Goal: Check status: Check status

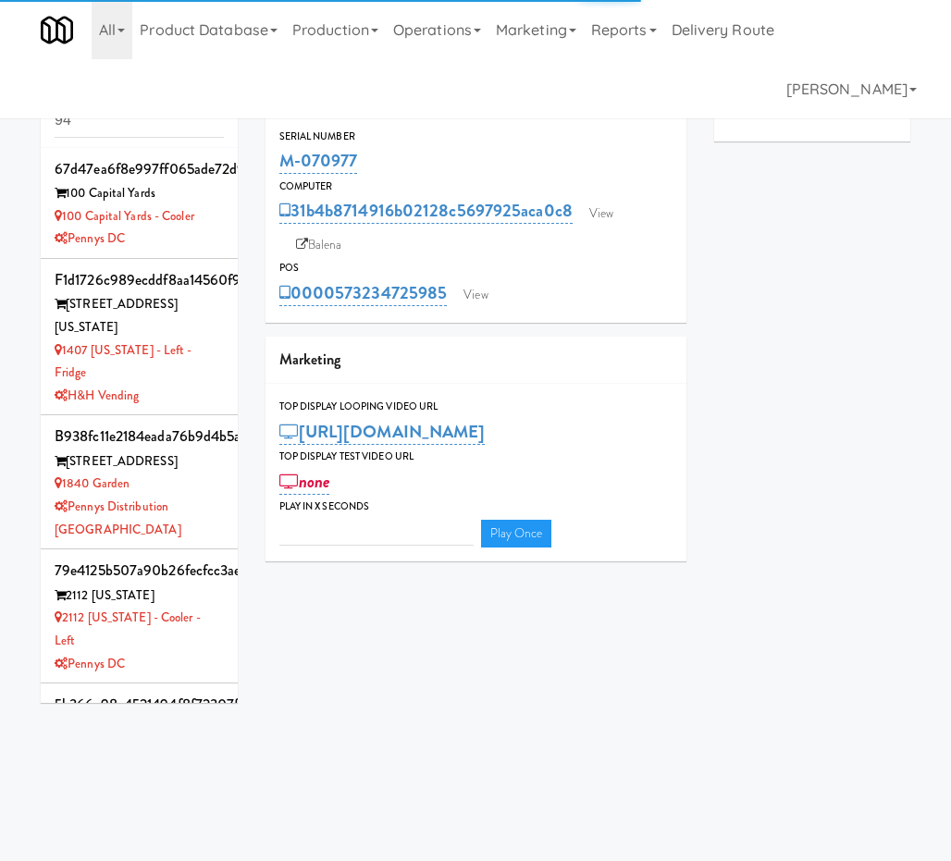
type input "3"
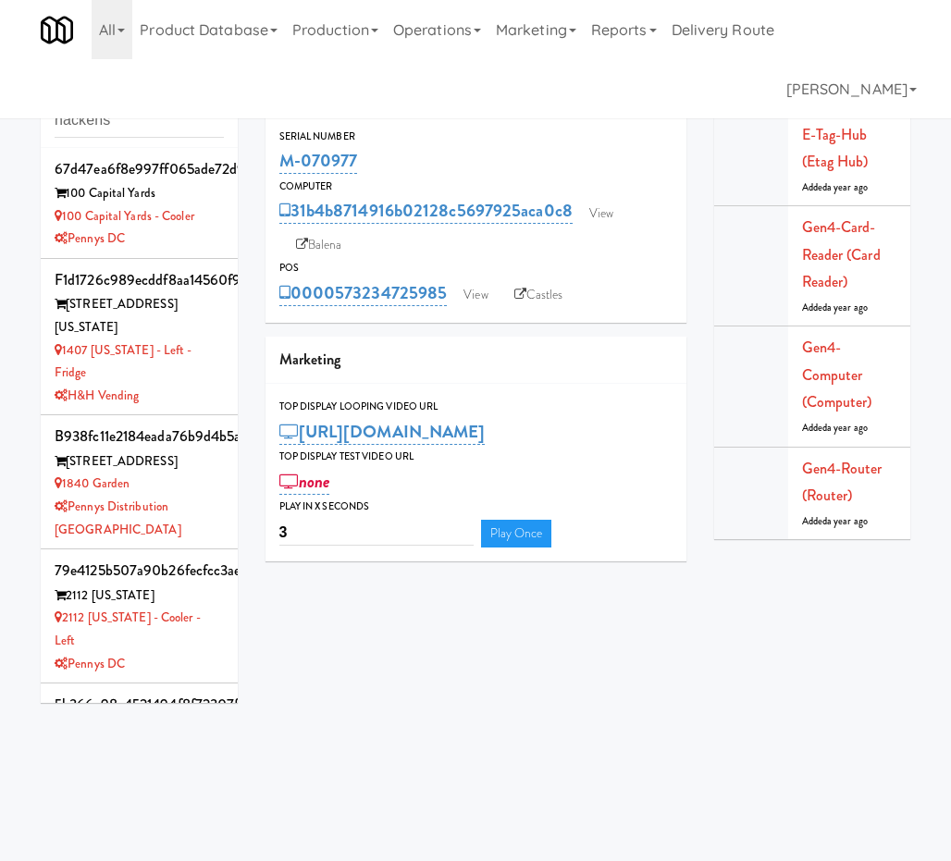
type input "hackens"
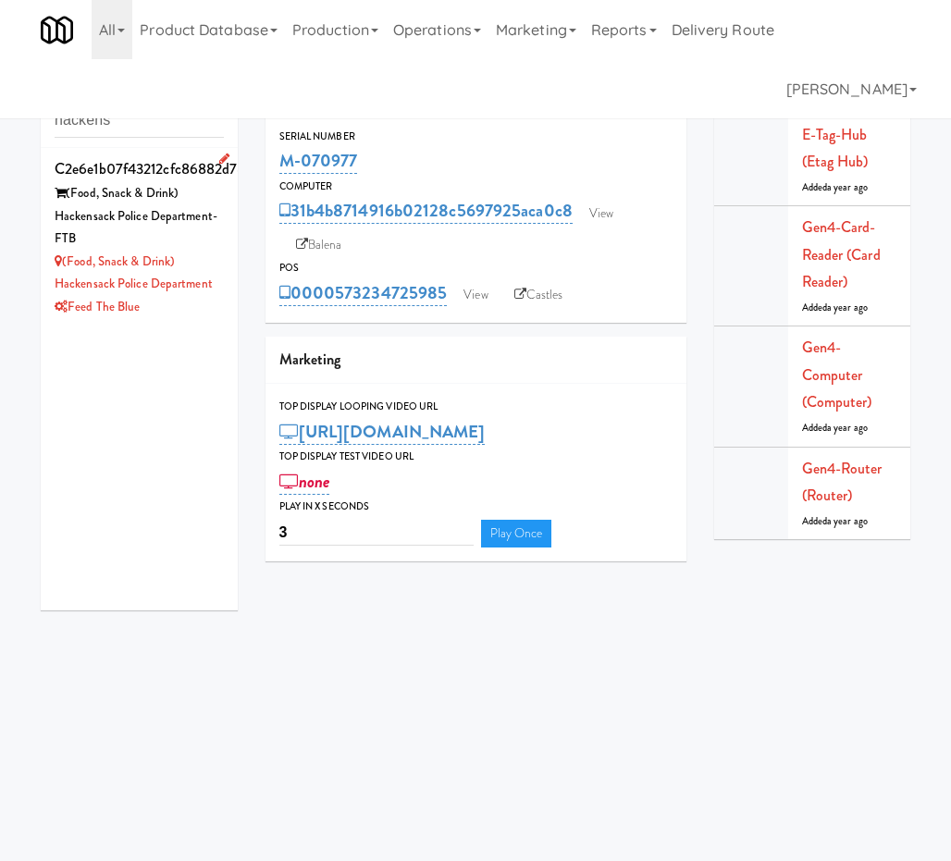
click at [119, 213] on div "(Food, Snack & Drink) Hackensack Police Department-FTB" at bounding box center [139, 216] width 169 height 68
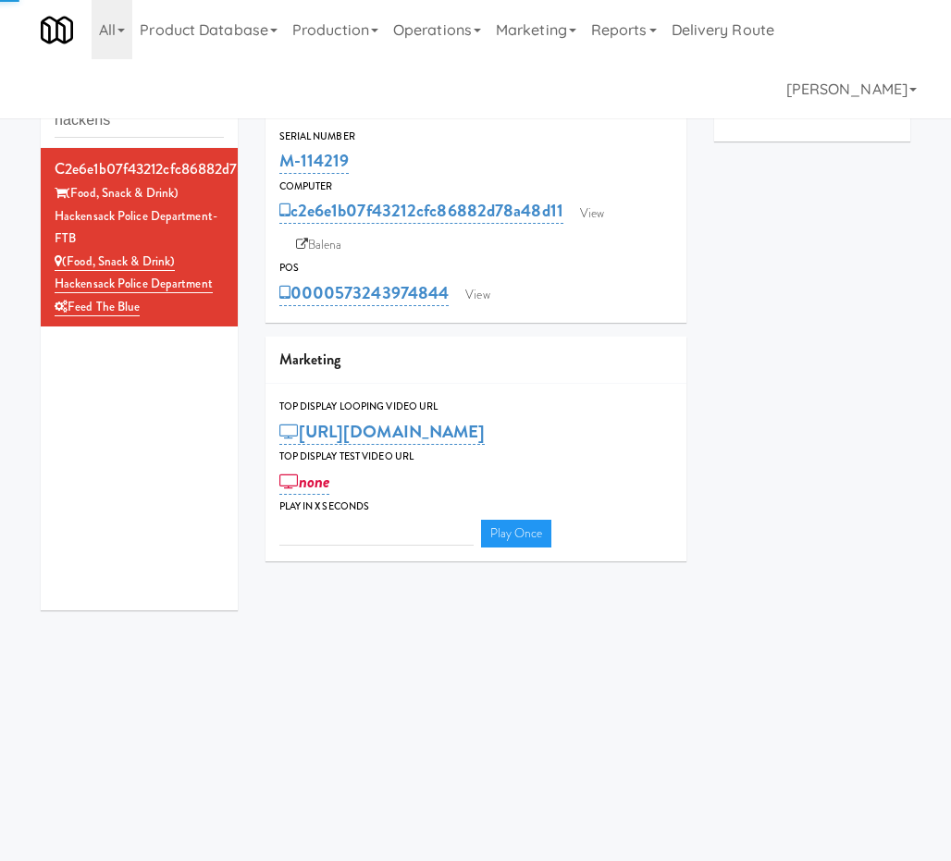
type input "3"
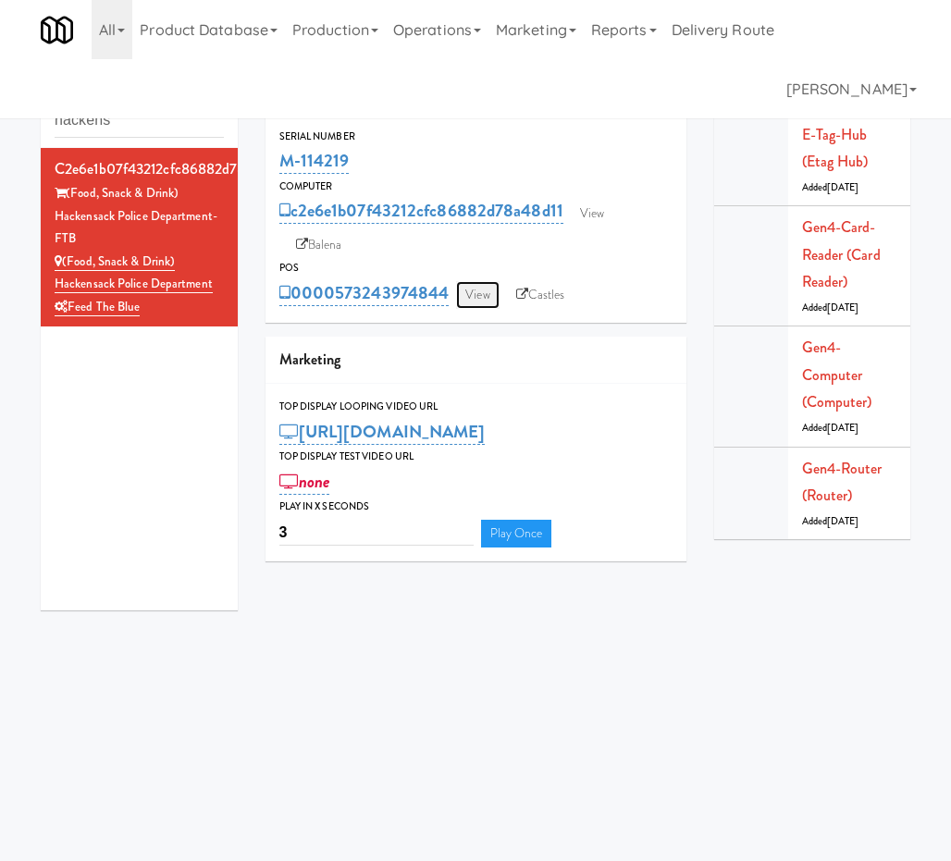
click at [467, 300] on link "View" at bounding box center [477, 295] width 43 height 28
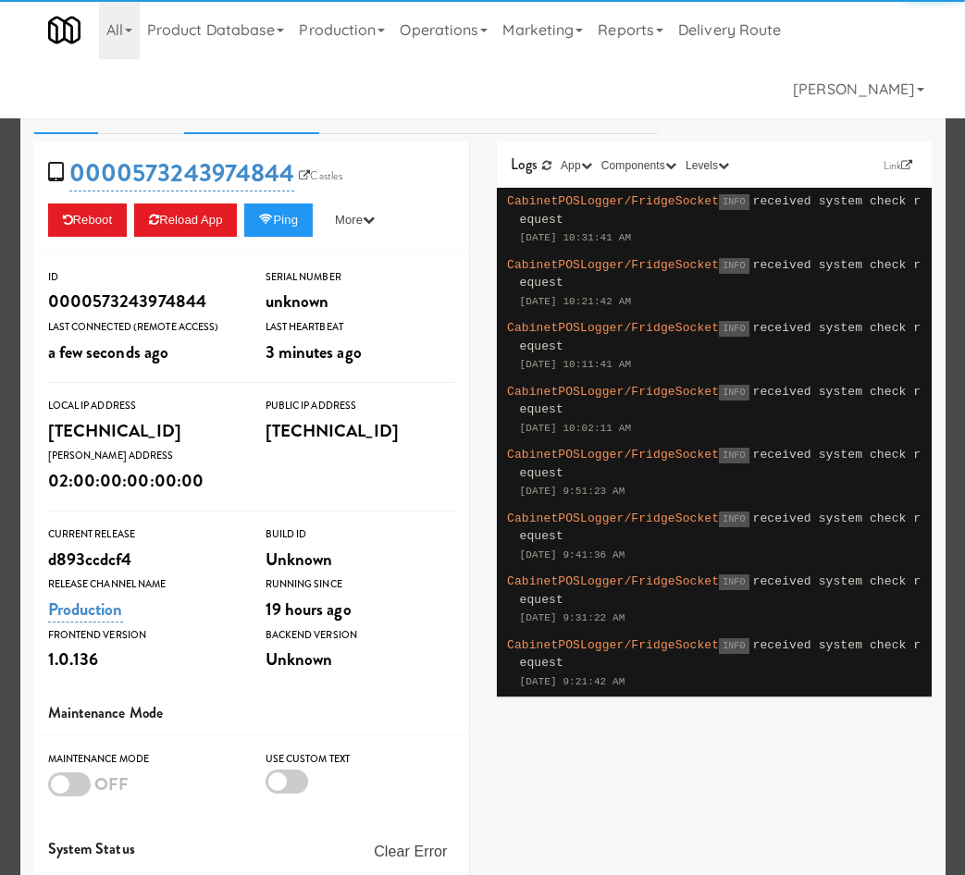
drag, startPoint x: 262, startPoint y: 90, endPoint x: 263, endPoint y: 118, distance: 28.7
click at [263, 90] on link "System Check" at bounding box center [251, 111] width 135 height 46
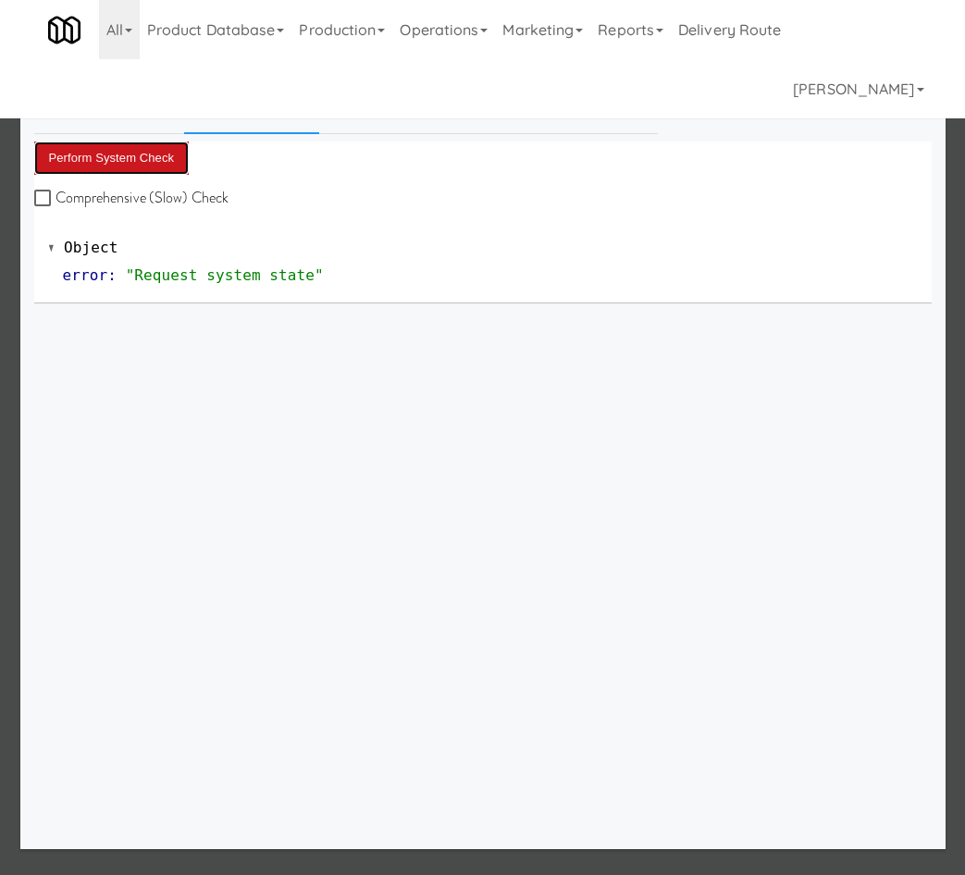
click at [156, 155] on button "Perform System Check" at bounding box center [111, 157] width 155 height 33
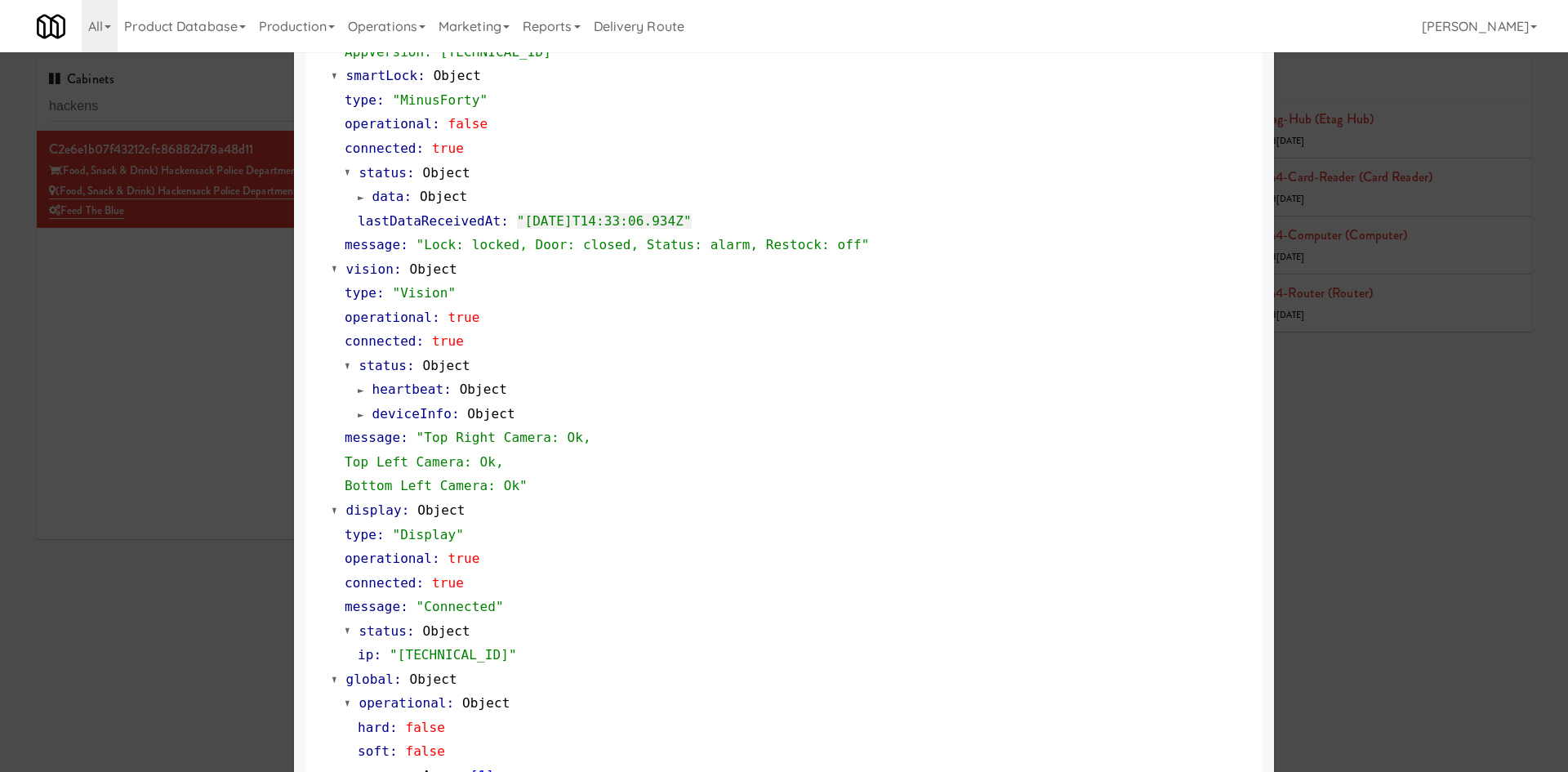
scroll to position [496, 0]
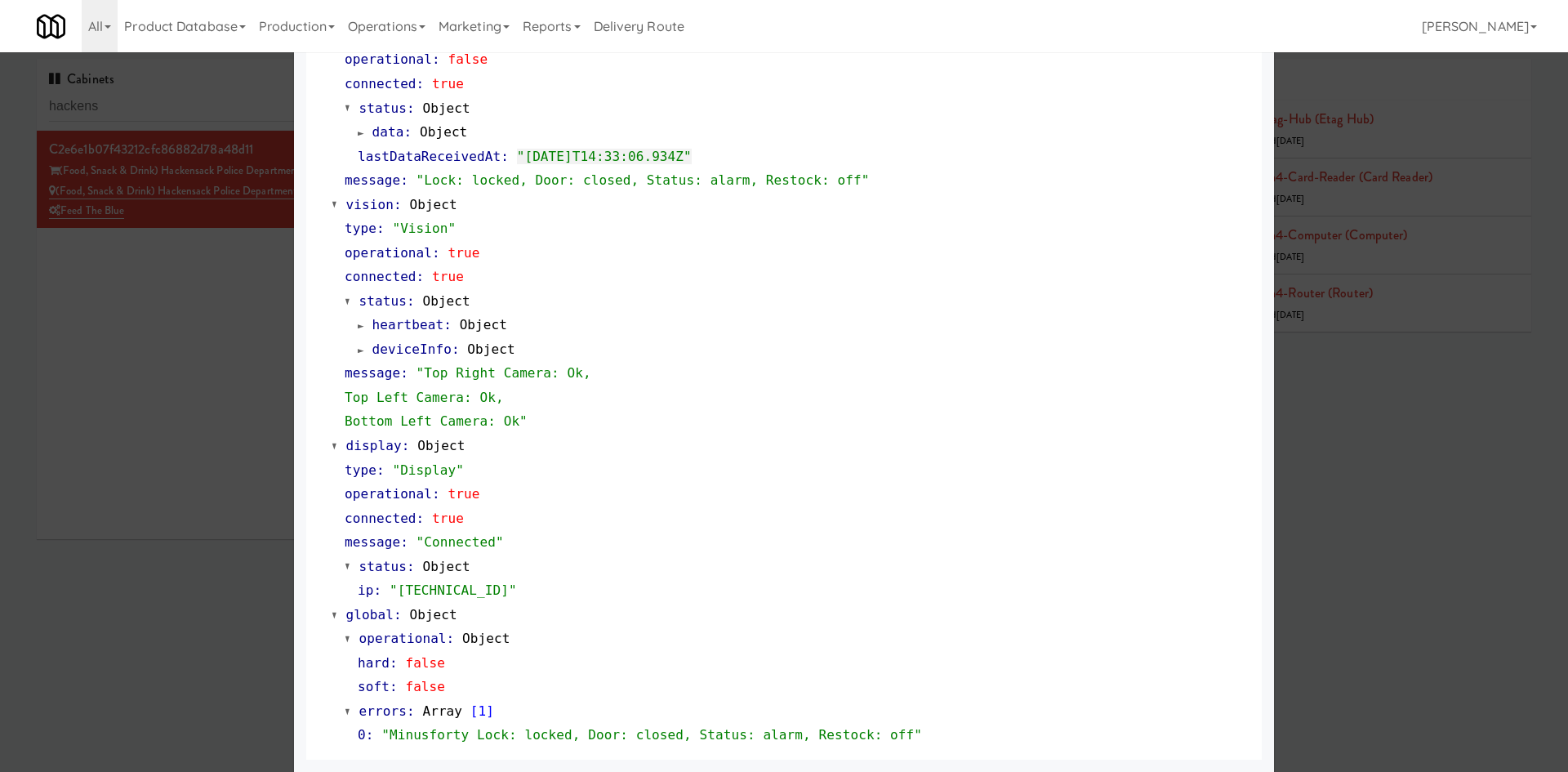
drag, startPoint x: 1318, startPoint y: 619, endPoint x: 1410, endPoint y: 15, distance: 611.0
click at [839, 603] on div at bounding box center [784, 386] width 1568 height 772
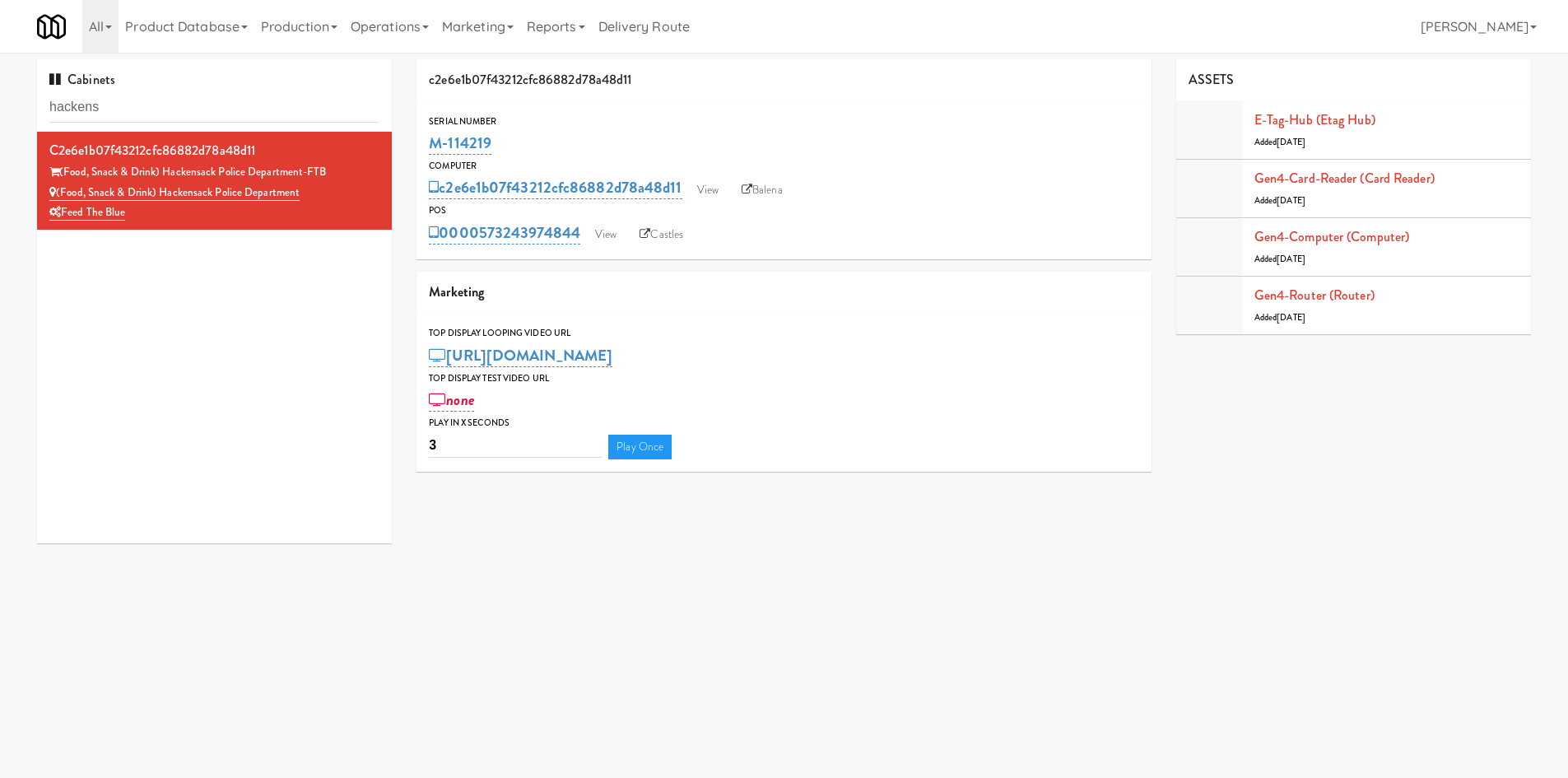
drag, startPoint x: 523, startPoint y: 143, endPoint x: 889, endPoint y: 7, distance: 390.5
click at [405, 137] on div "c2e6e1b07f43212cfc86882d78a48d11 Serial Number M-114219 Computer c2e6e1b07f4321…" at bounding box center [784, 271] width 760 height 425
copy link "M-114219"
click at [715, 198] on link "View" at bounding box center [707, 190] width 38 height 25
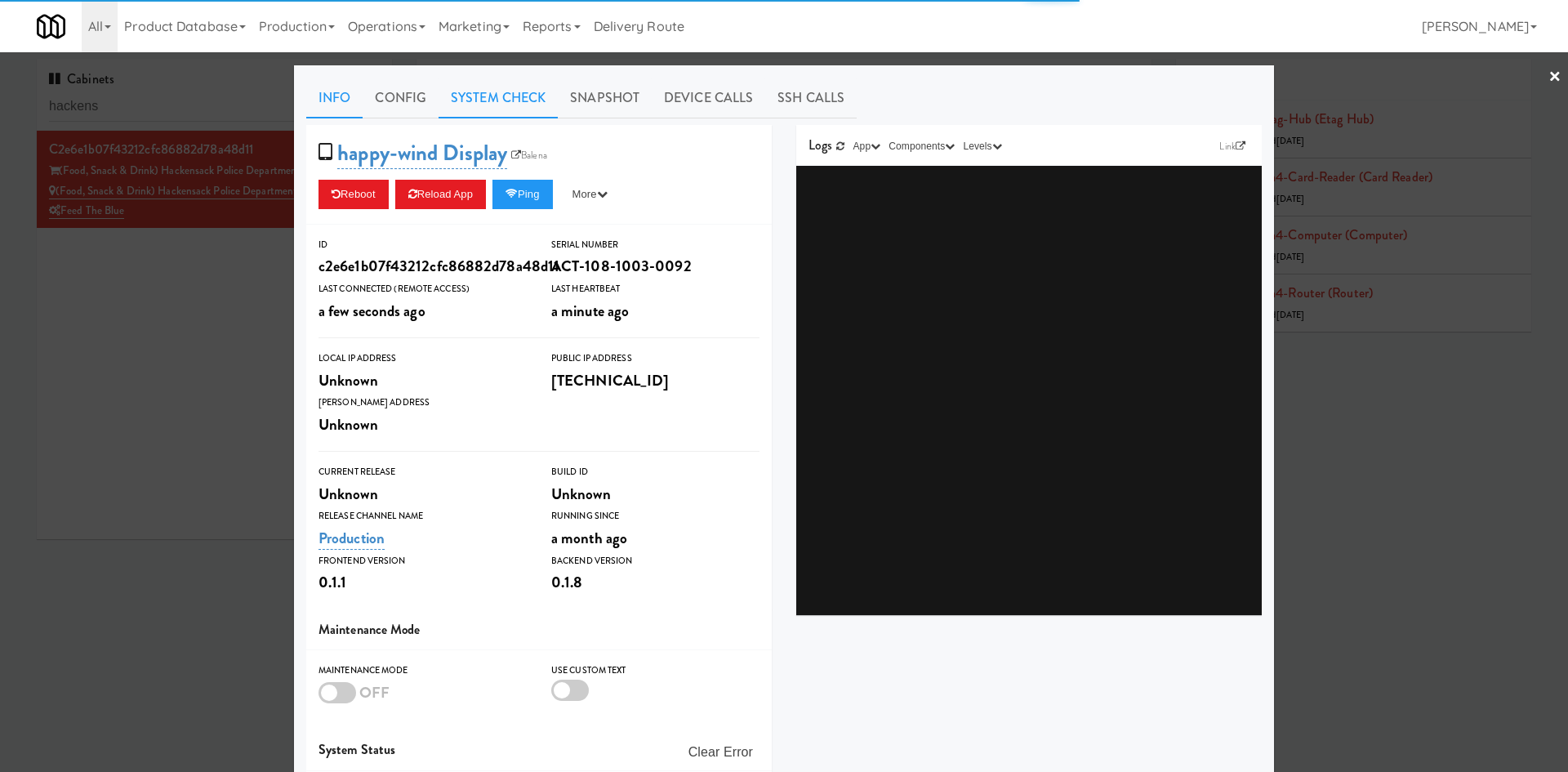
drag, startPoint x: 475, startPoint y: 107, endPoint x: 420, endPoint y: 124, distance: 57.6
click at [475, 107] on link "System Check" at bounding box center [498, 98] width 119 height 41
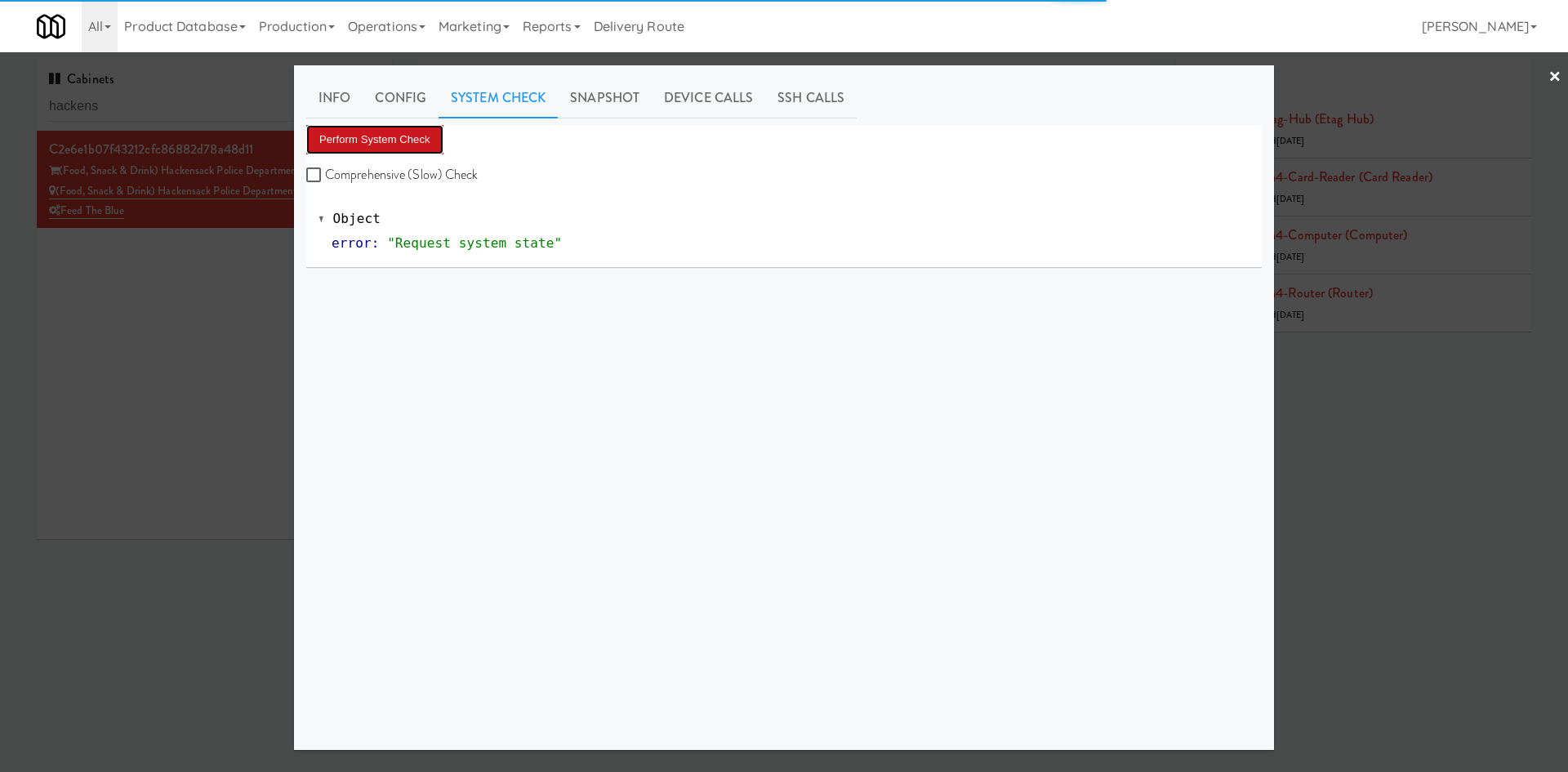
click at [320, 141] on button "Perform System Check" at bounding box center [374, 139] width 137 height 29
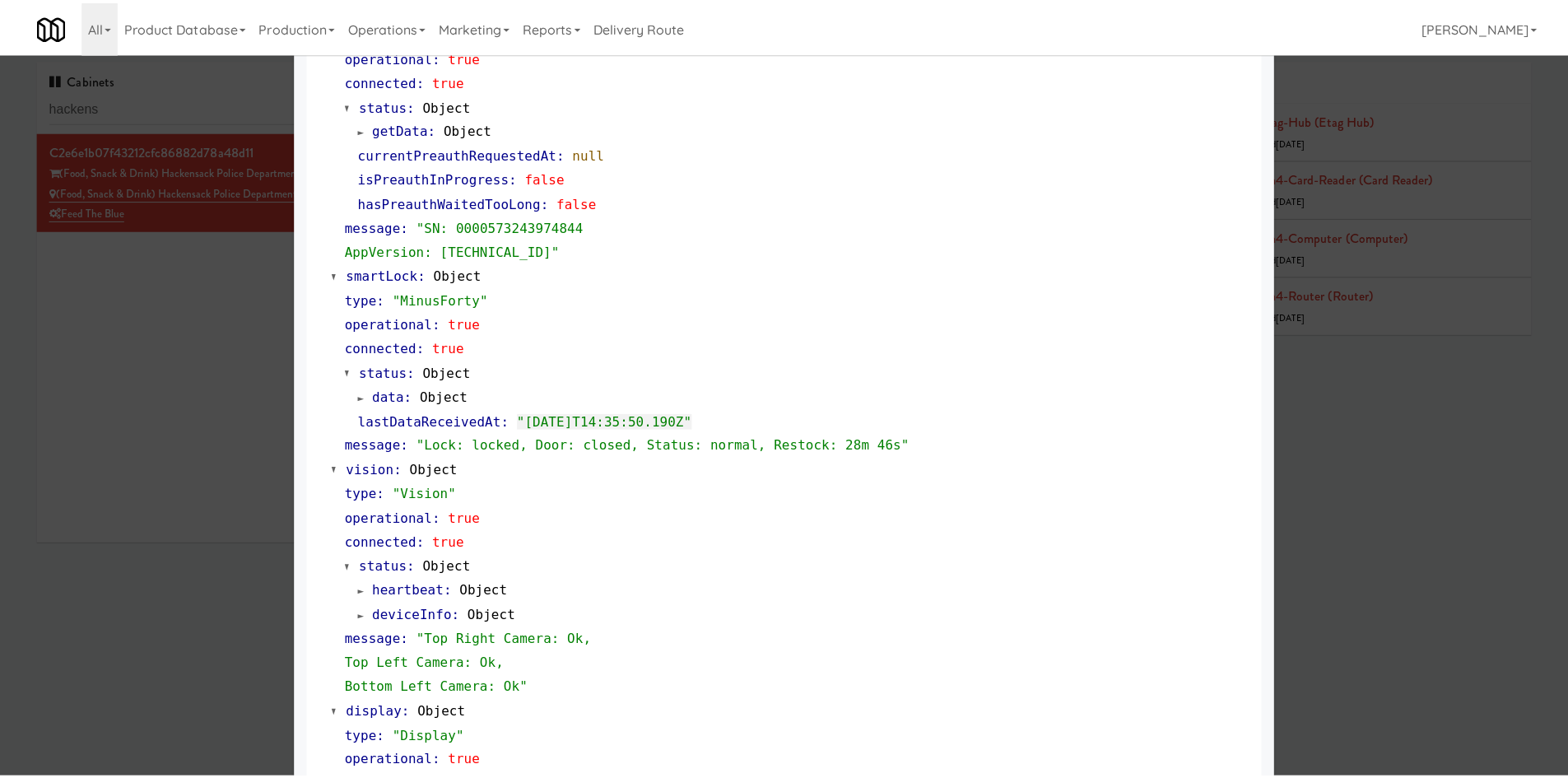
scroll to position [500, 0]
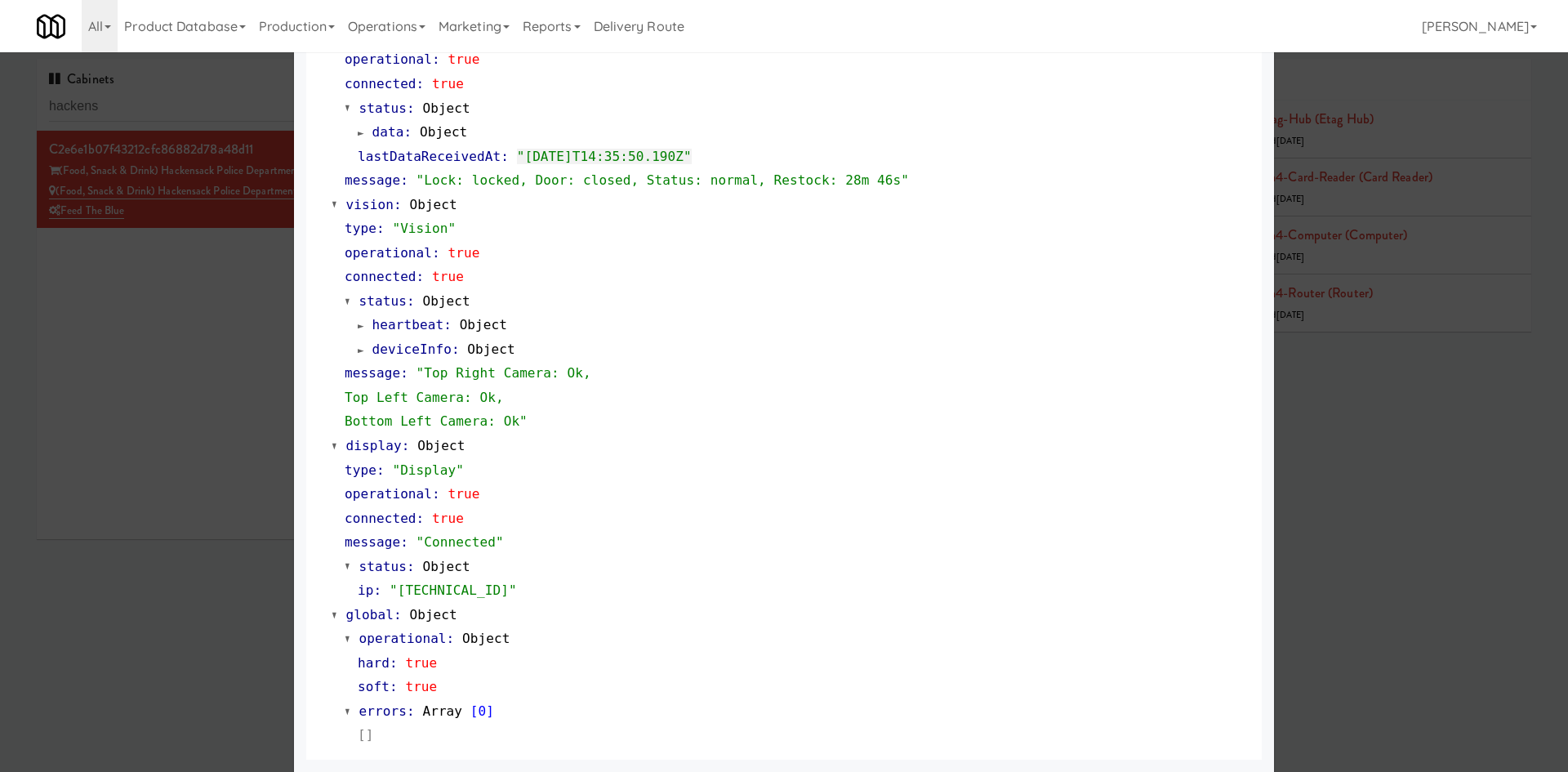
click at [94, 627] on div at bounding box center [784, 386] width 1568 height 772
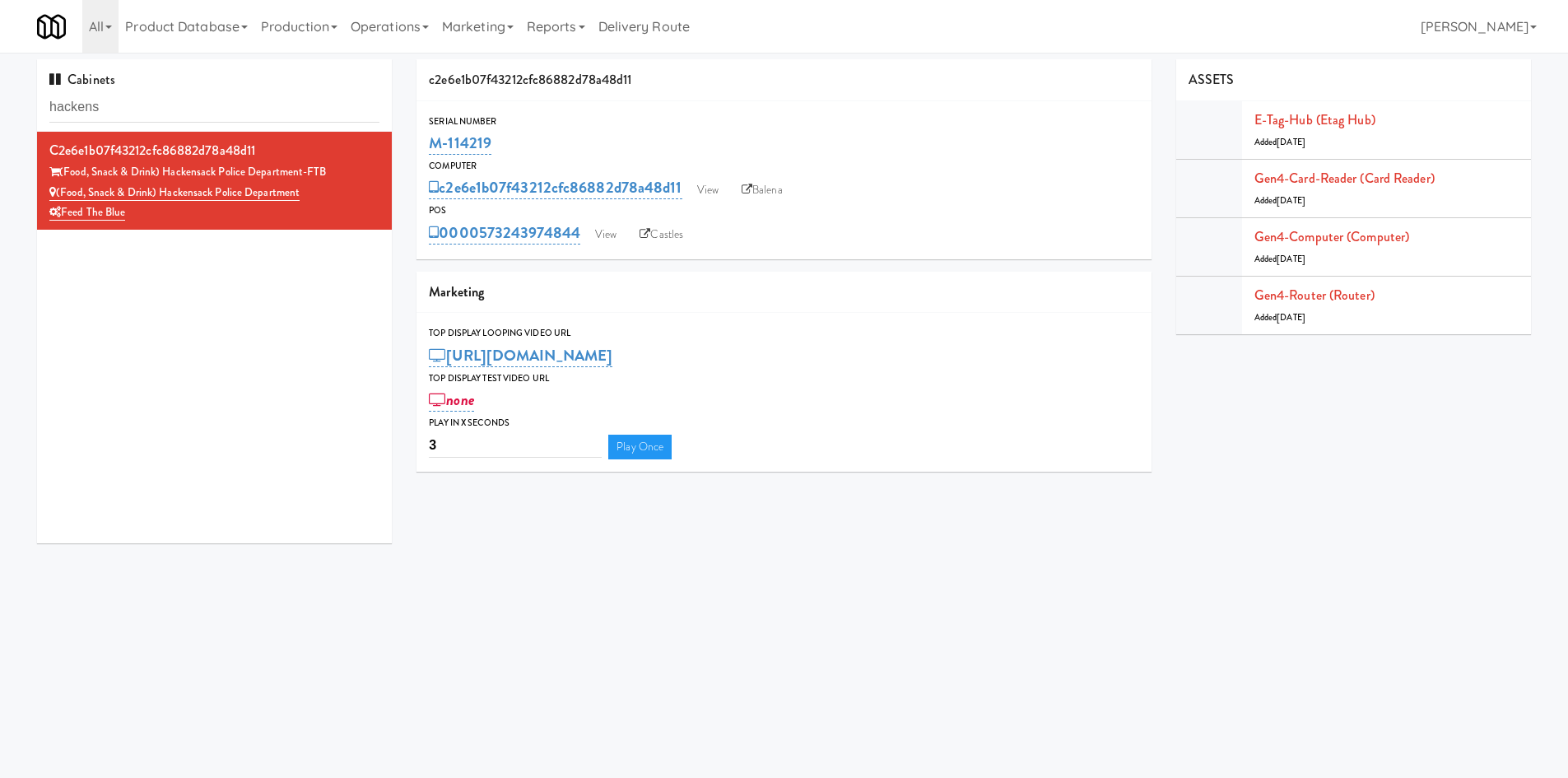
drag, startPoint x: 416, startPoint y: 611, endPoint x: 489, endPoint y: 467, distance: 161.4
click at [416, 611] on body "Okay Okay Select date: previous 2025-Aug next Su Mo Tu We Th Fr Sa 27 28 29 30 …" at bounding box center [784, 442] width 1568 height 778
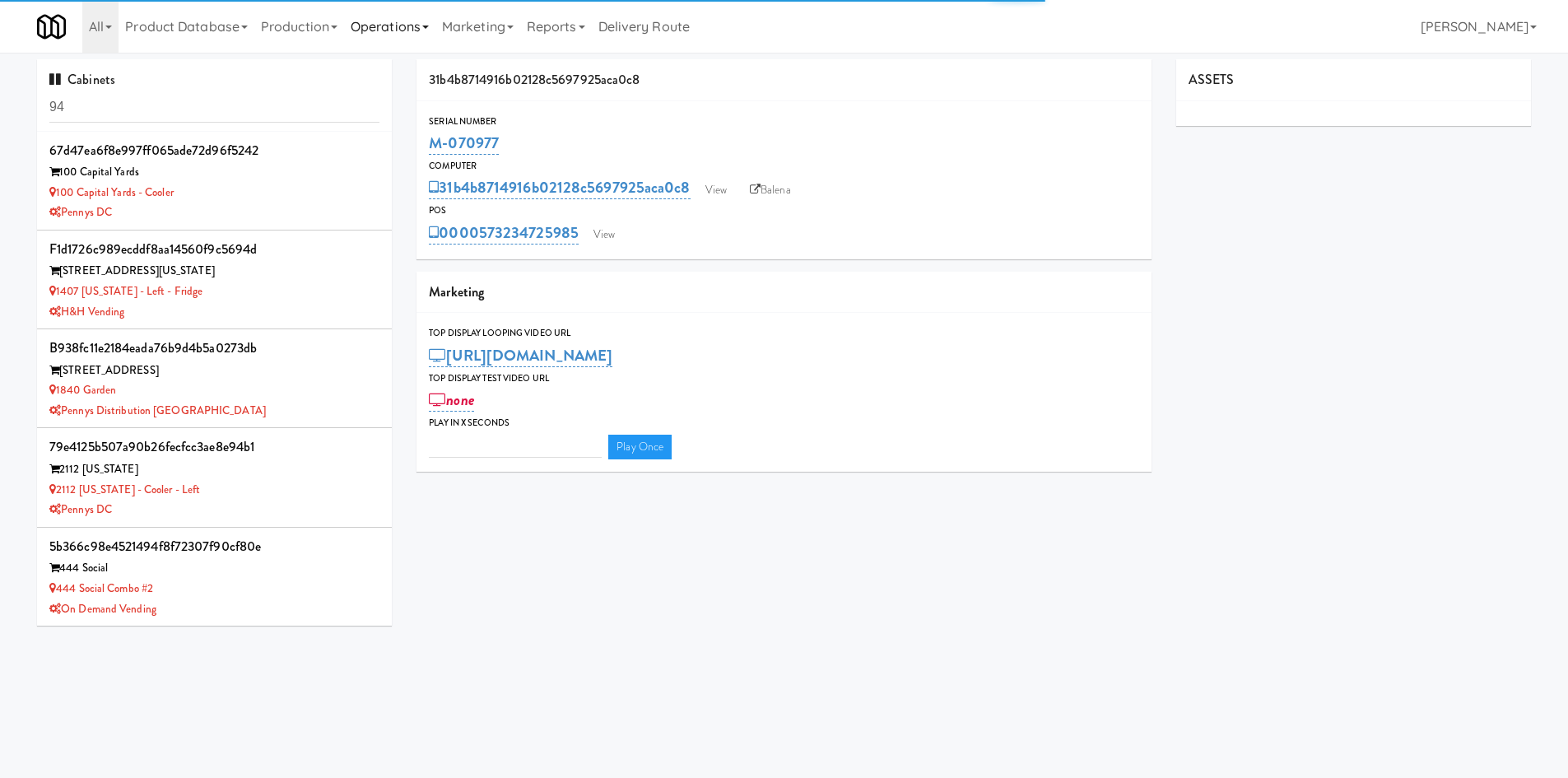
type input "3"
click at [372, 12] on link "Operations" at bounding box center [390, 26] width 92 height 53
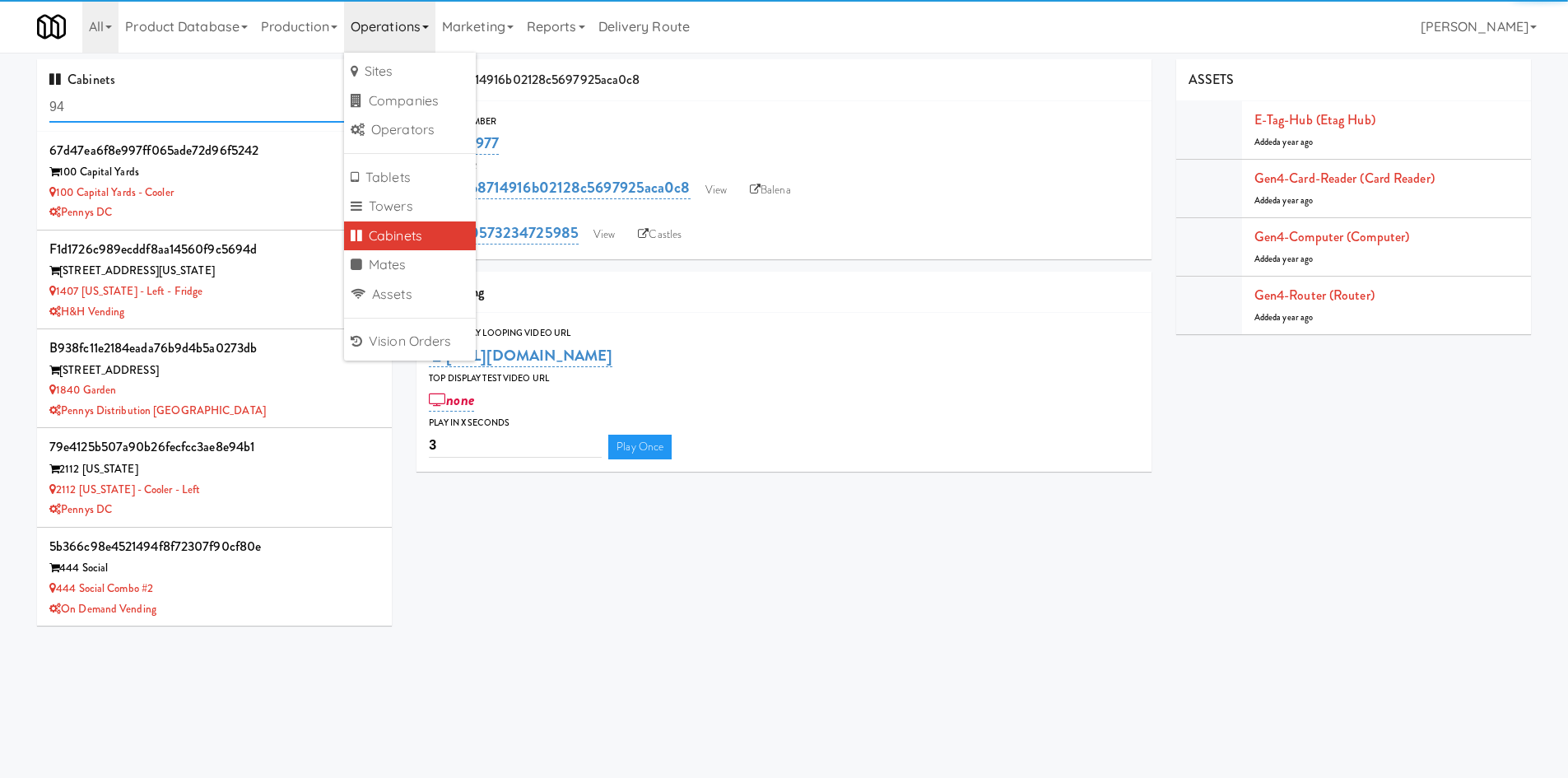
click at [212, 93] on input "94" at bounding box center [214, 108] width 330 height 30
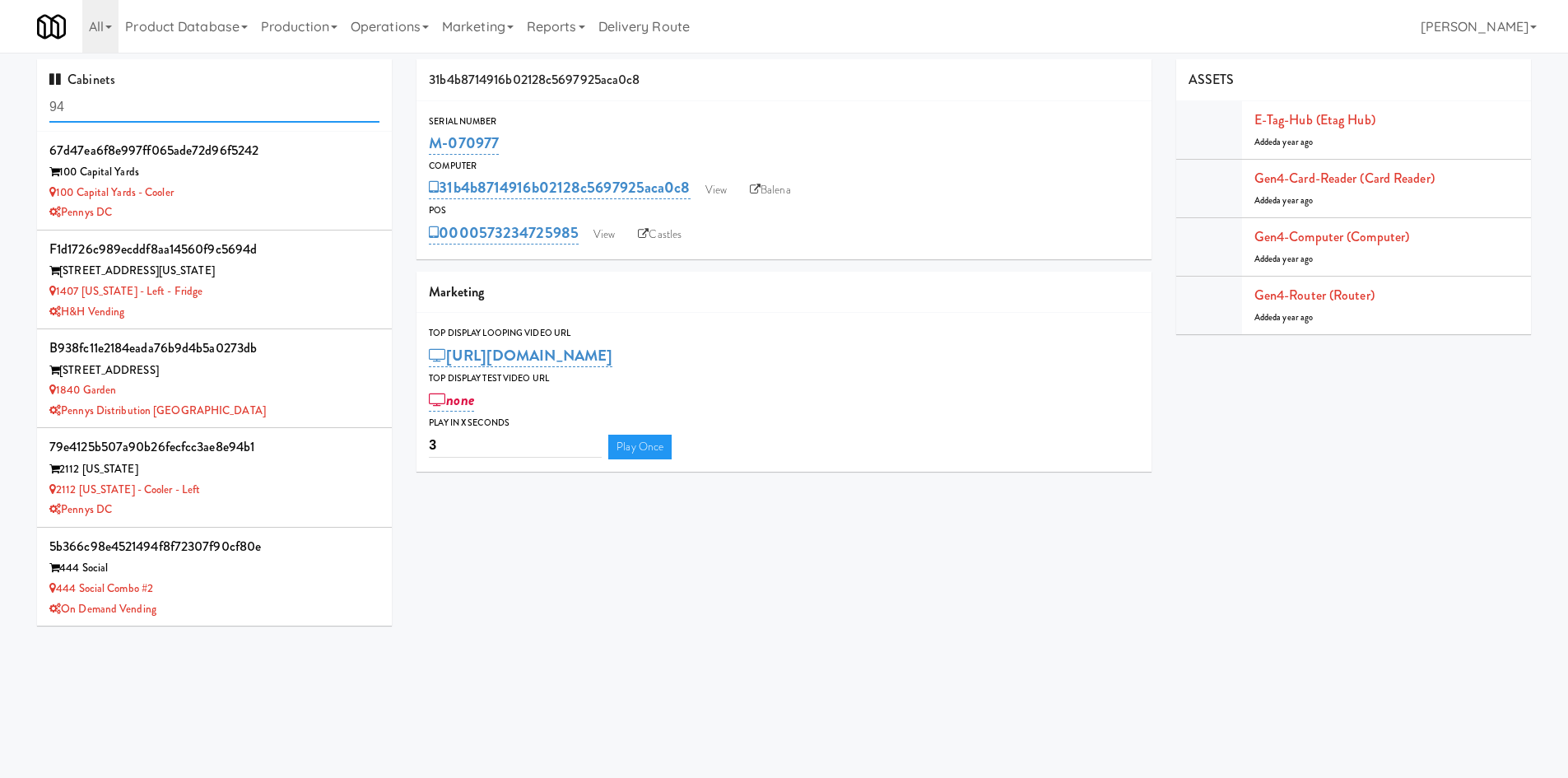
click at [212, 93] on input "94" at bounding box center [214, 108] width 330 height 30
paste input "Modern Vending Systems"
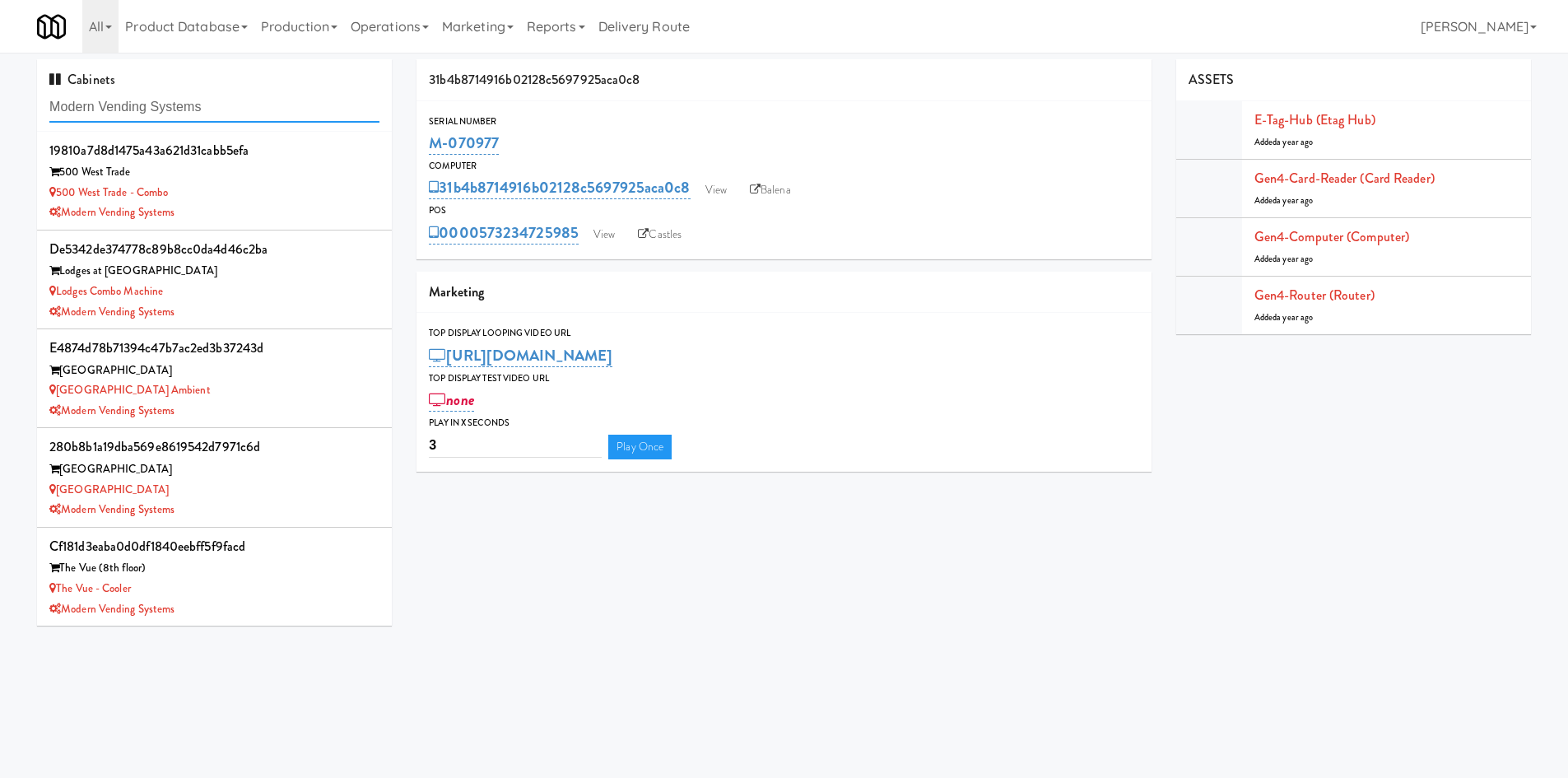
type input "Modern Vending Systems"
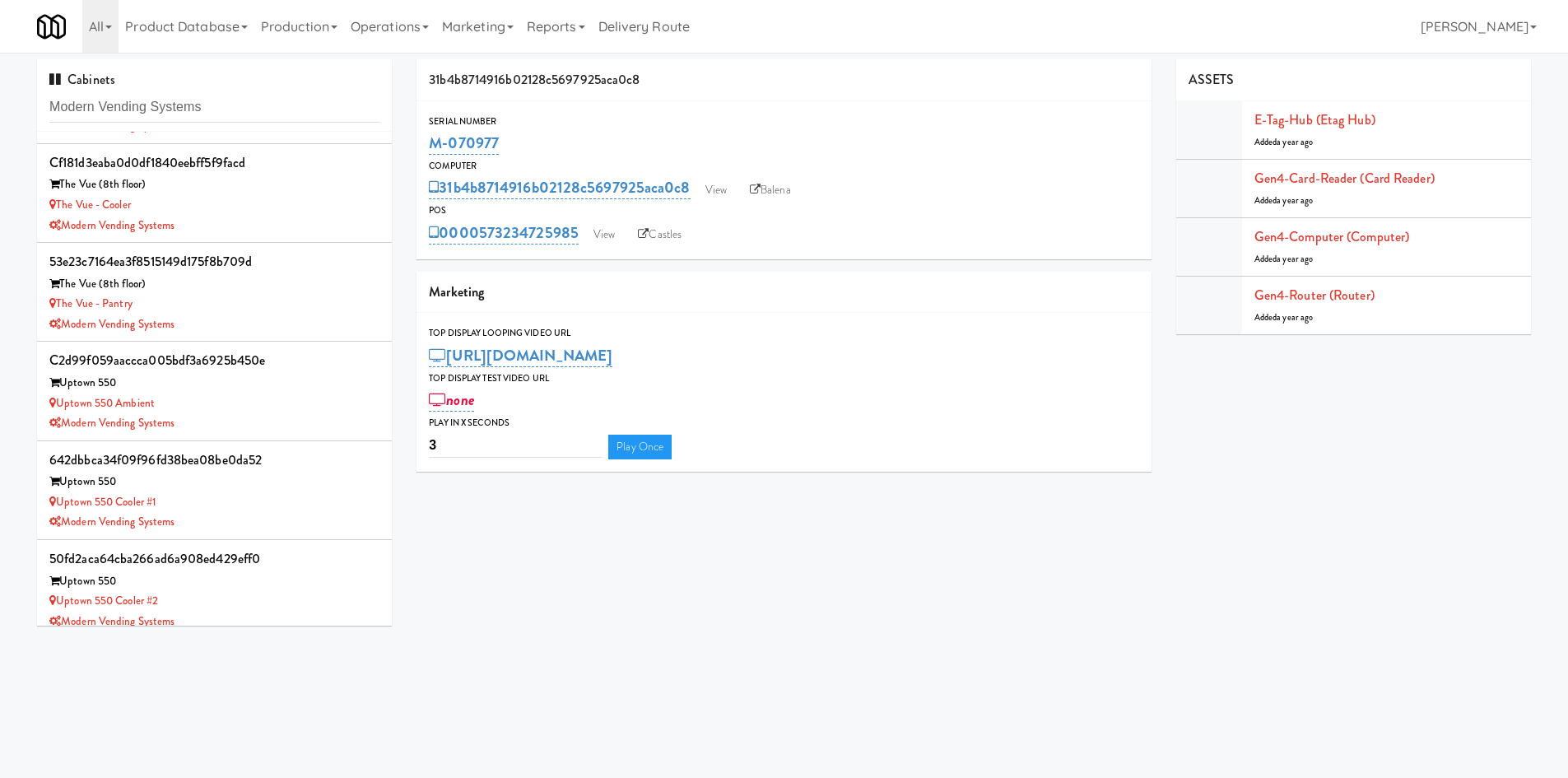
click at [404, 657] on body "Okay Okay Select date: previous 2025-Aug next Su Mo Tu We Th Fr Sa 27 28 29 30 …" at bounding box center [784, 442] width 1568 height 778
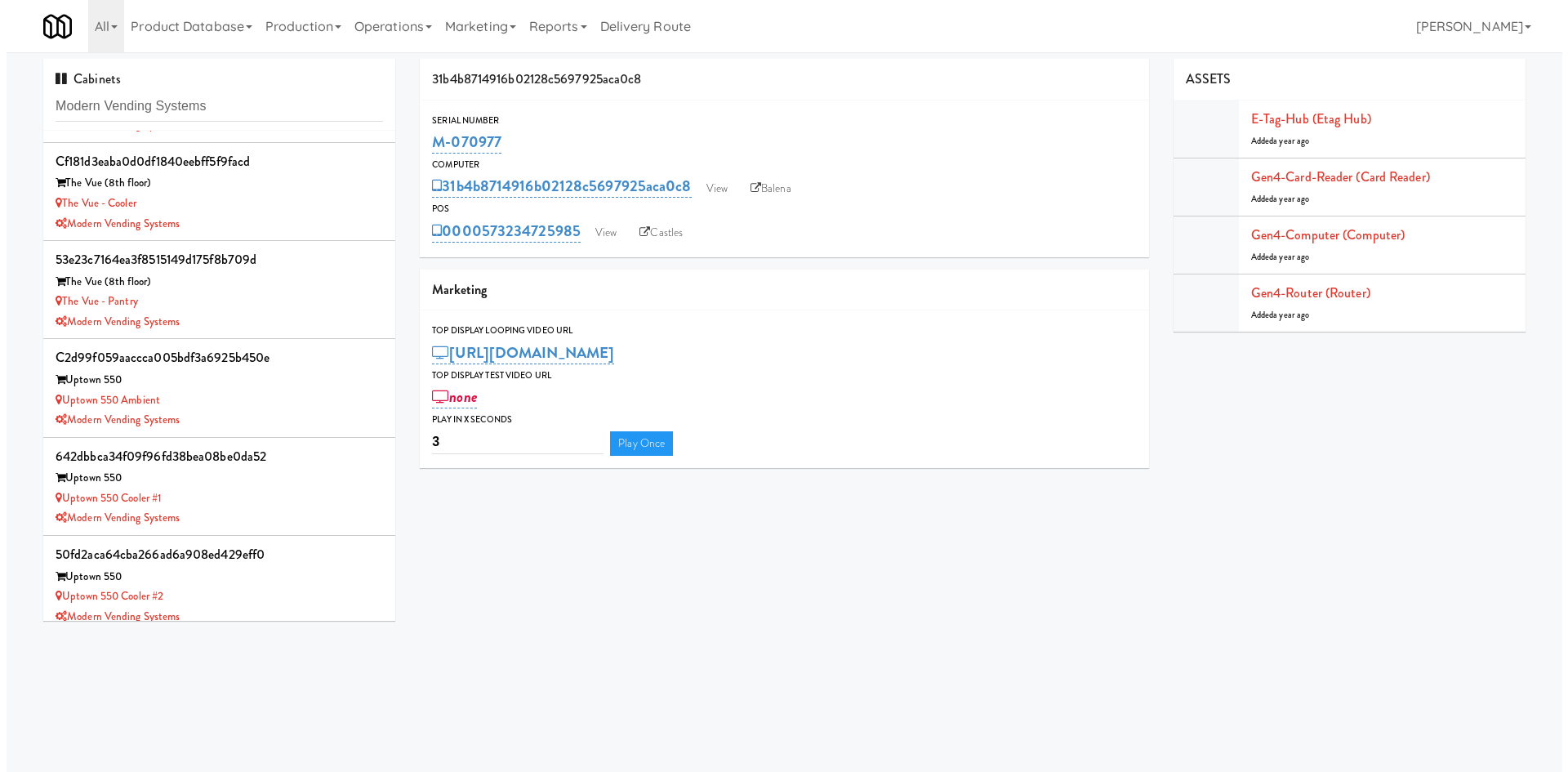
scroll to position [591, 0]
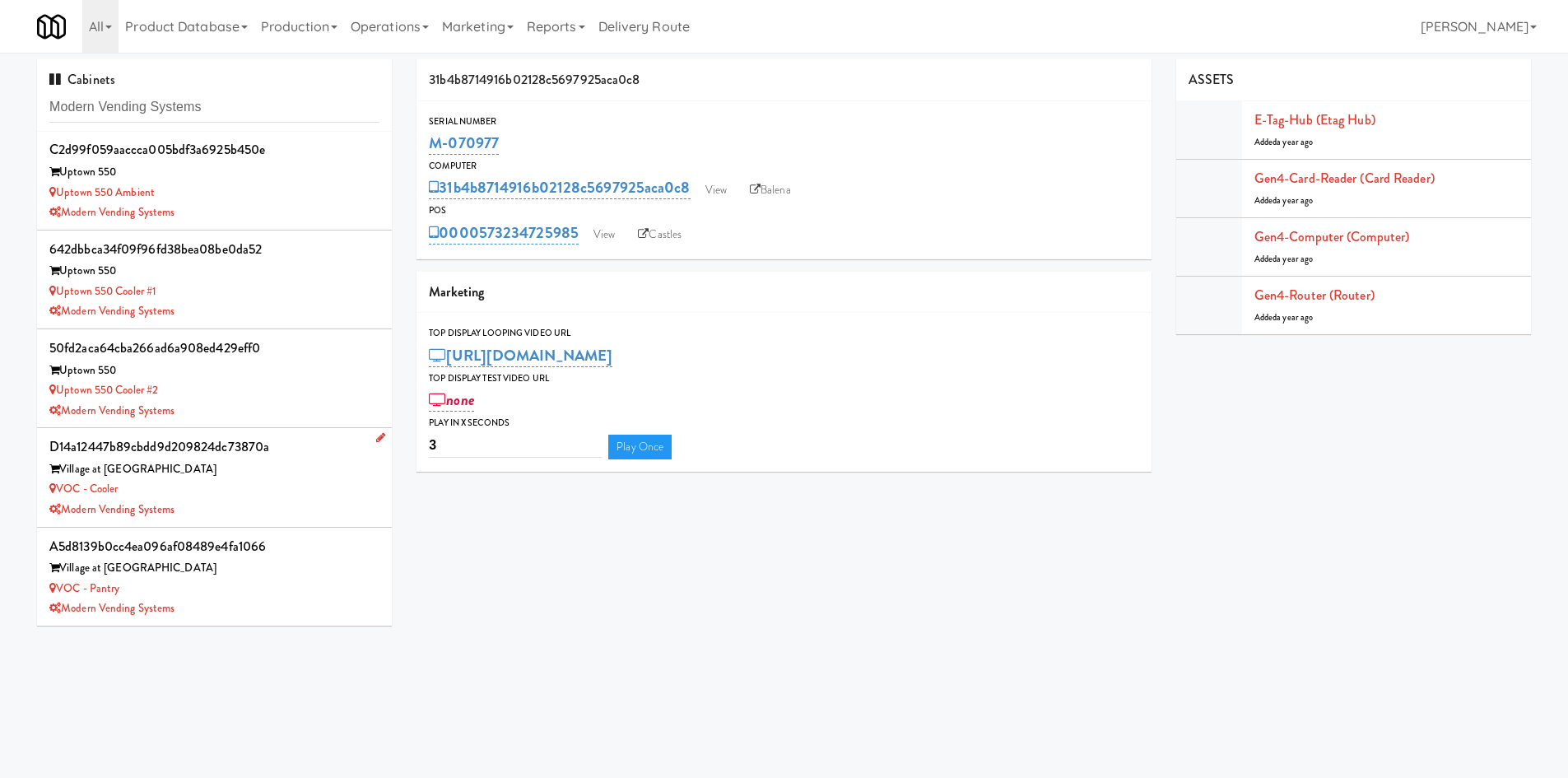
click at [326, 508] on div "Modern Vending Systems" at bounding box center [214, 509] width 330 height 20
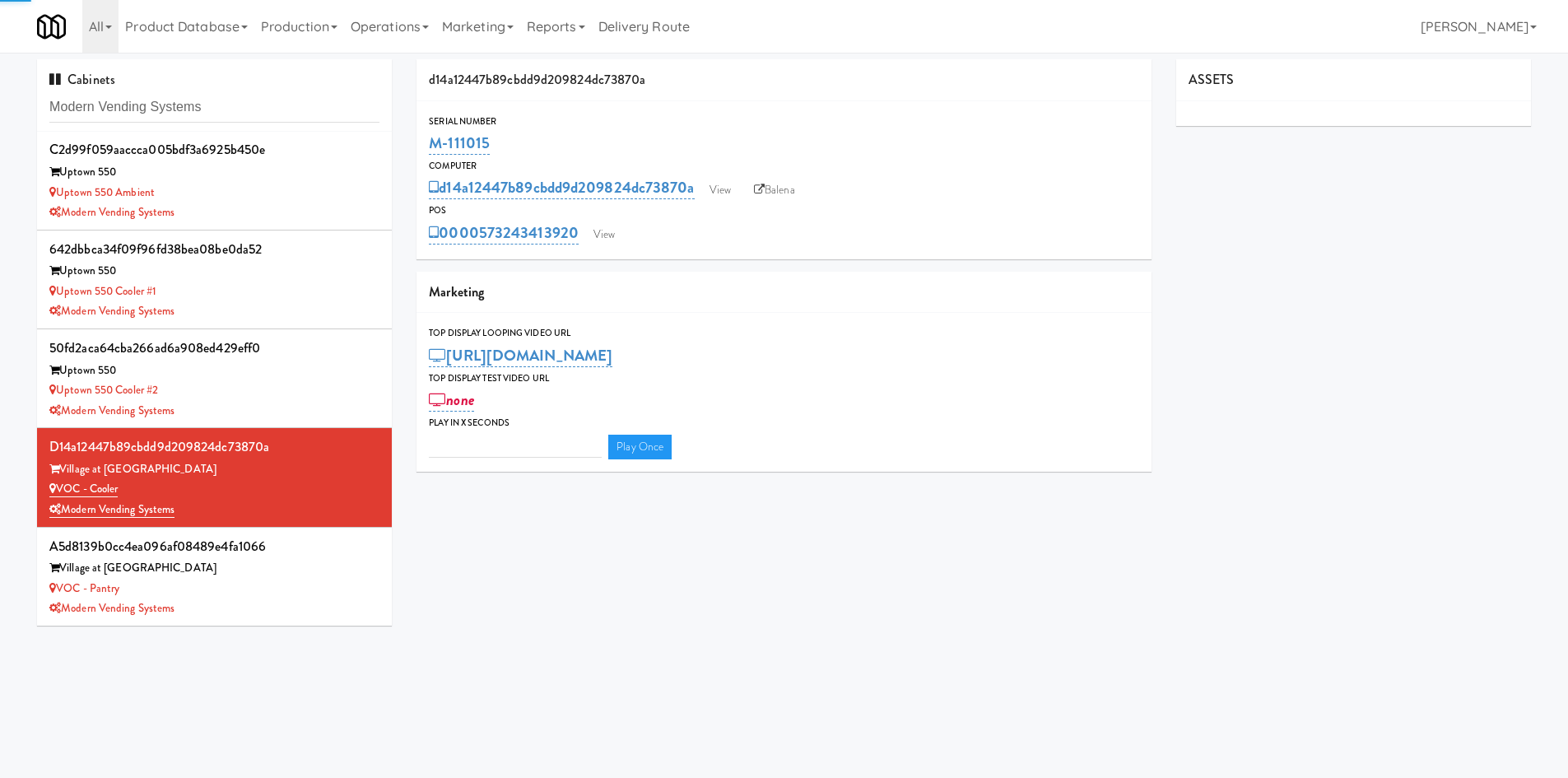
type input "3"
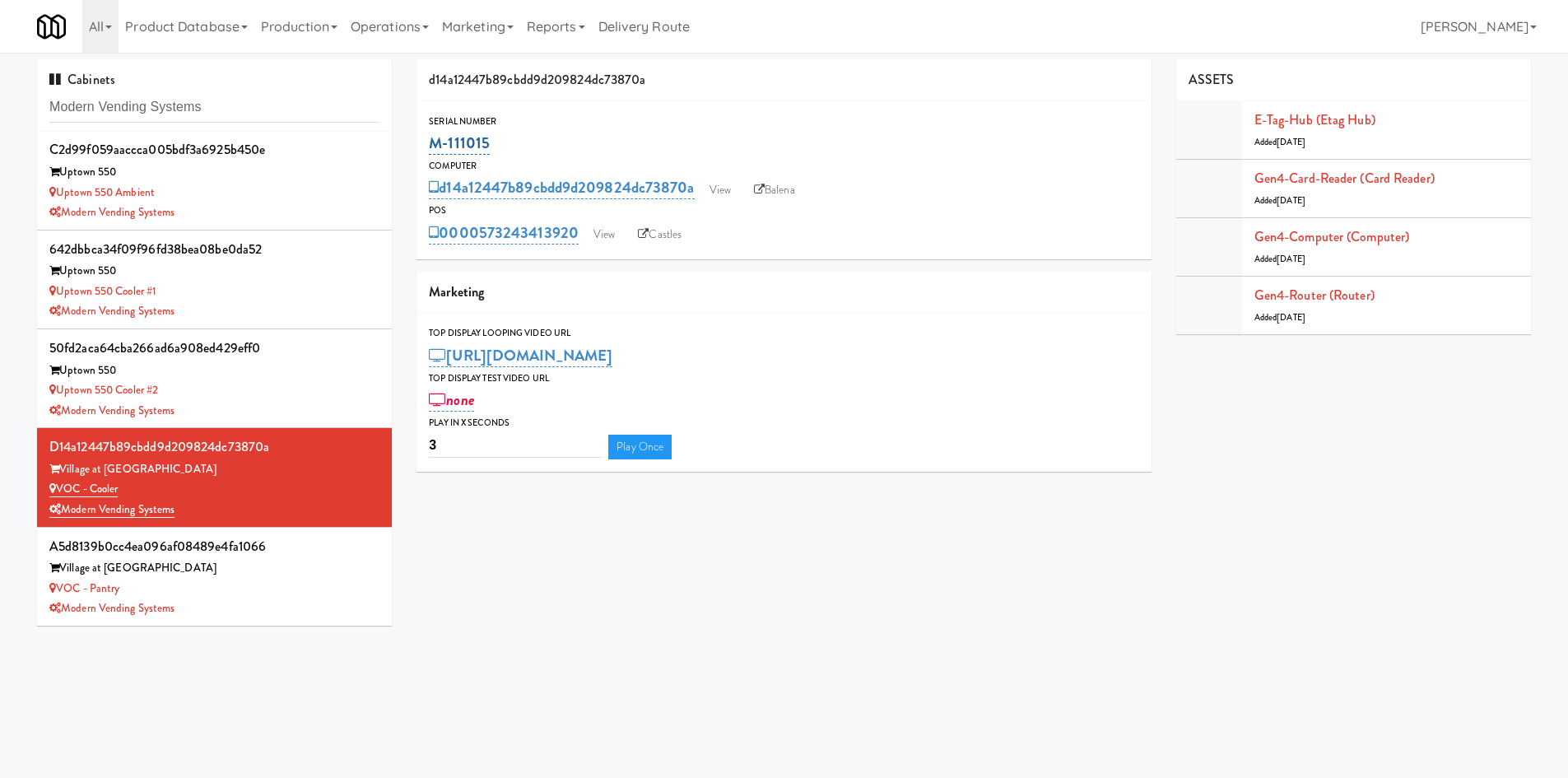
drag, startPoint x: 496, startPoint y: 140, endPoint x: 445, endPoint y: 137, distance: 51.1
click at [439, 142] on div "M-111015" at bounding box center [784, 142] width 710 height 28
copy link "-111015"
click at [608, 231] on link "View" at bounding box center [604, 235] width 38 height 25
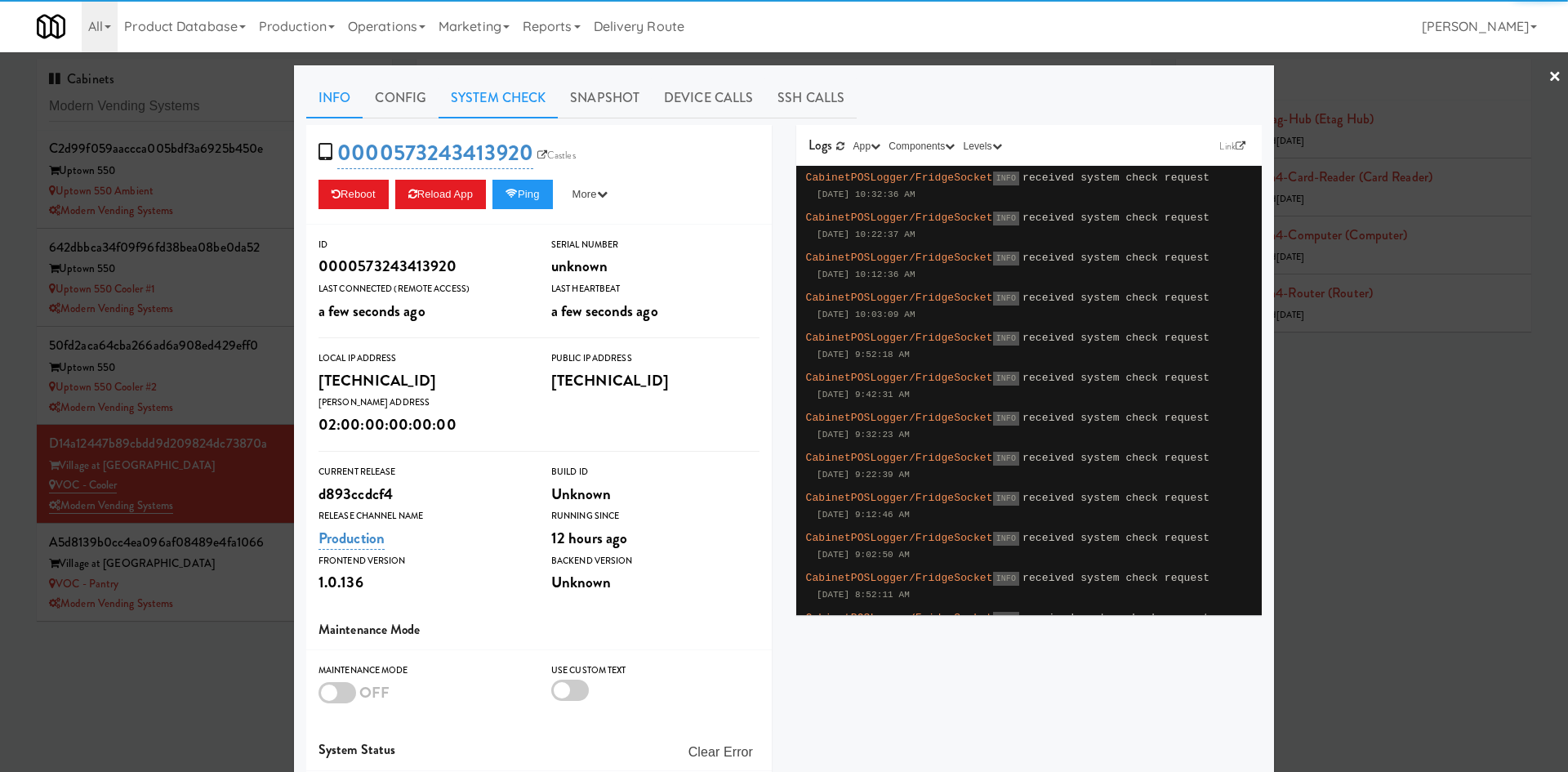
click at [500, 103] on link "System Check" at bounding box center [498, 98] width 119 height 41
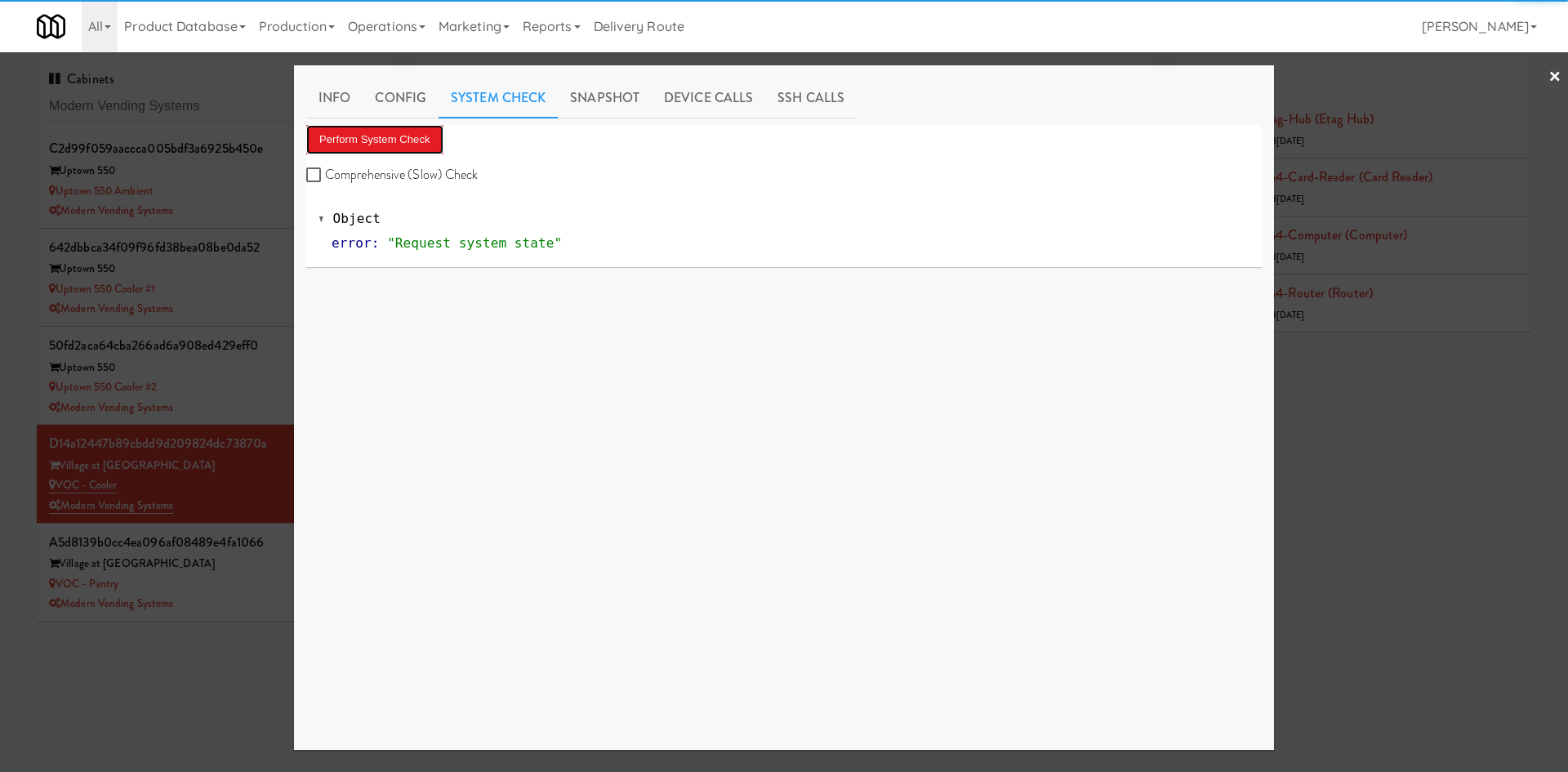
drag, startPoint x: 386, startPoint y: 145, endPoint x: 391, endPoint y: 155, distance: 11.2
click at [386, 147] on button "Perform System Check" at bounding box center [374, 139] width 137 height 29
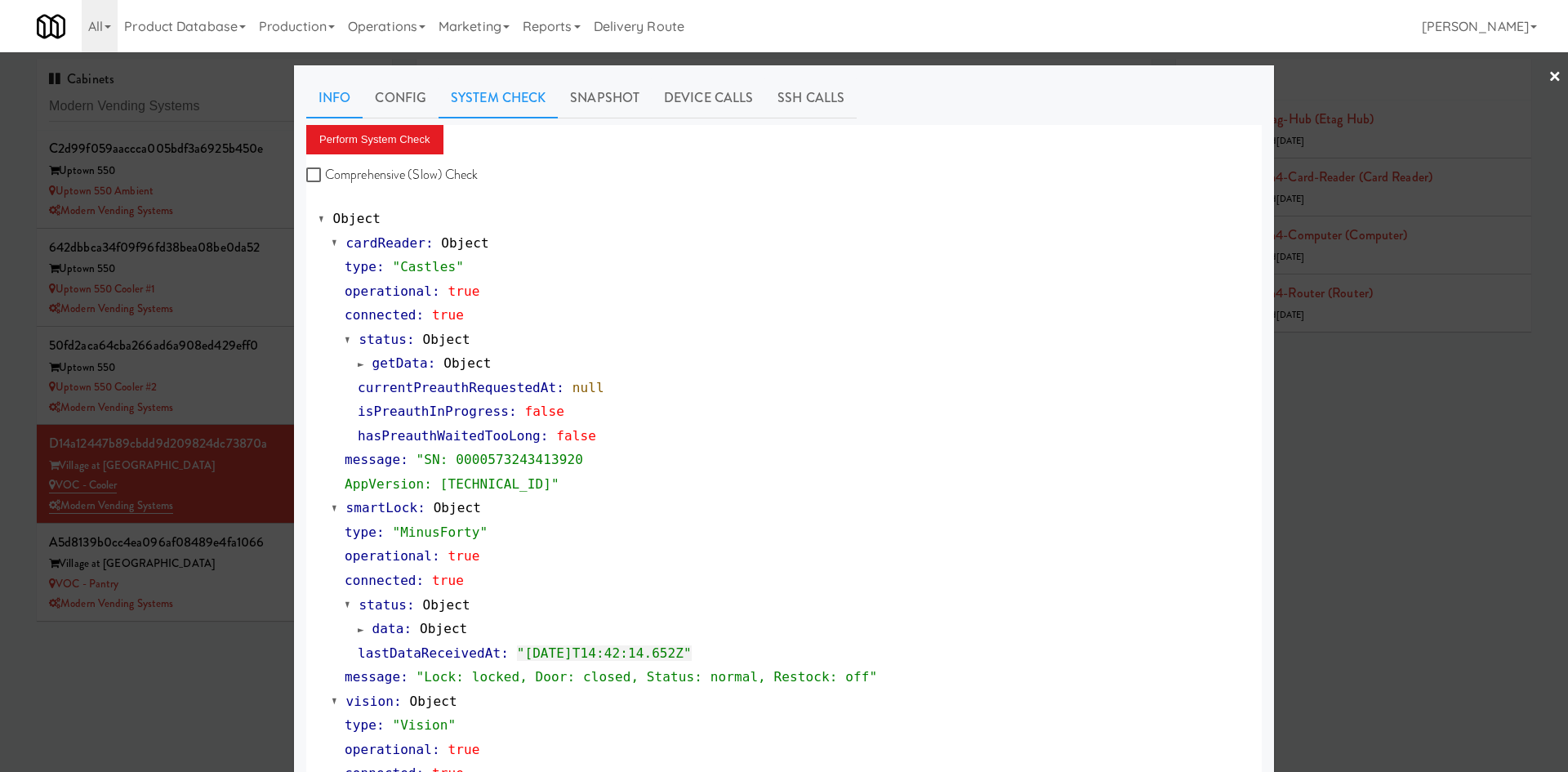
click at [336, 95] on link "Info" at bounding box center [335, 98] width 57 height 41
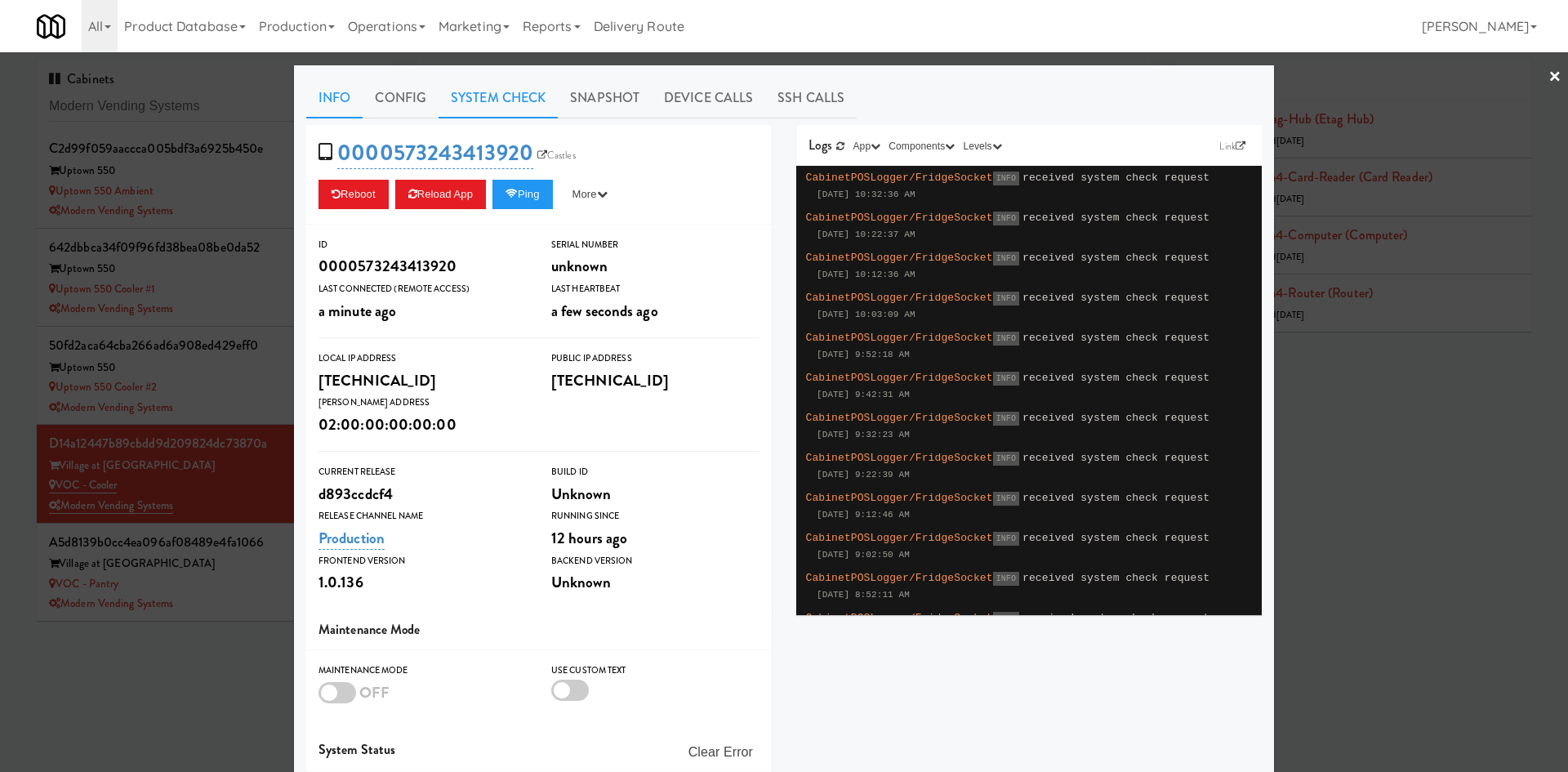
click at [490, 91] on link "System Check" at bounding box center [498, 98] width 119 height 41
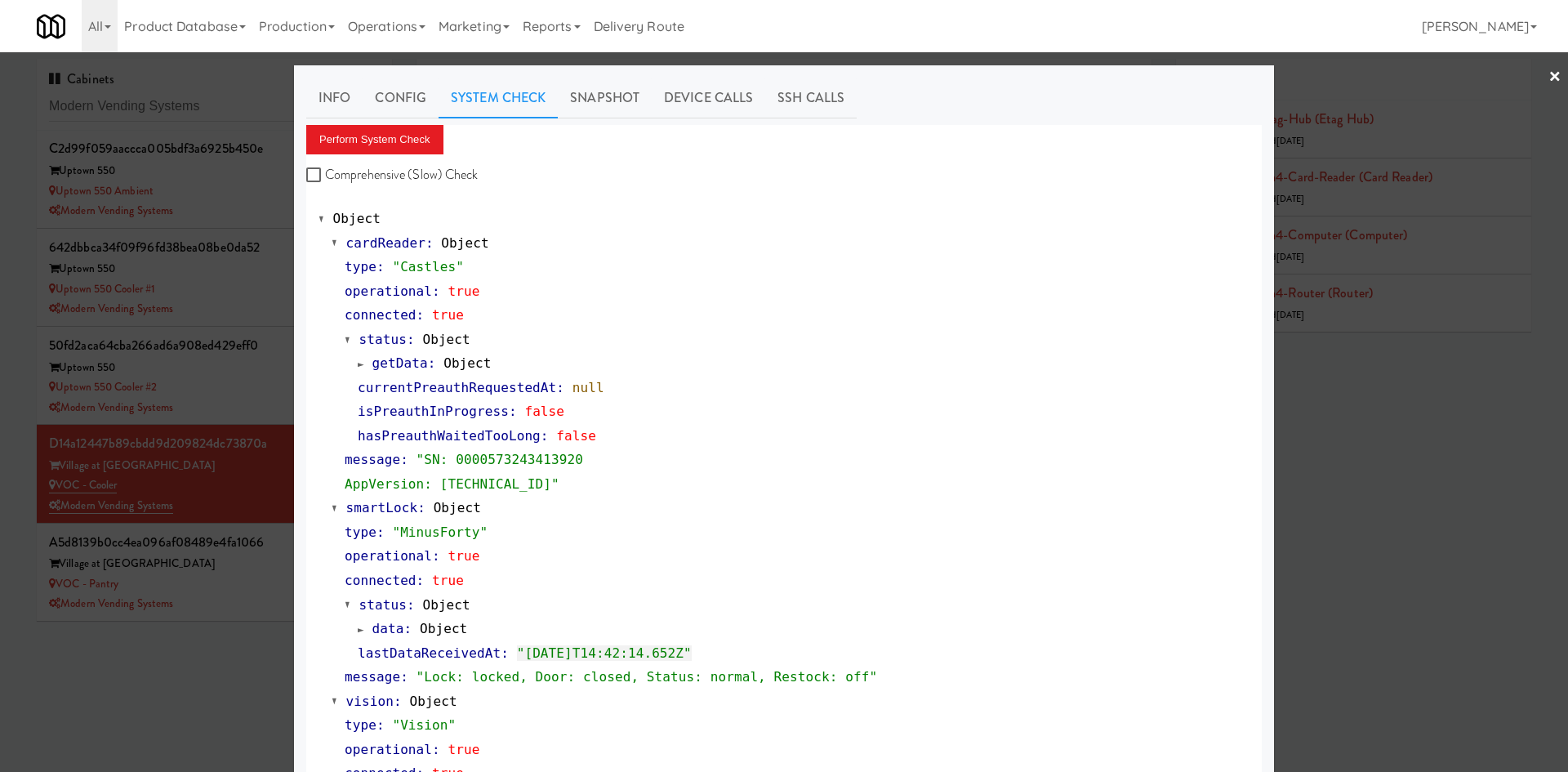
click at [393, 157] on div "Perform System Check Comprehensive (Slow) Check" at bounding box center [784, 155] width 955 height 62
click at [396, 141] on button "Perform System Check" at bounding box center [374, 139] width 137 height 29
drag, startPoint x: 309, startPoint y: 103, endPoint x: 328, endPoint y: 117, distance: 23.6
click at [310, 103] on link "Info" at bounding box center [335, 98] width 57 height 41
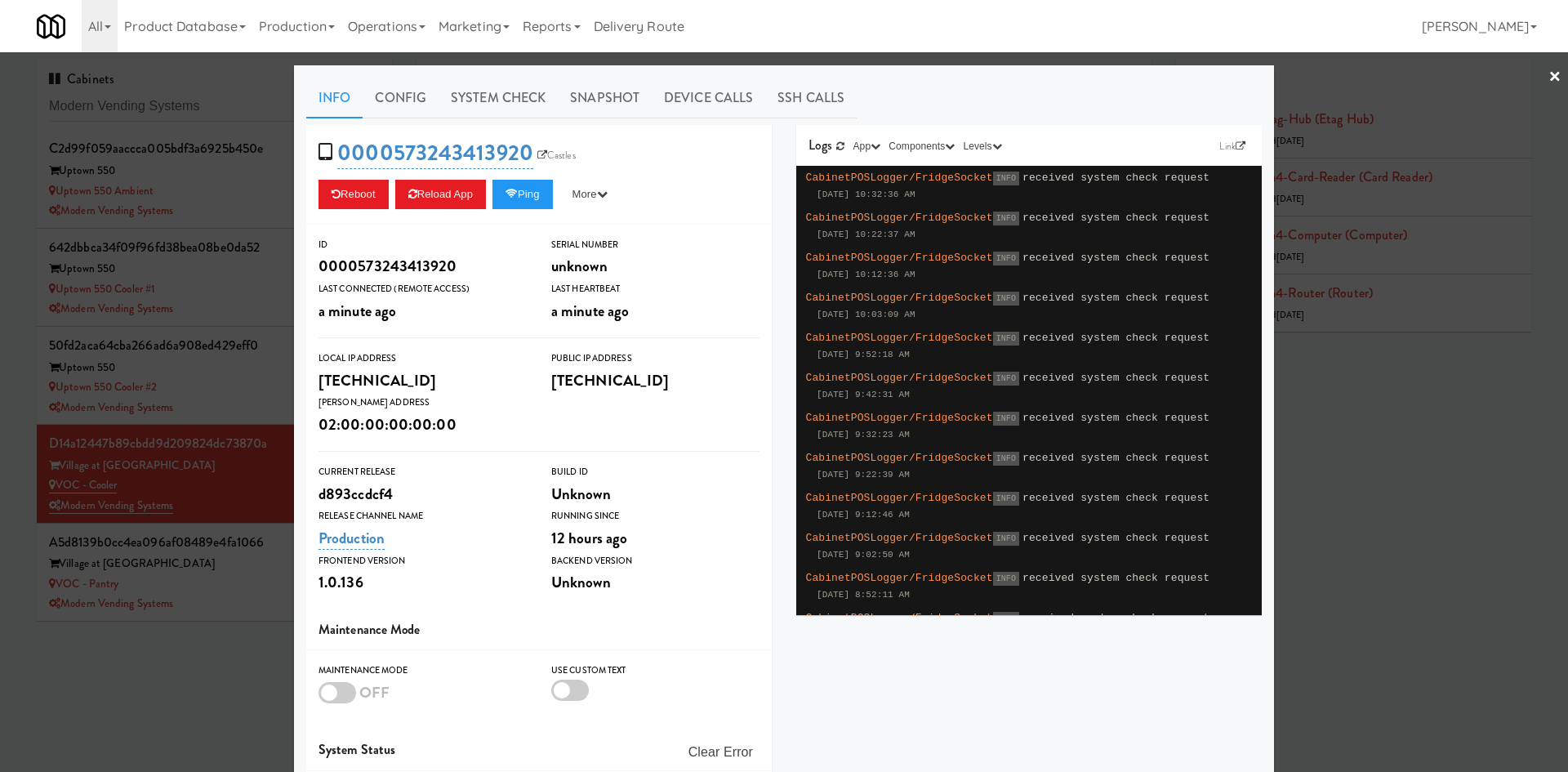
click at [185, 108] on div at bounding box center [784, 386] width 1568 height 772
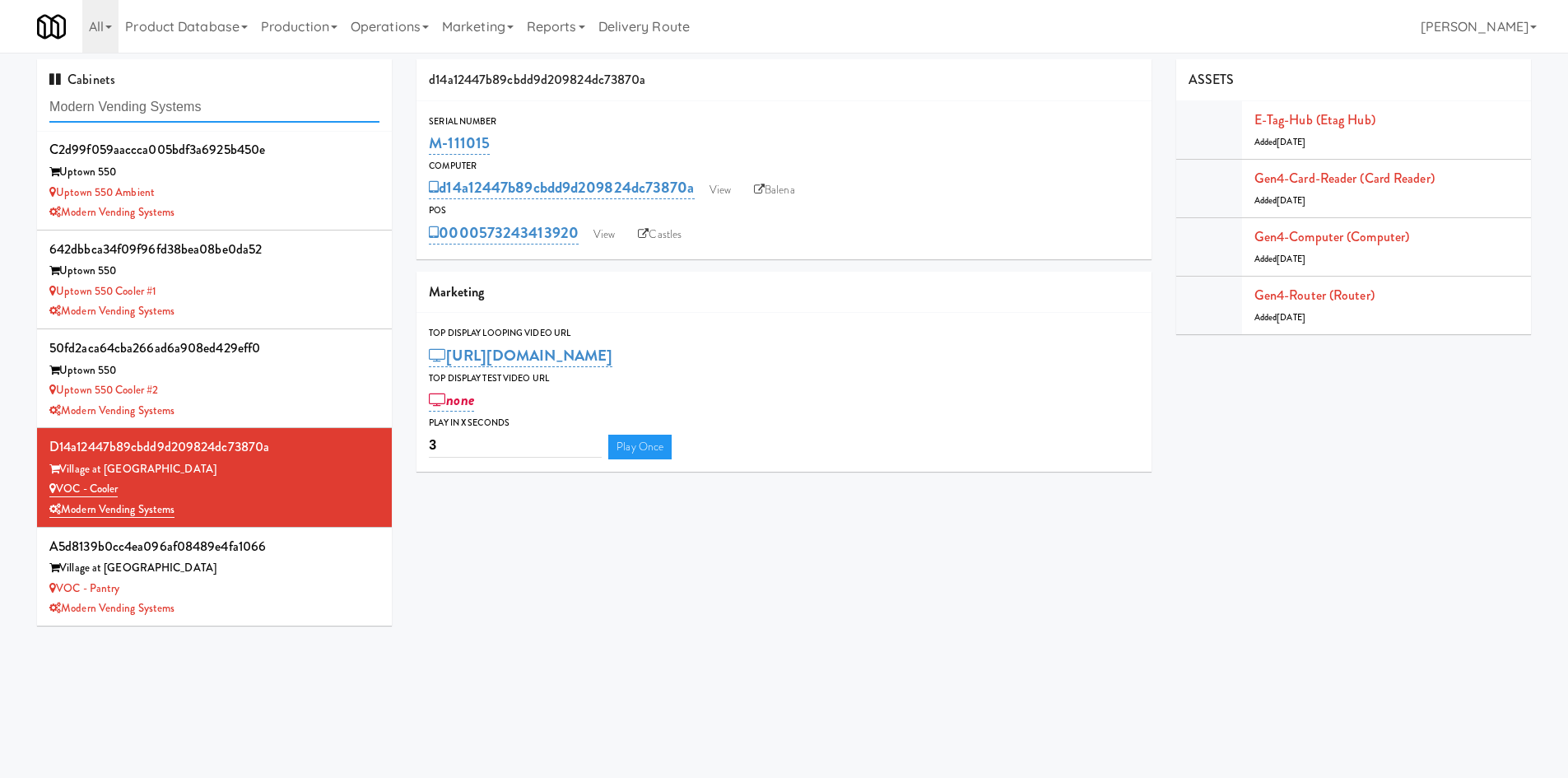
click at [187, 108] on input "Modern Vending Systems" at bounding box center [214, 108] width 330 height 30
click at [187, 107] on input "Modern Vending Systems" at bounding box center [214, 108] width 330 height 30
paste input "NOVO Broadway"
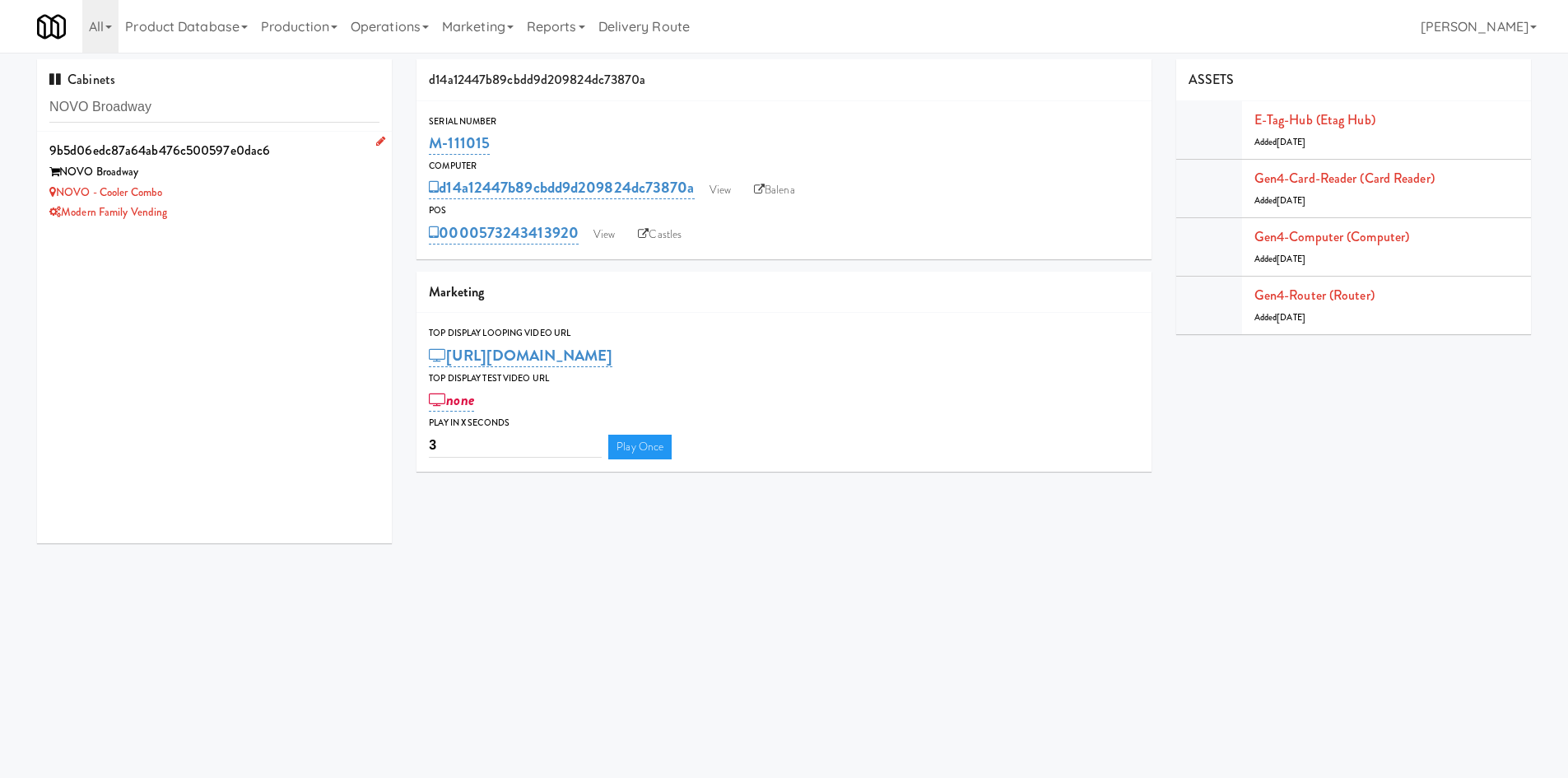
click at [233, 180] on div "NOVO Broadway" at bounding box center [214, 172] width 330 height 20
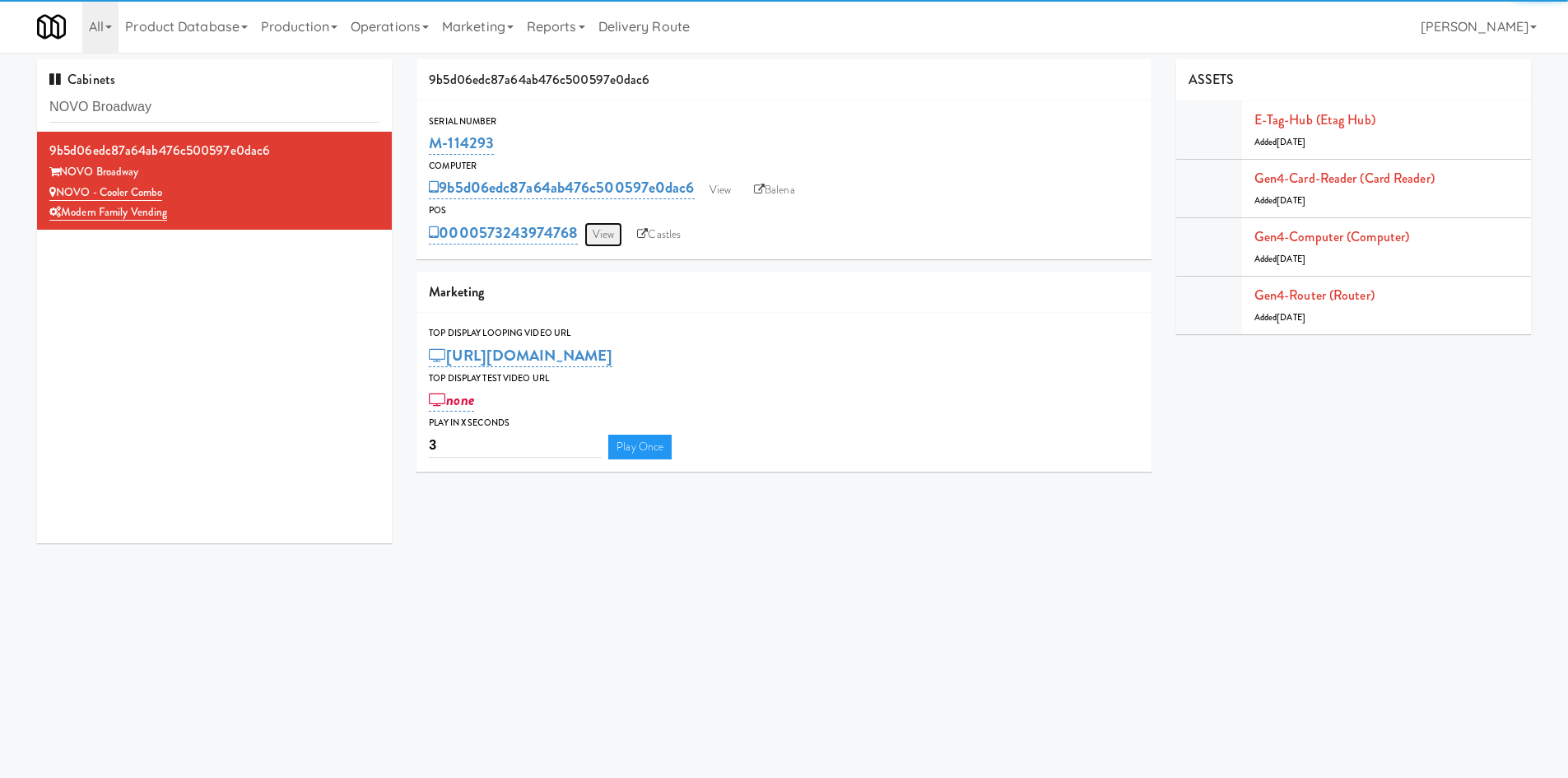
click at [602, 240] on link "View" at bounding box center [603, 235] width 38 height 25
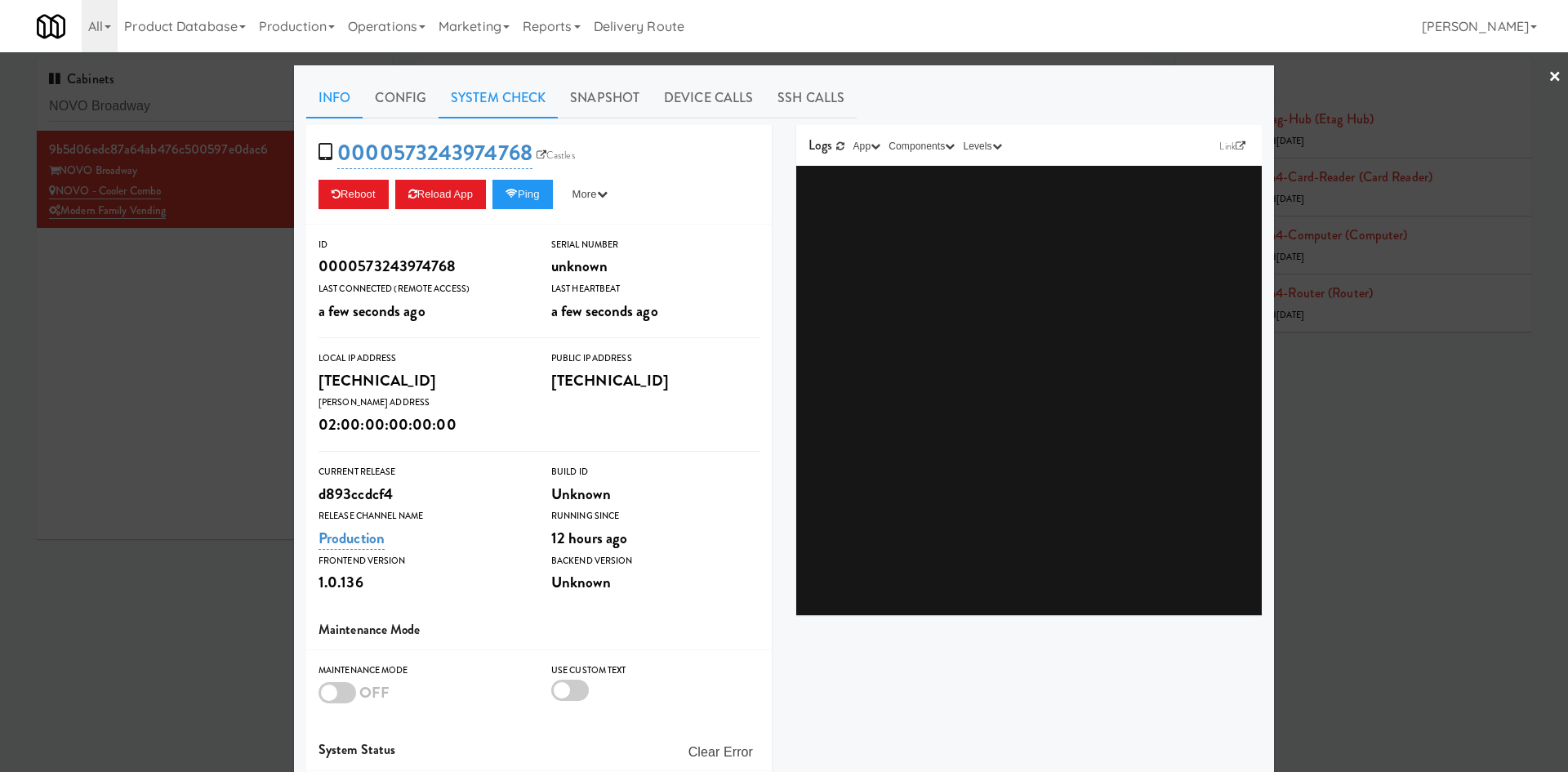
click at [505, 93] on link "System Check" at bounding box center [498, 98] width 119 height 41
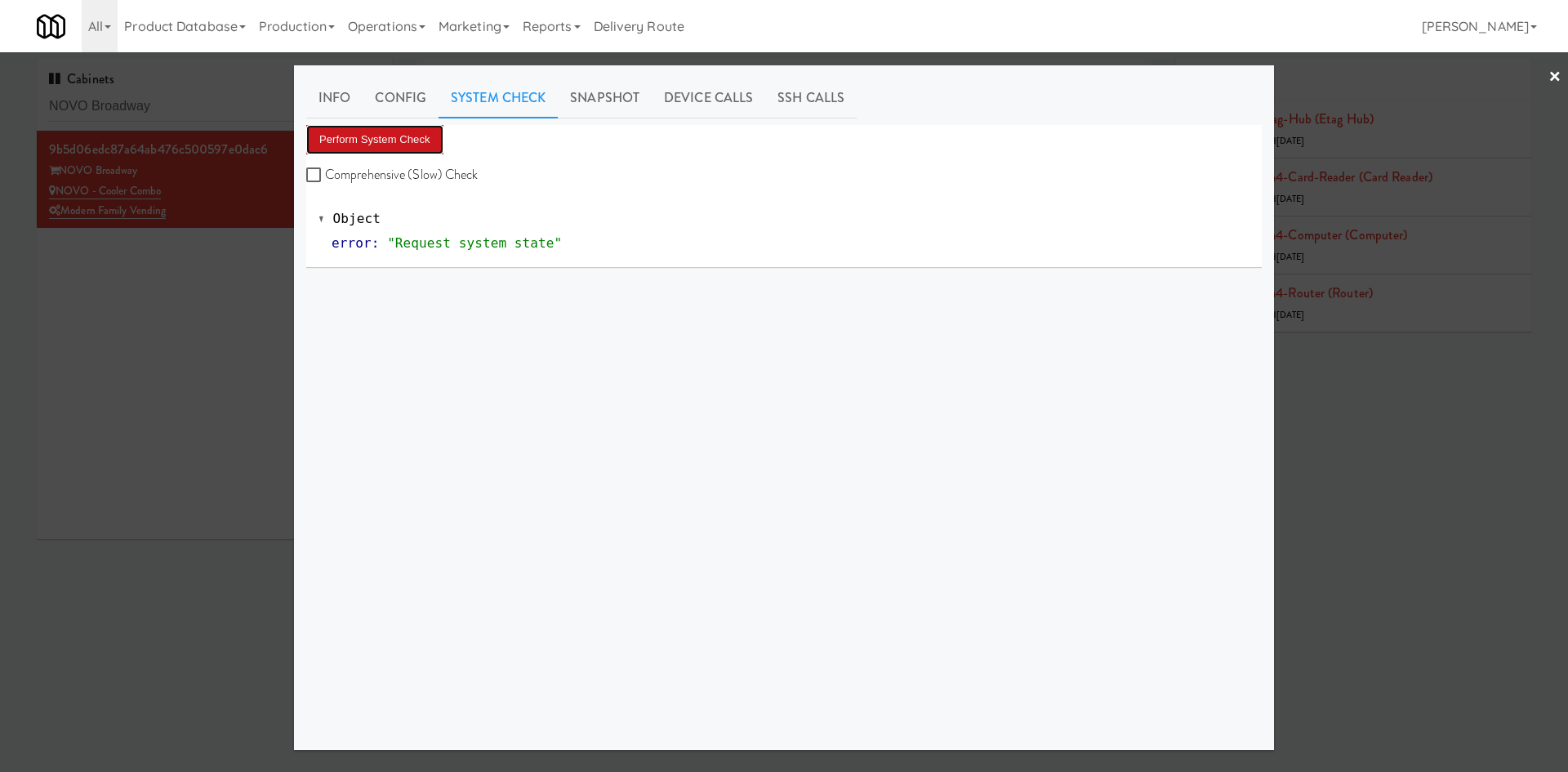
click at [380, 146] on button "Perform System Check" at bounding box center [374, 139] width 137 height 29
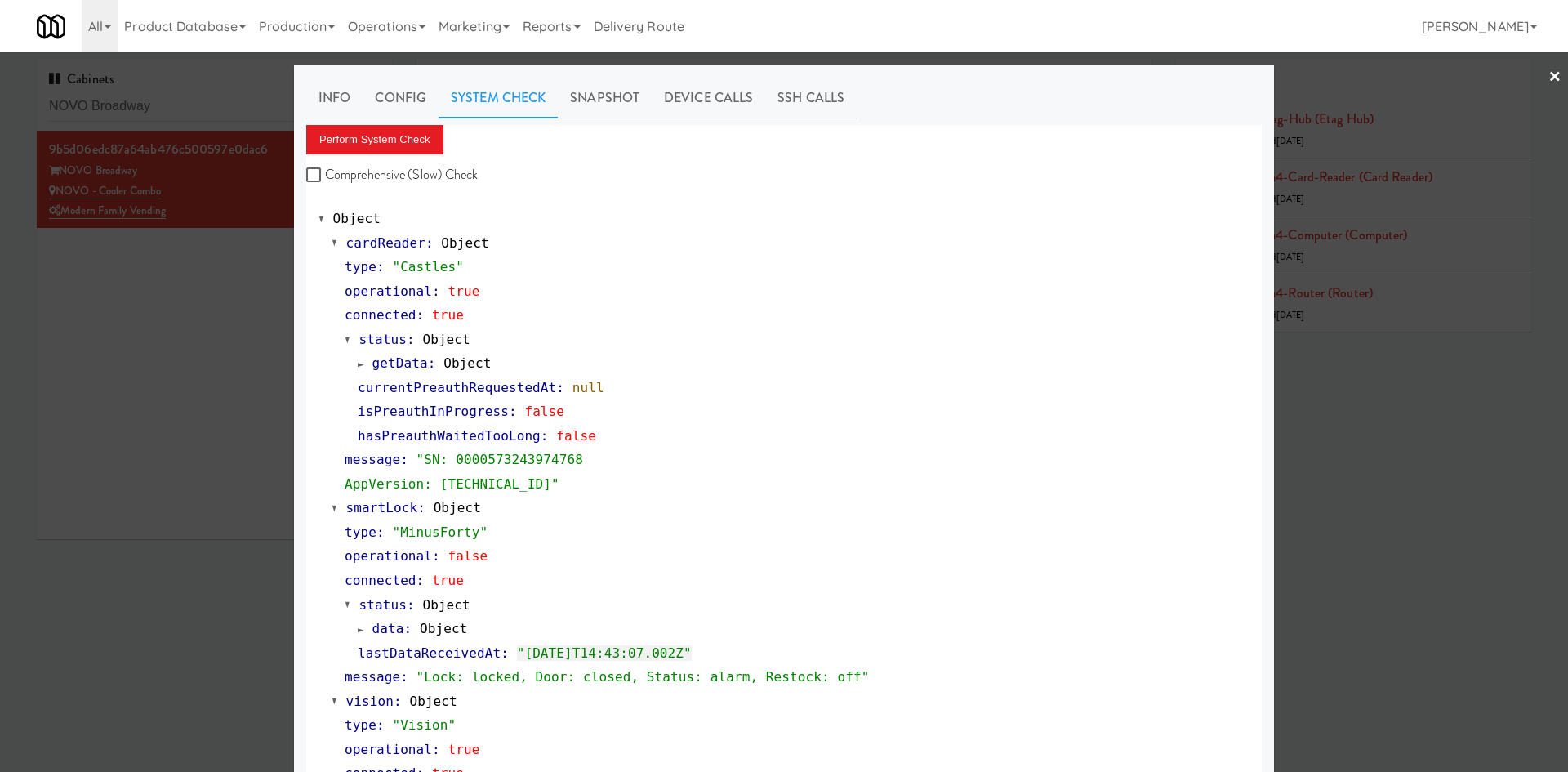
click at [129, 431] on div at bounding box center [784, 386] width 1568 height 772
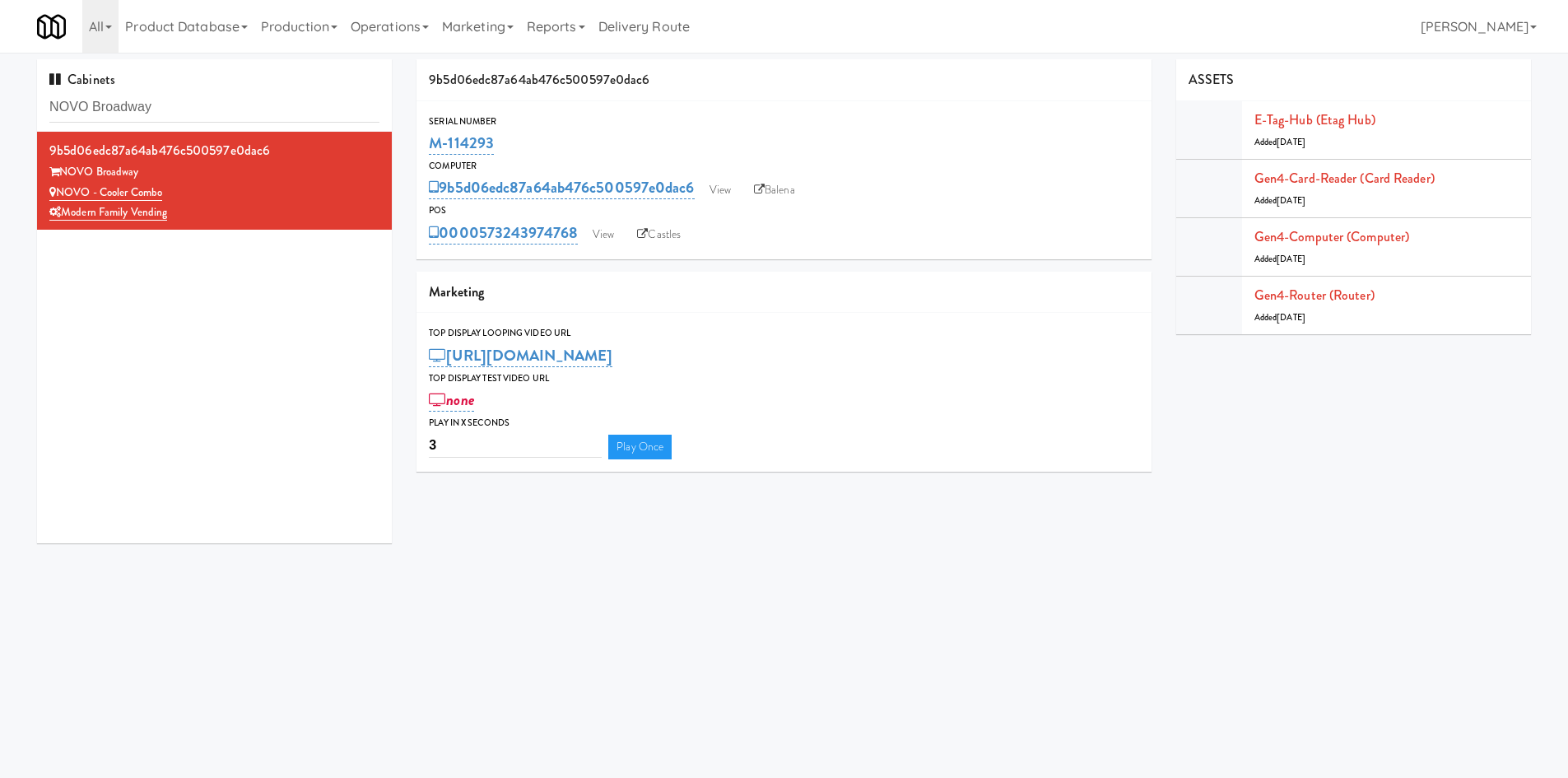
drag, startPoint x: 529, startPoint y: 142, endPoint x: 527, endPoint y: 77, distance: 65.0
click at [424, 145] on div "Serial Number M-114293" at bounding box center [784, 136] width 735 height 45
copy link "M-114293"
click at [497, 564] on body "Okay Okay Select date: previous 2025-Aug next Su Mo Tu We Th Fr Sa 27 28 29 30 …" at bounding box center [784, 442] width 1568 height 778
click at [596, 236] on link "View" at bounding box center [603, 235] width 38 height 25
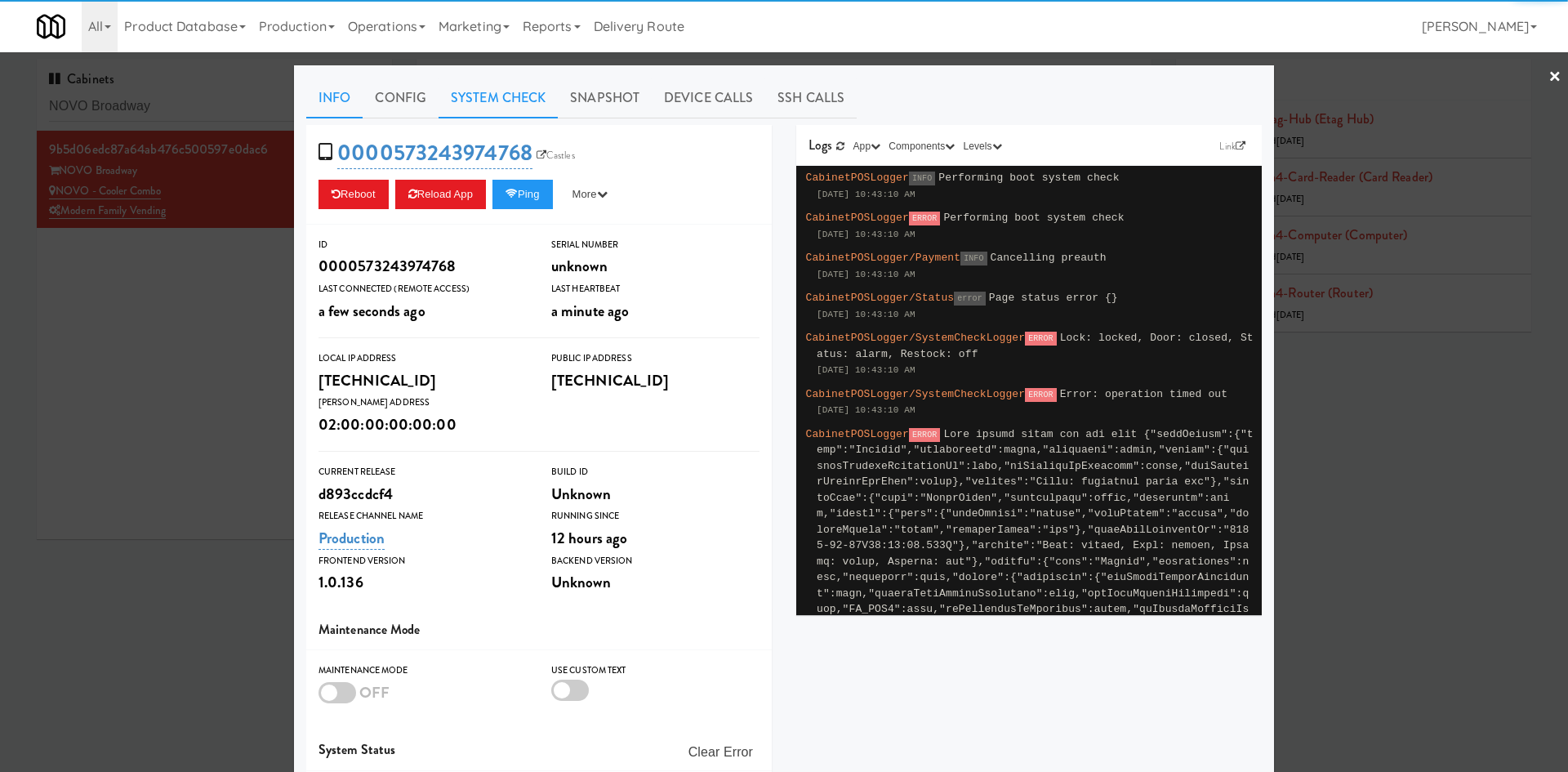
click at [482, 85] on link "System Check" at bounding box center [498, 98] width 119 height 41
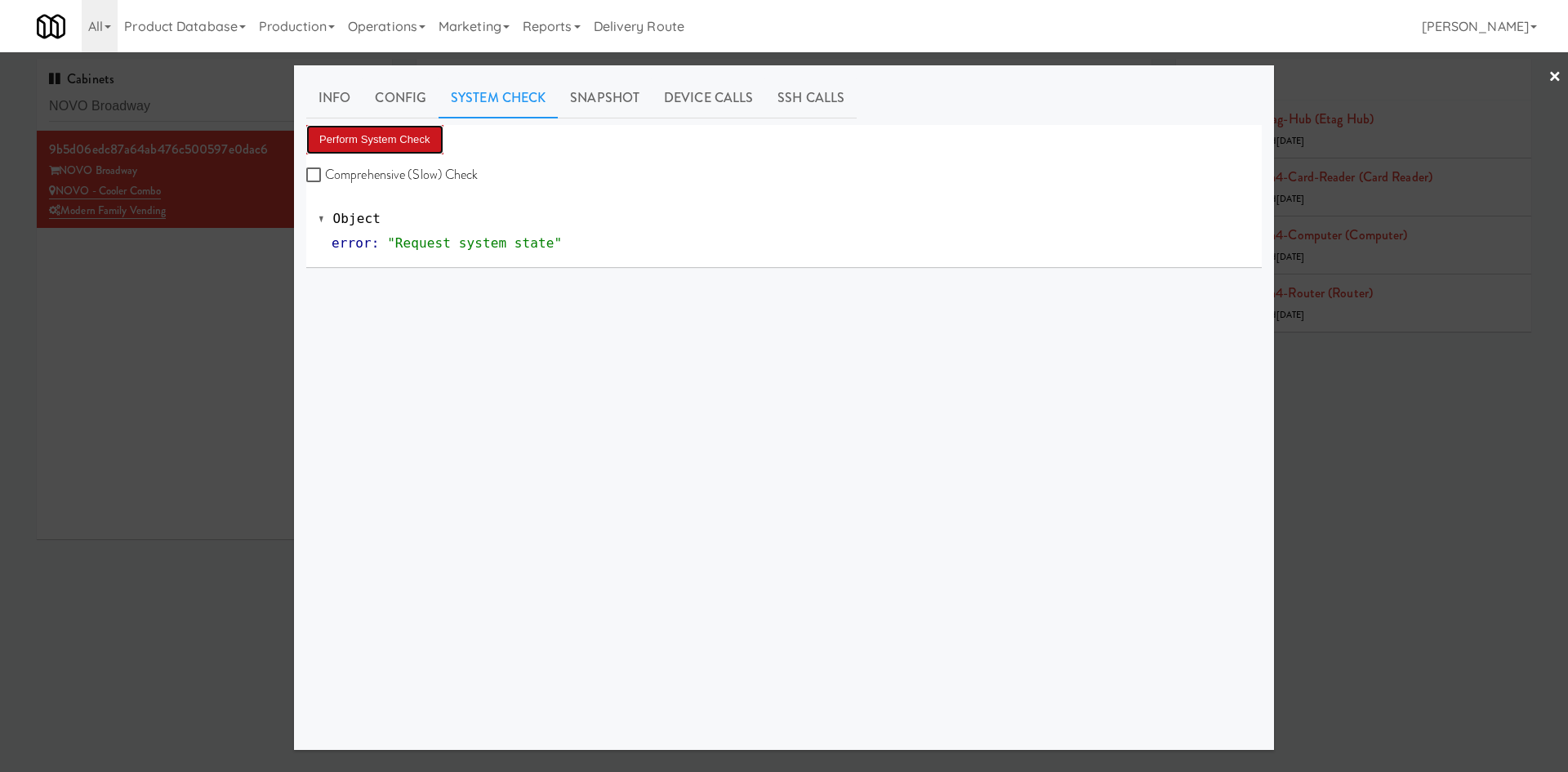
click at [351, 132] on button "Perform System Check" at bounding box center [374, 139] width 137 height 29
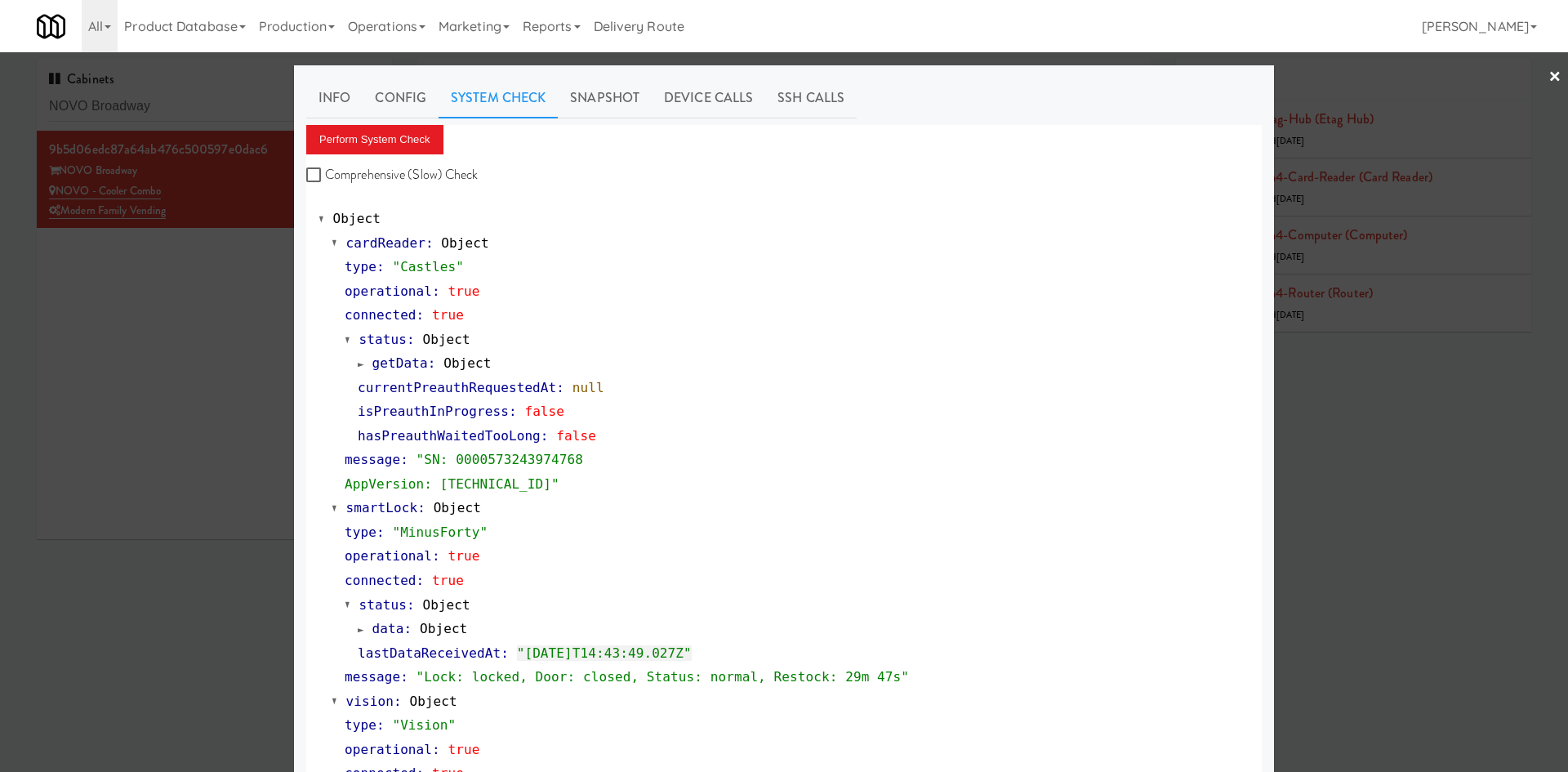
click at [162, 100] on div at bounding box center [784, 386] width 1568 height 772
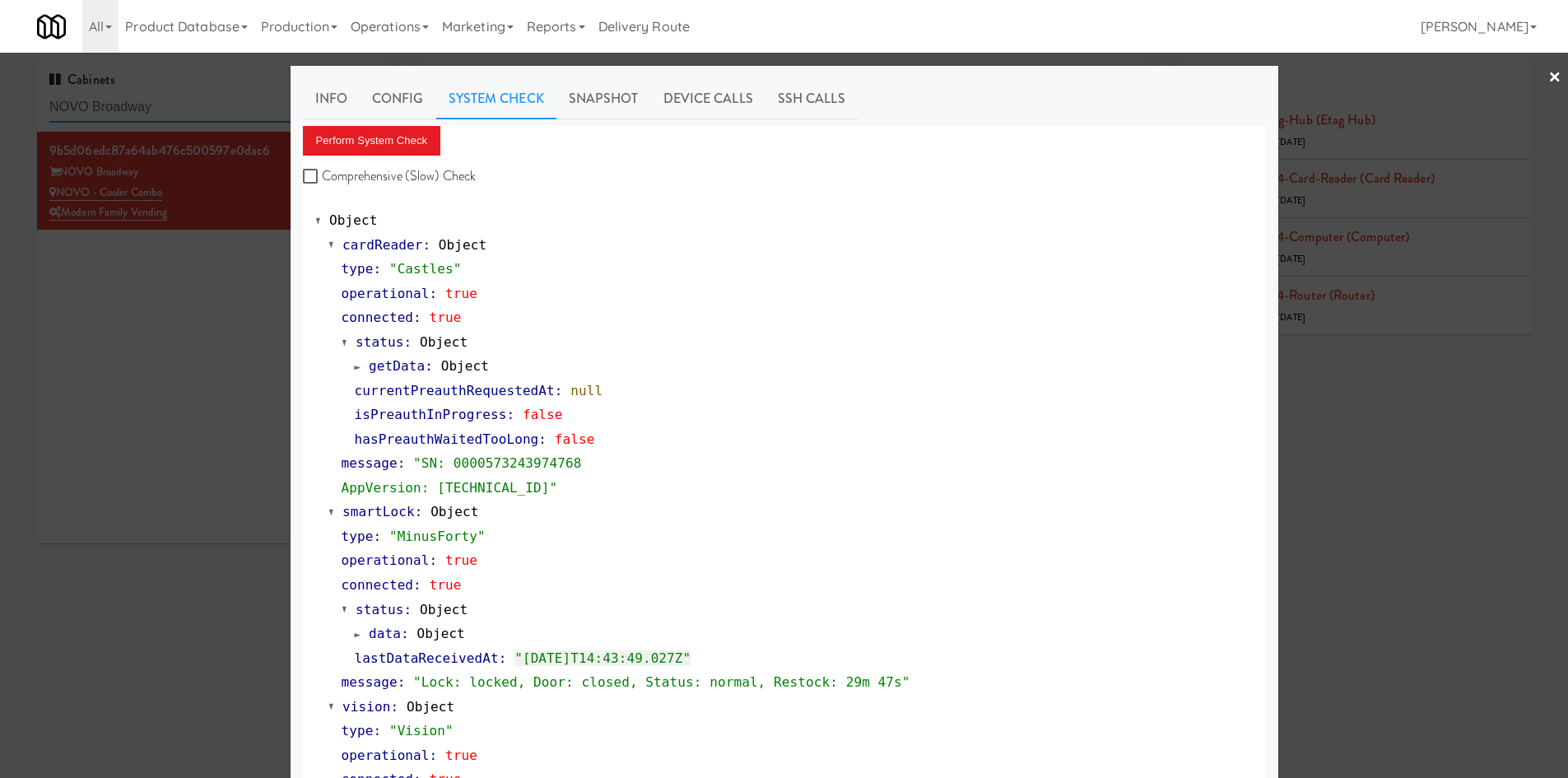
click at [163, 101] on input "NOVO Broadway" at bounding box center [214, 108] width 330 height 30
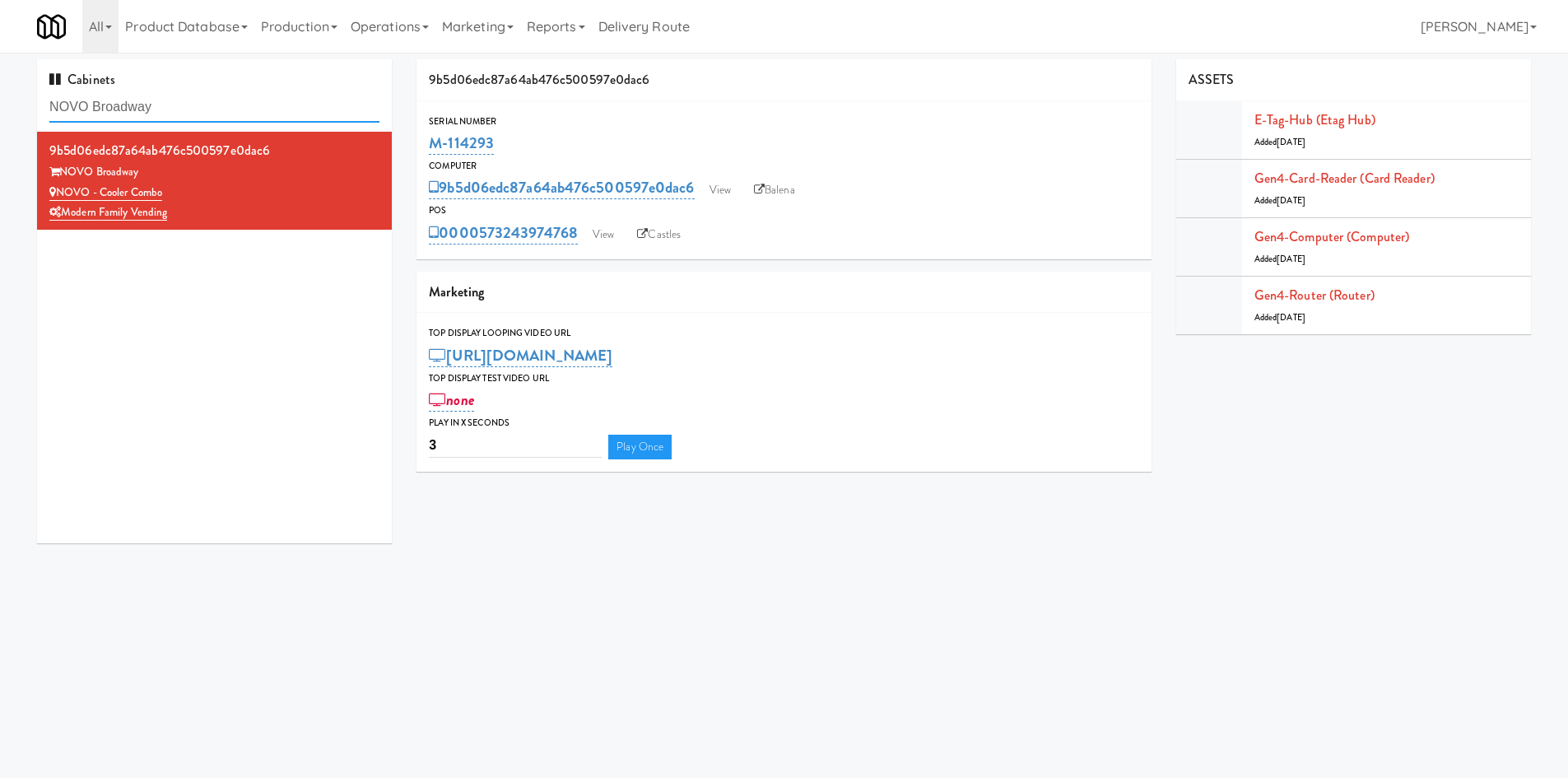
click at [163, 100] on input "NOVO Broadway" at bounding box center [214, 108] width 330 height 30
paste input "[PERSON_NAME] Living"
paste input "text"
type input "[PERSON_NAME] Living"
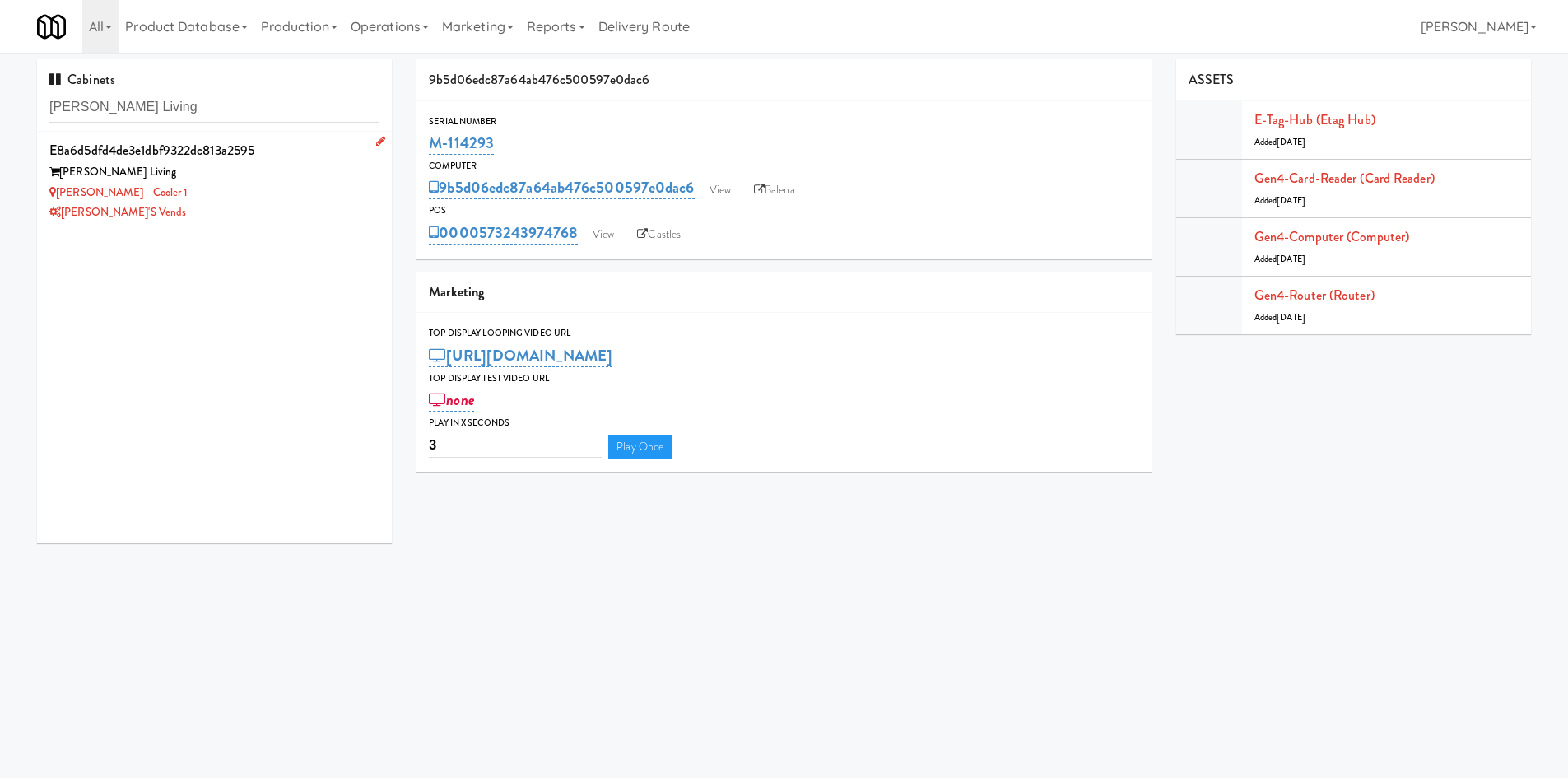
click at [276, 174] on div "[PERSON_NAME] Living" at bounding box center [214, 172] width 330 height 20
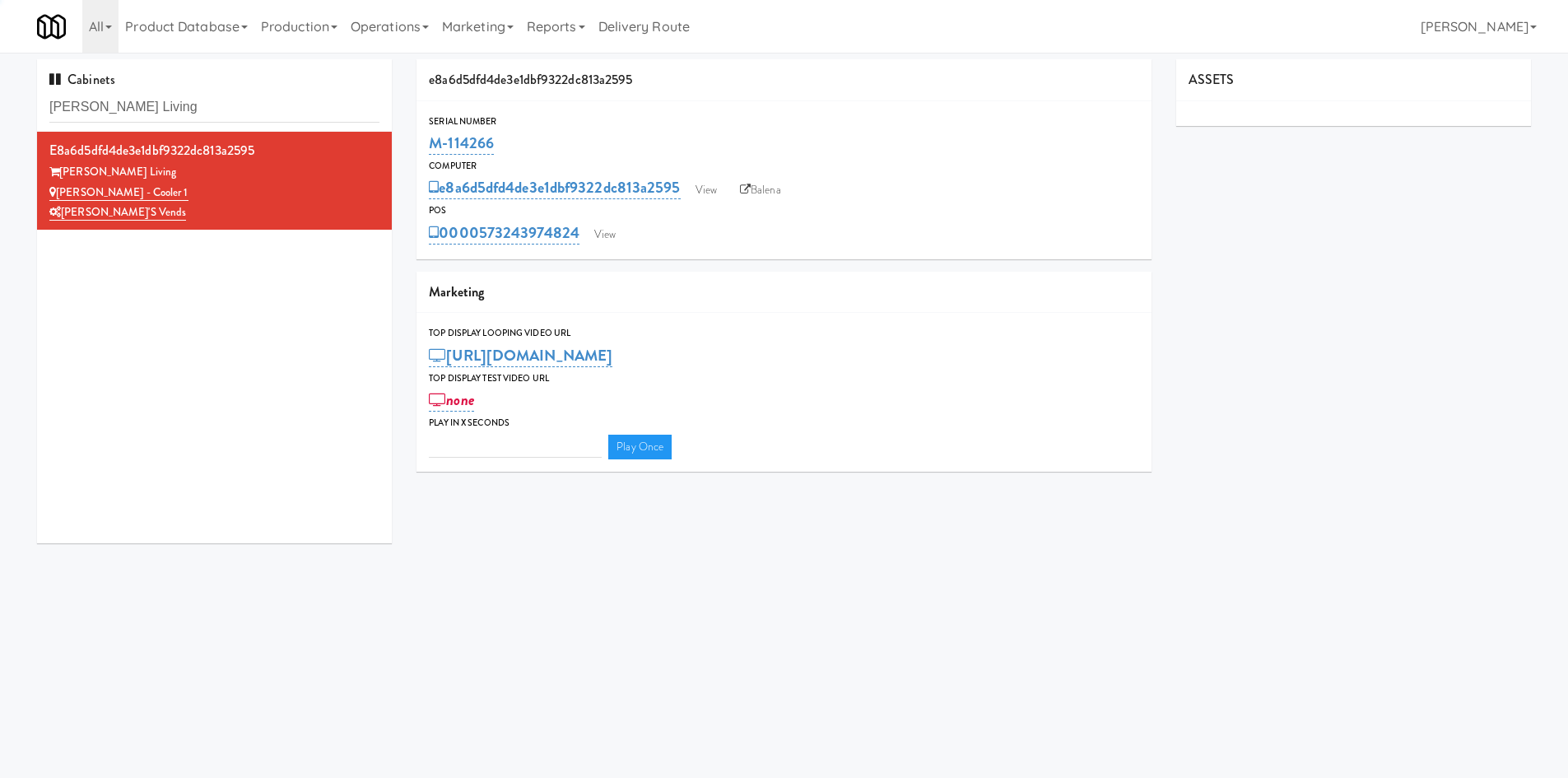
type input "3"
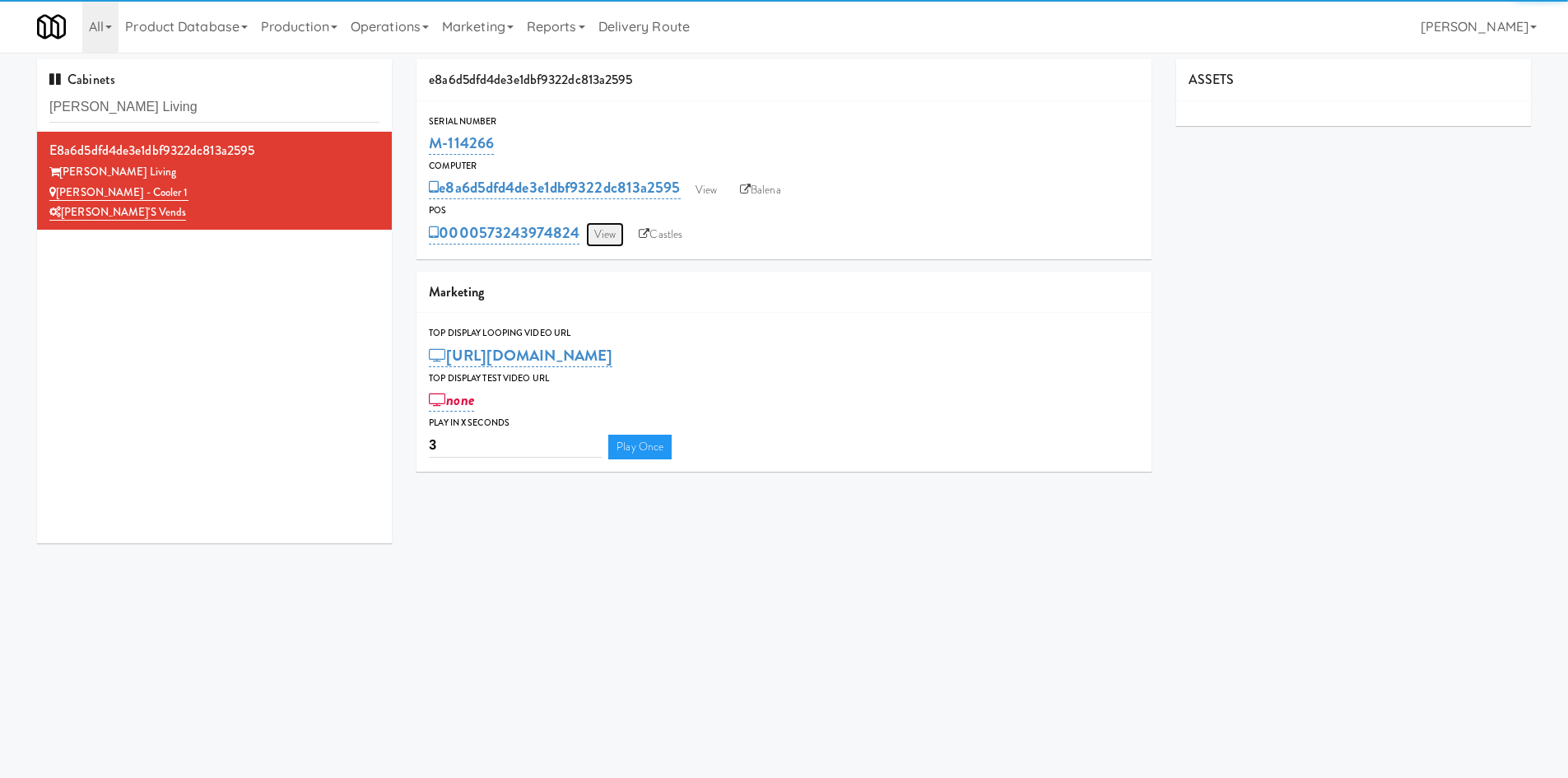
click at [609, 231] on link "View" at bounding box center [604, 235] width 38 height 25
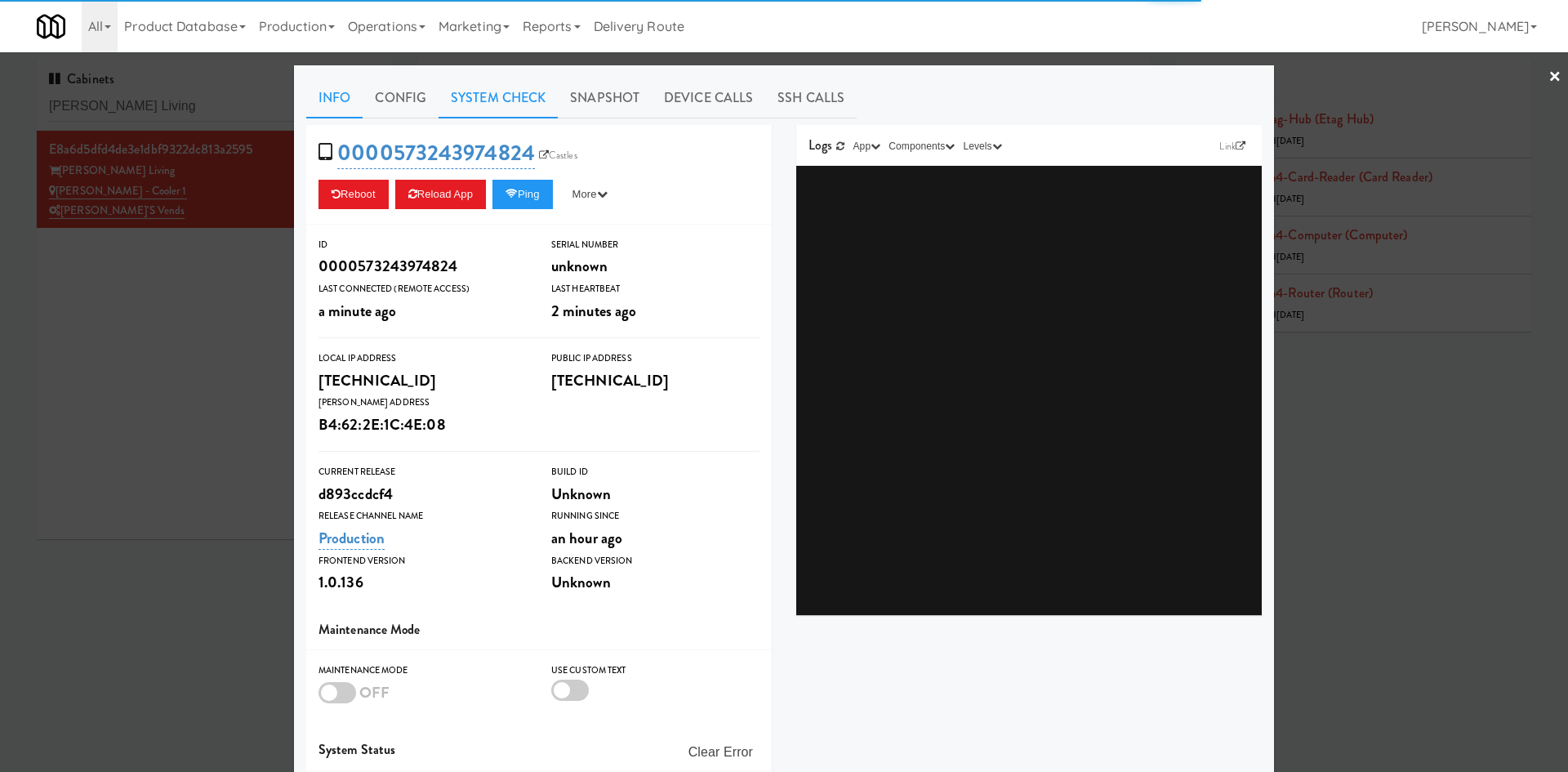
click at [492, 117] on link "System Check" at bounding box center [498, 98] width 119 height 41
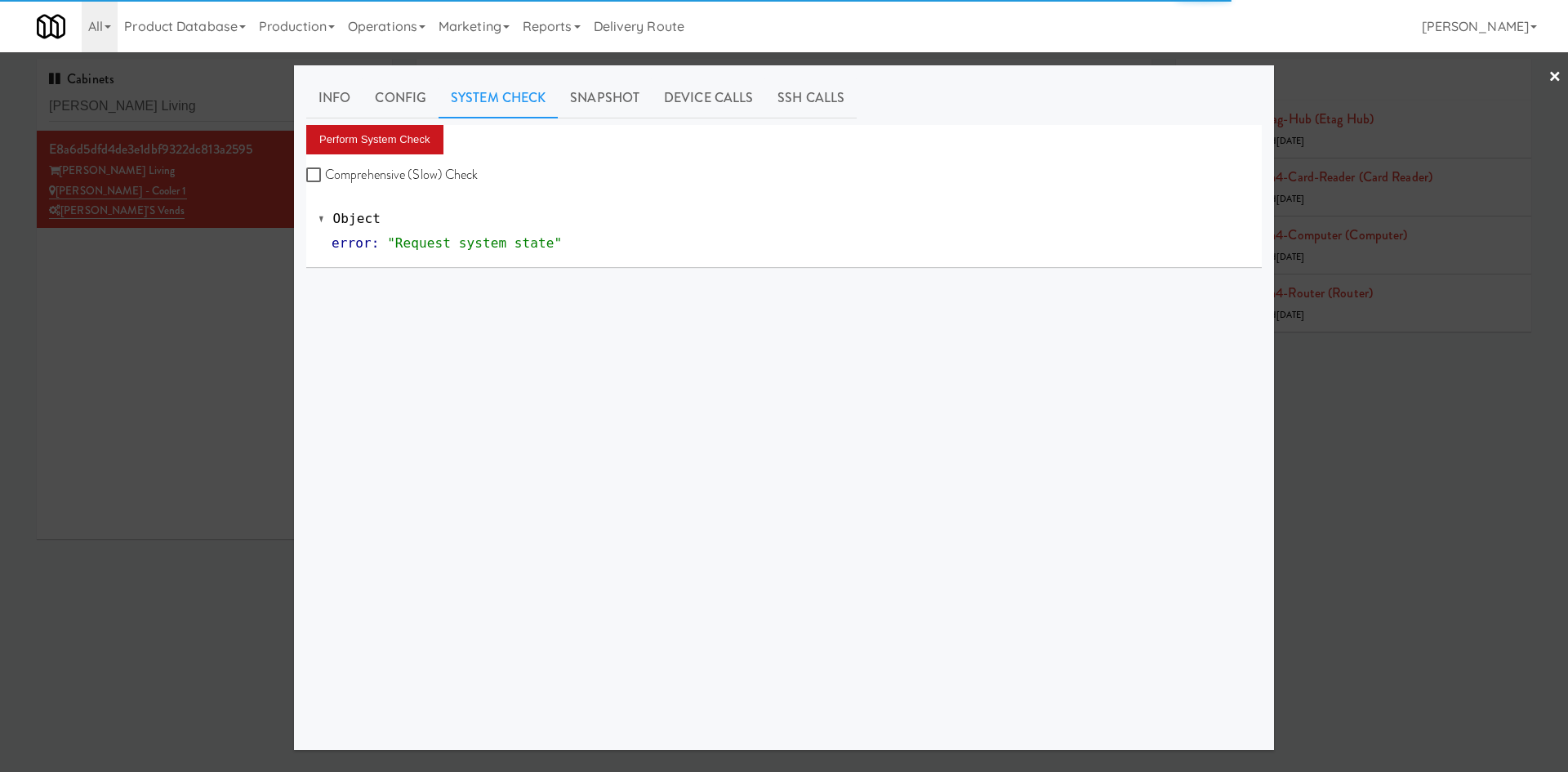
drag, startPoint x: 404, startPoint y: 163, endPoint x: 406, endPoint y: 143, distance: 20.1
click at [404, 163] on label "Comprehensive (Slow) Check" at bounding box center [392, 175] width 172 height 25
click at [325, 169] on input "Comprehensive (Slow) Check" at bounding box center [315, 175] width 19 height 13
checkbox input "true"
click at [406, 143] on button "Perform System Check" at bounding box center [374, 139] width 137 height 29
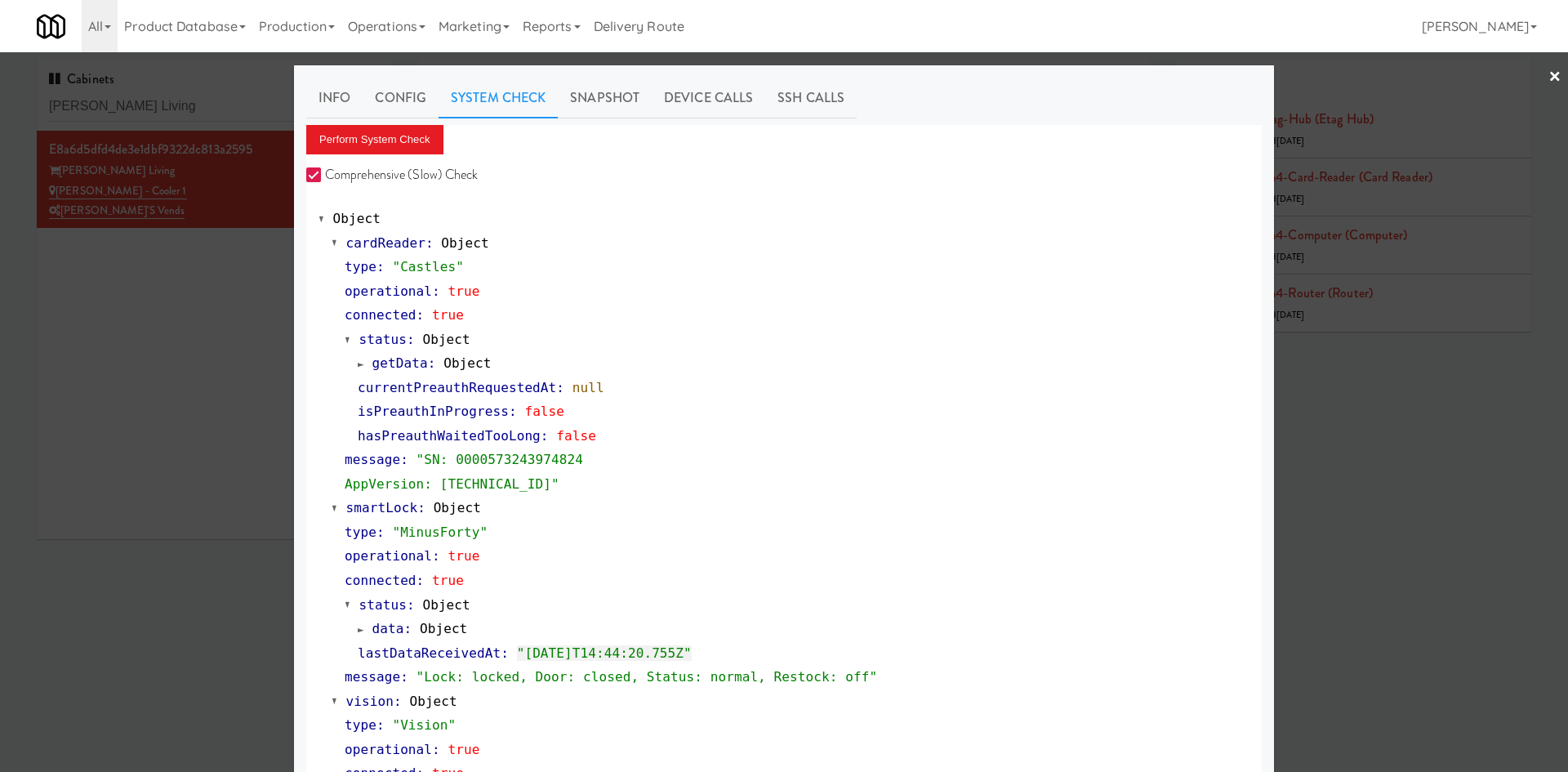
click at [119, 456] on div at bounding box center [784, 386] width 1568 height 772
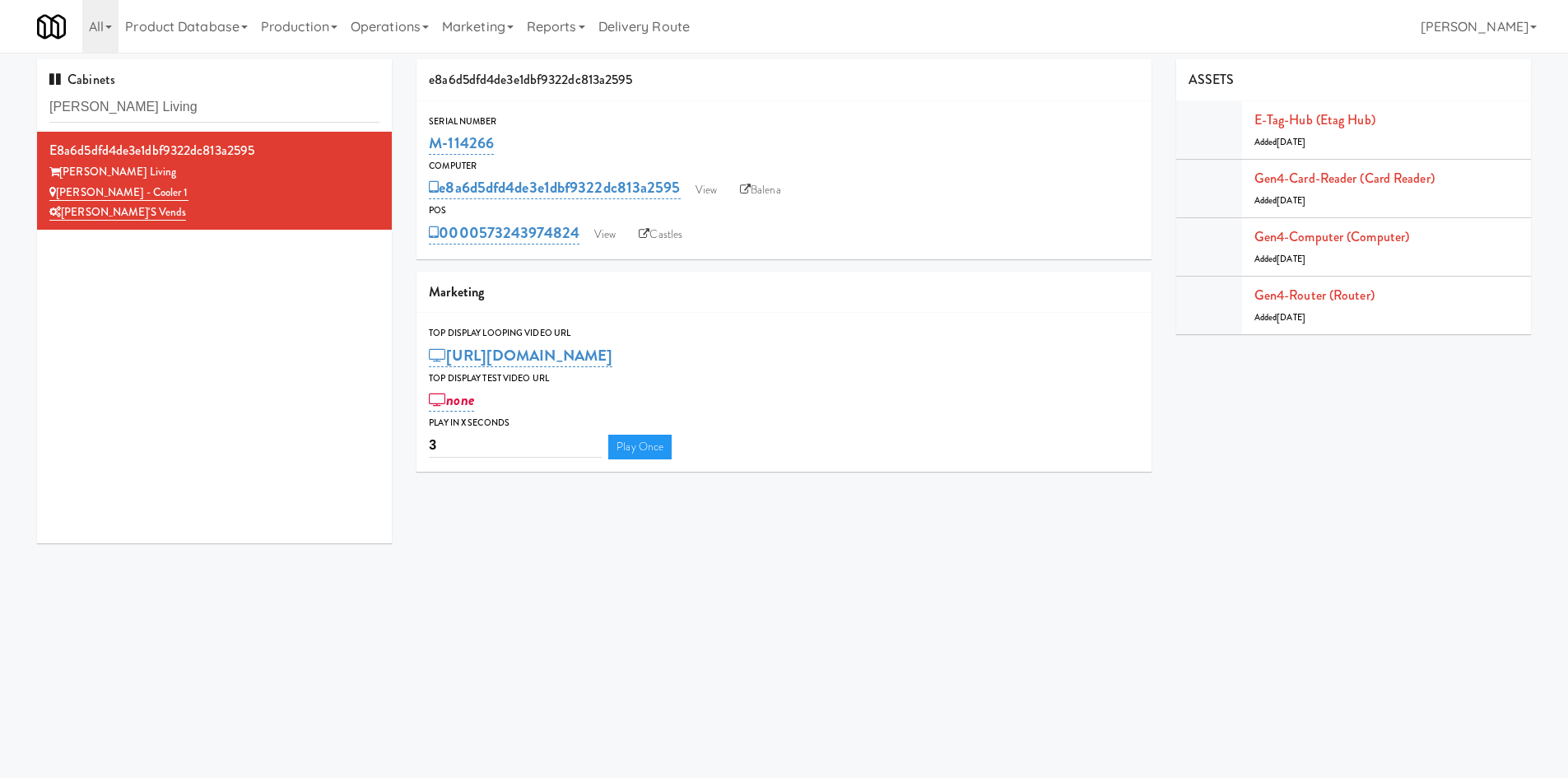
click at [231, 81] on div "Cabinets [PERSON_NAME] Luxury Living" at bounding box center [214, 95] width 355 height 72
click at [234, 108] on input "[PERSON_NAME] Living" at bounding box center [214, 108] width 330 height 30
paste input "Phase I, Phase I - Drink"
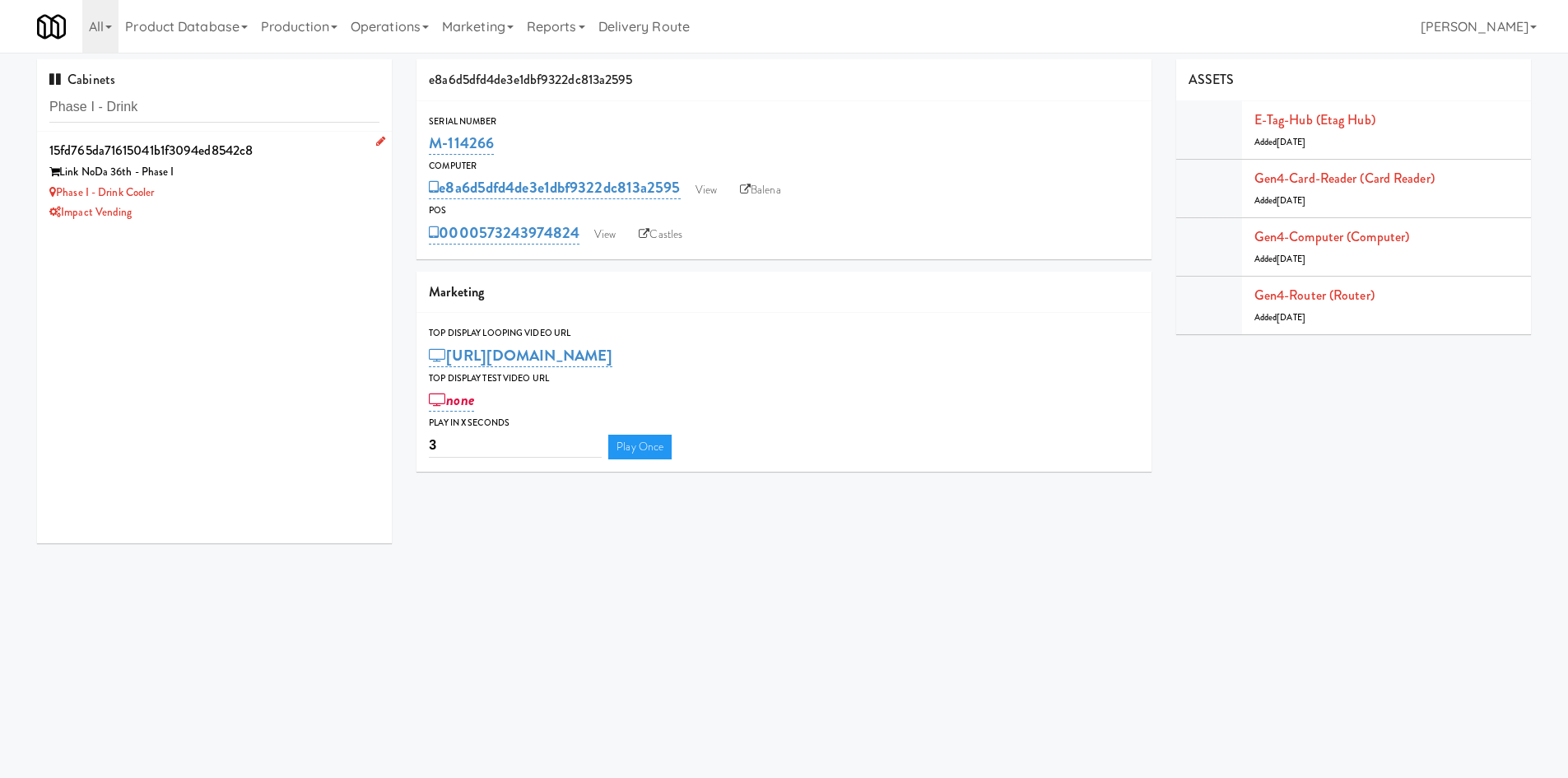
click at [256, 191] on div "Phase I - Drink Cooler" at bounding box center [214, 192] width 330 height 20
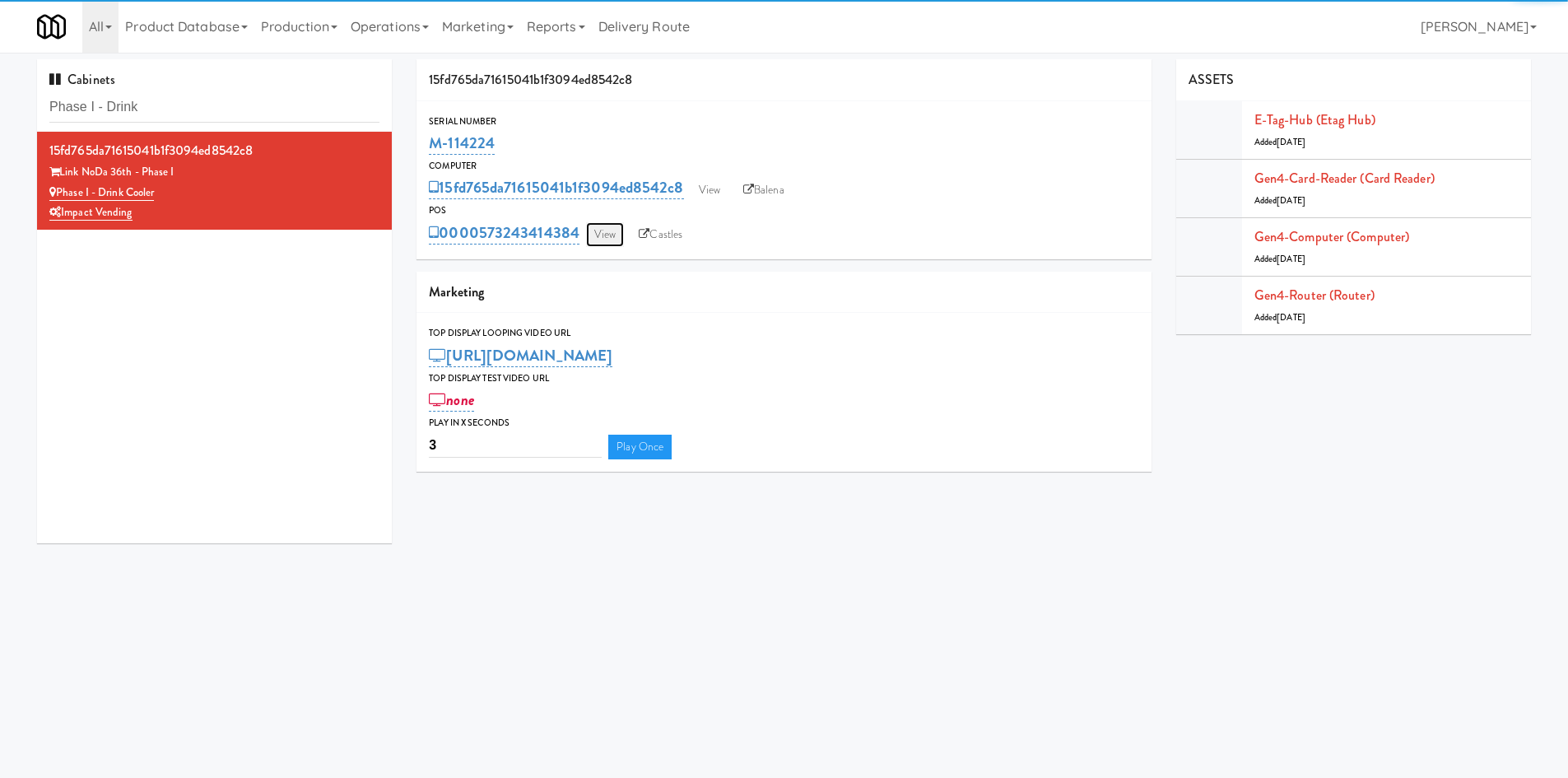
click at [594, 240] on link "View" at bounding box center [604, 235] width 38 height 25
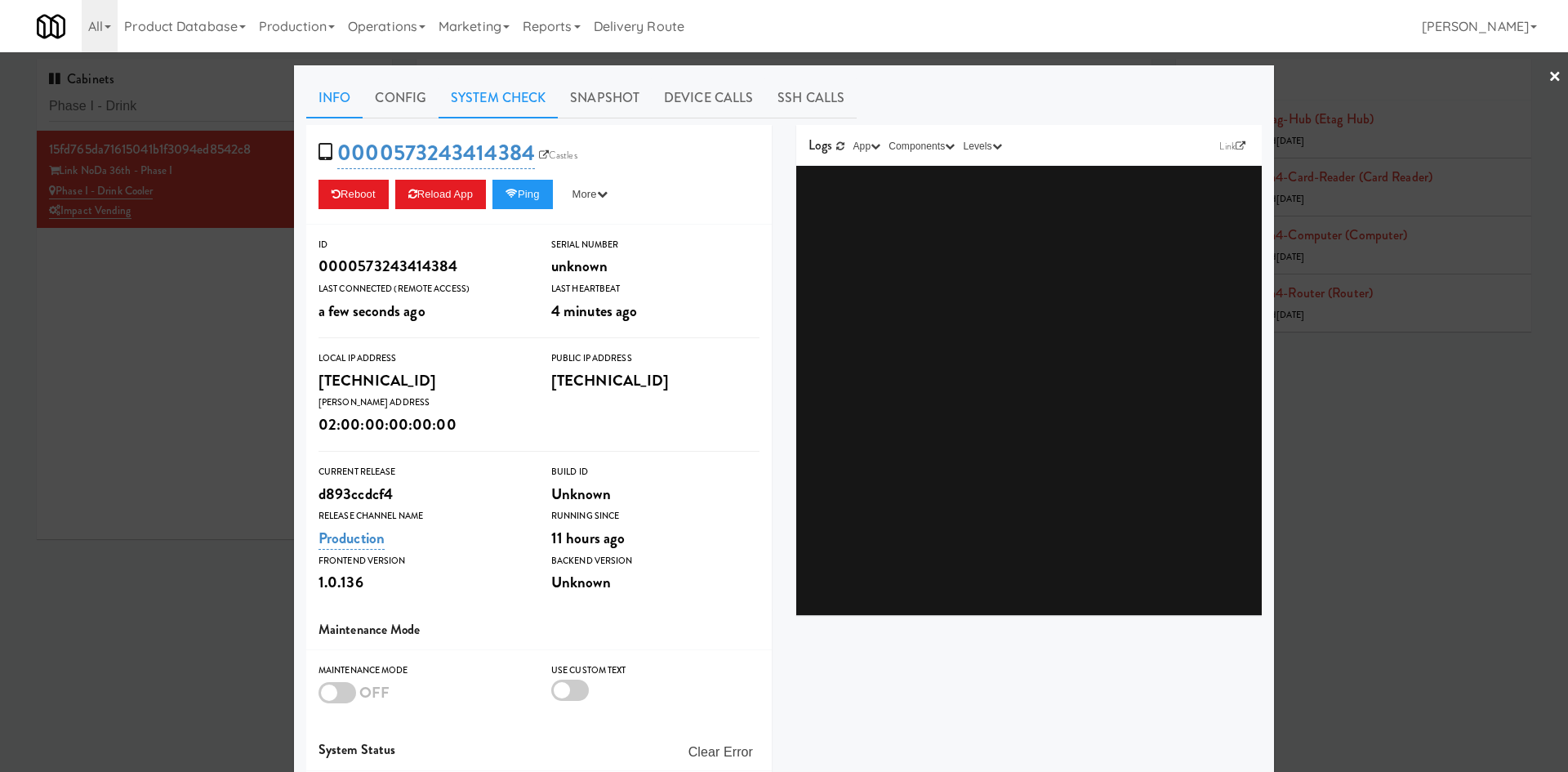
click at [519, 117] on div "Info Config System Check Snapshot Device Calls SSH Calls 0000573243414384 Castl…" at bounding box center [784, 477] width 955 height 799
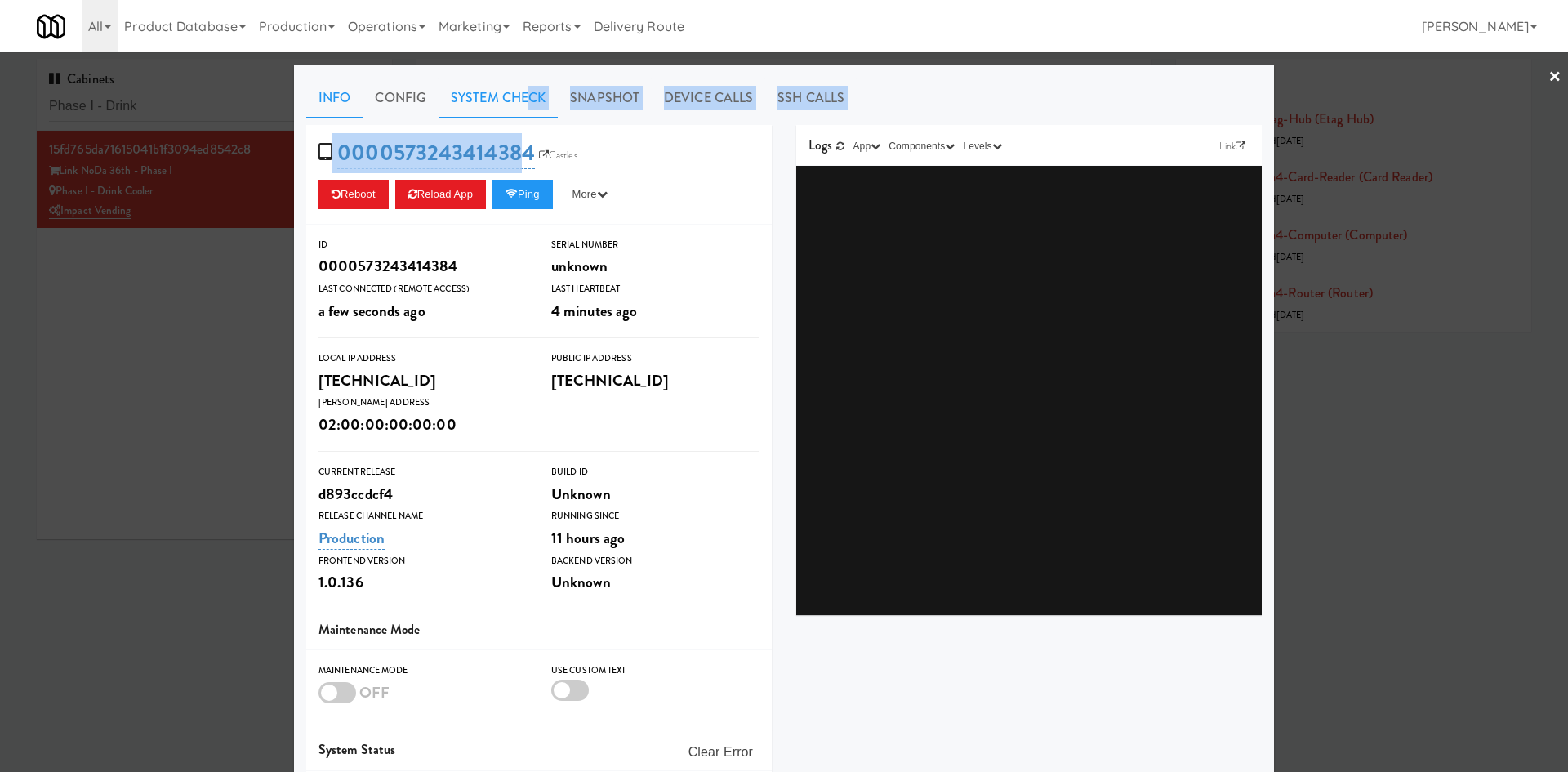
click at [519, 105] on link "System Check" at bounding box center [498, 98] width 119 height 41
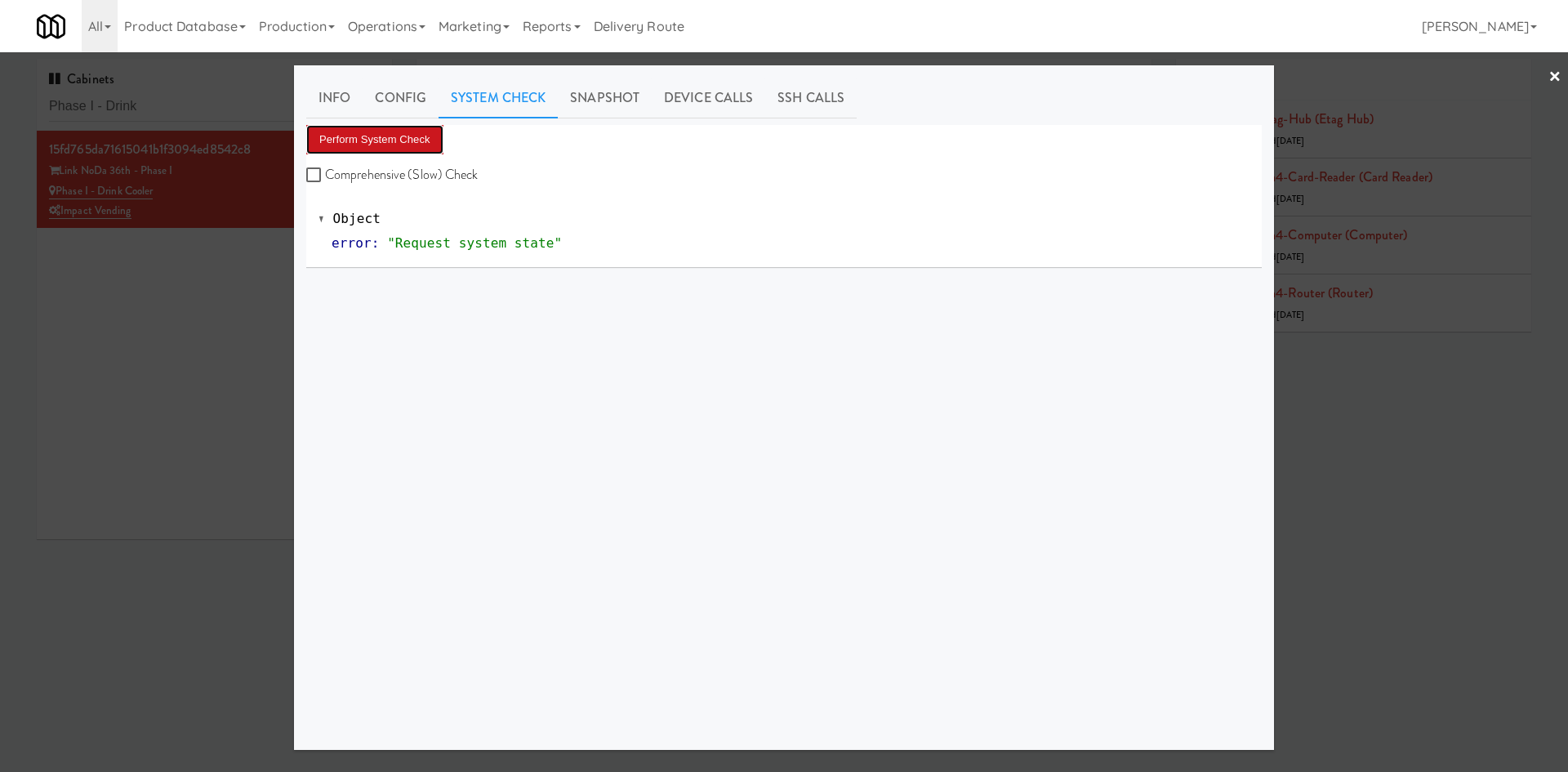
click at [395, 140] on button "Perform System Check" at bounding box center [374, 139] width 137 height 29
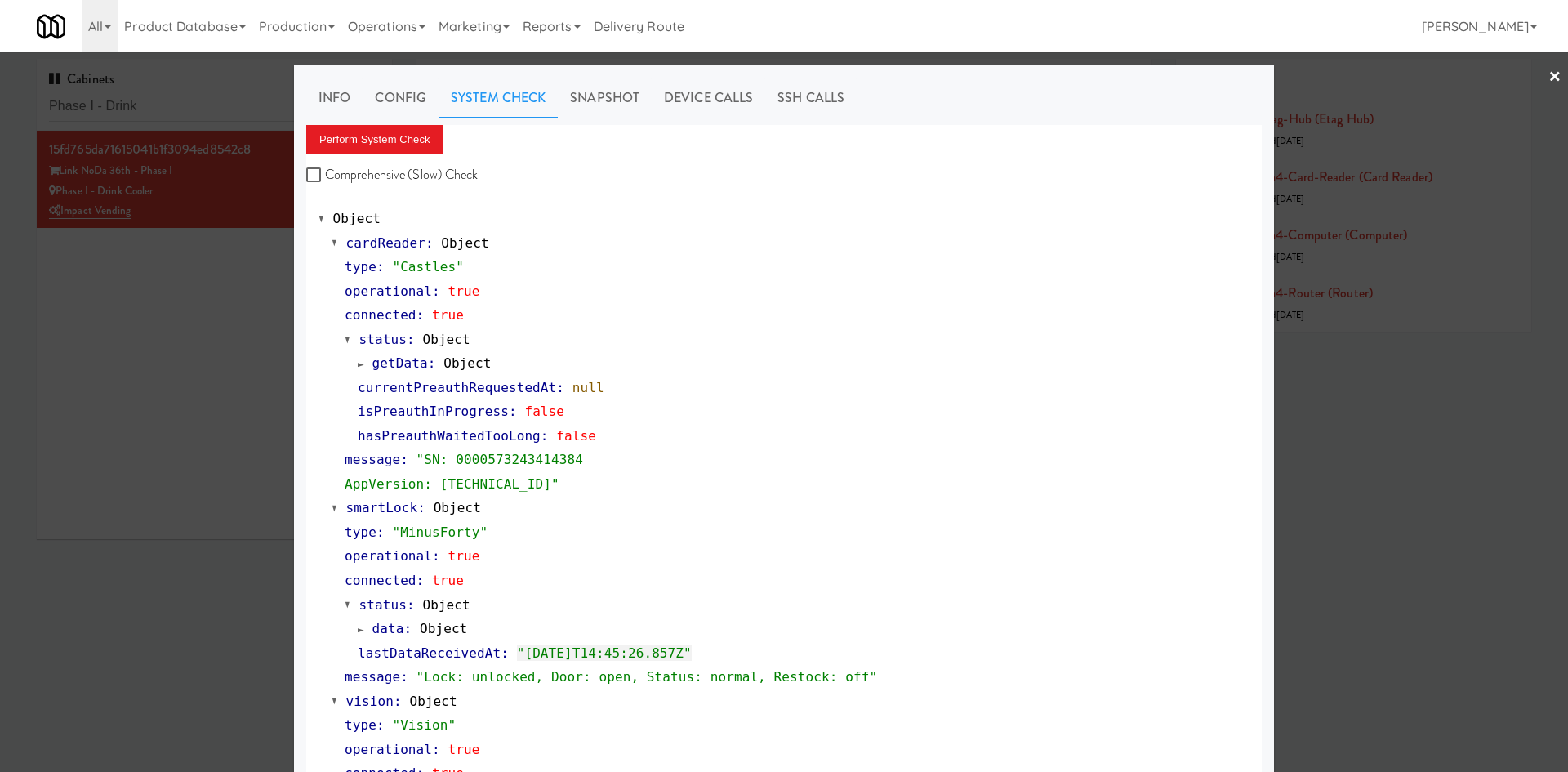
click at [135, 386] on div at bounding box center [784, 386] width 1568 height 772
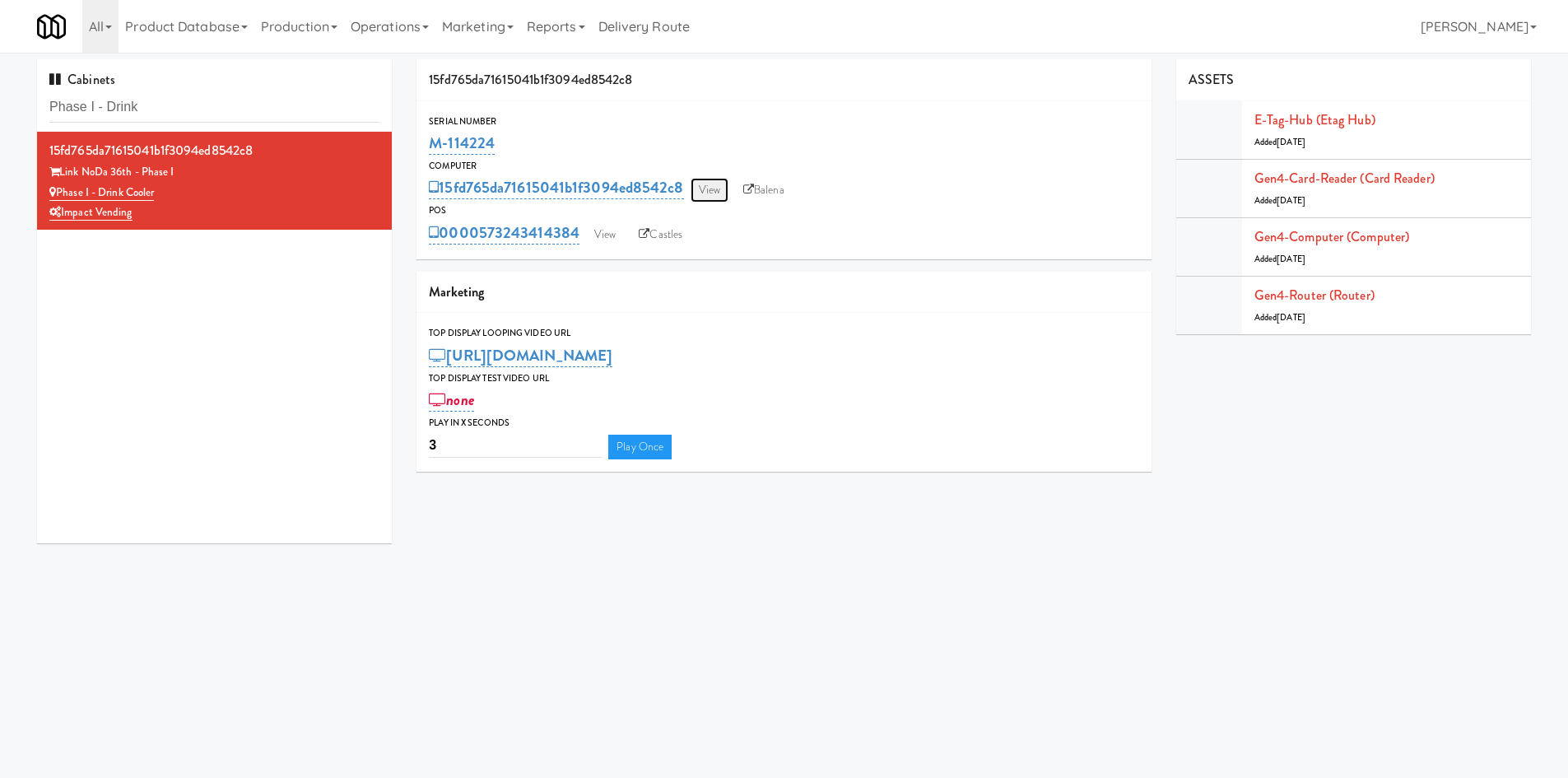
click at [702, 186] on link "View" at bounding box center [709, 190] width 38 height 25
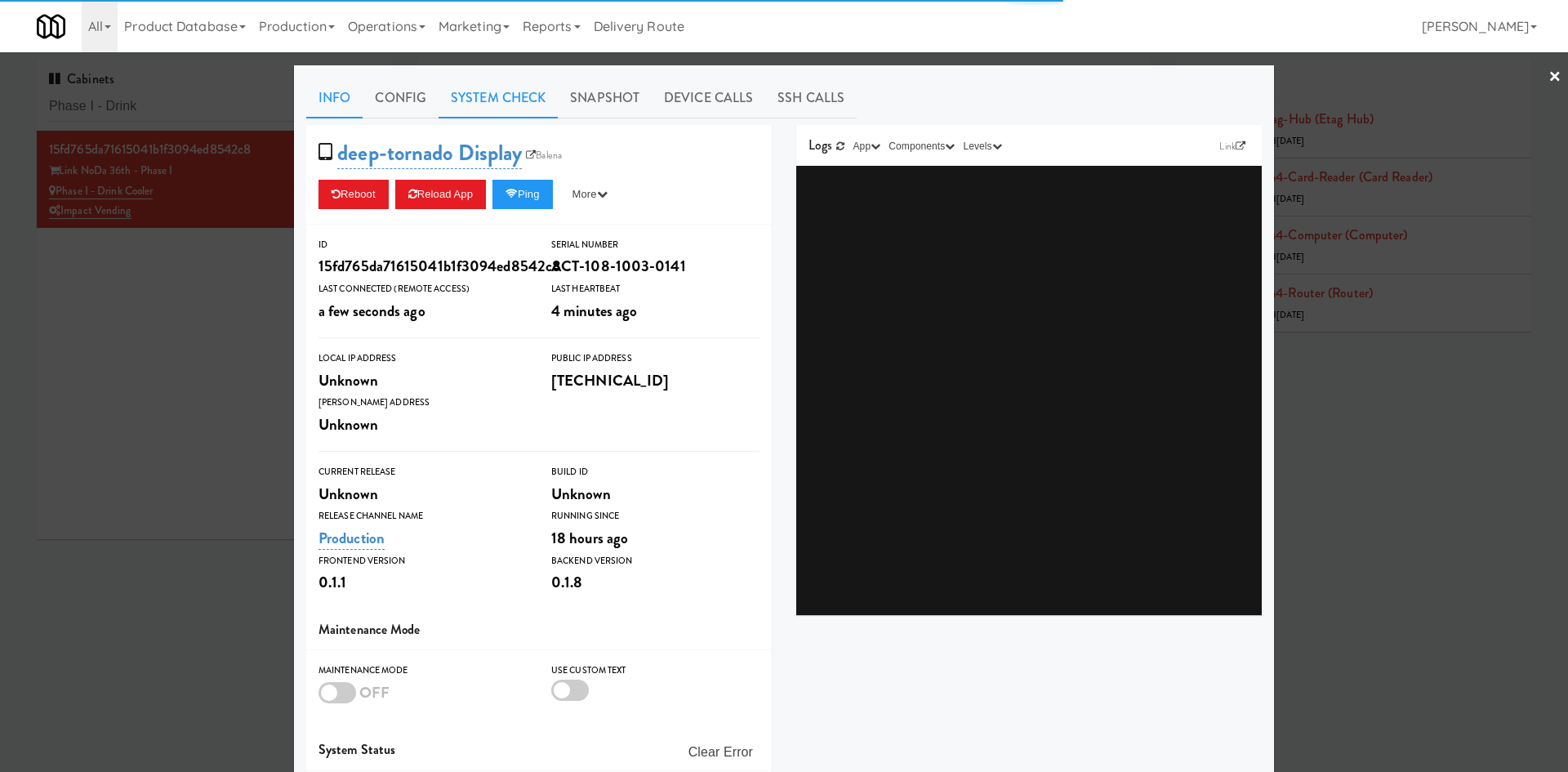
click at [496, 104] on link "System Check" at bounding box center [498, 98] width 119 height 41
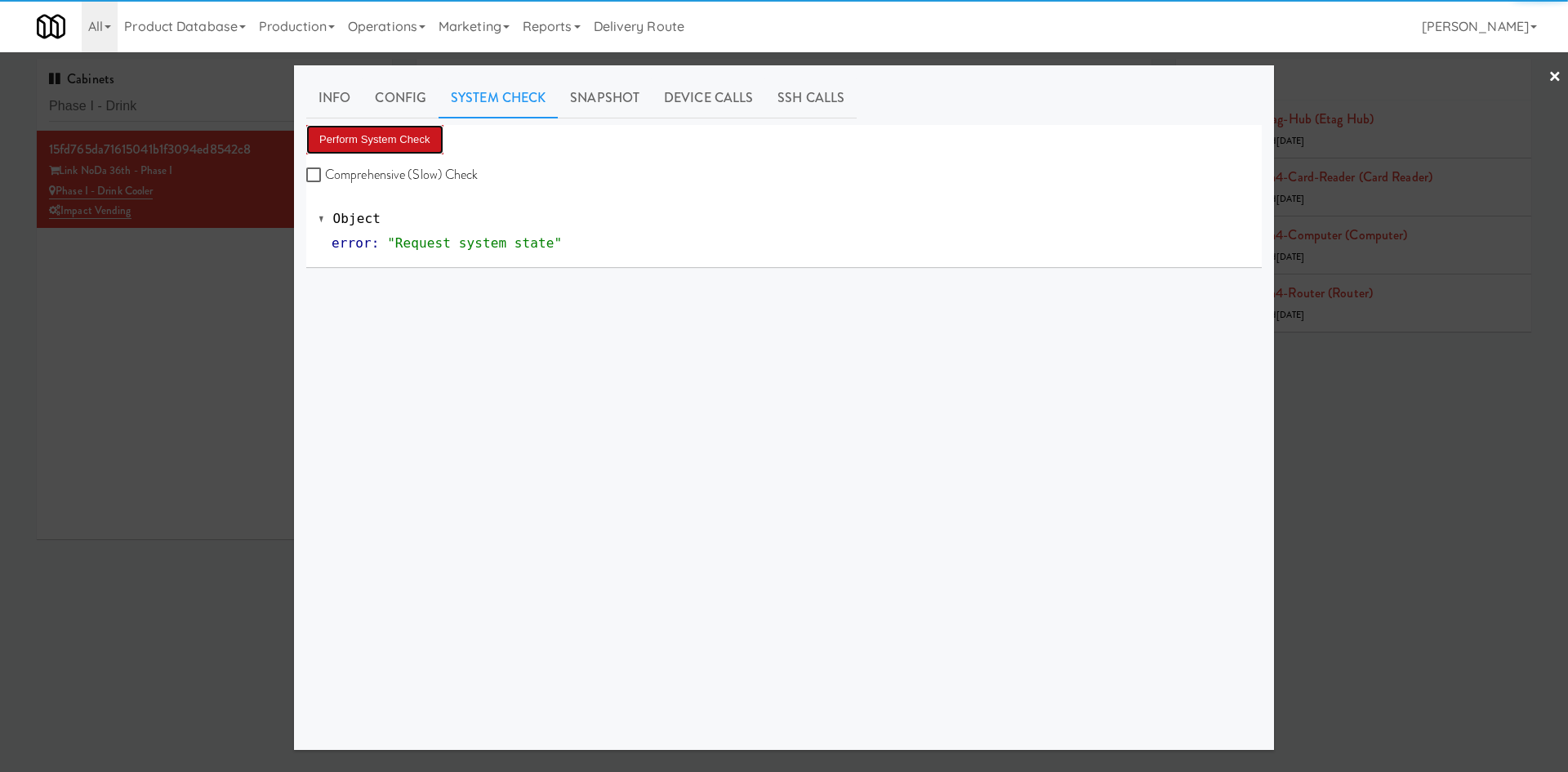
click at [413, 133] on button "Perform System Check" at bounding box center [374, 139] width 137 height 29
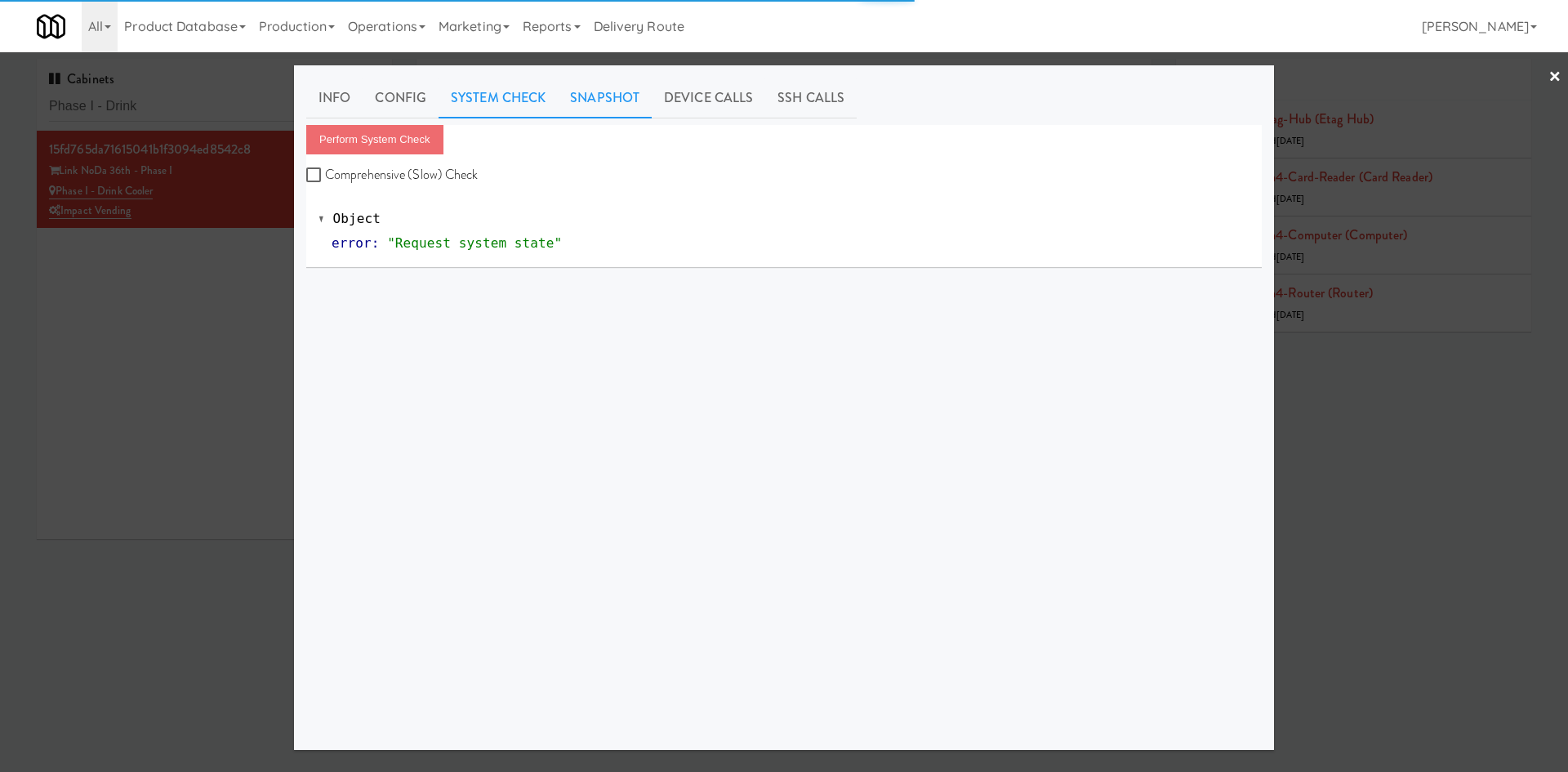
click at [609, 93] on link "Snapshot" at bounding box center [605, 98] width 94 height 41
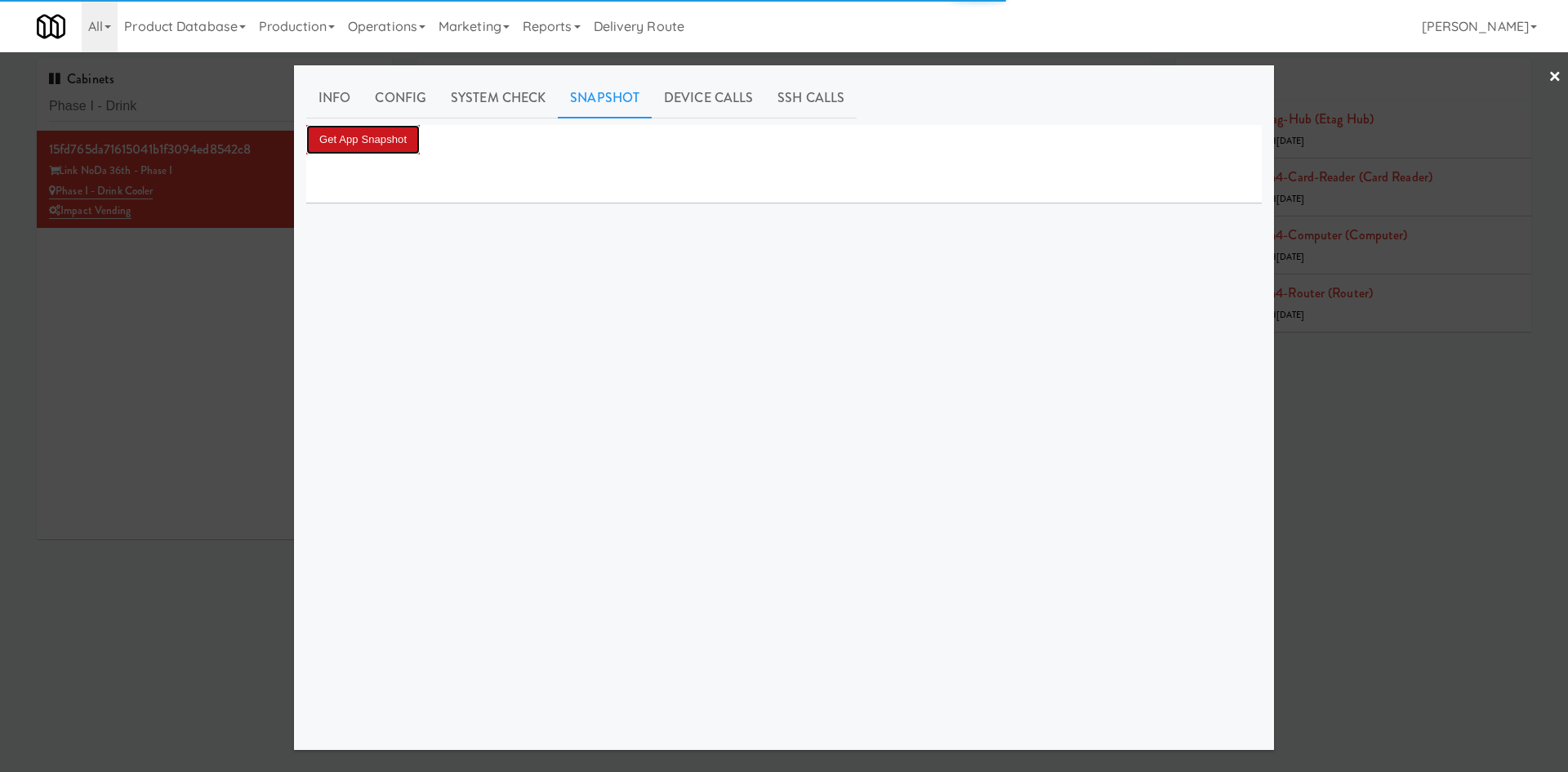
click at [396, 136] on button "Get App Snapshot" at bounding box center [363, 139] width 114 height 29
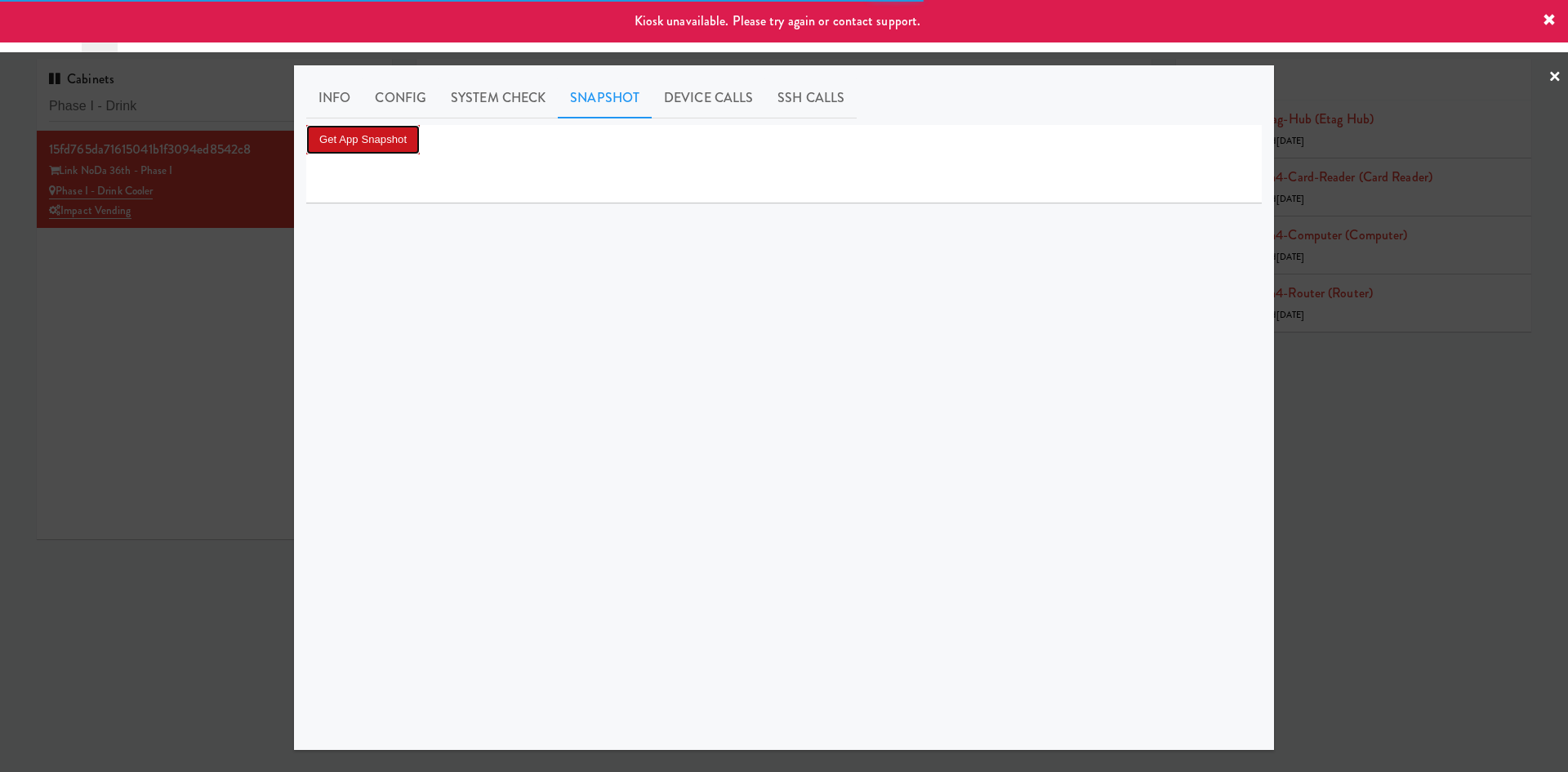
click at [397, 143] on button "Get App Snapshot" at bounding box center [363, 139] width 114 height 29
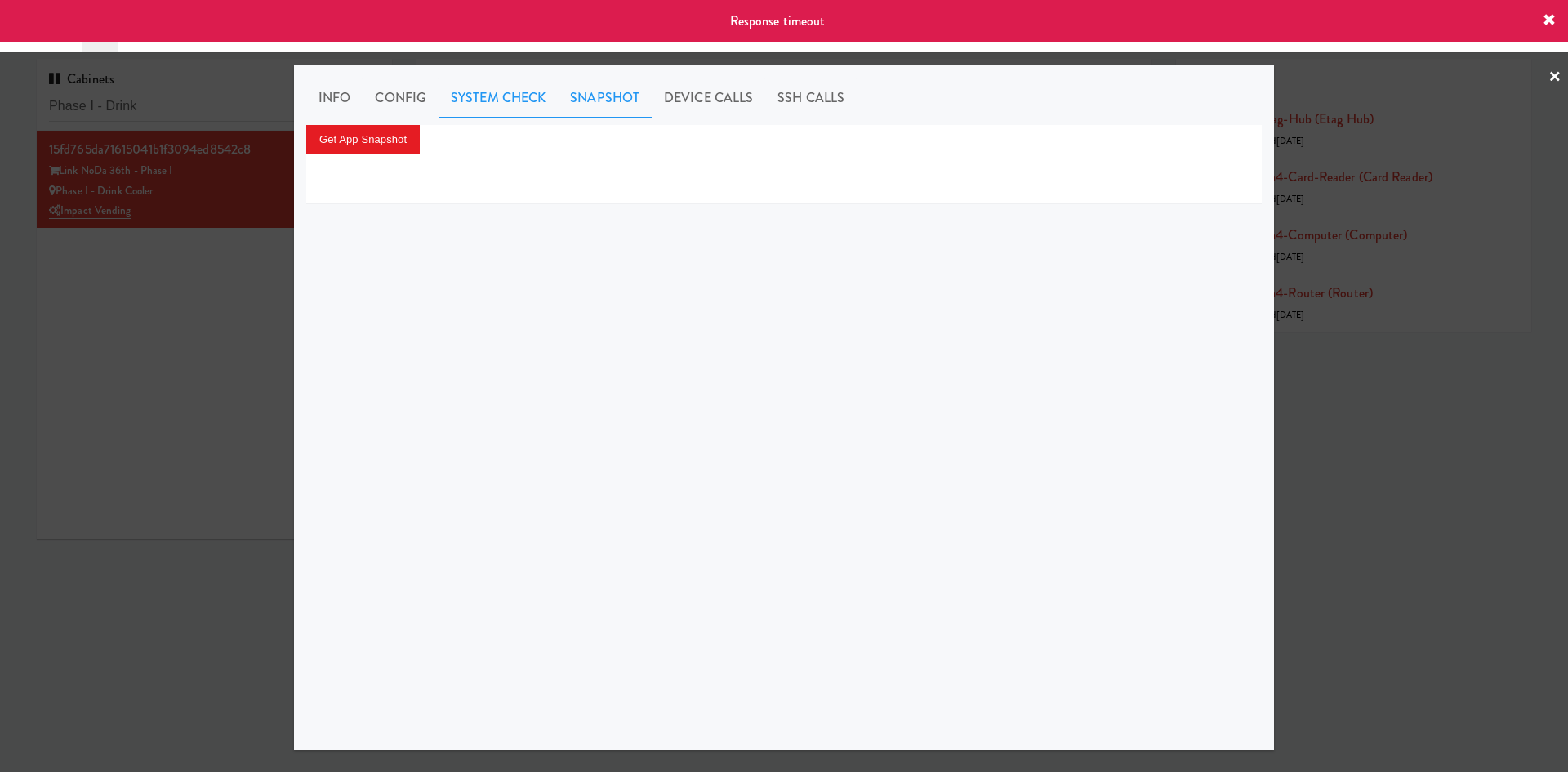
click at [469, 115] on link "System Check" at bounding box center [498, 98] width 119 height 41
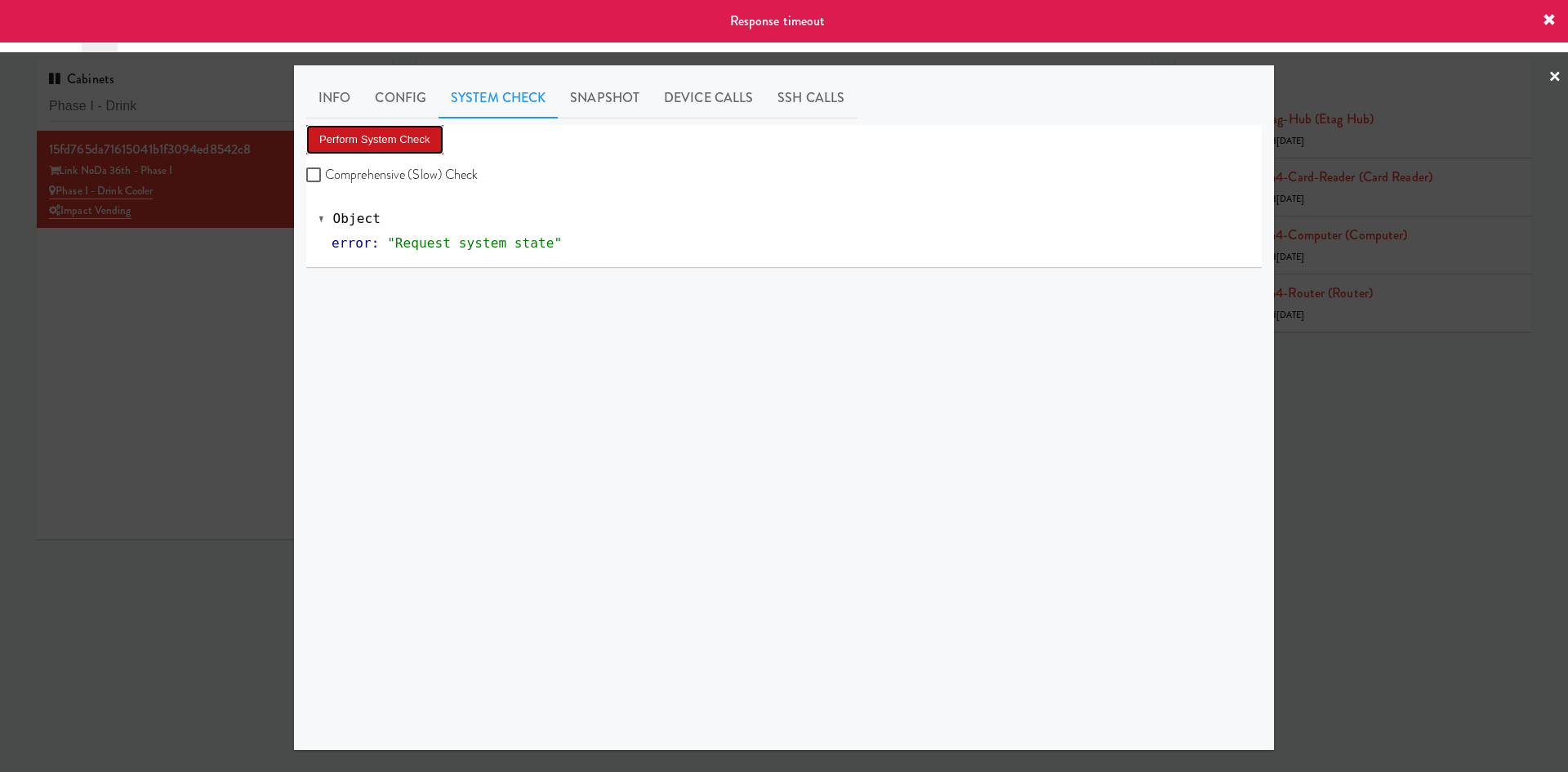
click at [381, 135] on button "Perform System Check" at bounding box center [374, 139] width 137 height 29
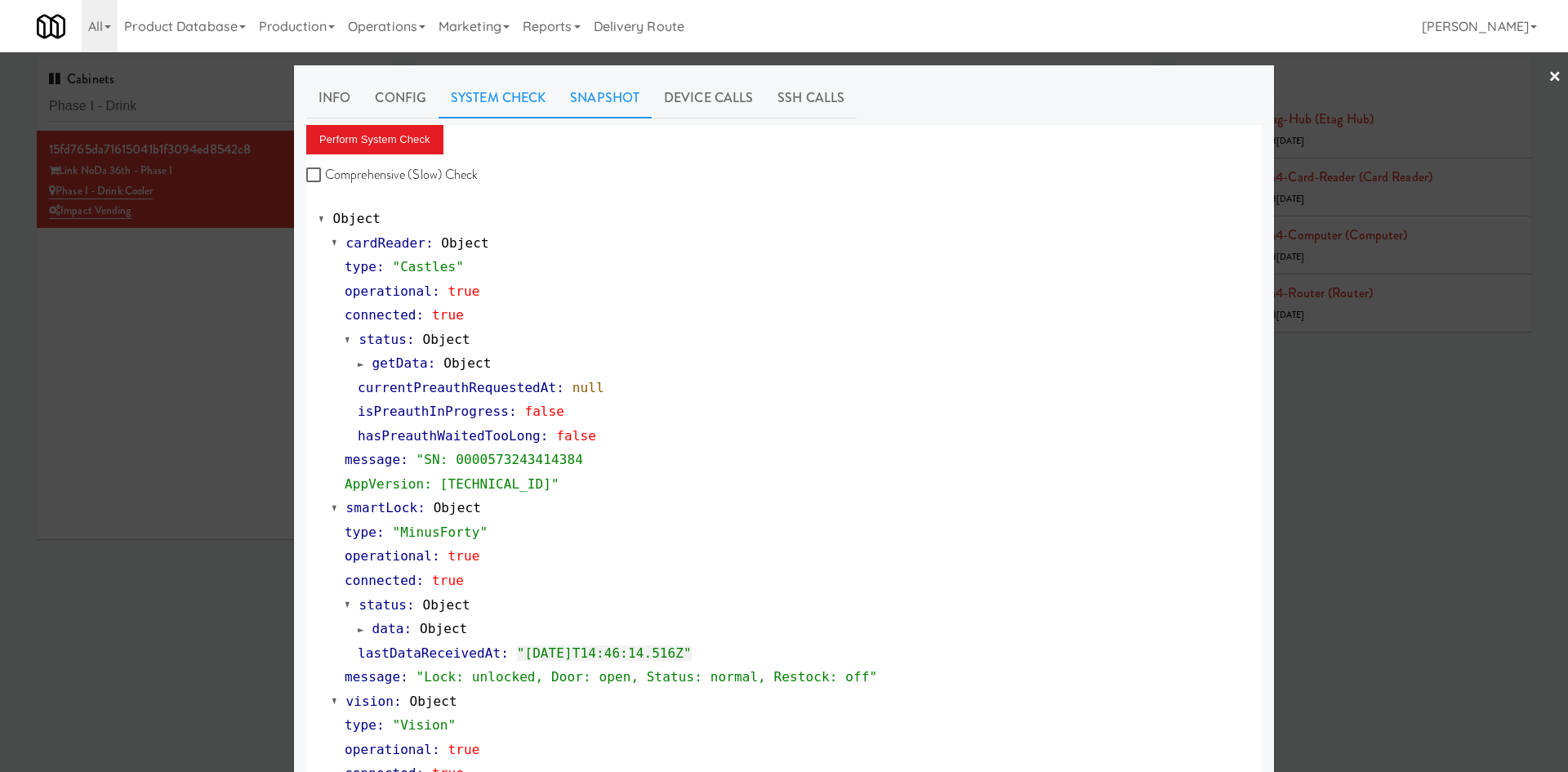
click at [596, 93] on link "Snapshot" at bounding box center [605, 98] width 94 height 41
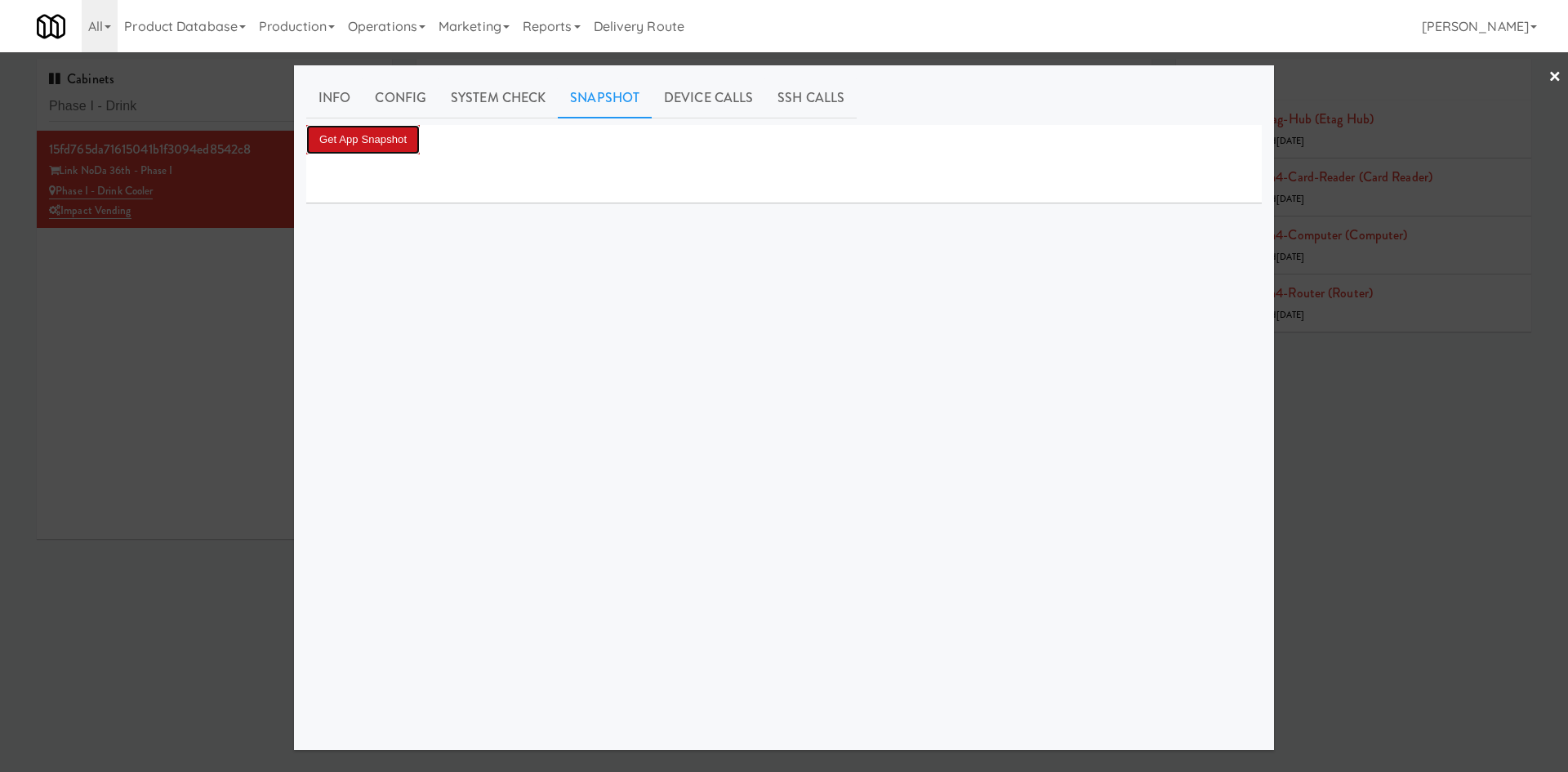
click at [392, 140] on button "Get App Snapshot" at bounding box center [363, 139] width 114 height 29
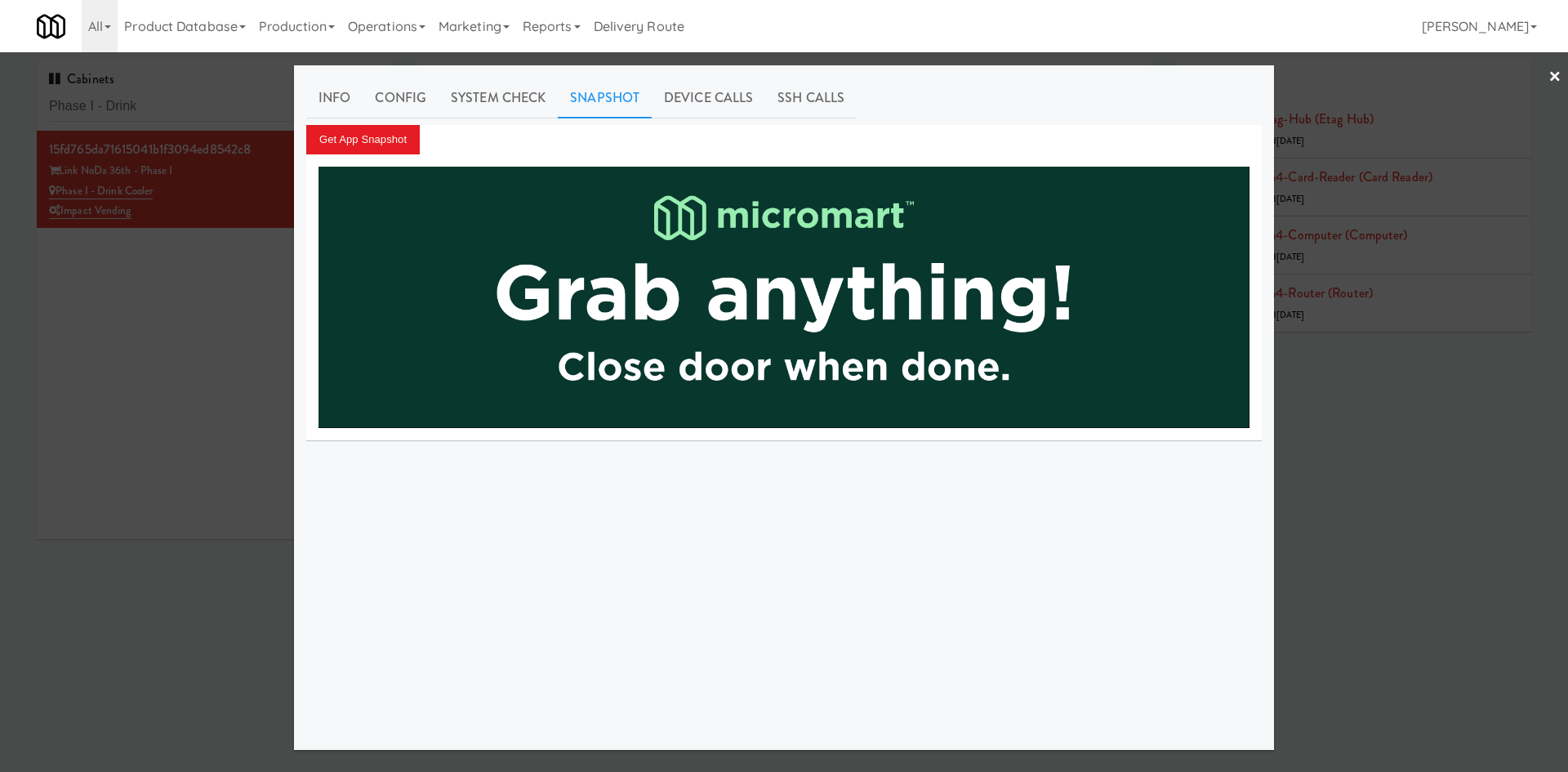
click at [162, 427] on div at bounding box center [784, 386] width 1568 height 772
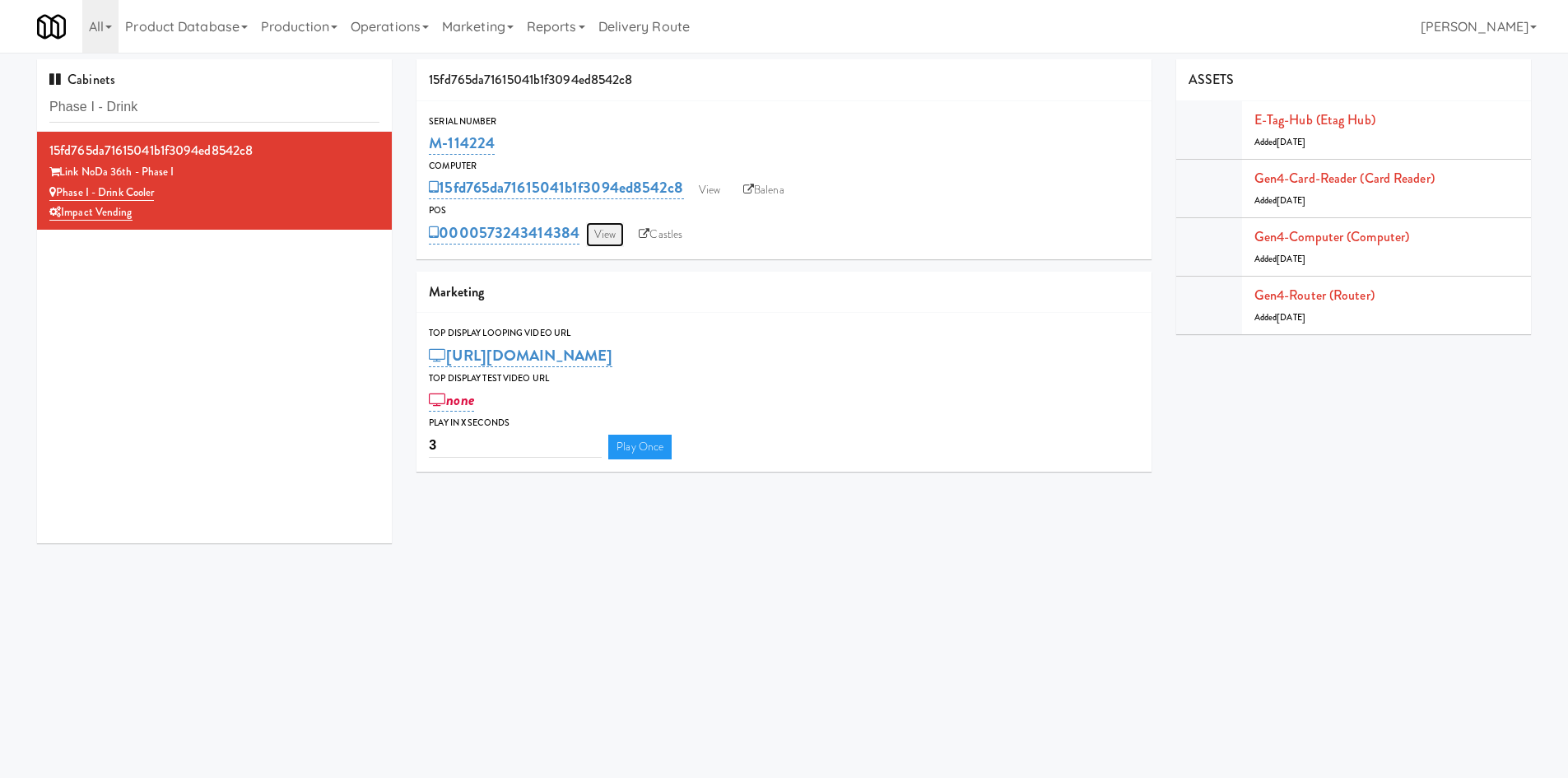
click at [611, 235] on link "View" at bounding box center [604, 235] width 38 height 25
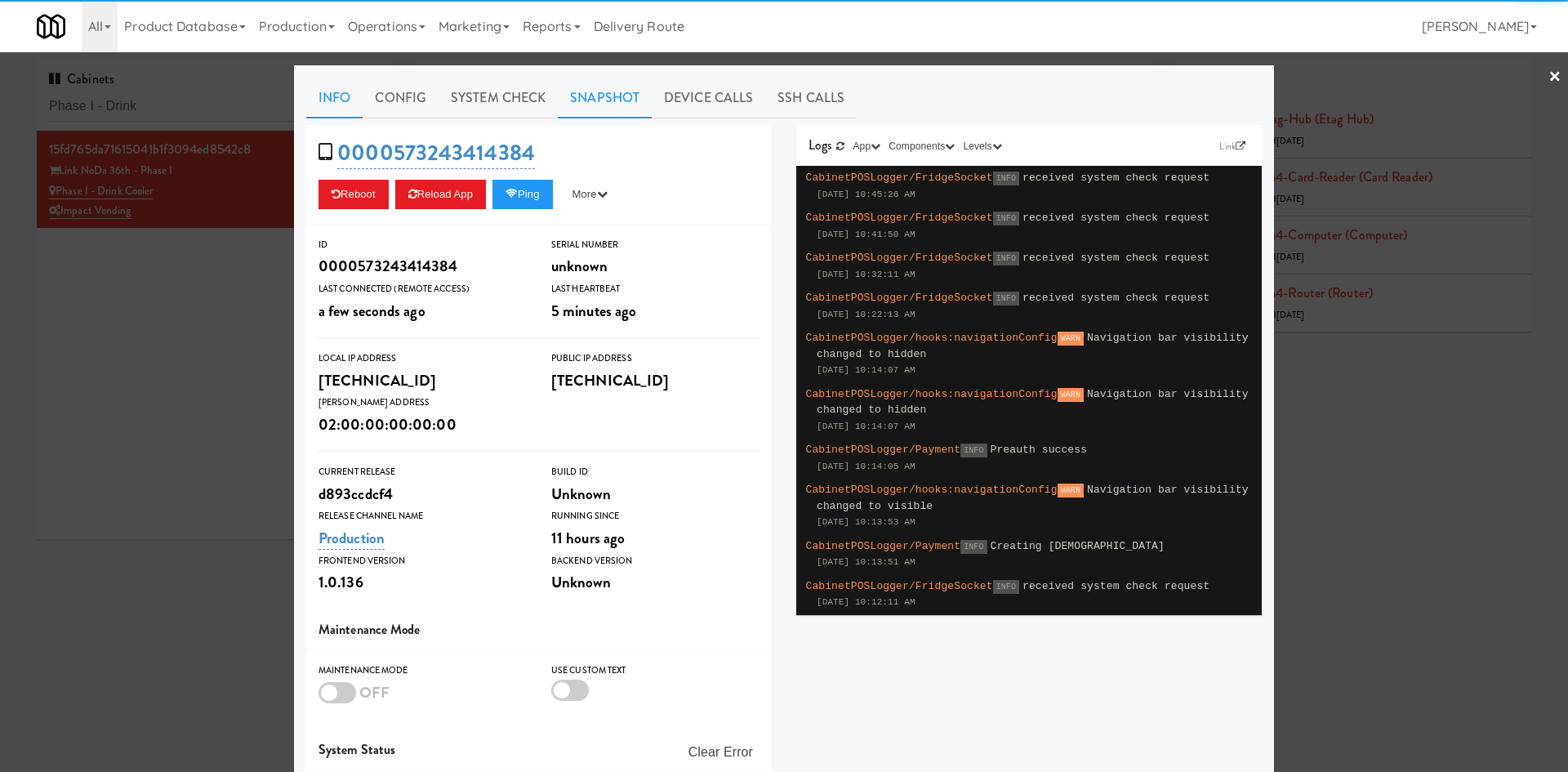
click at [613, 103] on link "Snapshot" at bounding box center [605, 98] width 94 height 41
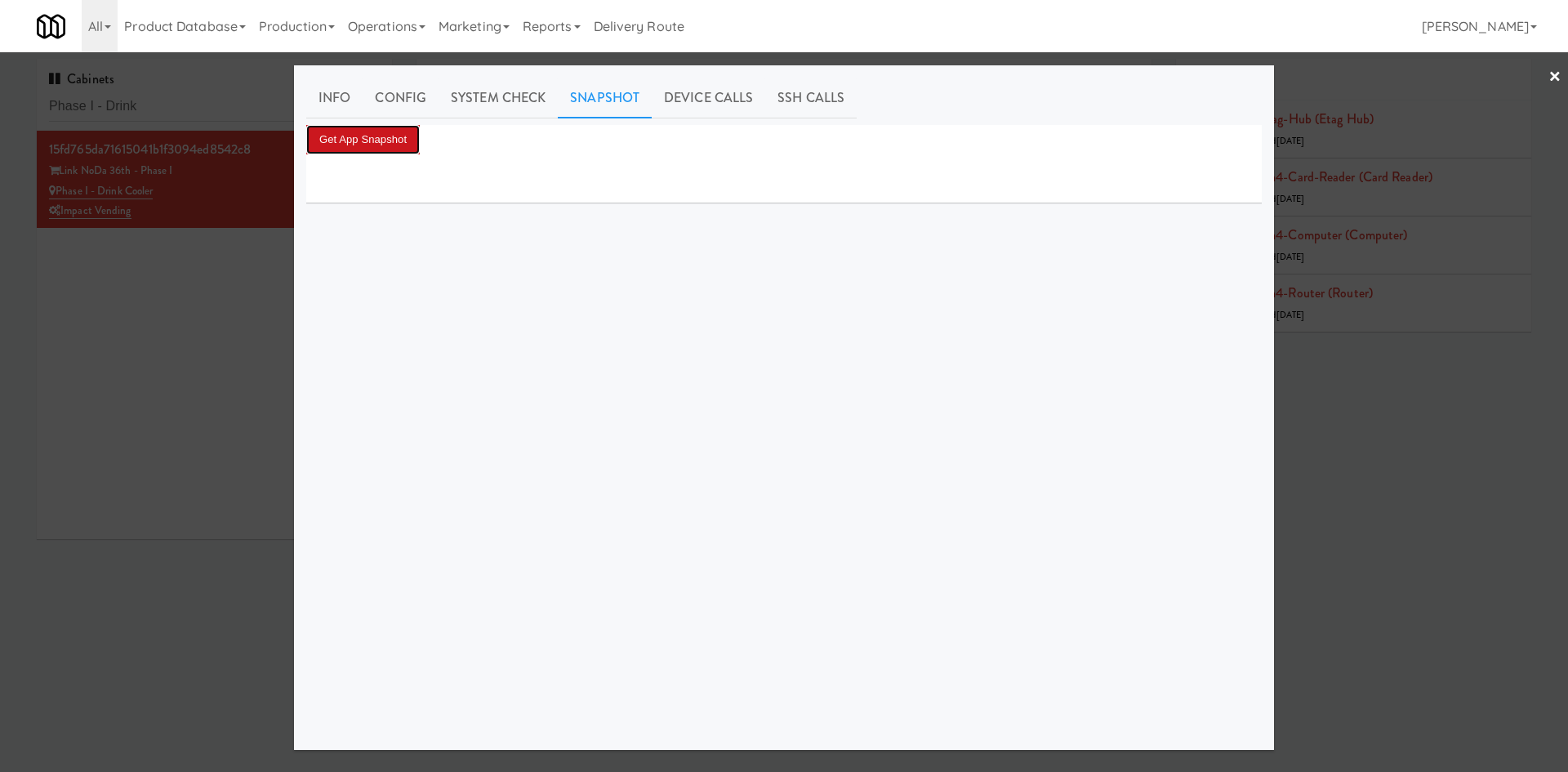
click at [358, 142] on button "Get App Snapshot" at bounding box center [363, 139] width 114 height 29
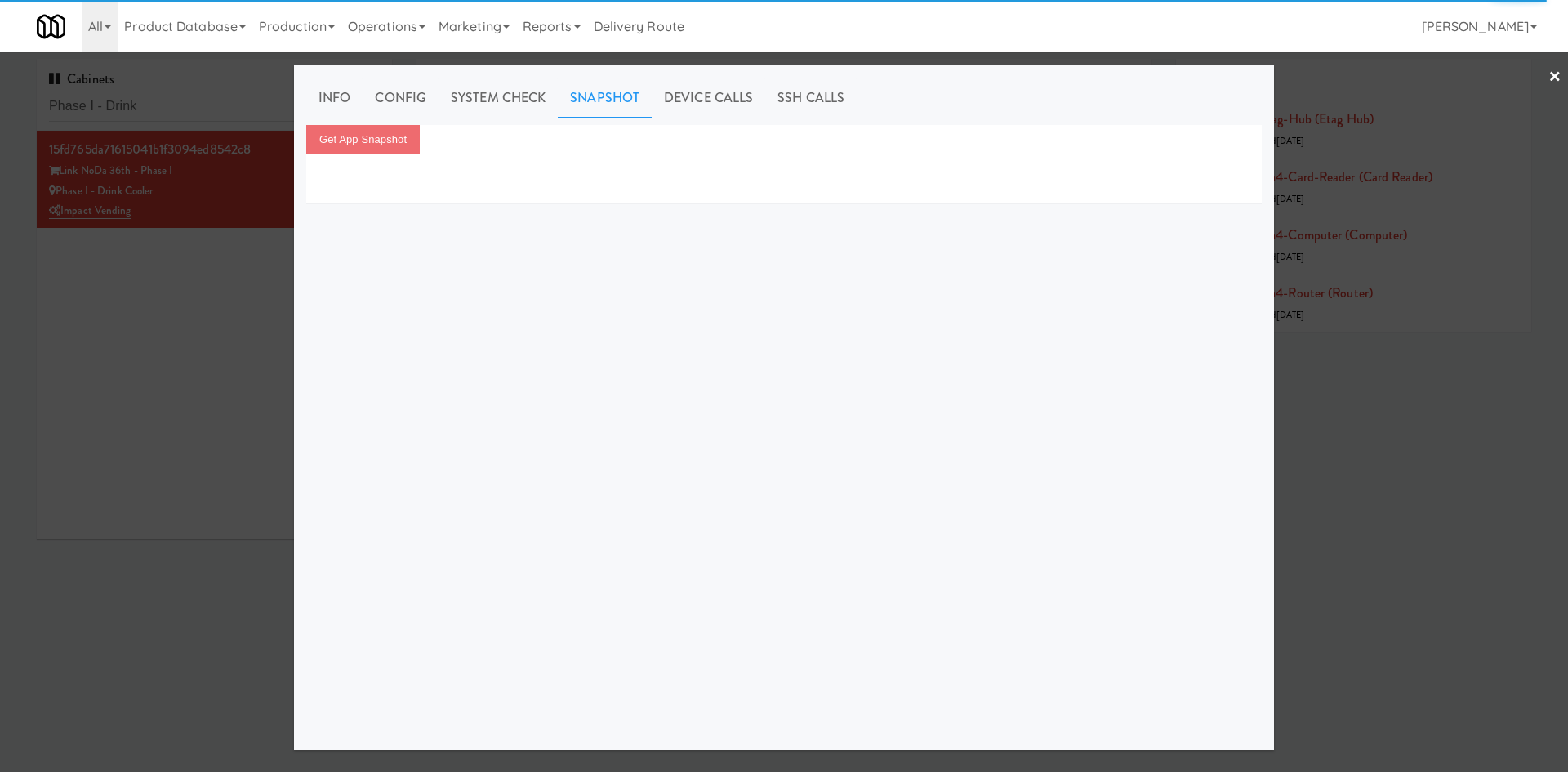
click at [178, 534] on div at bounding box center [784, 386] width 1568 height 772
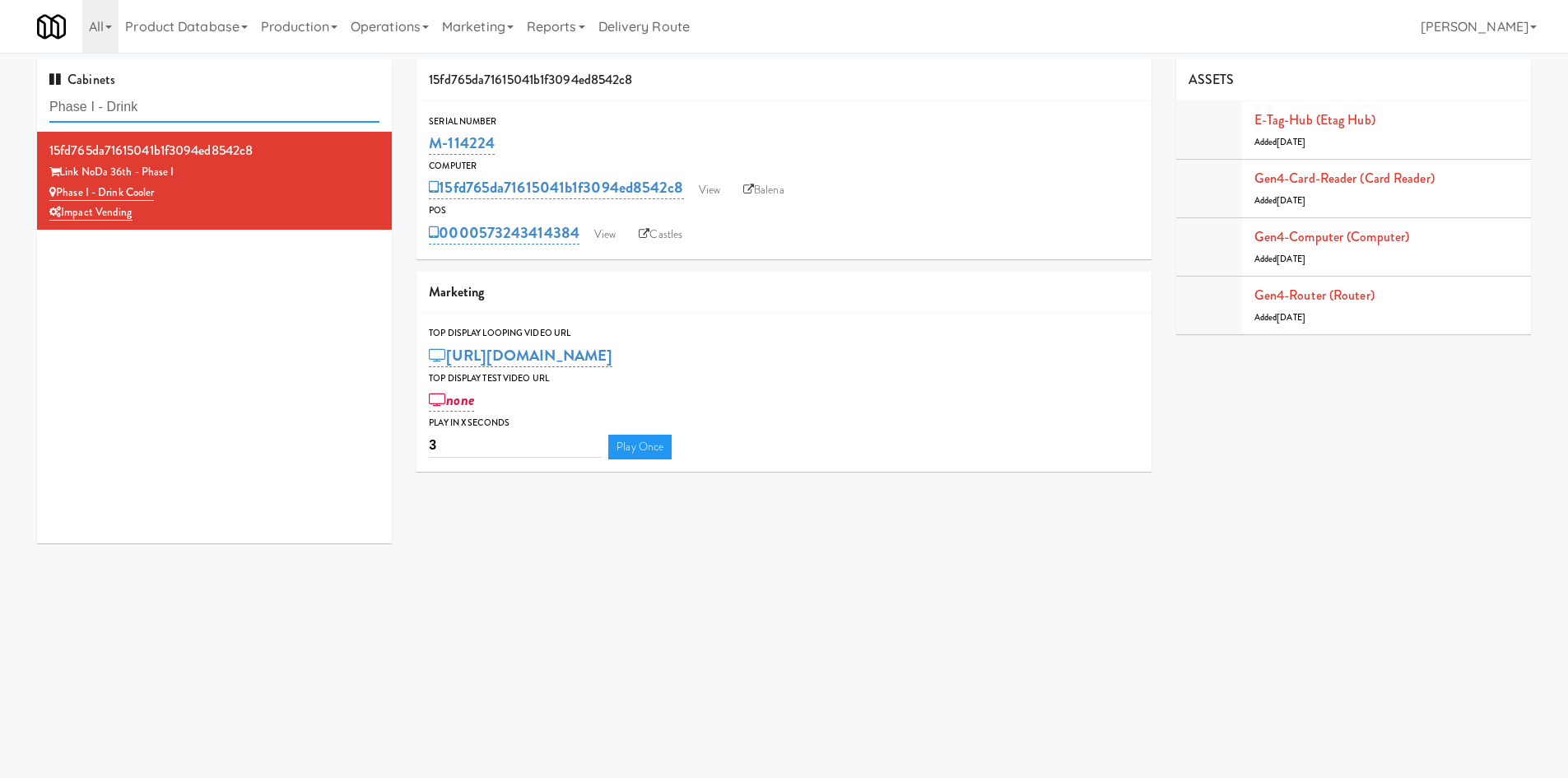
click at [222, 115] on input "Phase I - Drink" at bounding box center [214, 108] width 330 height 30
paste input "Encore on Farmer"
type input "Encore on Farmer"
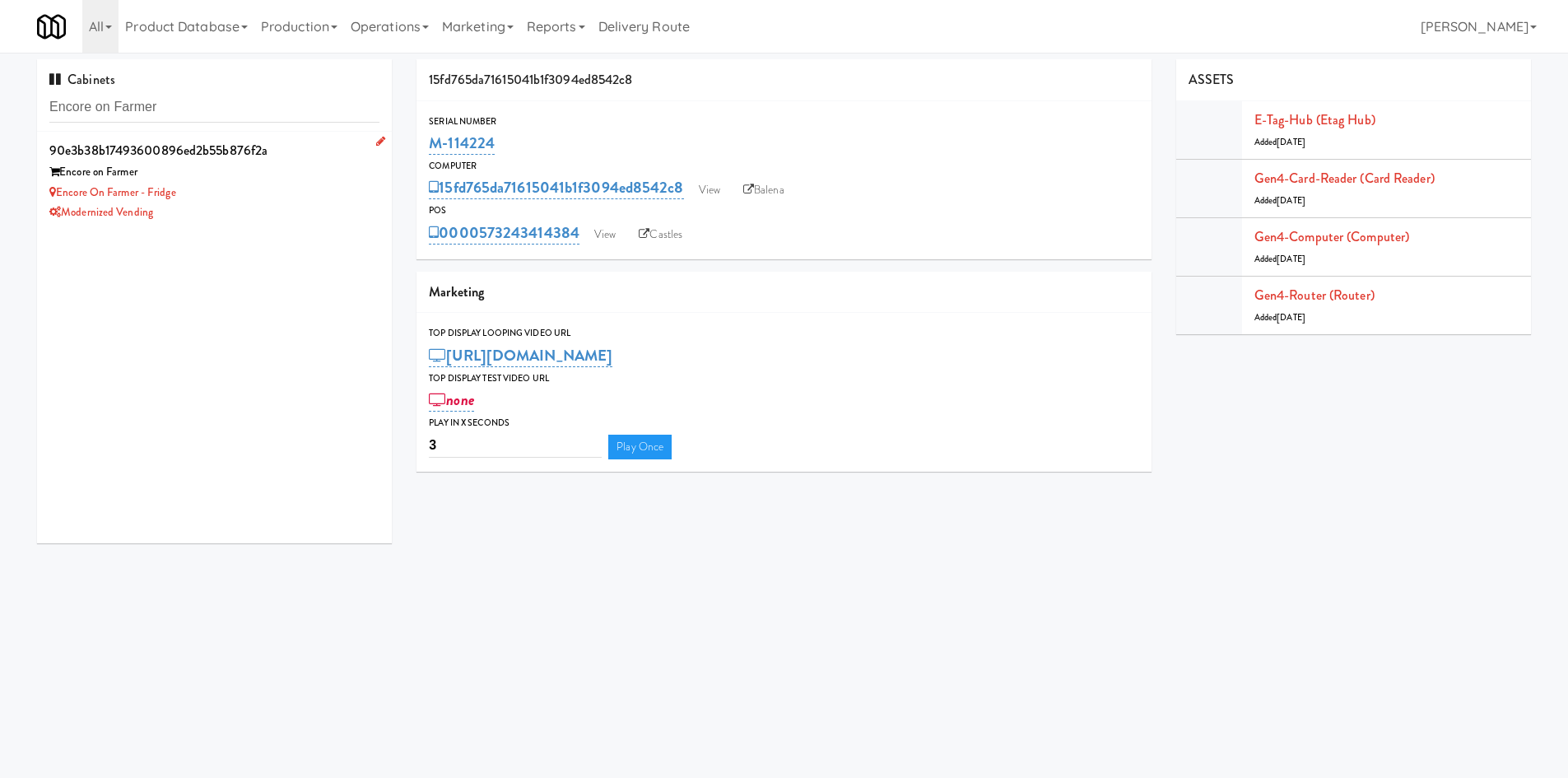
click at [247, 190] on div "Encore on Farmer - Fridge" at bounding box center [214, 192] width 330 height 20
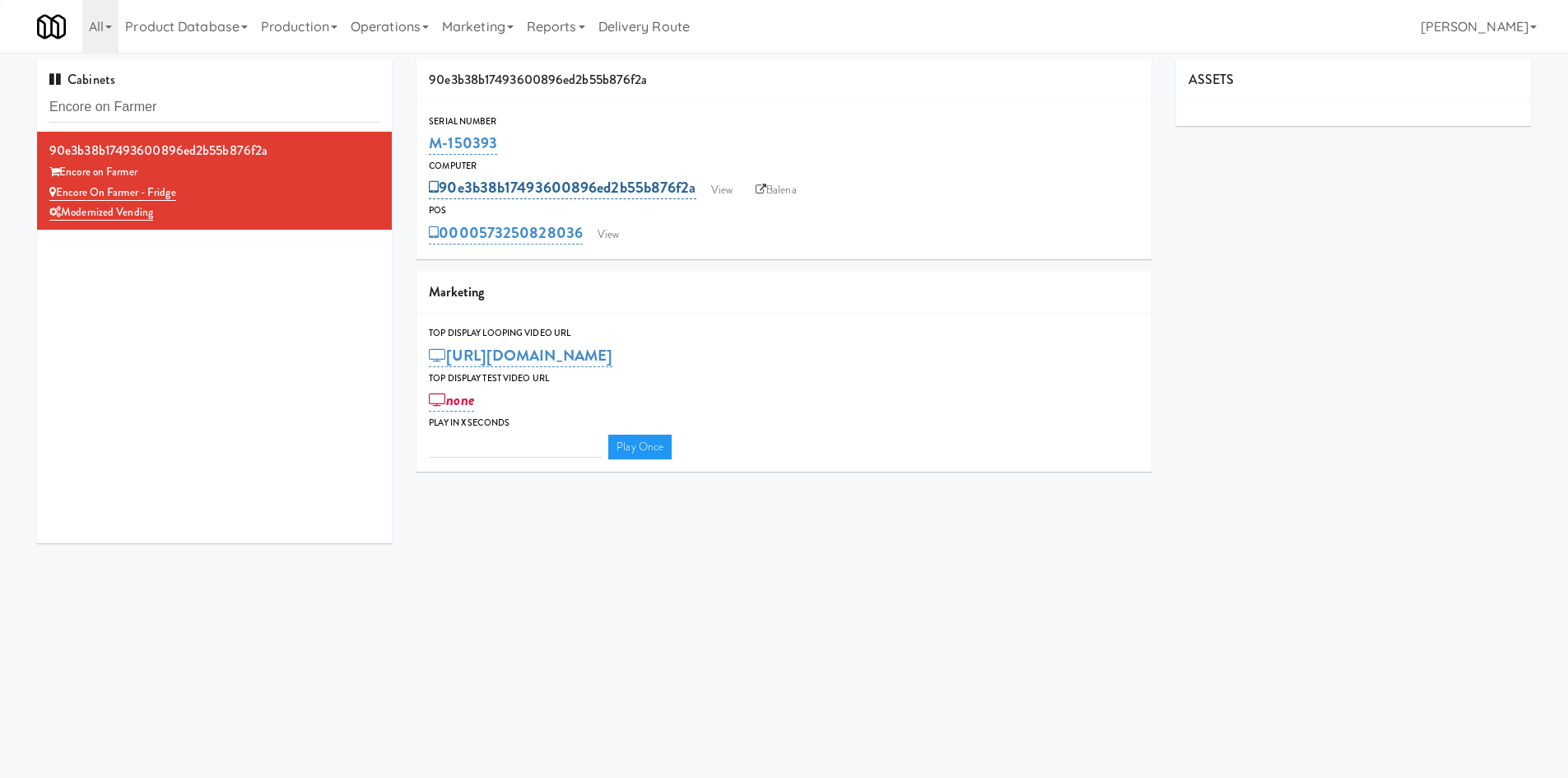
type input "3"
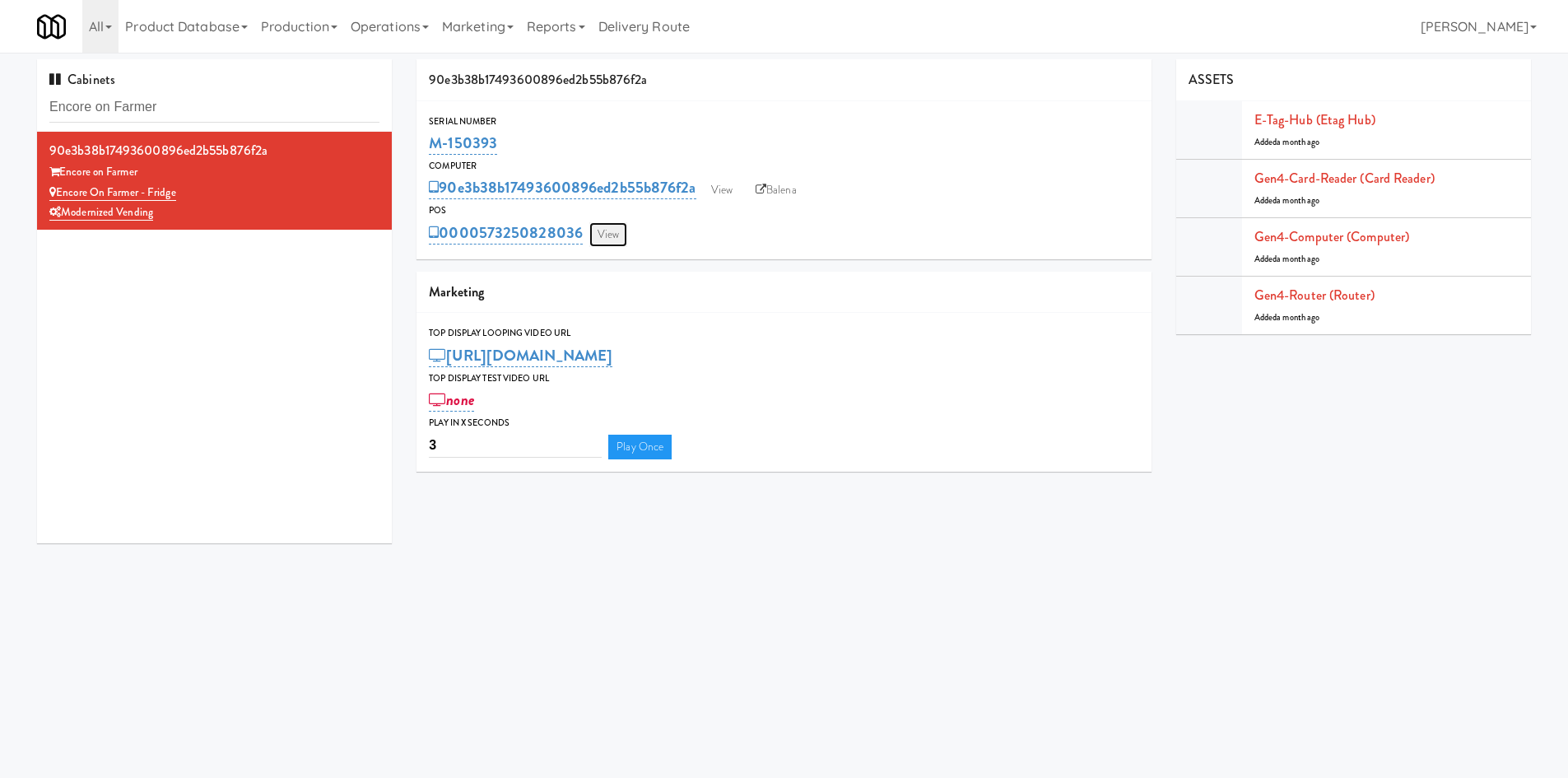
click at [614, 229] on link "View" at bounding box center [608, 235] width 38 height 25
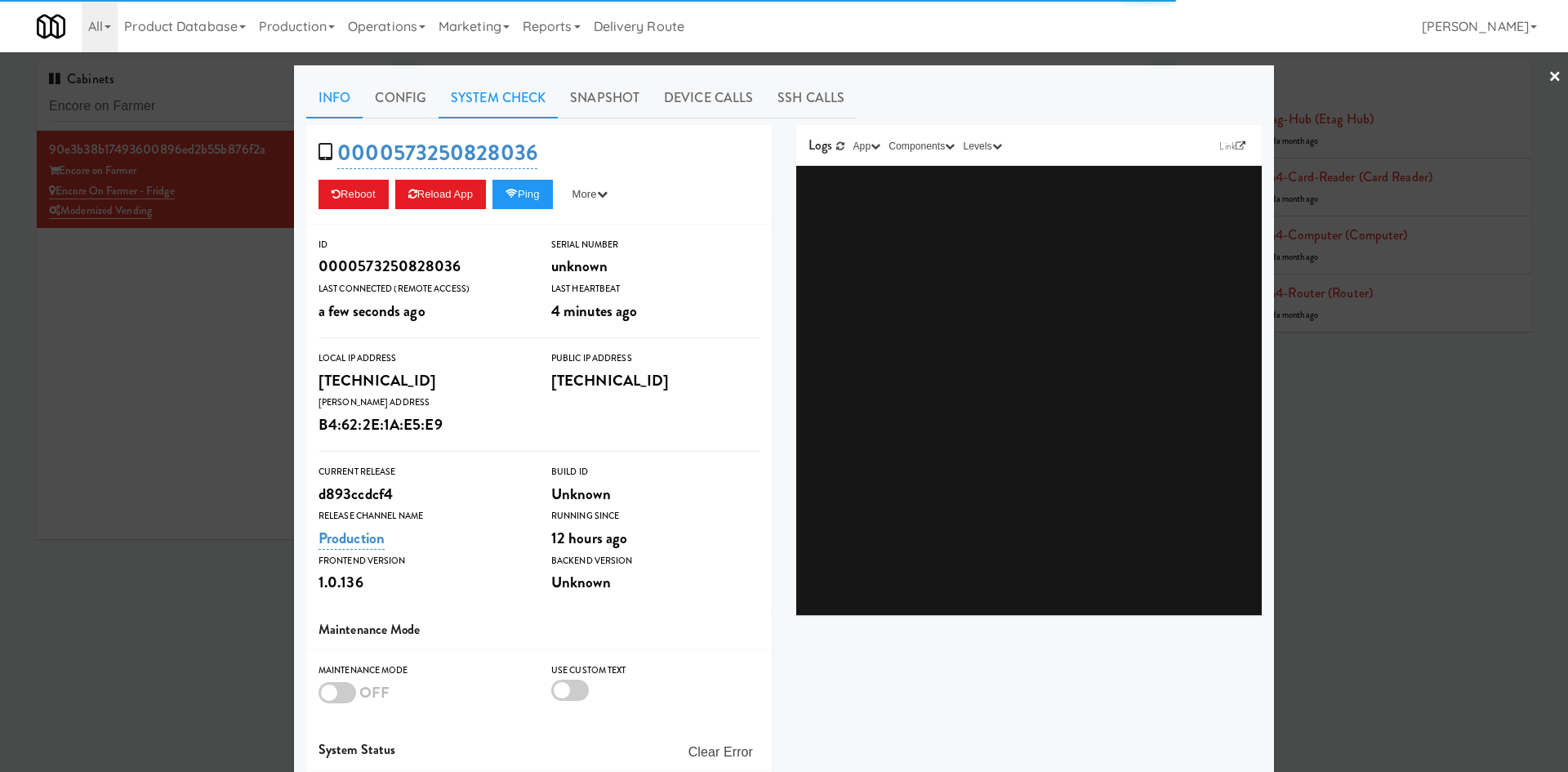
click at [501, 112] on link "System Check" at bounding box center [498, 98] width 119 height 41
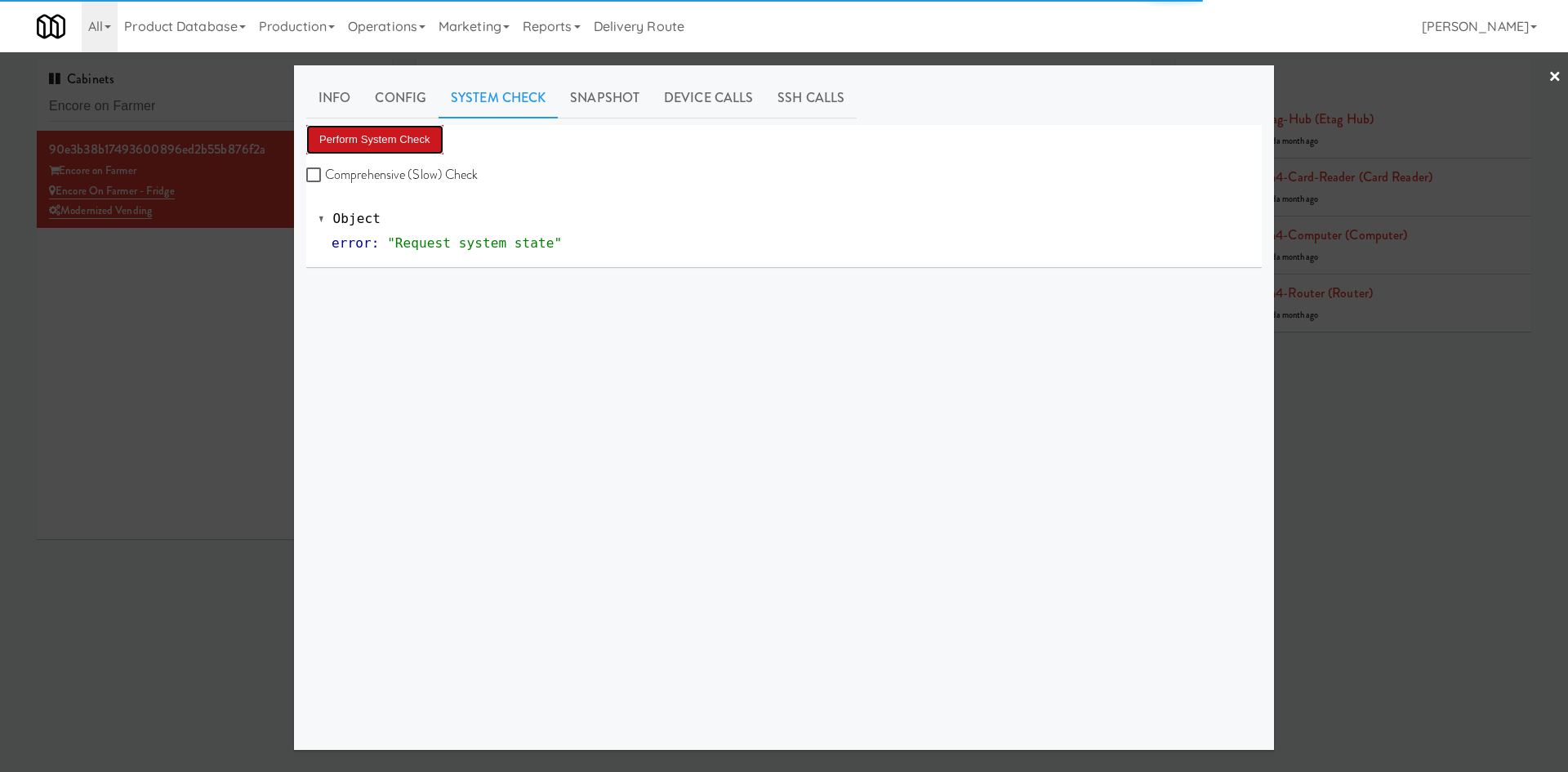
click at [390, 147] on button "Perform System Check" at bounding box center [374, 139] width 137 height 29
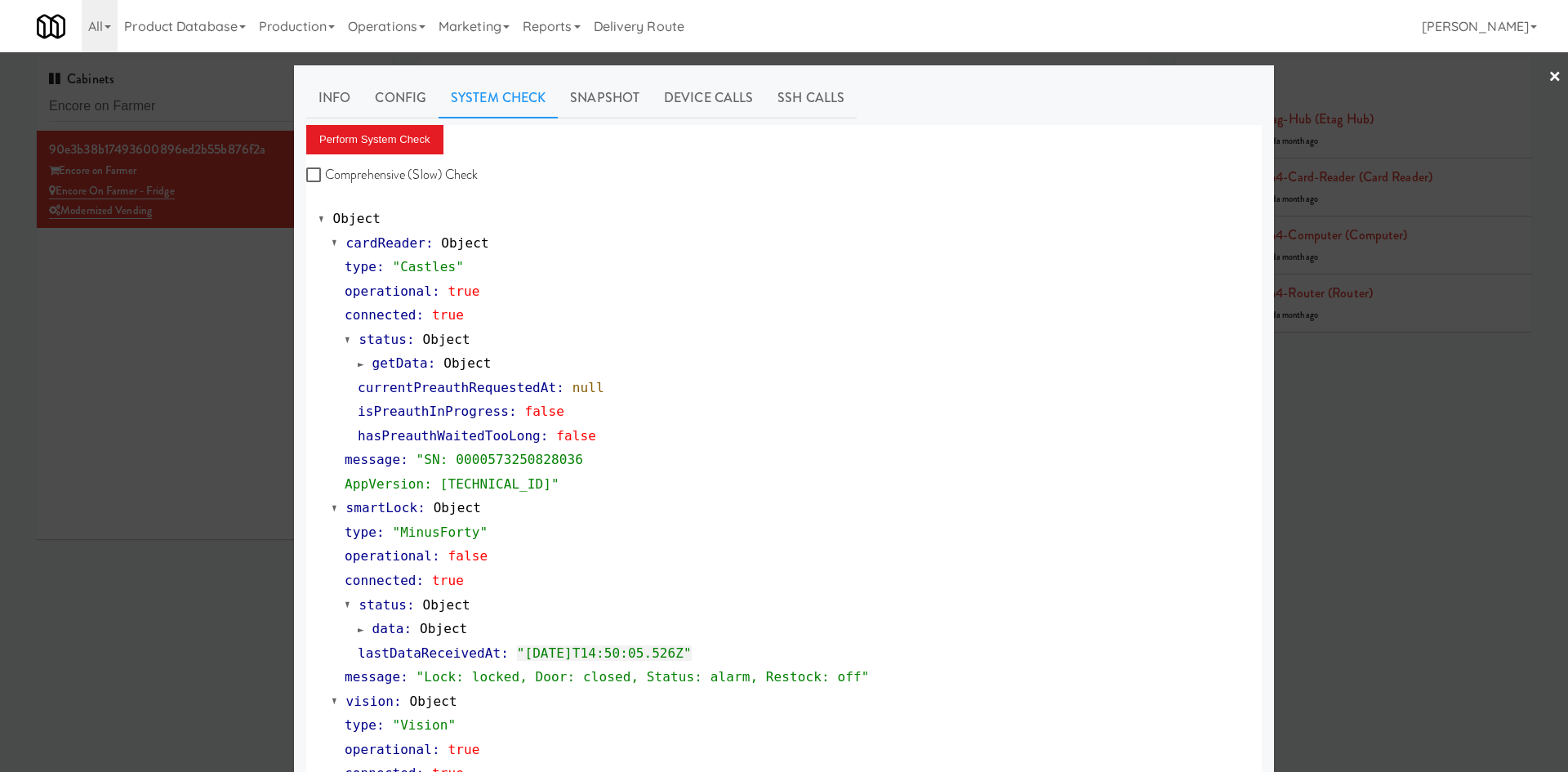
click at [234, 366] on div at bounding box center [784, 386] width 1568 height 772
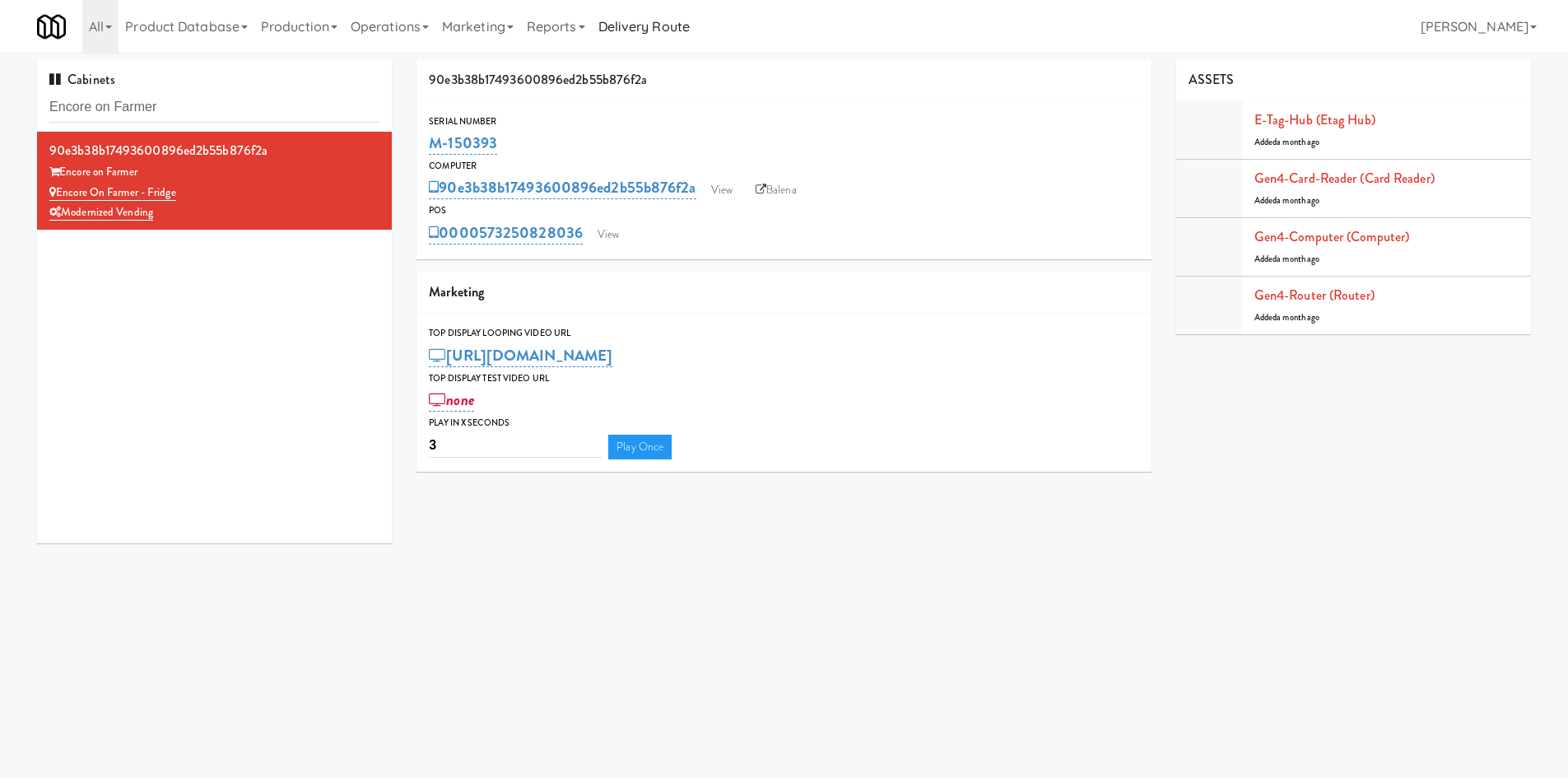
drag, startPoint x: 529, startPoint y: 143, endPoint x: 659, endPoint y: 8, distance: 187.4
click at [420, 146] on div "Serial Number M-150393" at bounding box center [784, 136] width 735 height 45
copy link "M-150393"
click at [228, 119] on input "Encore on Farmer" at bounding box center [214, 108] width 330 height 30
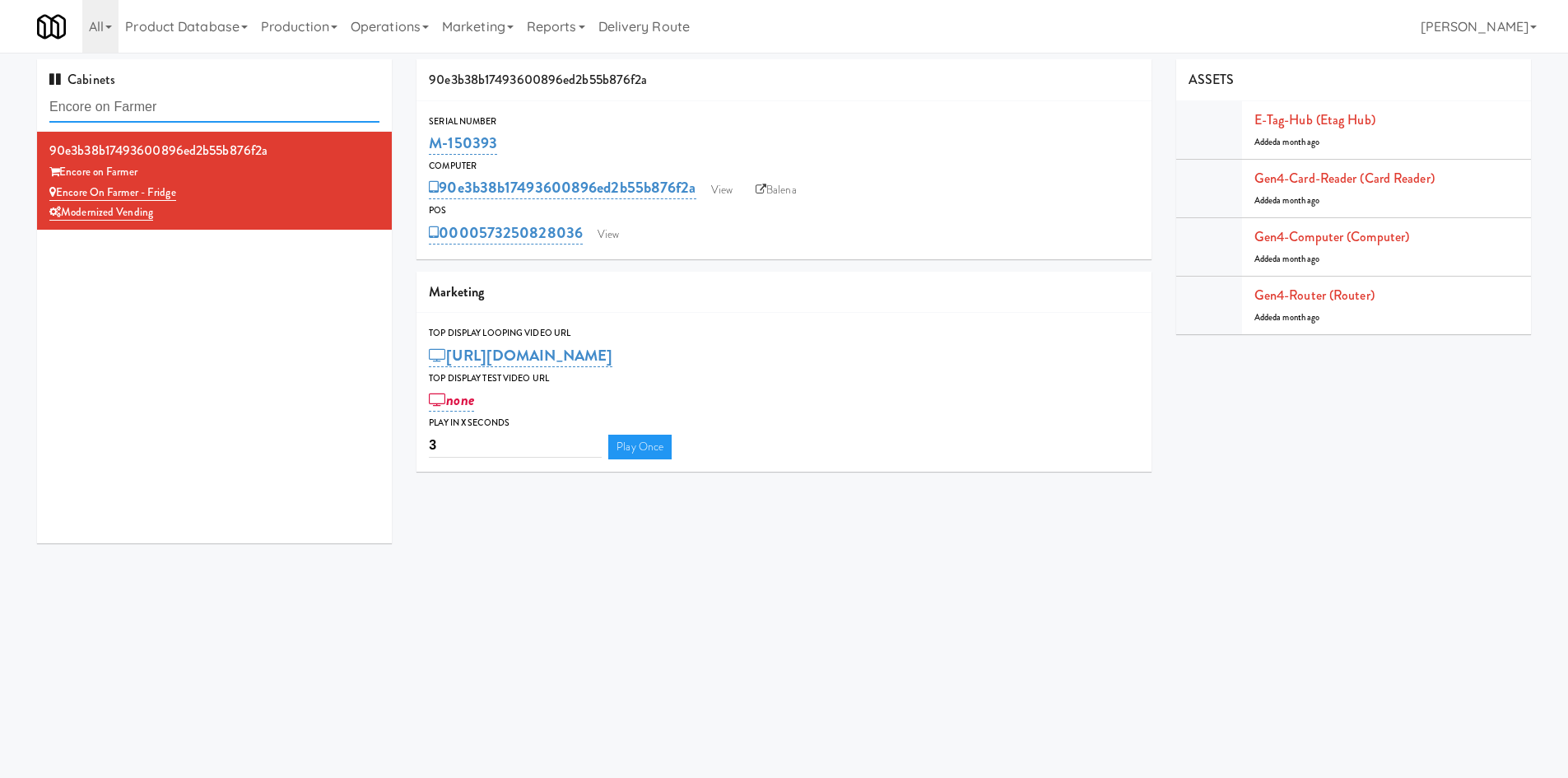
click at [228, 119] on input "Encore on Farmer" at bounding box center [214, 108] width 330 height 30
type input "v"
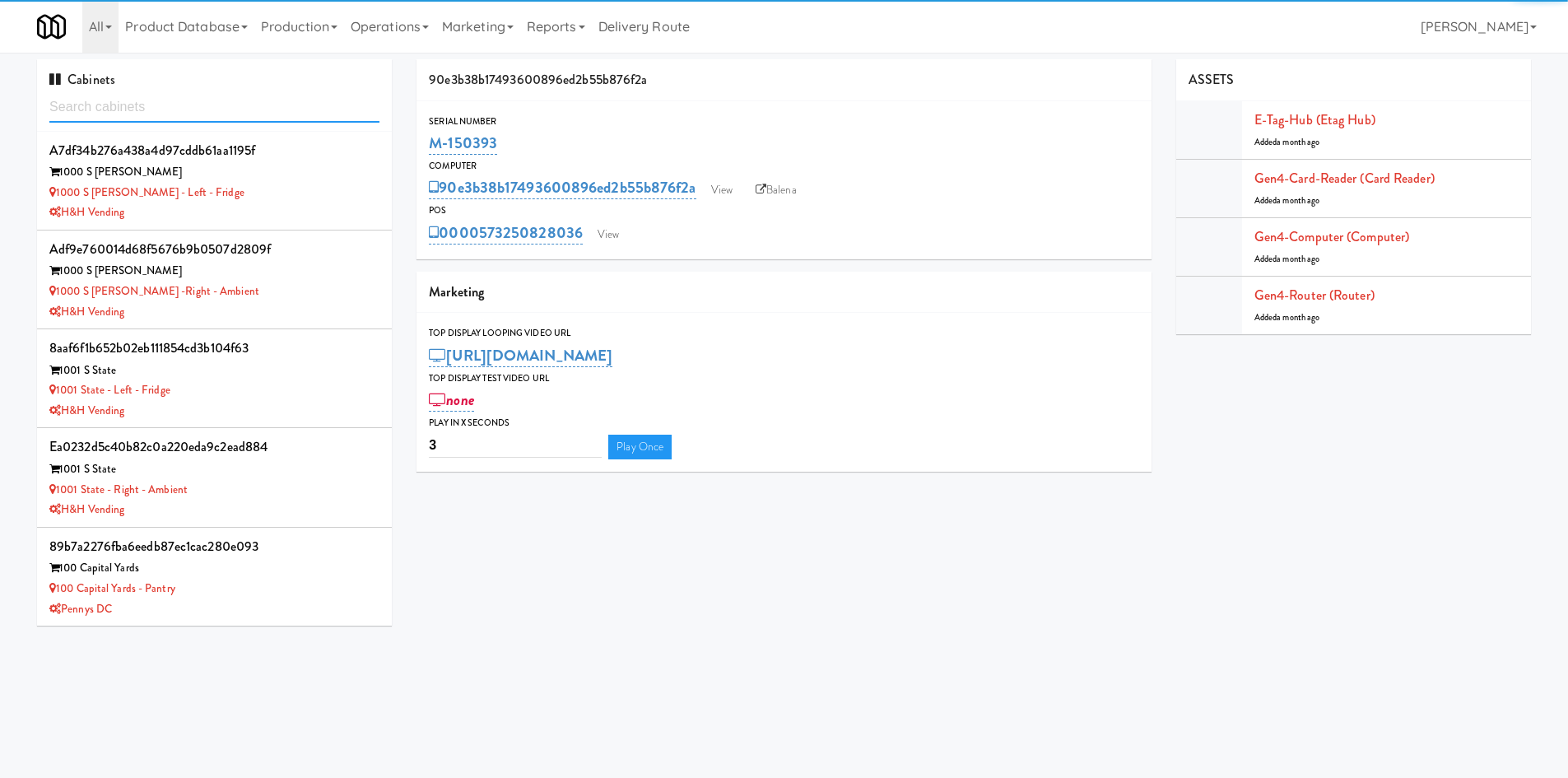
paste input "NOVO Broadway"
type input "NOVO Broadway"
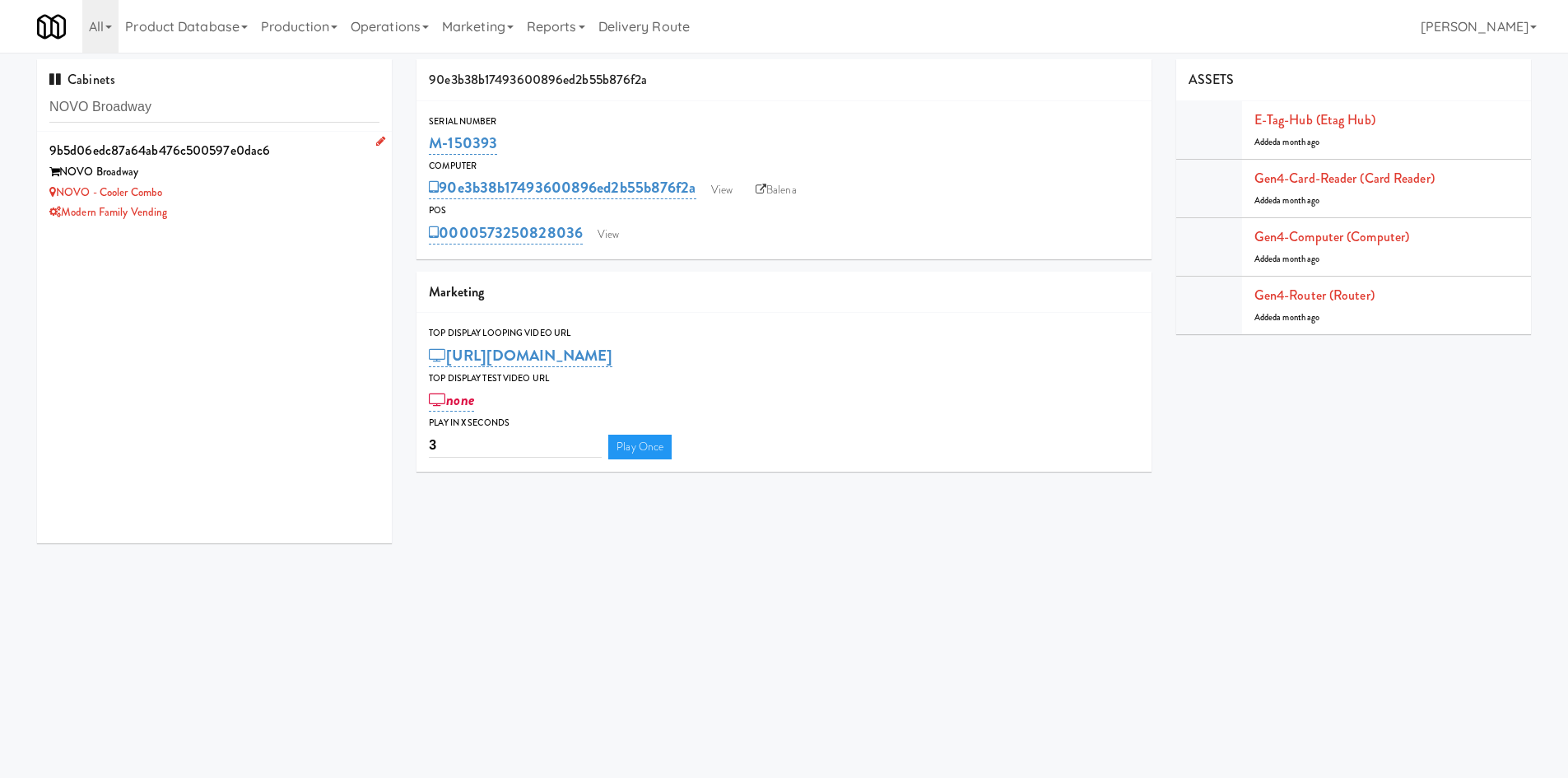
click at [294, 191] on div "NOVO - Cooler Combo" at bounding box center [214, 192] width 330 height 20
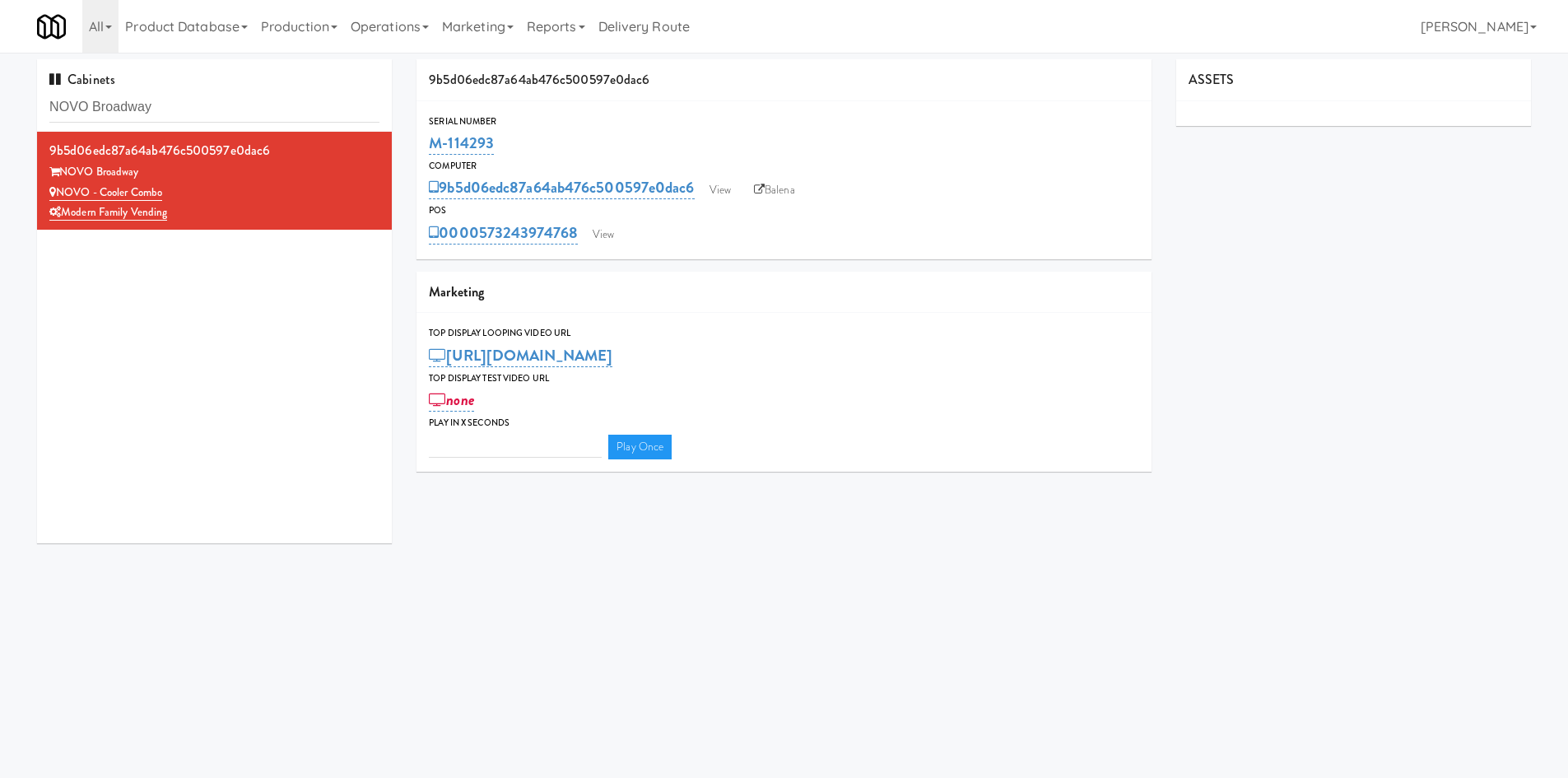
type input "3"
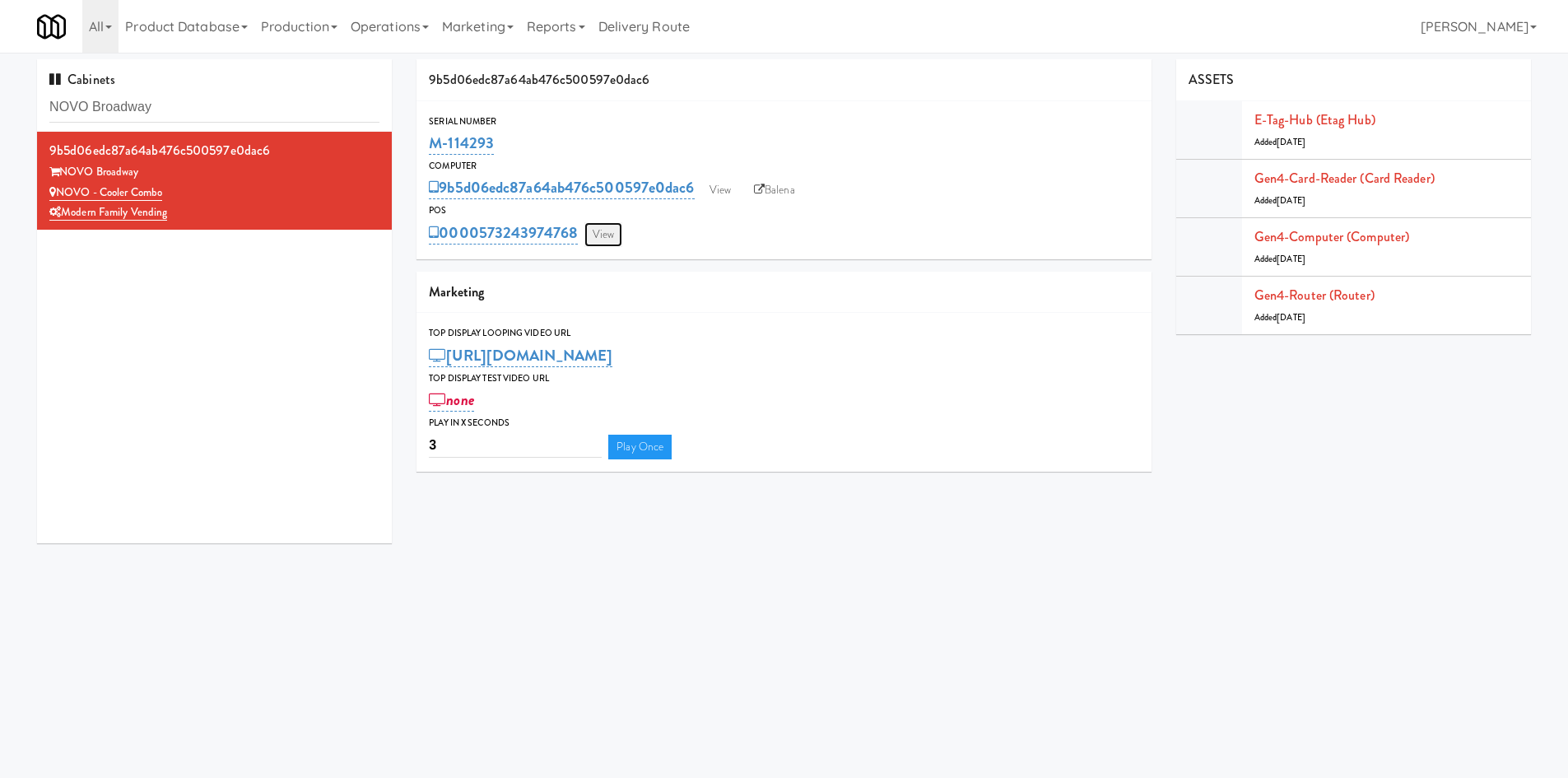
click at [595, 229] on link "View" at bounding box center [603, 235] width 38 height 25
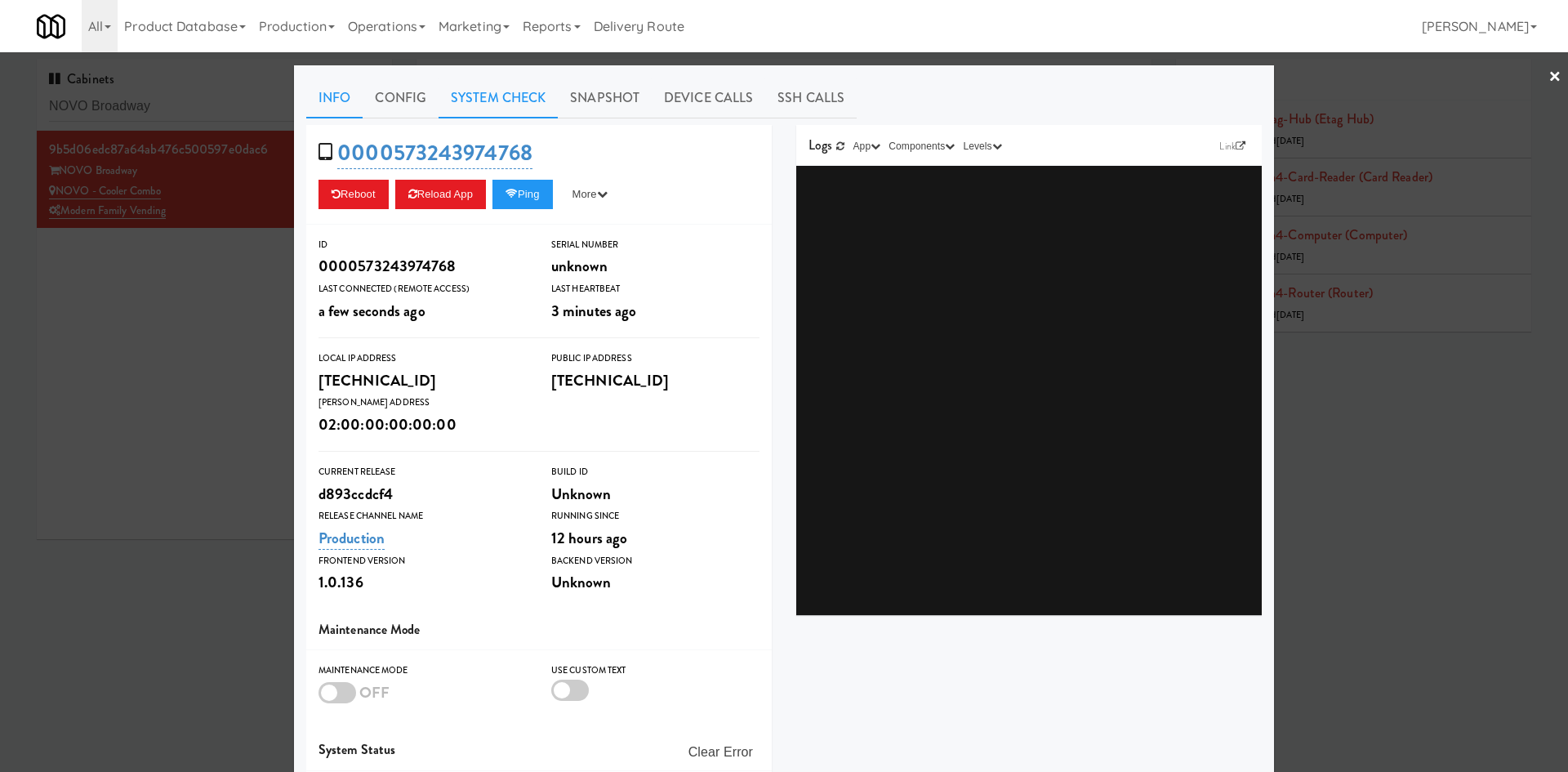
drag, startPoint x: 546, startPoint y: 95, endPoint x: 494, endPoint y: 110, distance: 54.1
click at [546, 95] on link "System Check" at bounding box center [498, 98] width 119 height 41
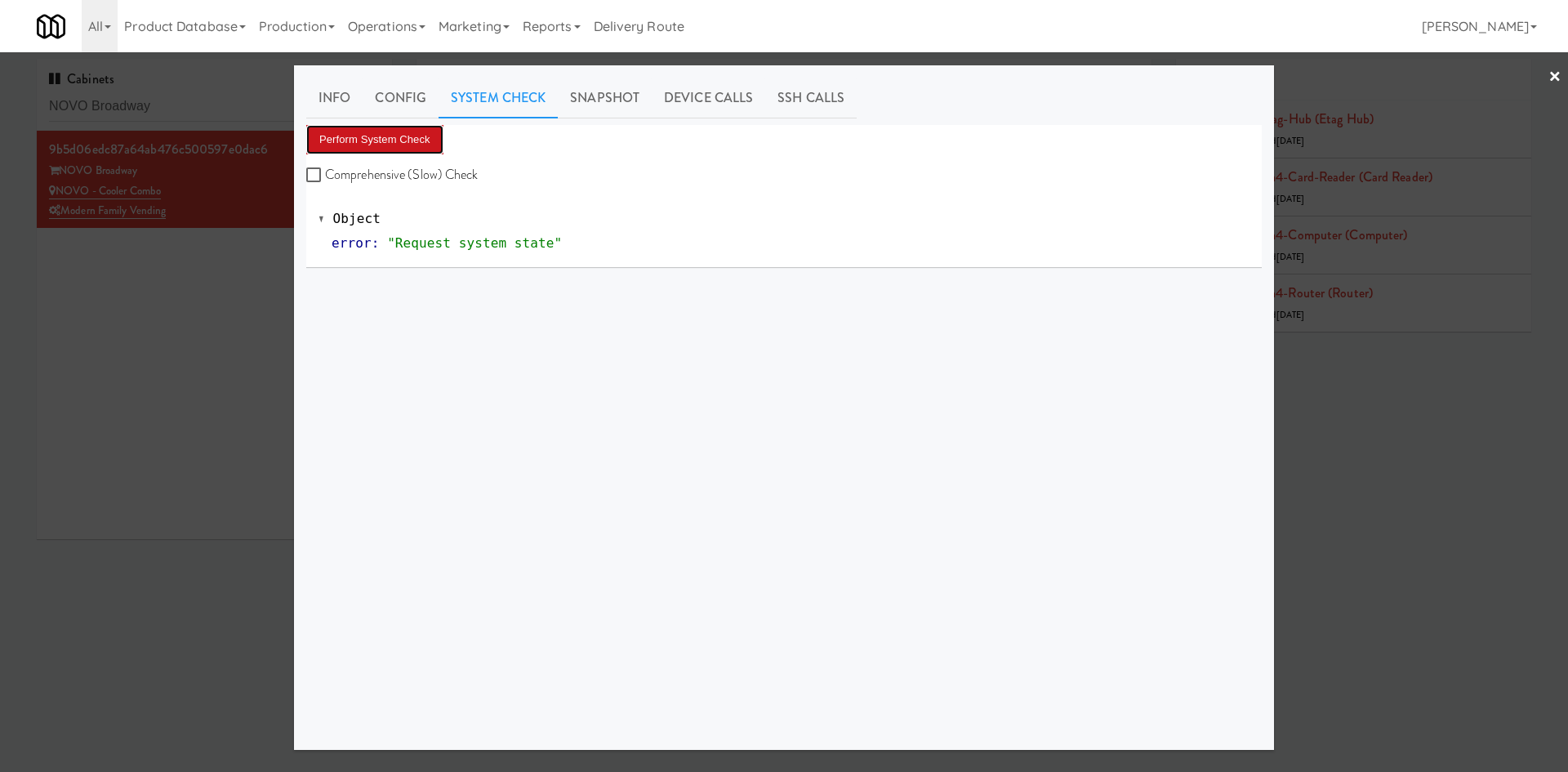
click at [415, 139] on button "Perform System Check" at bounding box center [374, 139] width 137 height 29
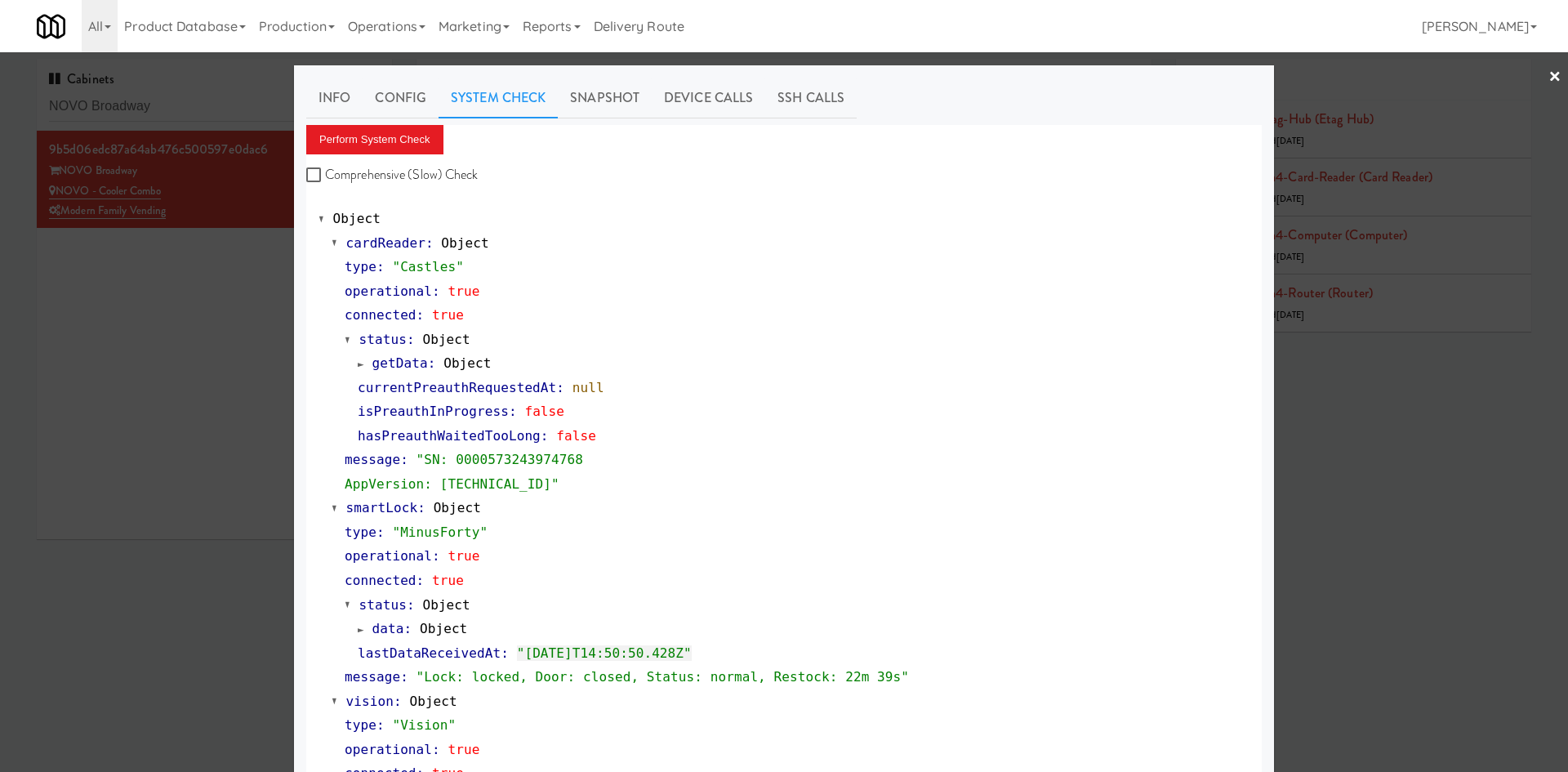
drag, startPoint x: 202, startPoint y: 366, endPoint x: 217, endPoint y: 352, distance: 20.5
click at [207, 362] on div at bounding box center [784, 386] width 1568 height 772
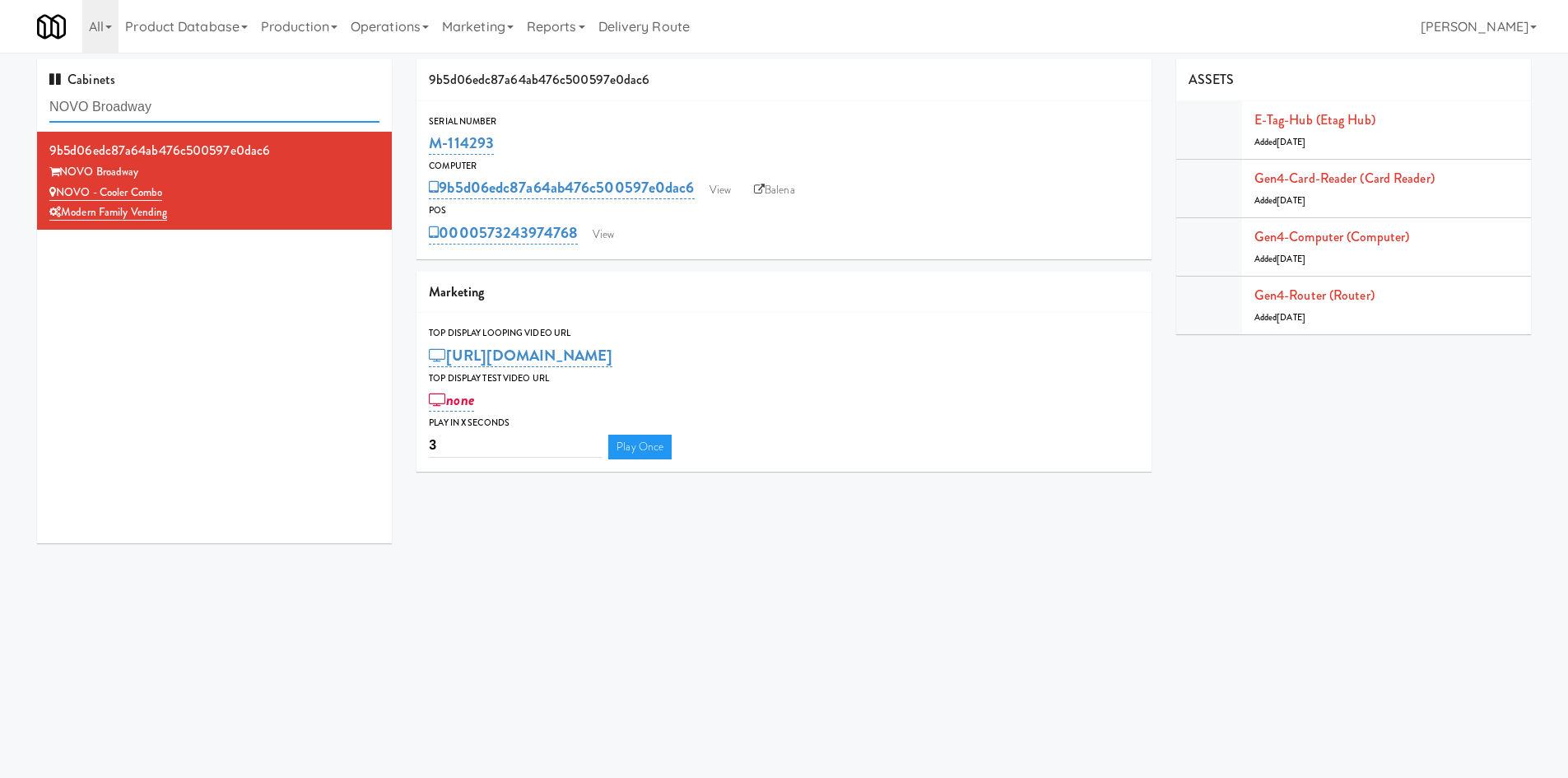
click at [128, 116] on input "NOVO Broadway" at bounding box center [214, 108] width 330 height 30
click at [127, 115] on input "NOVO Broadway" at bounding box center [214, 108] width 330 height 30
paste input "The Pinnacle at [GEOGRAPHIC_DATA]"
type input "The Pinnacle at [GEOGRAPHIC_DATA]"
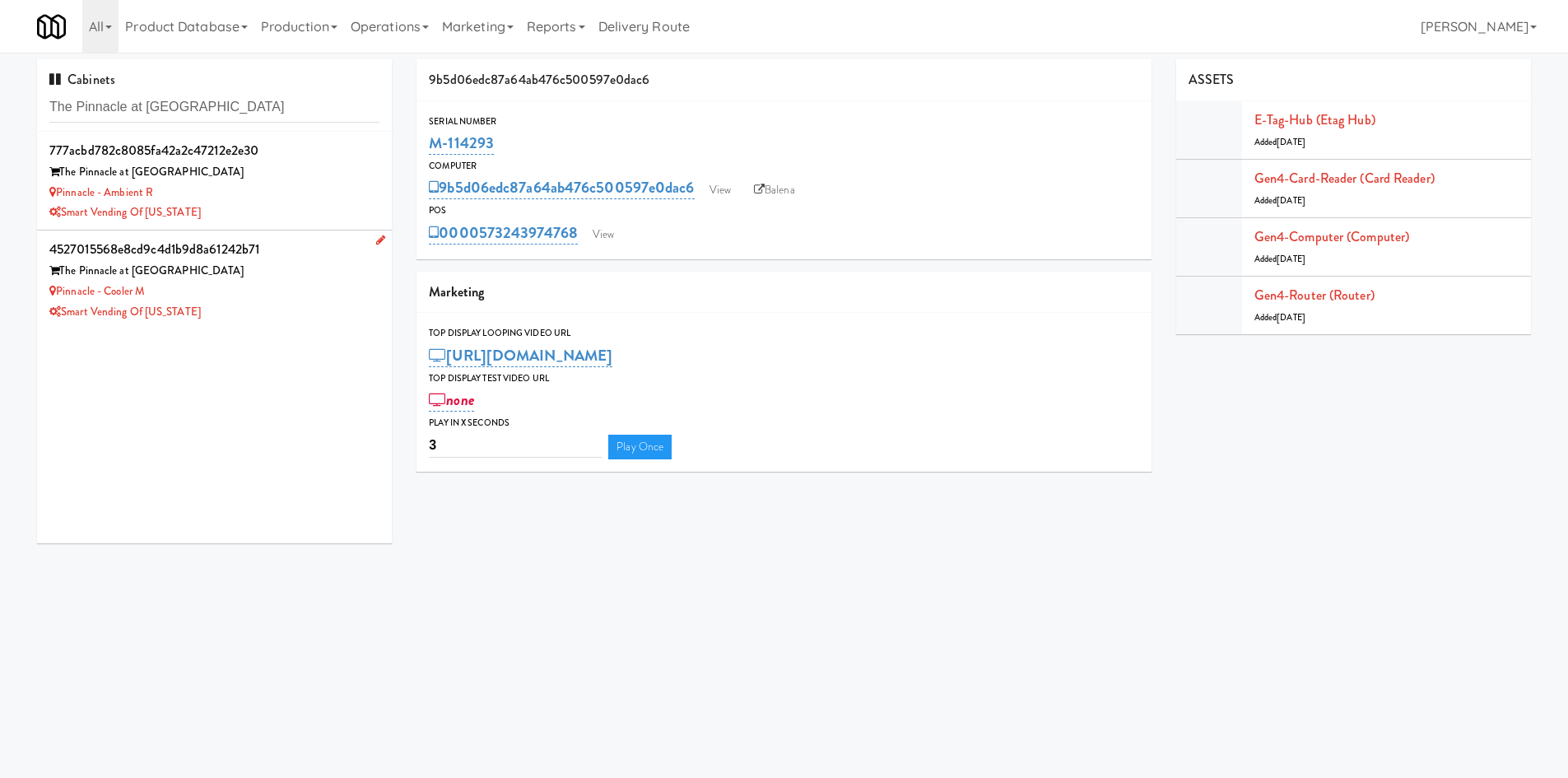
click at [272, 296] on div "Pinnacle - Cooler M" at bounding box center [214, 291] width 330 height 20
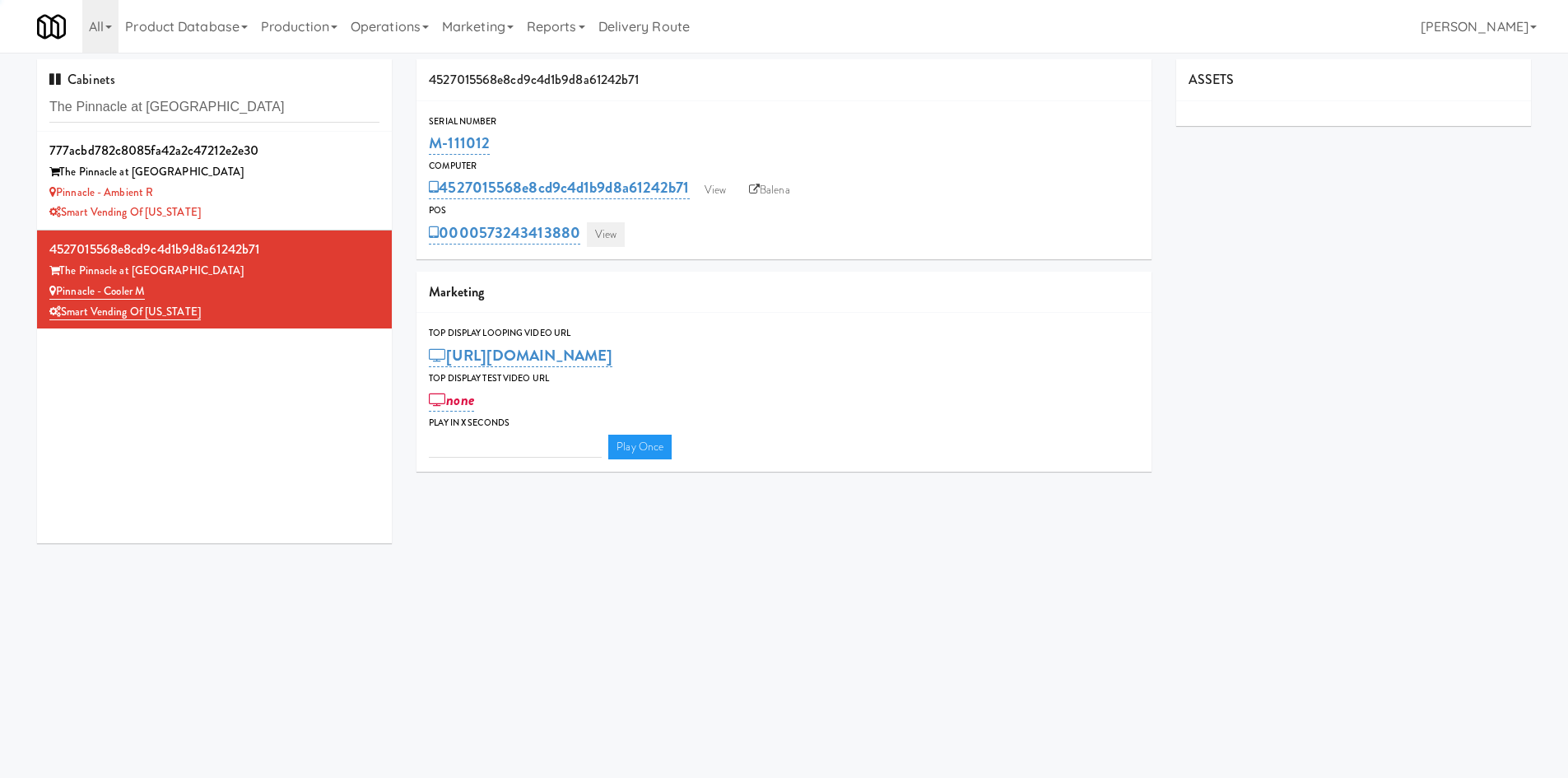
type input "3"
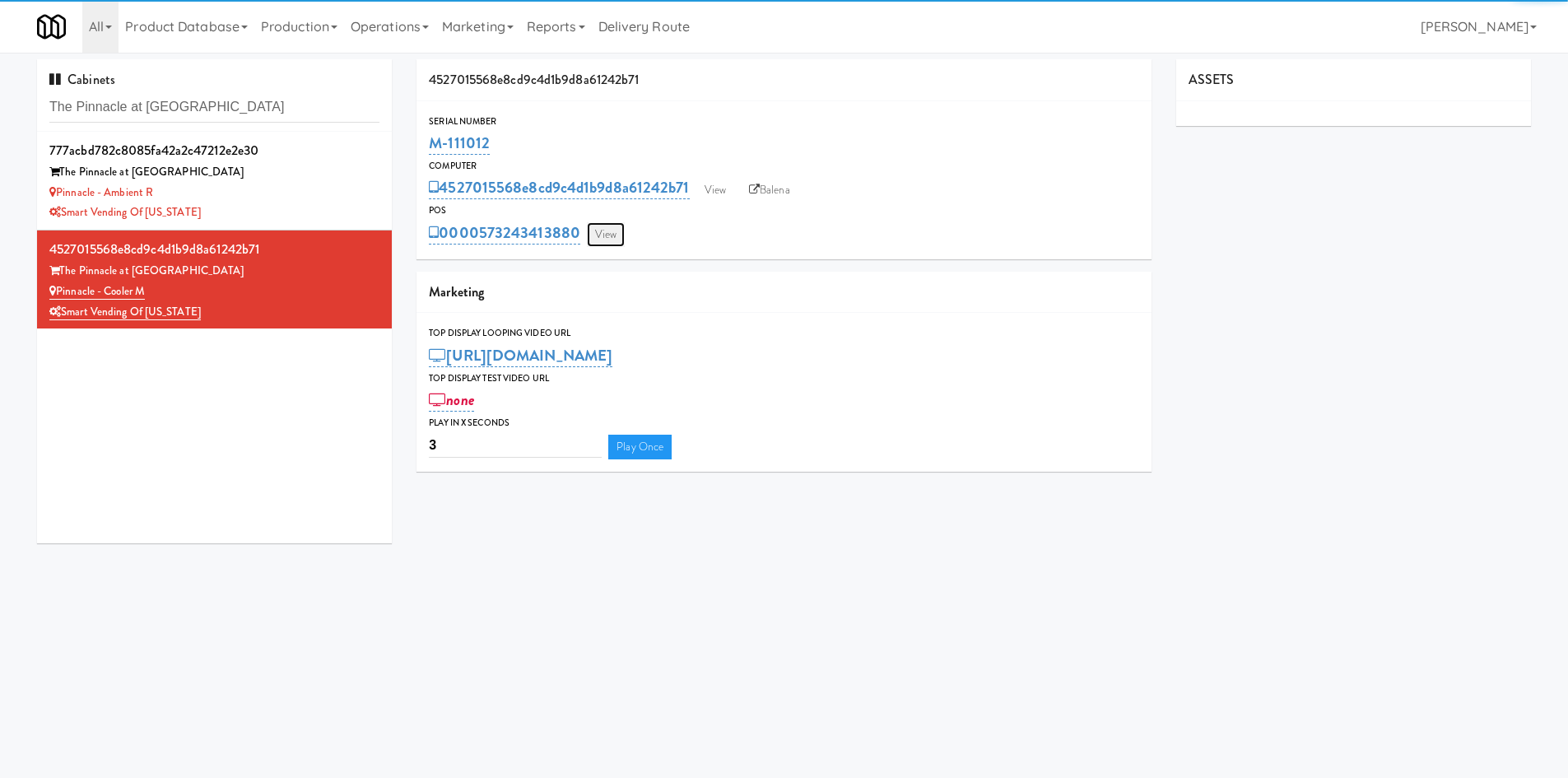
click at [597, 227] on link "View" at bounding box center [605, 235] width 38 height 25
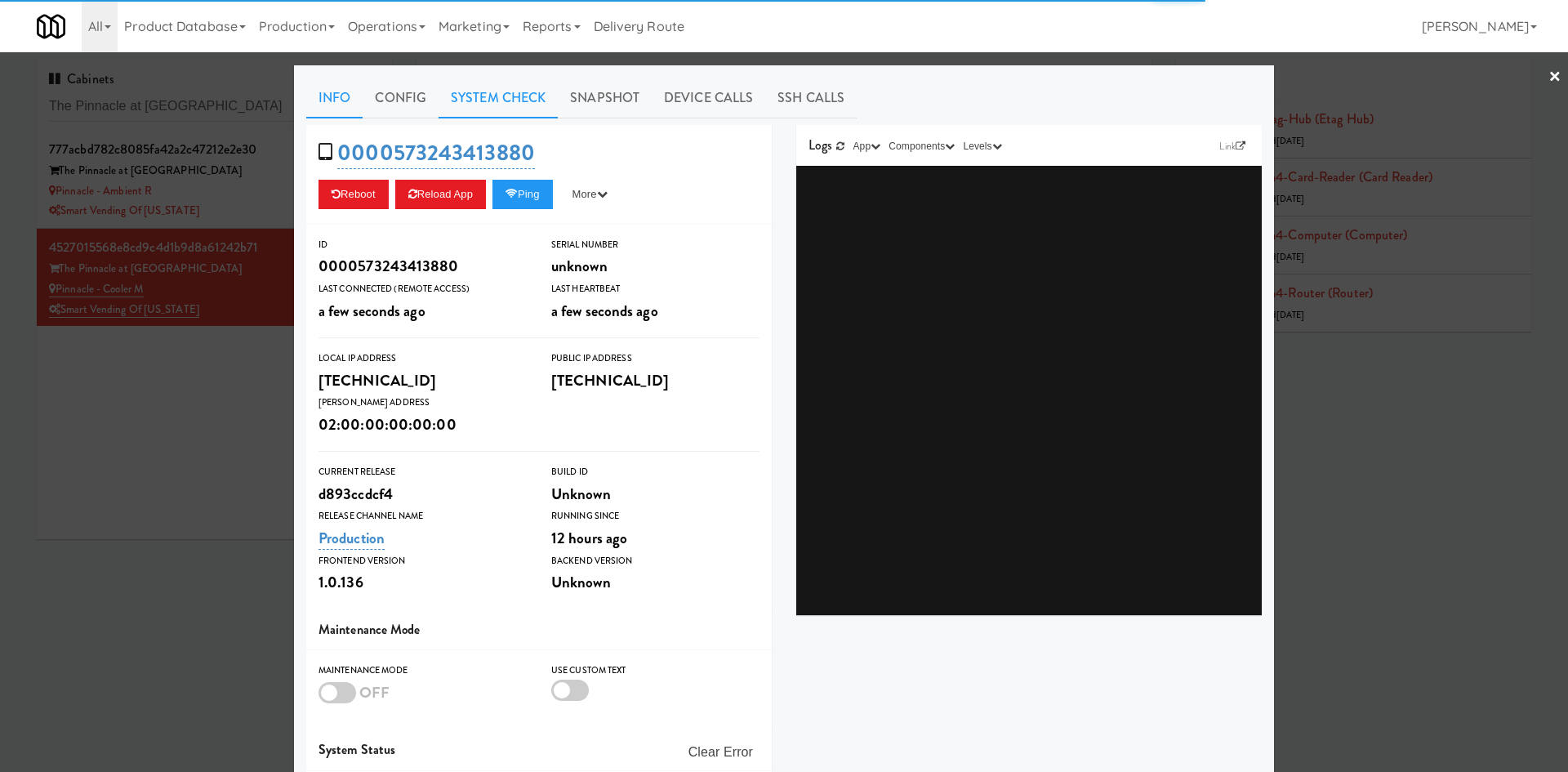
click at [468, 109] on link "System Check" at bounding box center [498, 98] width 119 height 41
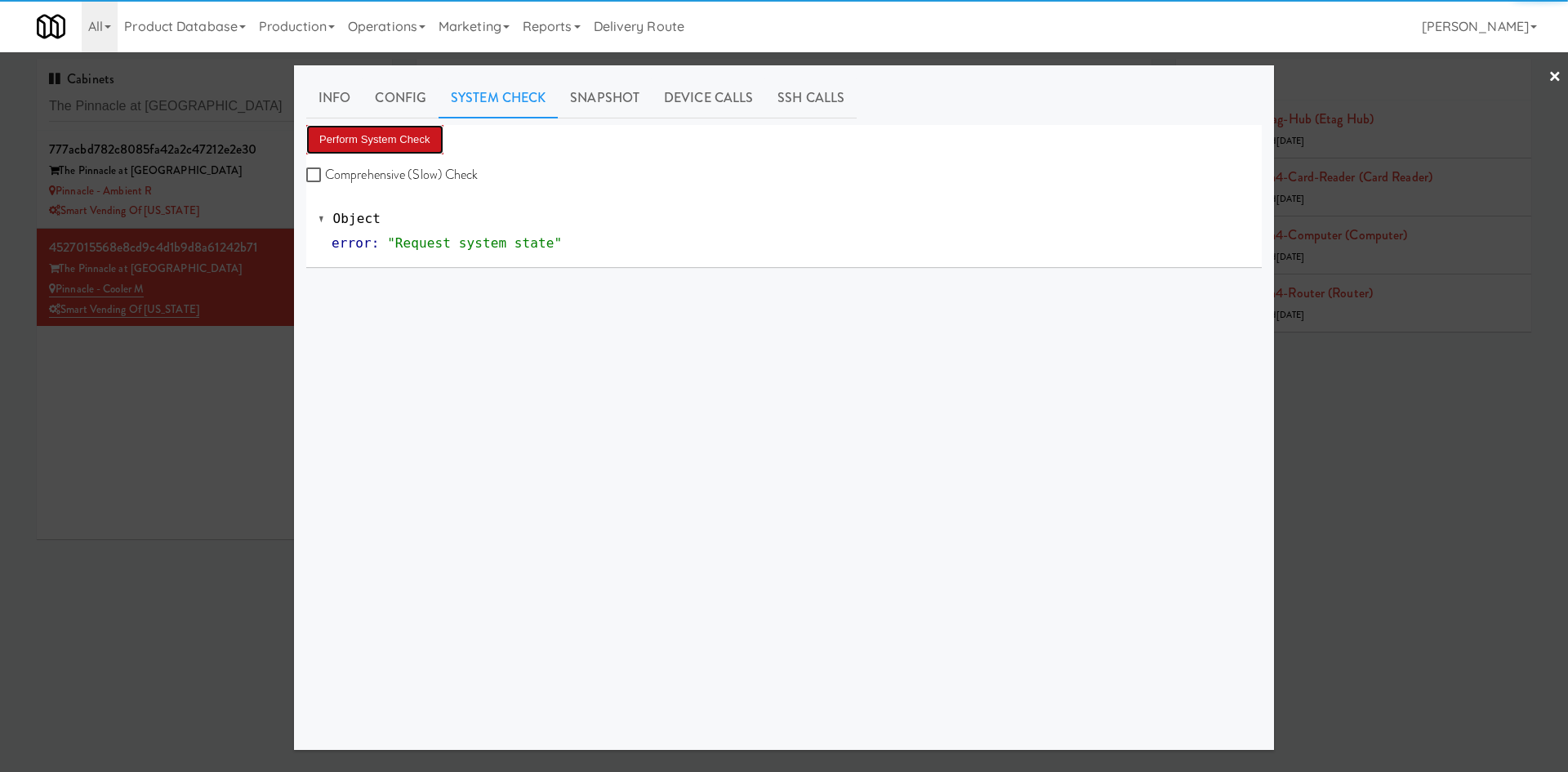
click at [357, 147] on button "Perform System Check" at bounding box center [374, 139] width 137 height 29
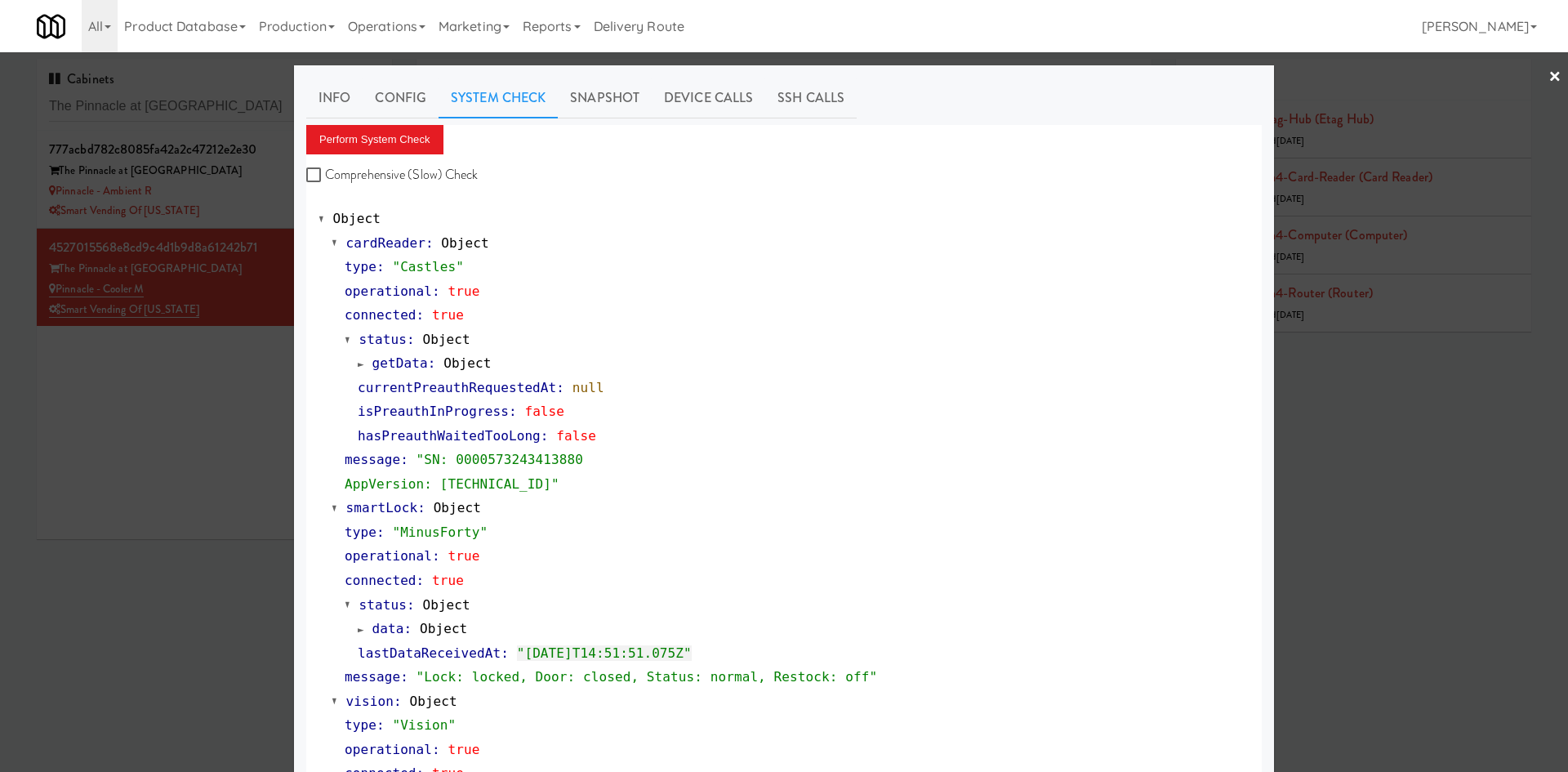
click at [178, 412] on div at bounding box center [784, 386] width 1568 height 772
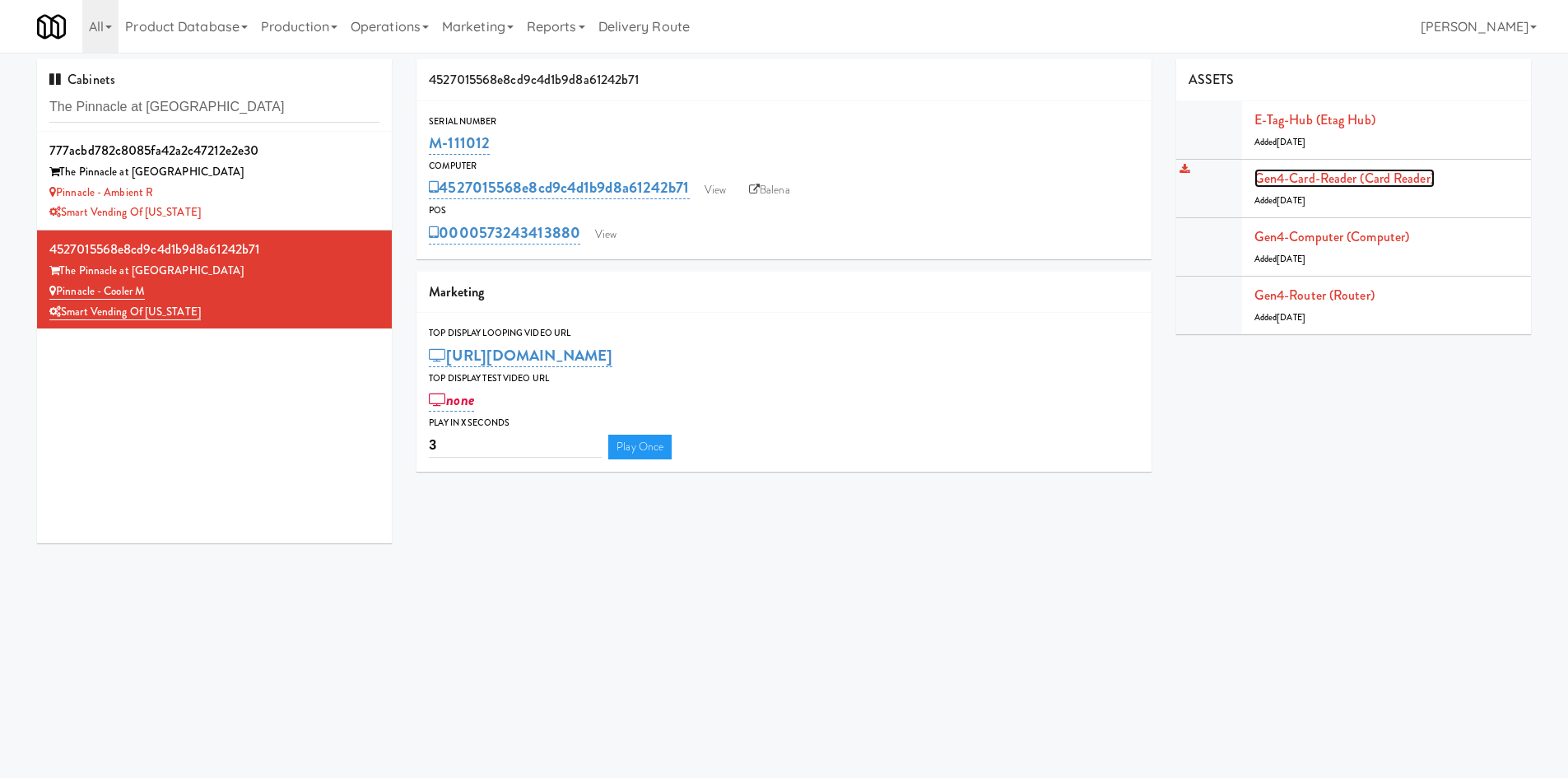
click at [1341, 184] on link "Gen4-card-reader (Card Reader)" at bounding box center [1344, 178] width 181 height 19
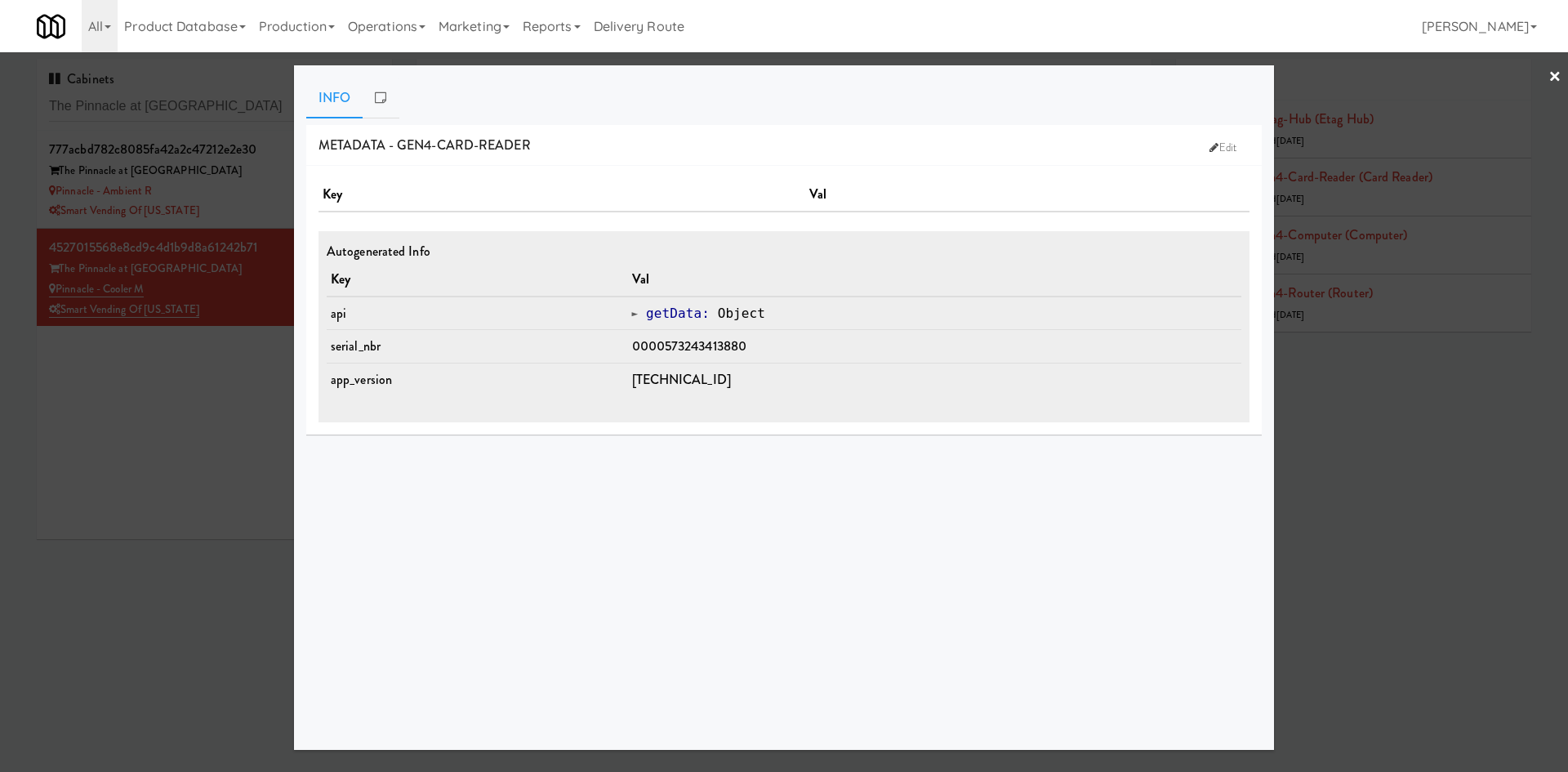
click at [1418, 407] on div at bounding box center [784, 386] width 1568 height 772
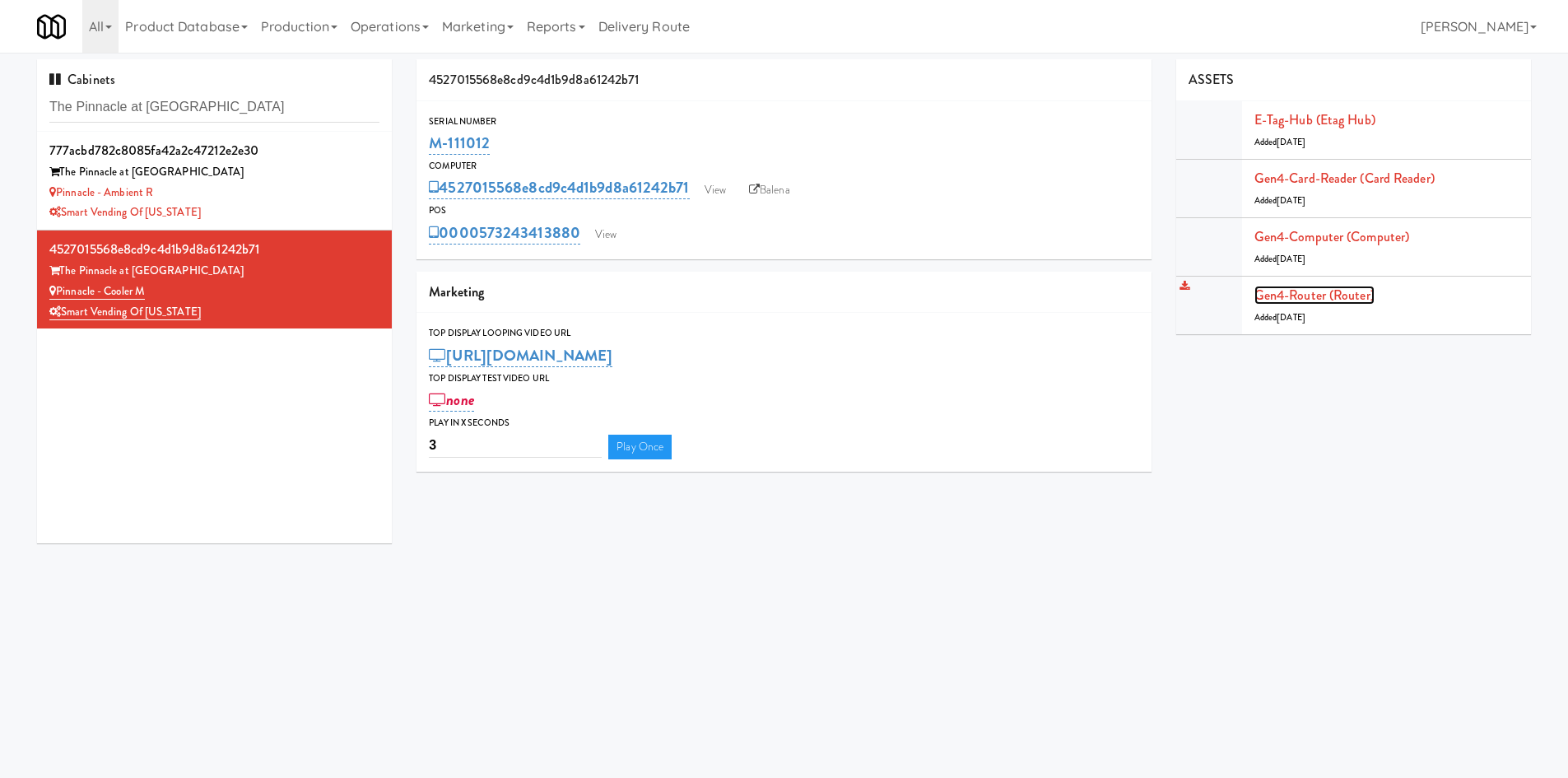
click at [1368, 288] on link "Gen4-router (Router)" at bounding box center [1313, 295] width 120 height 19
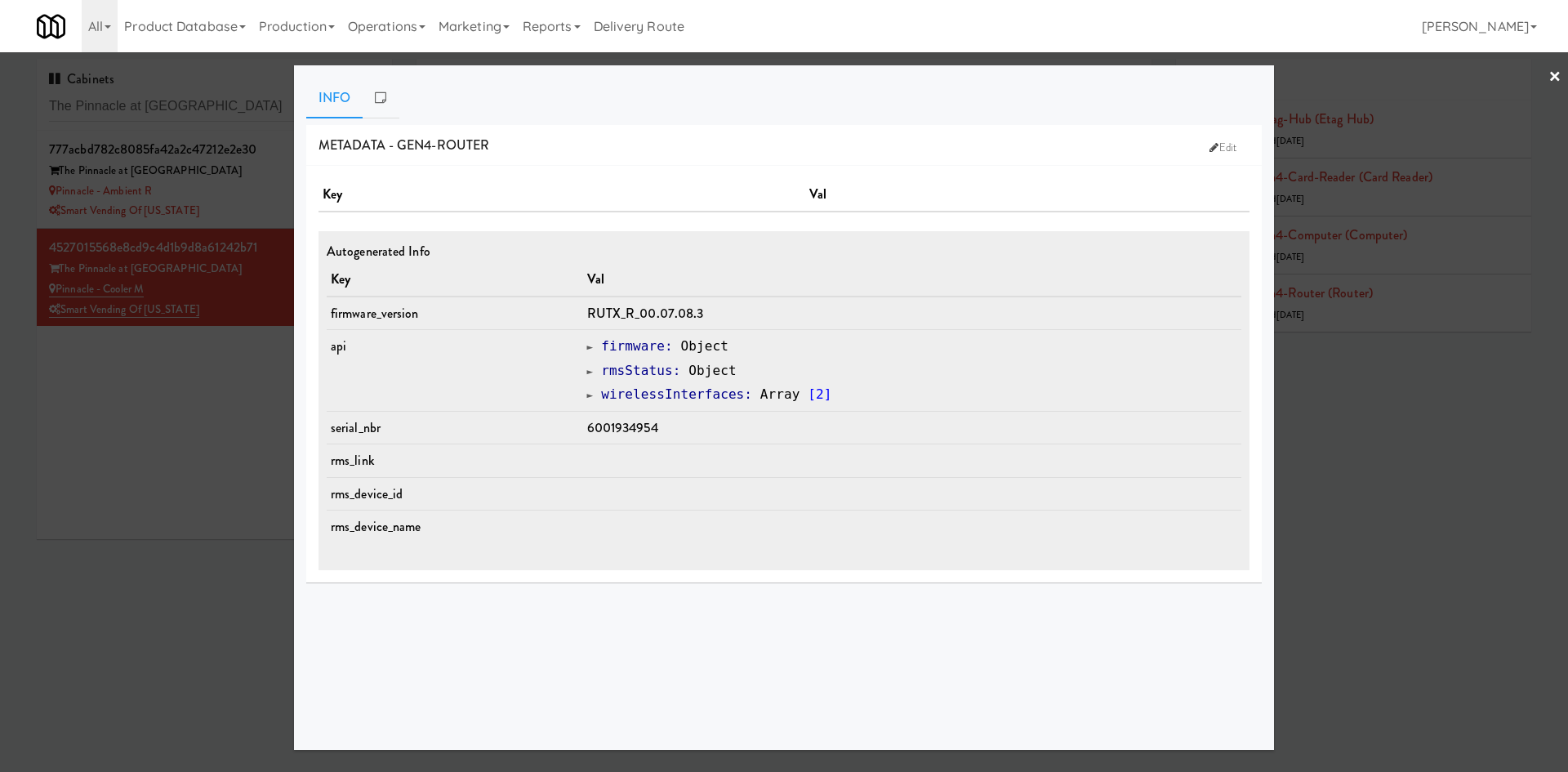
click at [112, 373] on div at bounding box center [784, 386] width 1568 height 772
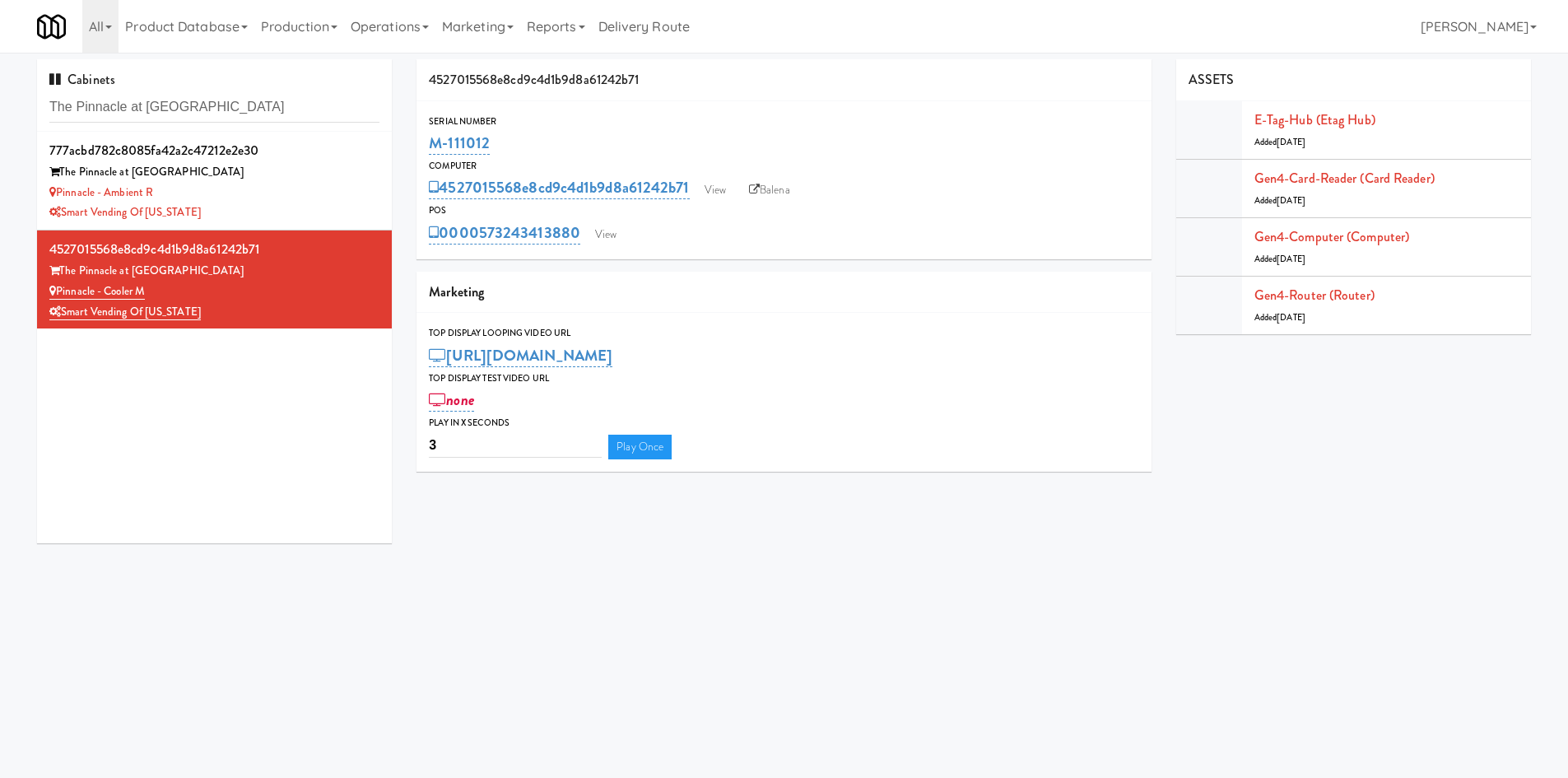
drag, startPoint x: 566, startPoint y: 136, endPoint x: 419, endPoint y: 148, distance: 147.5
click at [414, 151] on div "4527015568e8cd9c4d1b9d8a61242b71 Serial Number M-111012 Computer 4527015568e8cd…" at bounding box center [784, 271] width 760 height 425
copy link "M-111012"
click at [310, 109] on input "The Pinnacle at [GEOGRAPHIC_DATA]" at bounding box center [214, 108] width 330 height 30
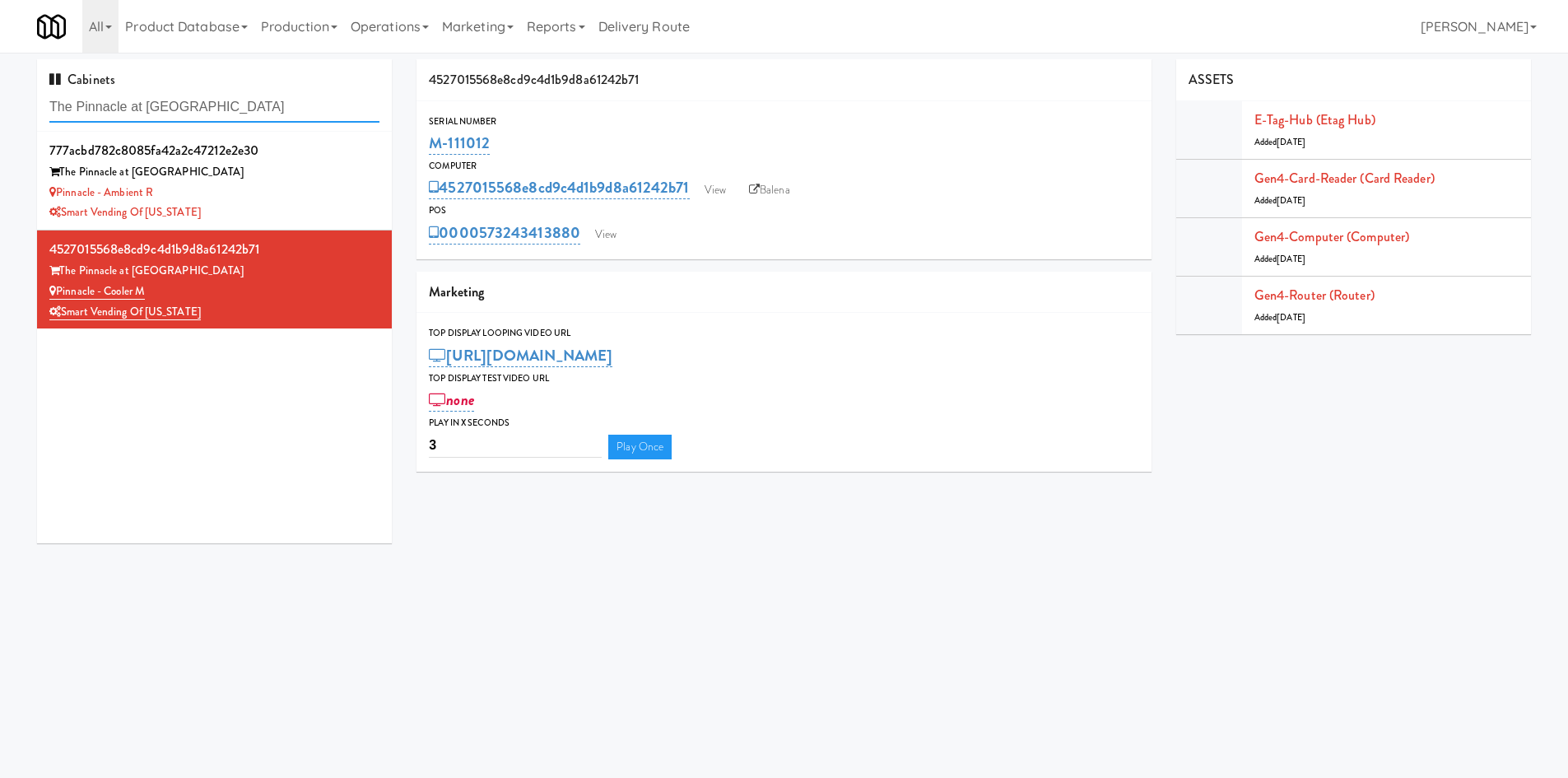
click at [310, 111] on input "The Pinnacle at [GEOGRAPHIC_DATA]" at bounding box center [214, 108] width 330 height 30
paste input "CC2 Snack"
type input "CC2 Snack"
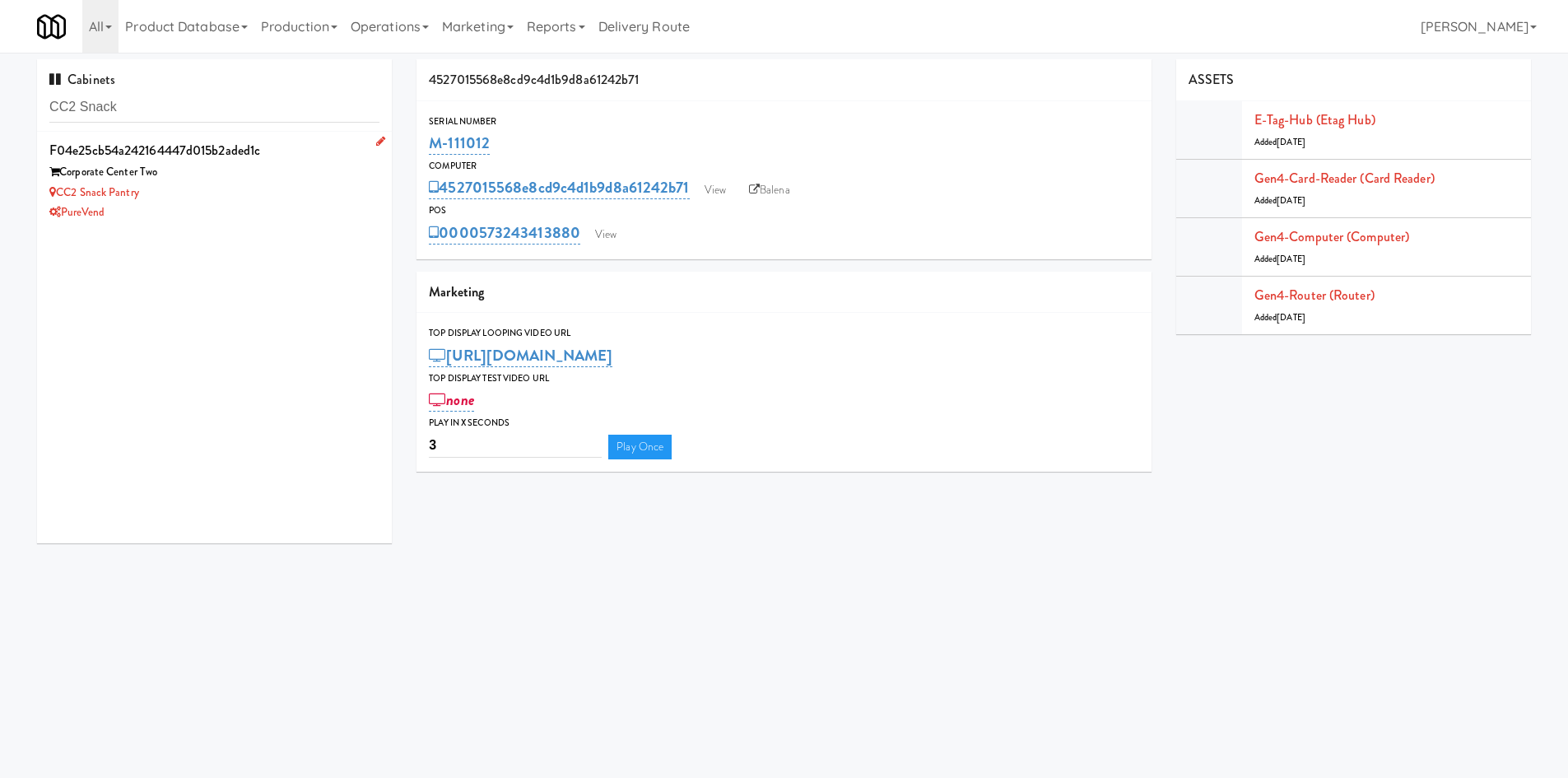
click at [290, 207] on div "PureVend" at bounding box center [214, 213] width 330 height 20
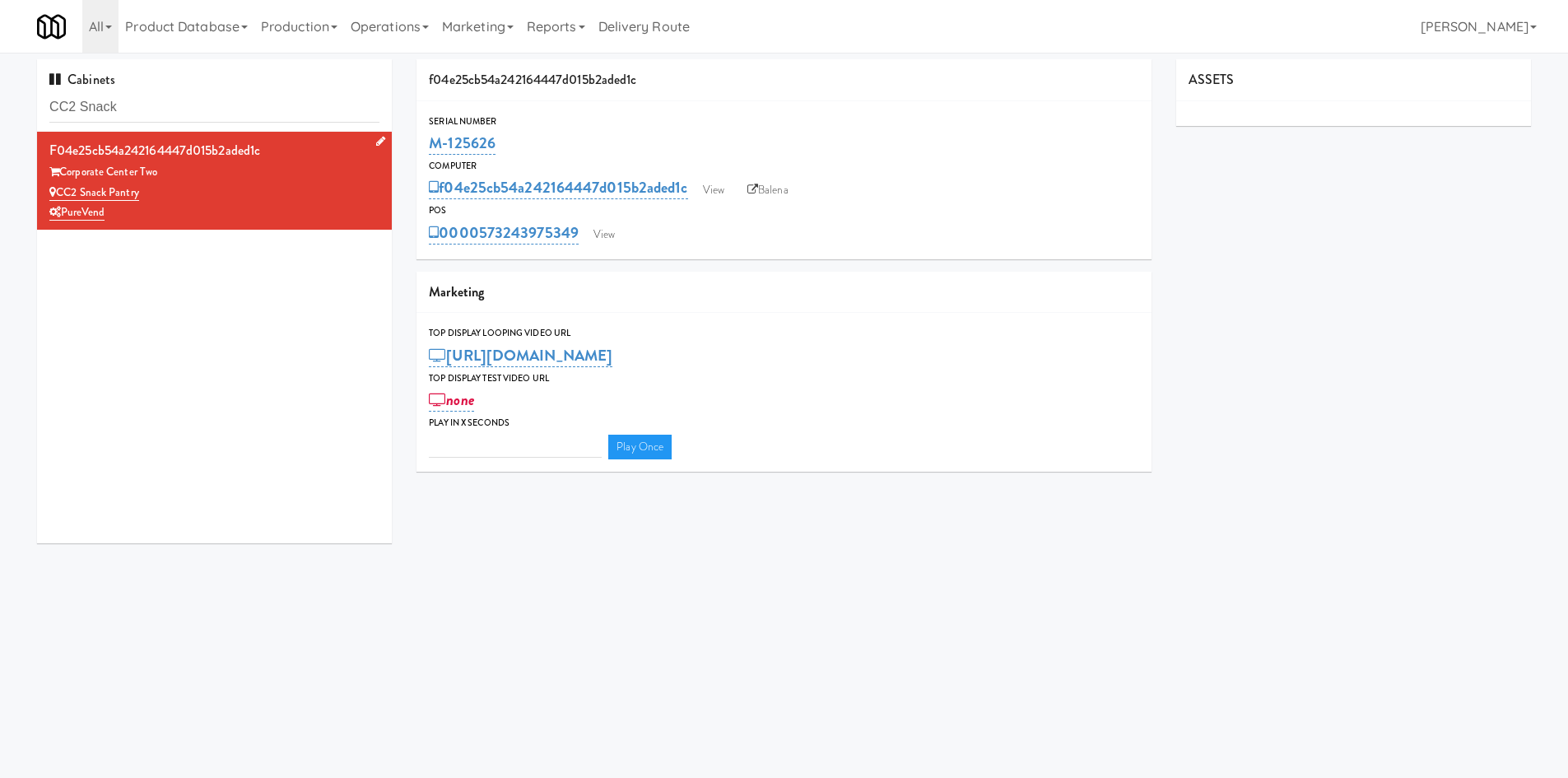
type input "3"
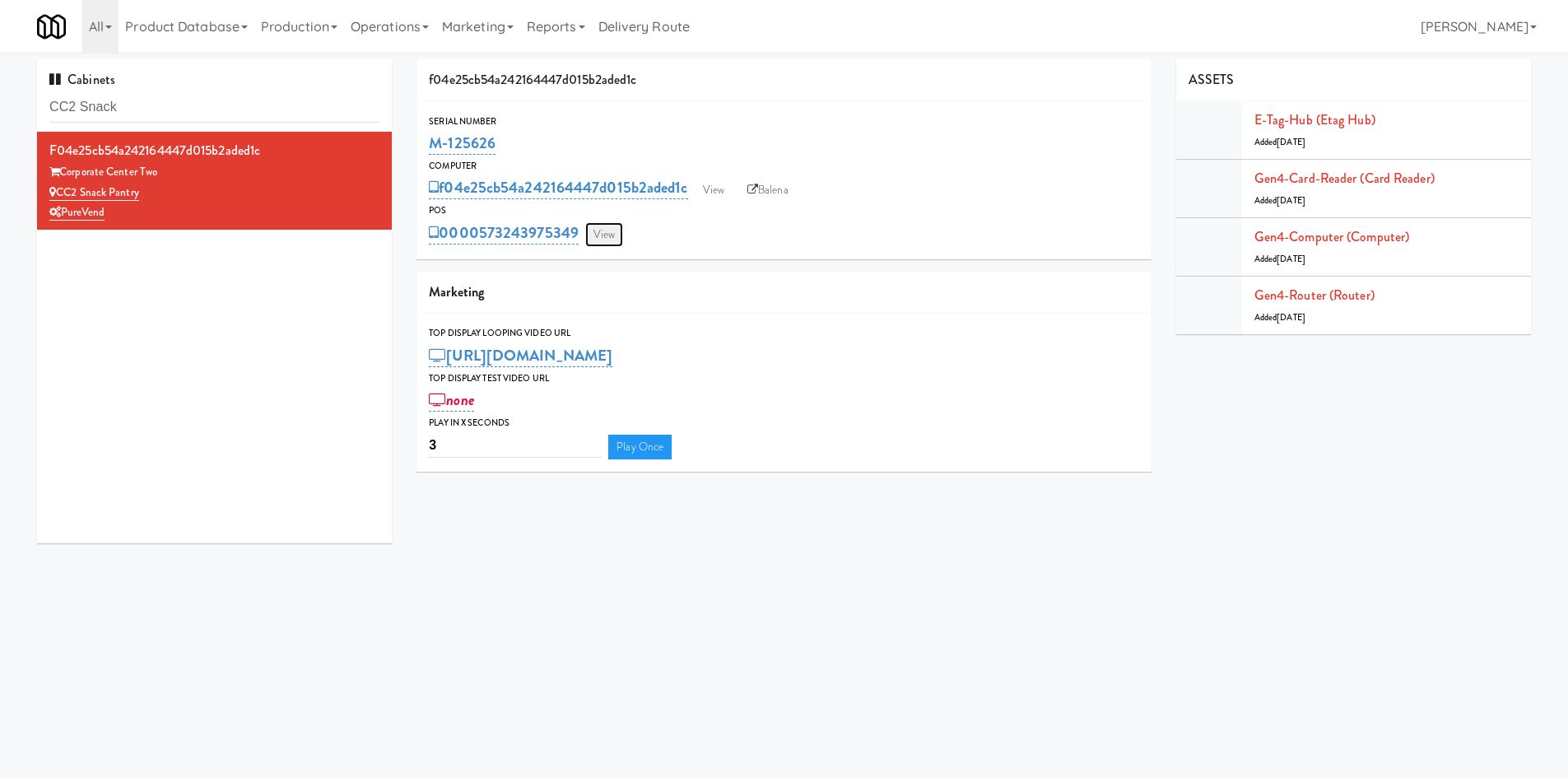
click at [600, 229] on link "View" at bounding box center [604, 235] width 38 height 25
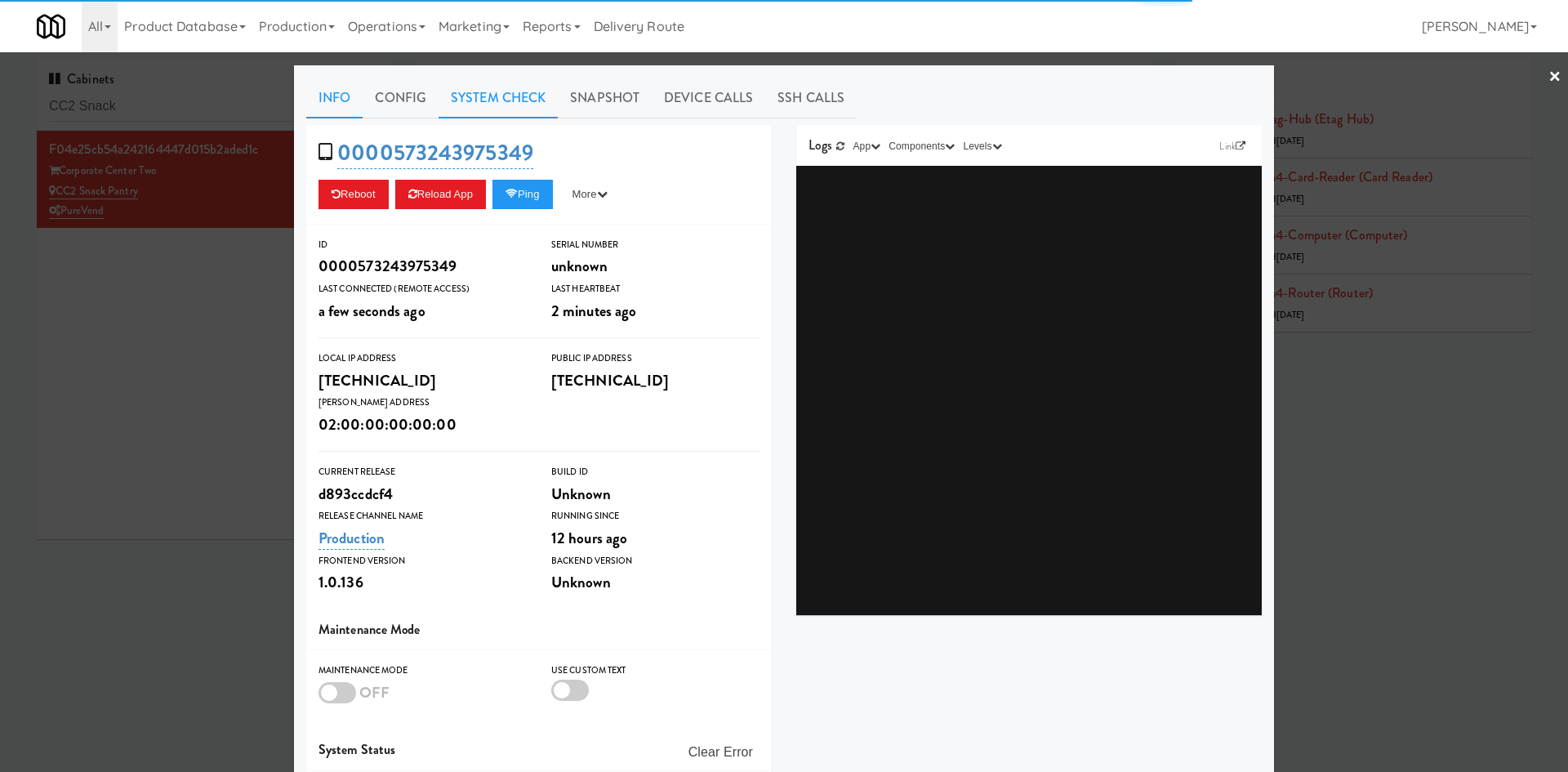
click at [513, 103] on link "System Check" at bounding box center [498, 98] width 119 height 41
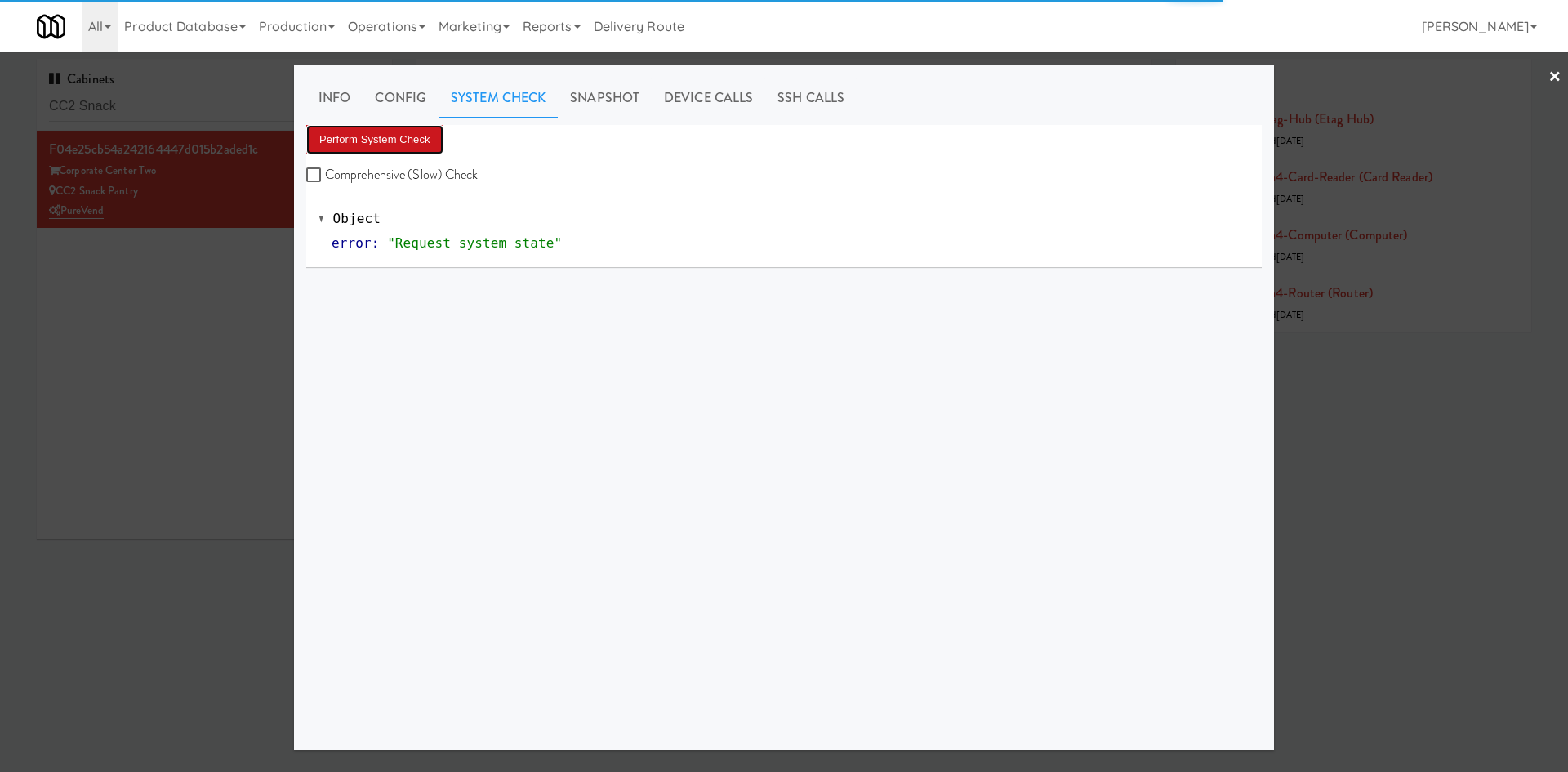
click at [418, 138] on button "Perform System Check" at bounding box center [374, 139] width 137 height 29
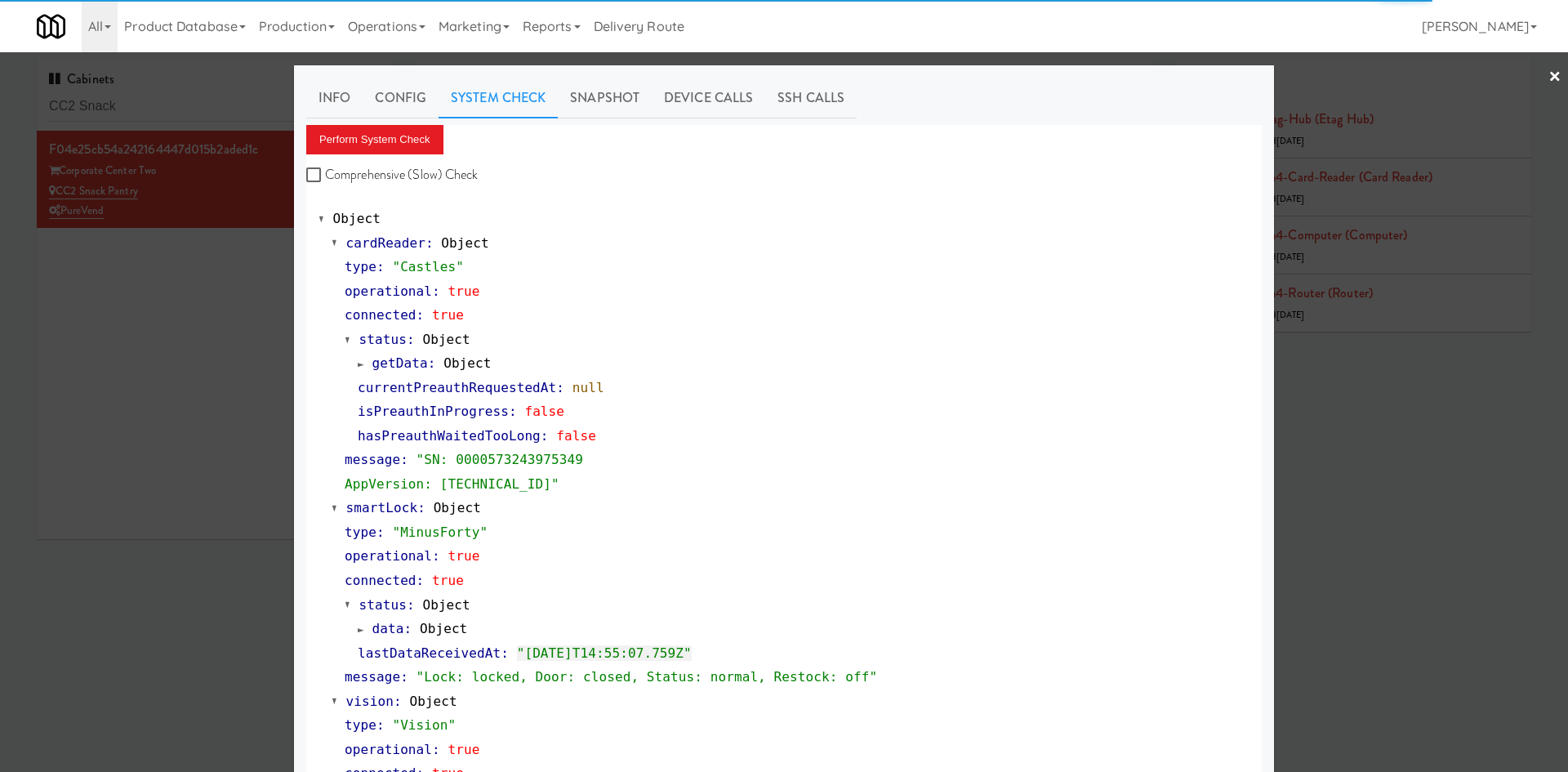
click at [182, 407] on div at bounding box center [784, 386] width 1568 height 772
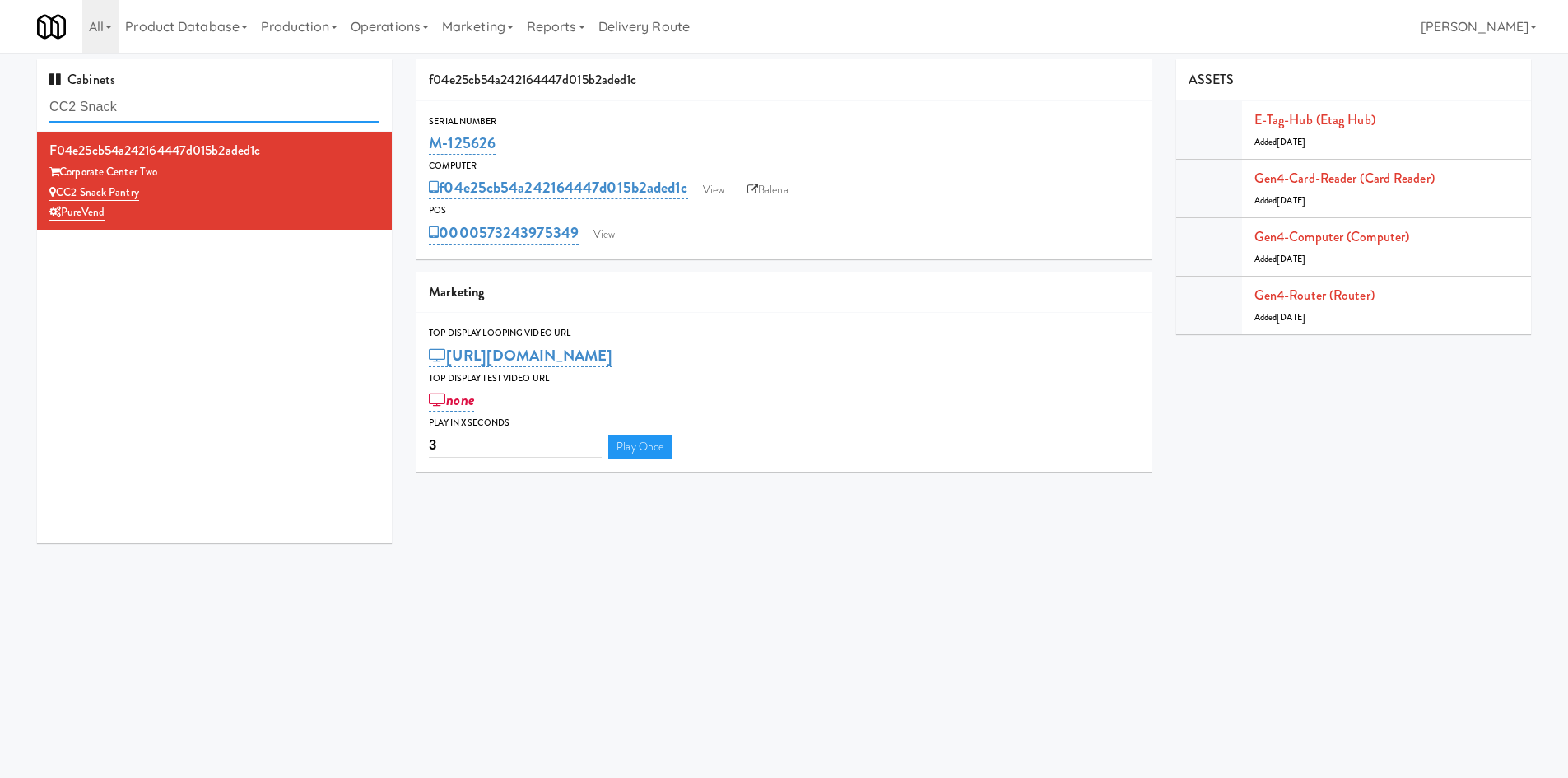
click at [252, 109] on input "CC2 Snack" at bounding box center [214, 108] width 330 height 30
click at [247, 104] on input "CC2 Snack" at bounding box center [214, 108] width 330 height 30
click at [247, 104] on input "CC2 Snack" at bounding box center [214, 108] width 330 height 30
paste input "The [PERSON_NAME]"
paste input "text"
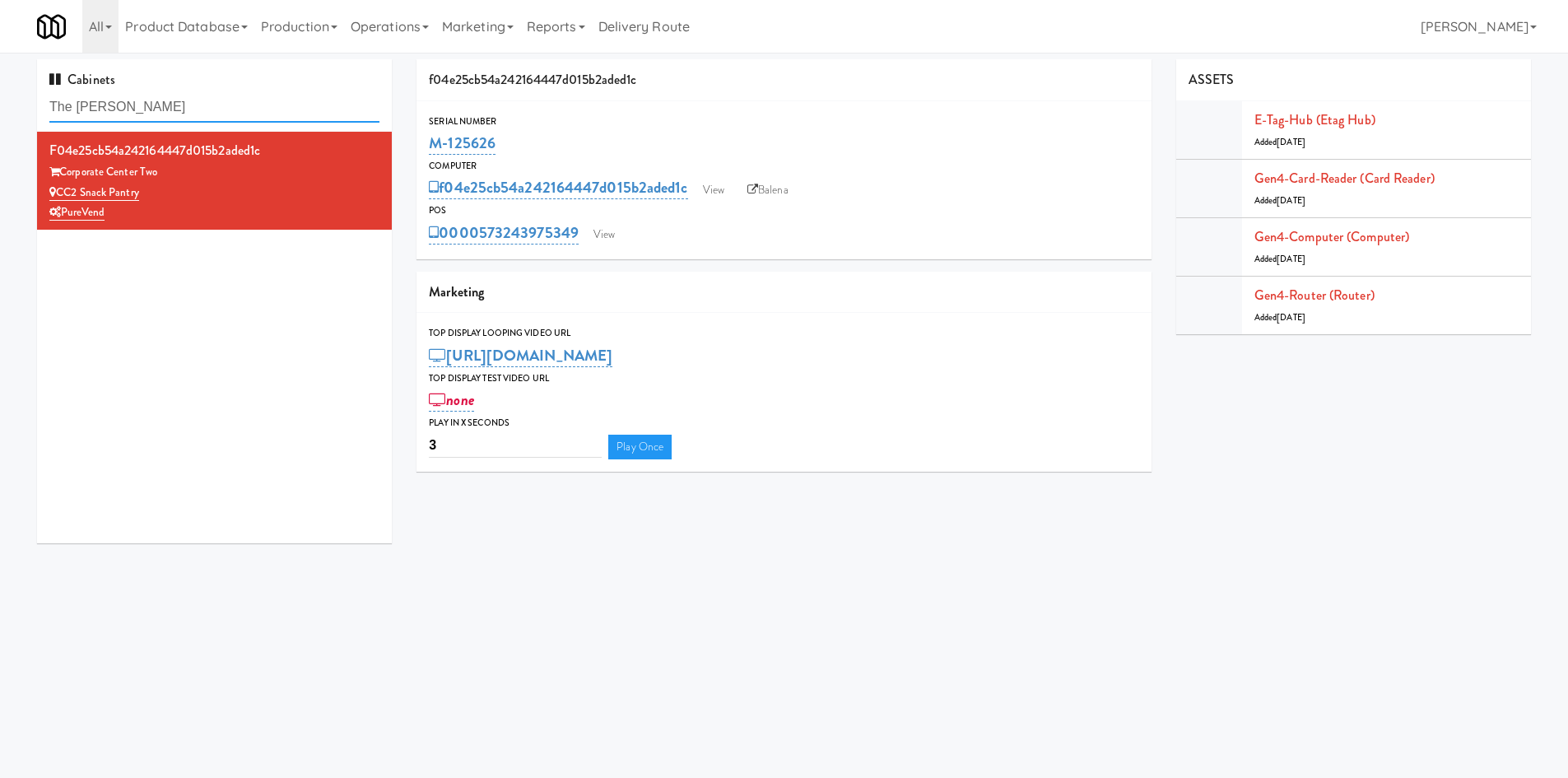
type input "The [PERSON_NAME]"
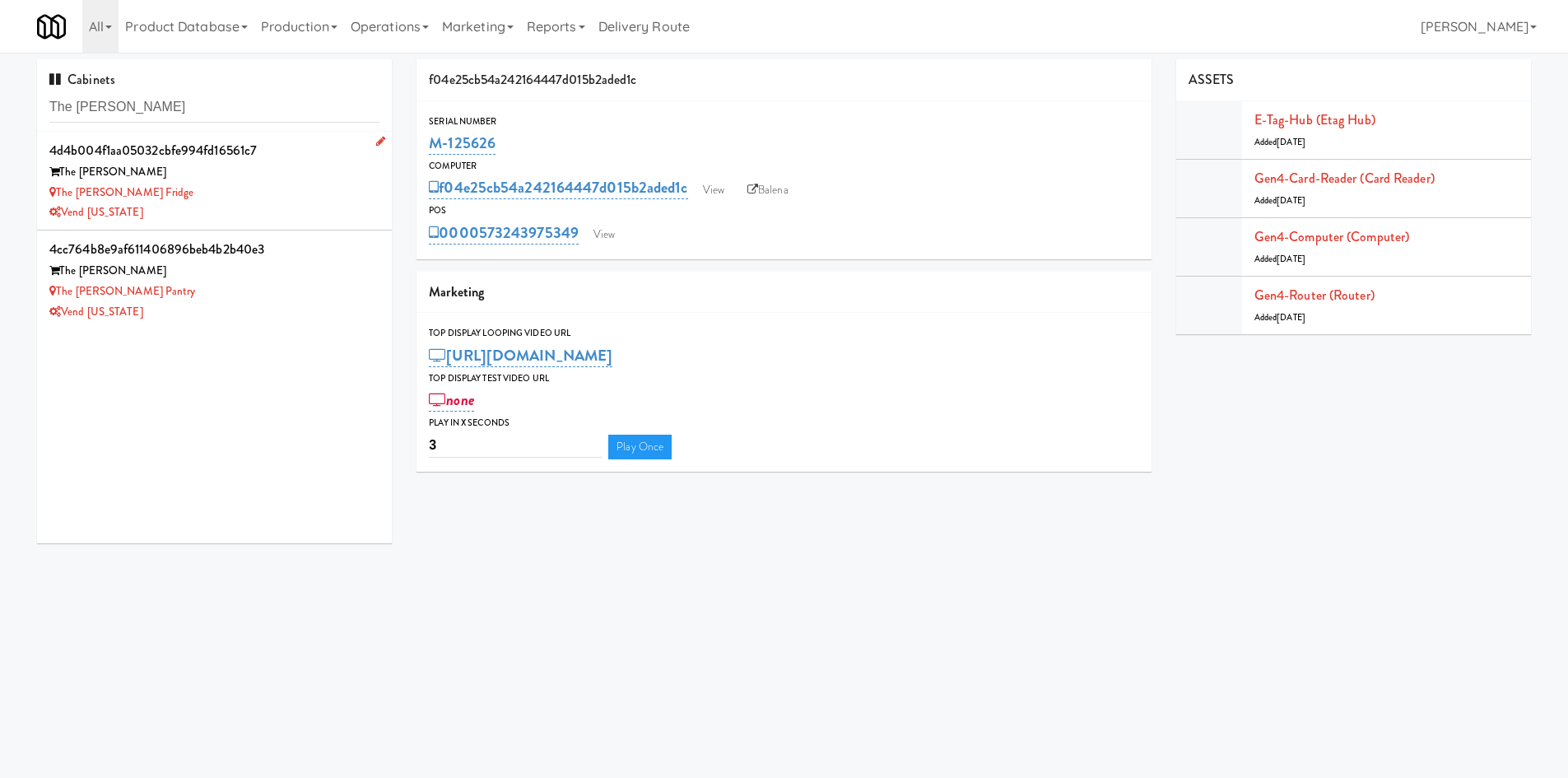
click at [259, 210] on div "Vend [US_STATE]" at bounding box center [214, 213] width 330 height 20
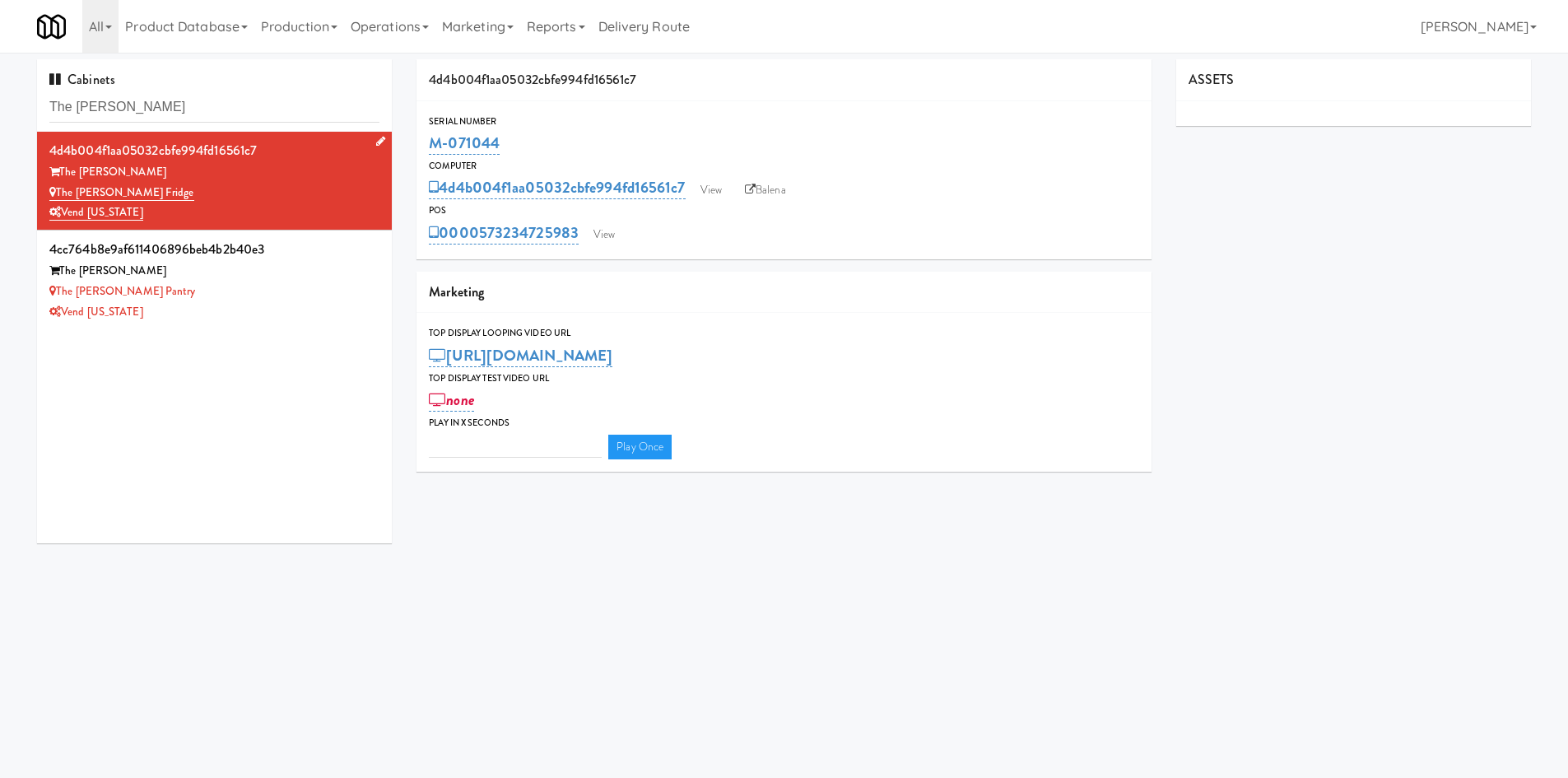
type input "3"
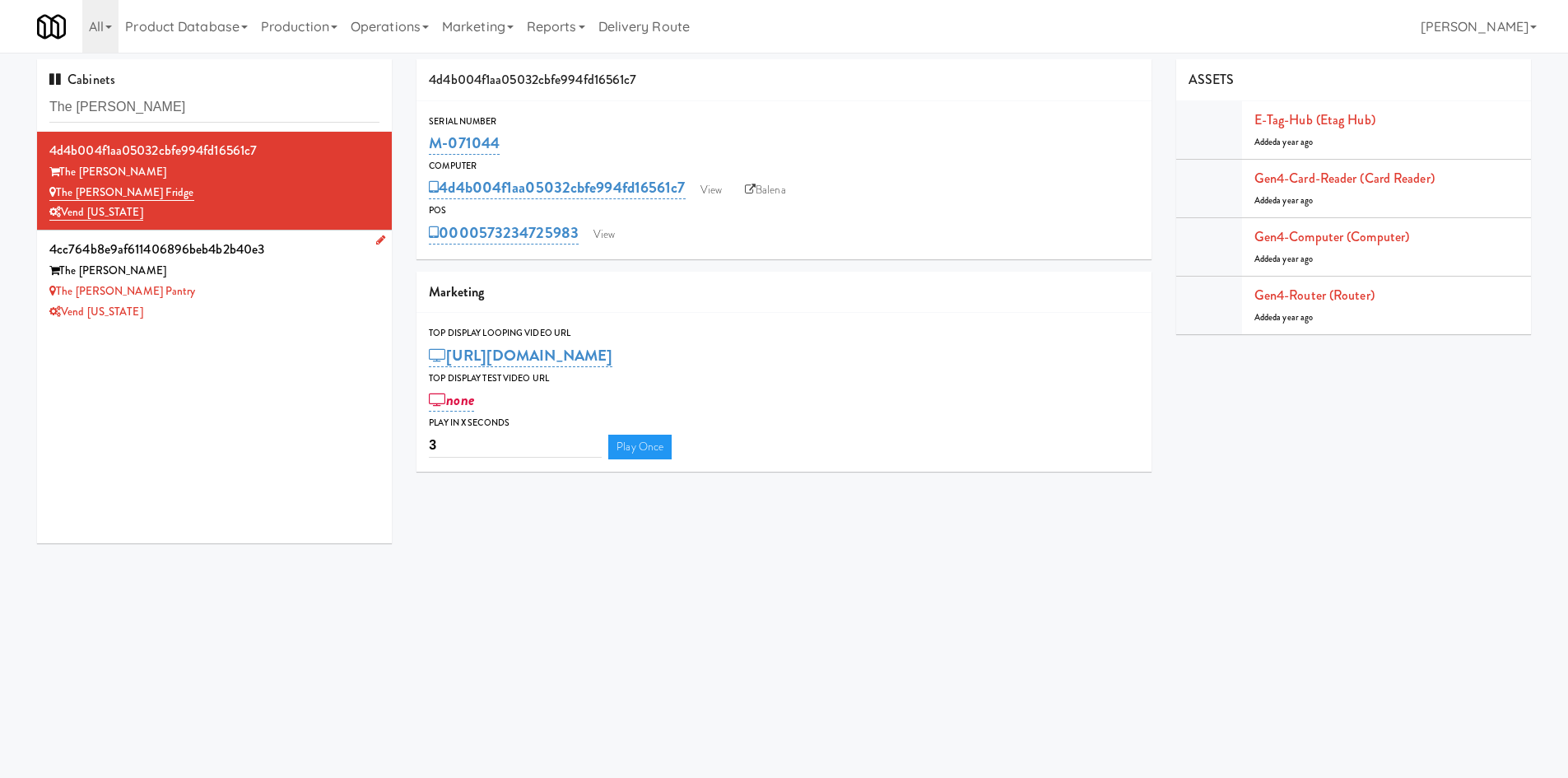
click at [235, 311] on div "Vend [US_STATE]" at bounding box center [214, 312] width 330 height 20
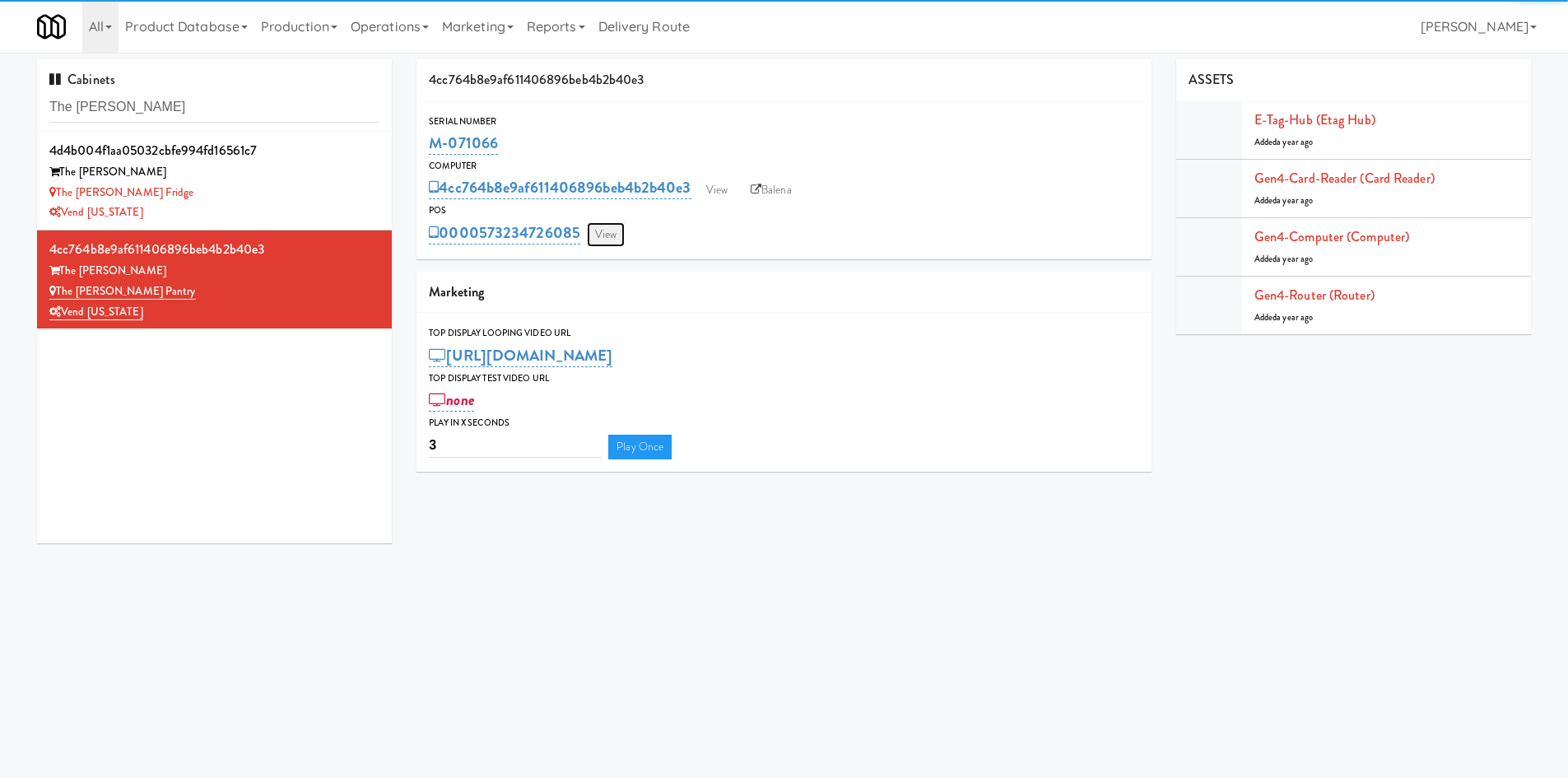
click at [613, 236] on link "View" at bounding box center [605, 235] width 38 height 25
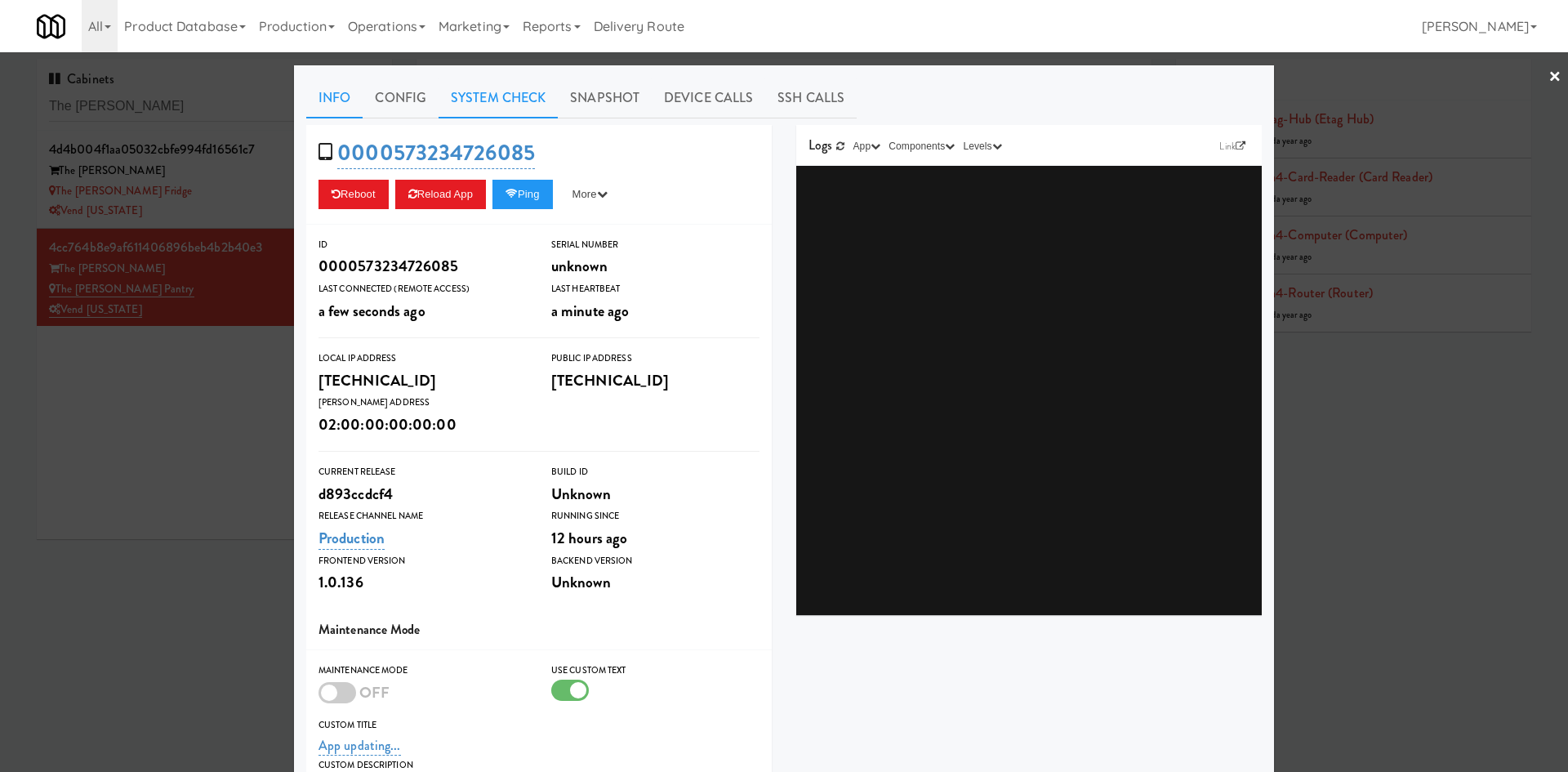
click at [496, 92] on link "System Check" at bounding box center [498, 98] width 119 height 41
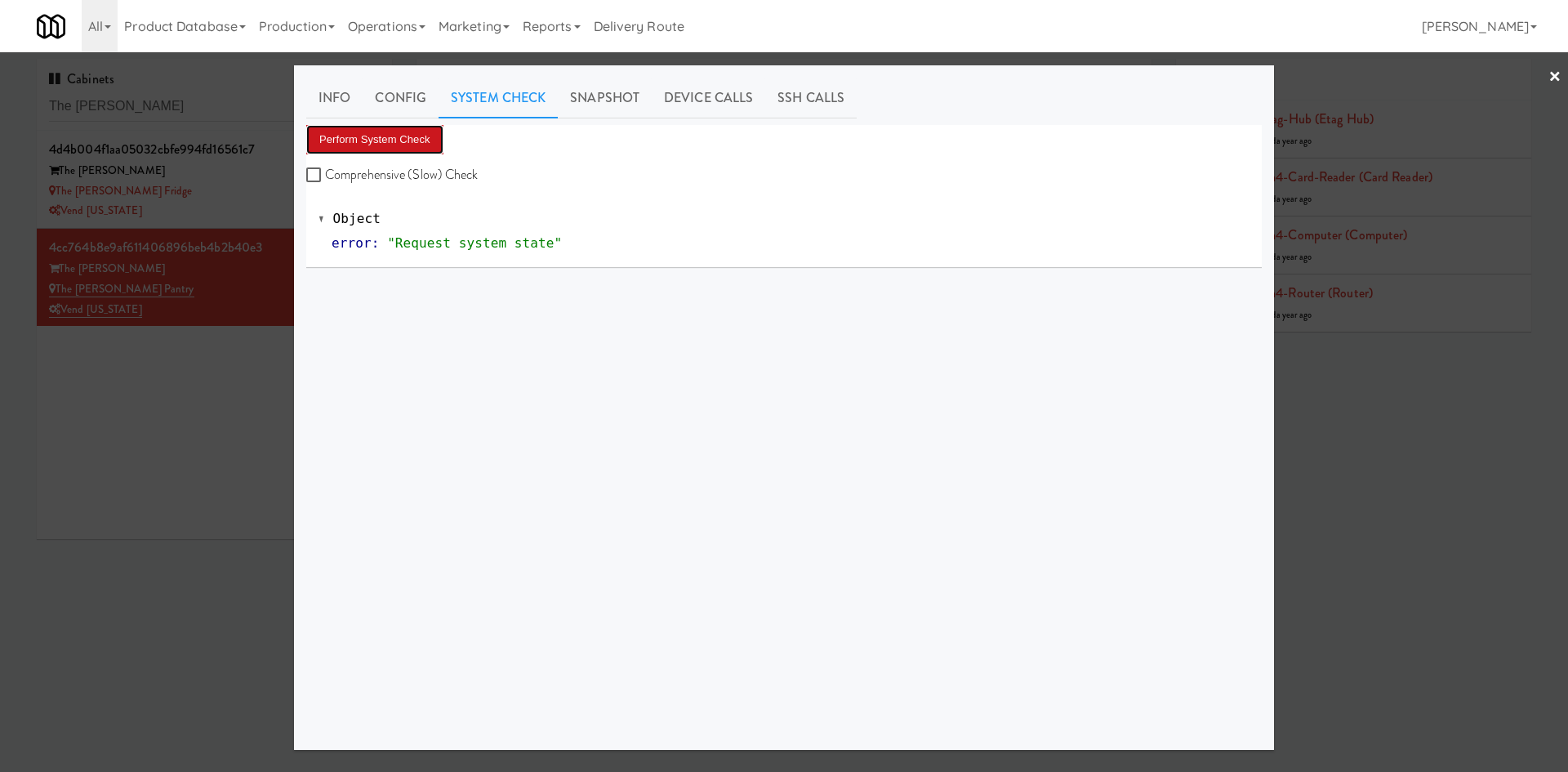
click at [368, 138] on button "Perform System Check" at bounding box center [374, 139] width 137 height 29
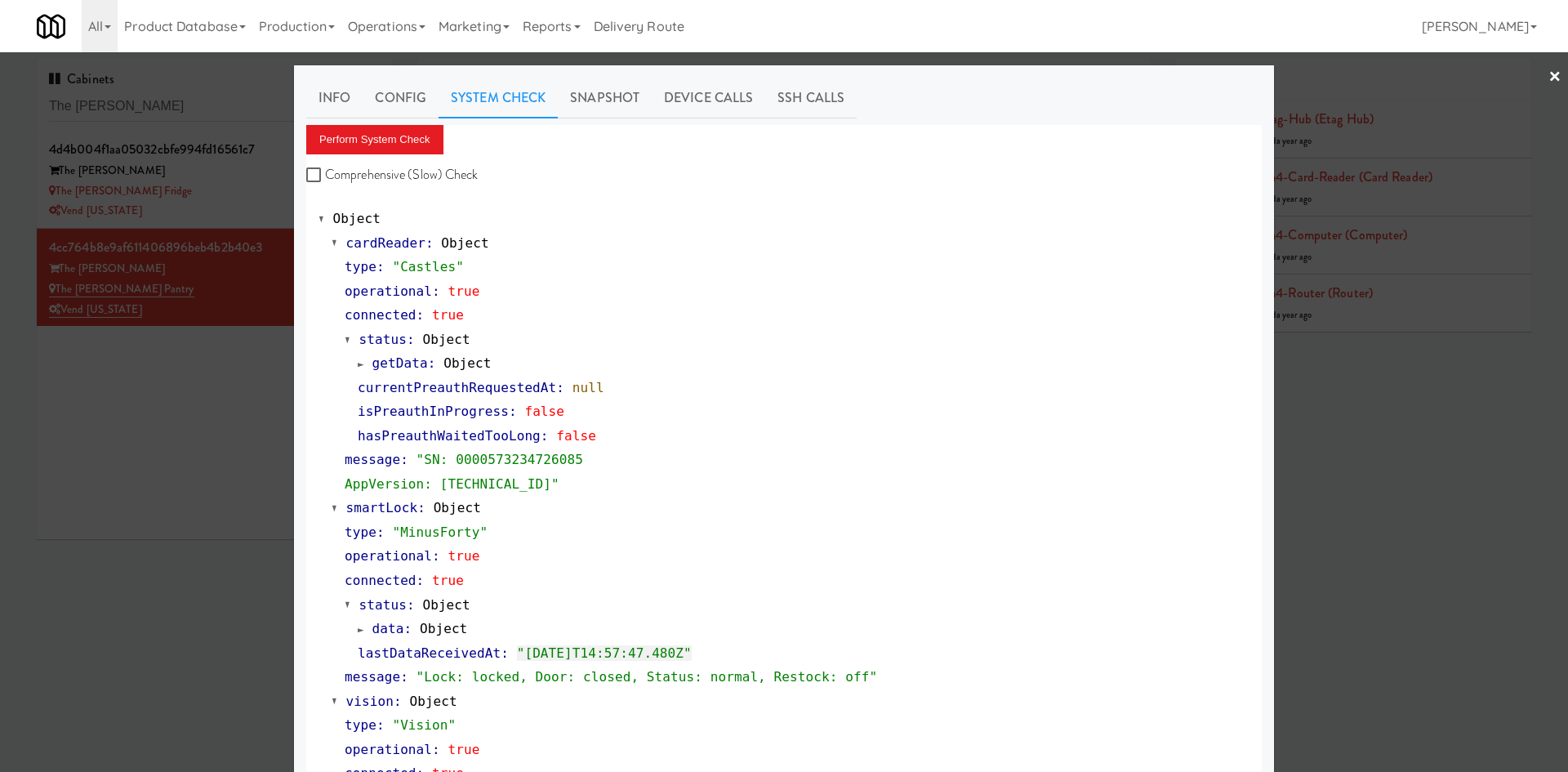
drag, startPoint x: 108, startPoint y: 523, endPoint x: 379, endPoint y: 314, distance: 342.2
click at [113, 518] on div at bounding box center [784, 386] width 1568 height 772
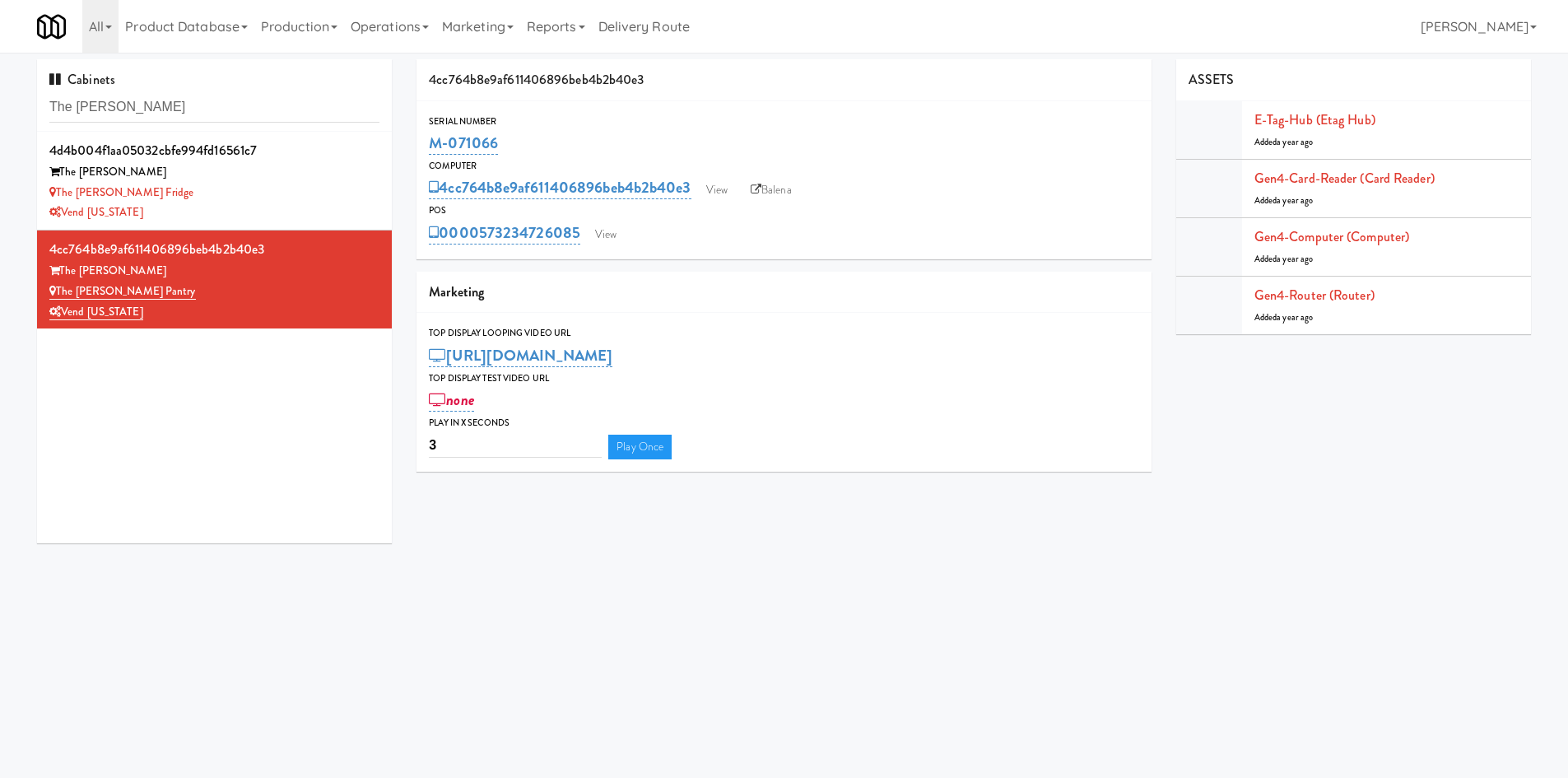
drag, startPoint x: 430, startPoint y: 139, endPoint x: 598, endPoint y: 2, distance: 216.8
click at [420, 140] on div "Serial Number M-071066" at bounding box center [784, 136] width 735 height 45
copy link "M-071066"
click at [146, 103] on input "The [PERSON_NAME]" at bounding box center [214, 108] width 330 height 30
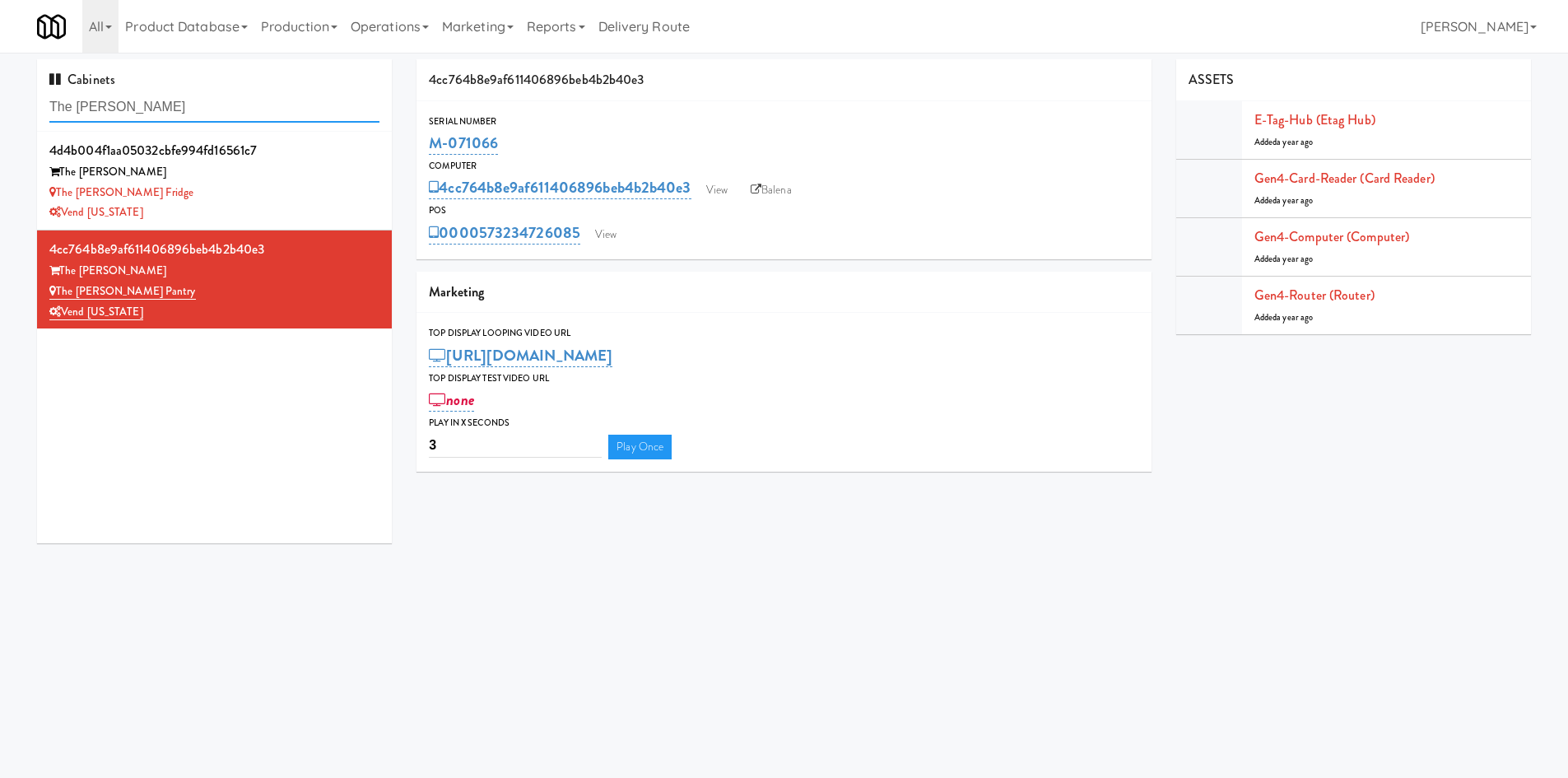
click at [146, 102] on input "The [PERSON_NAME]" at bounding box center [214, 108] width 330 height 30
paste input "Link NoDa 36th"
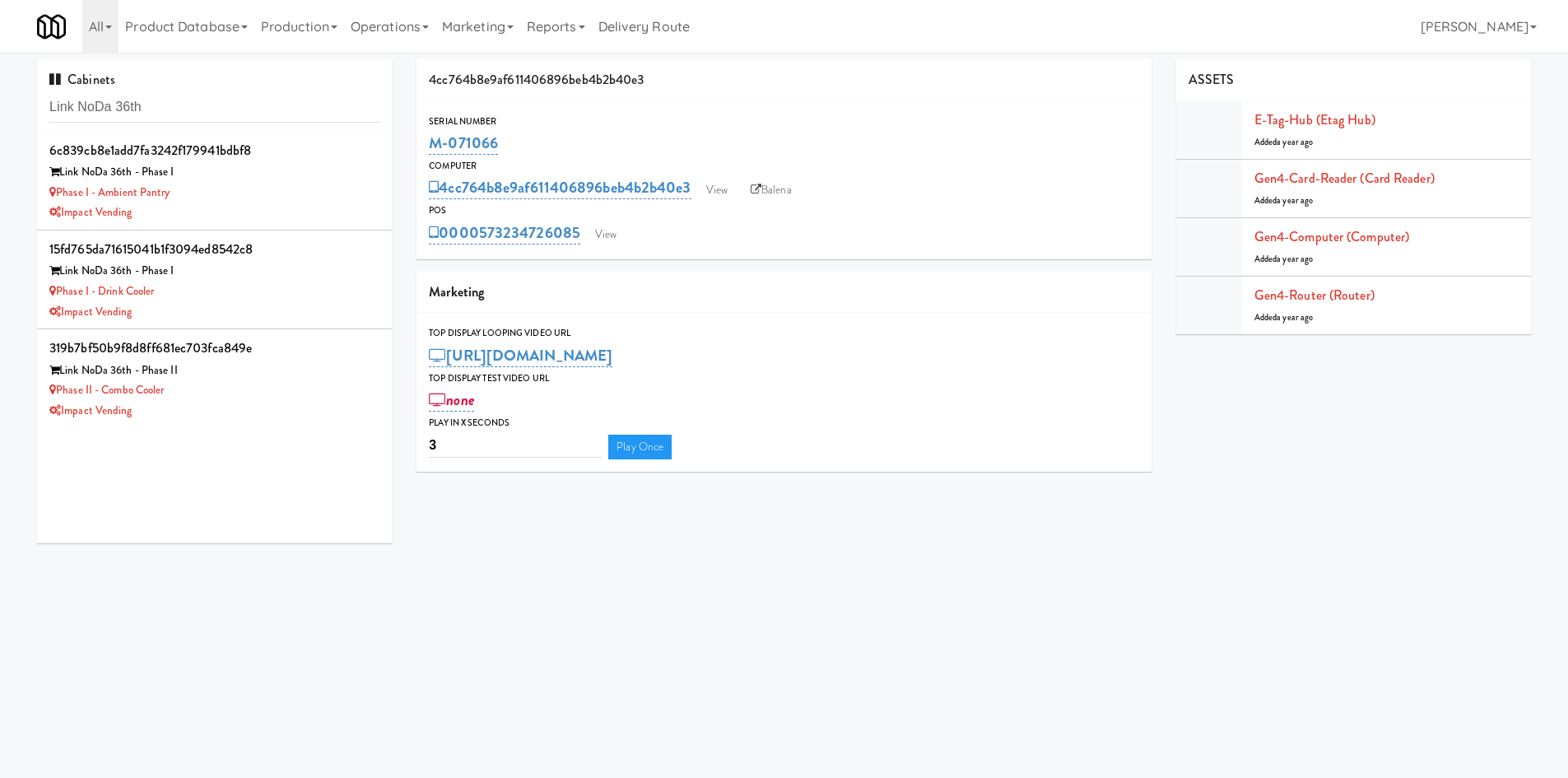
click at [601, 644] on body "Okay Okay Select date: previous 2025-Aug next Su Mo Tu We Th Fr Sa 27 28 29 30 …" at bounding box center [784, 442] width 1568 height 778
click at [273, 108] on input "Link NoDa 36th" at bounding box center [214, 108] width 330 height 30
click at [232, 117] on input "Link NoDa 36th" at bounding box center [214, 108] width 330 height 30
click at [232, 116] on input "Link NoDa 36th" at bounding box center [214, 108] width 330 height 30
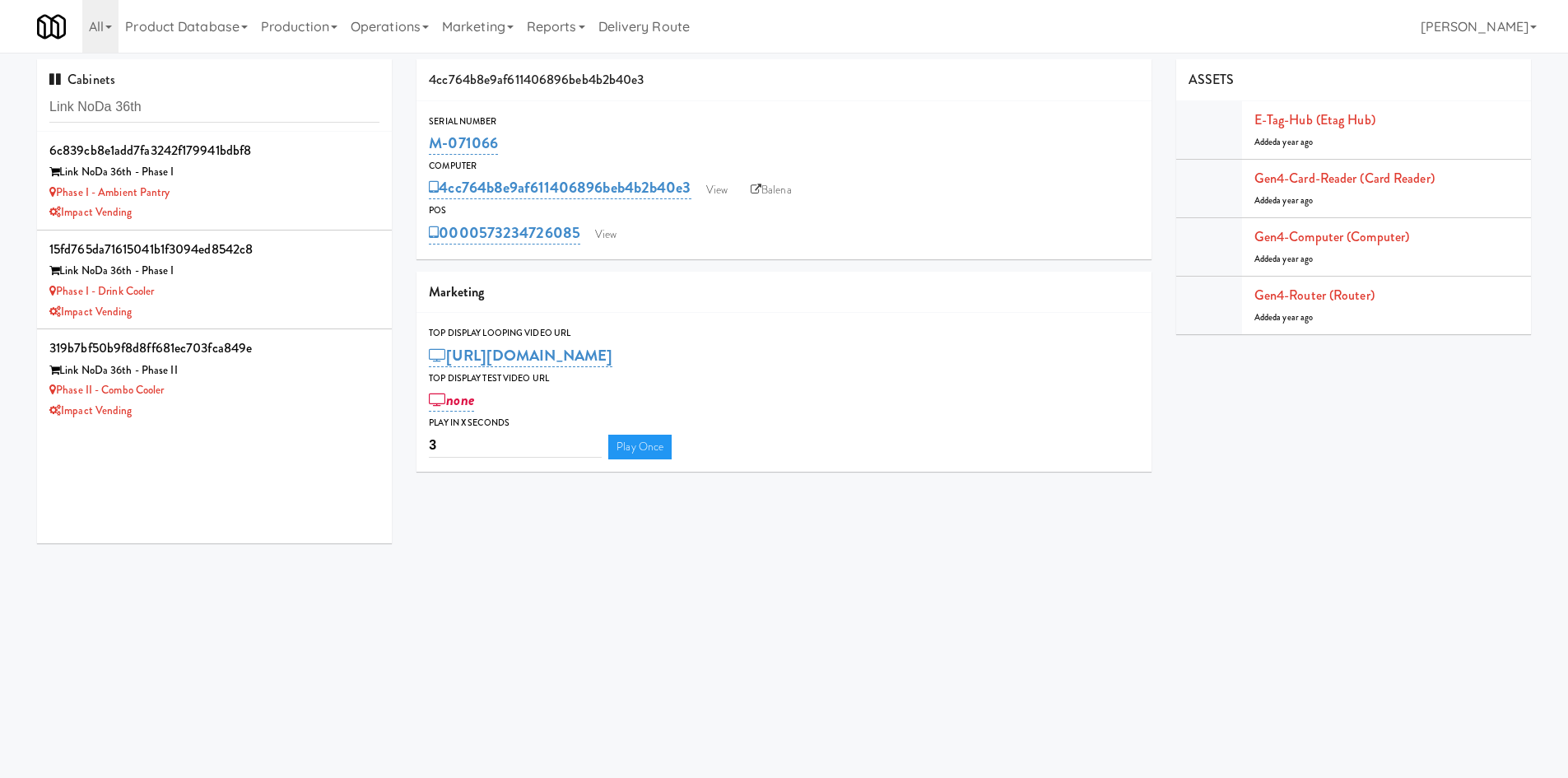
click at [180, 126] on div "Cabinets Link NoDa 36th" at bounding box center [214, 95] width 355 height 72
click at [181, 113] on input "Link NoDa 36th" at bounding box center [214, 108] width 330 height 30
paste input "Alligator Arms Vending"
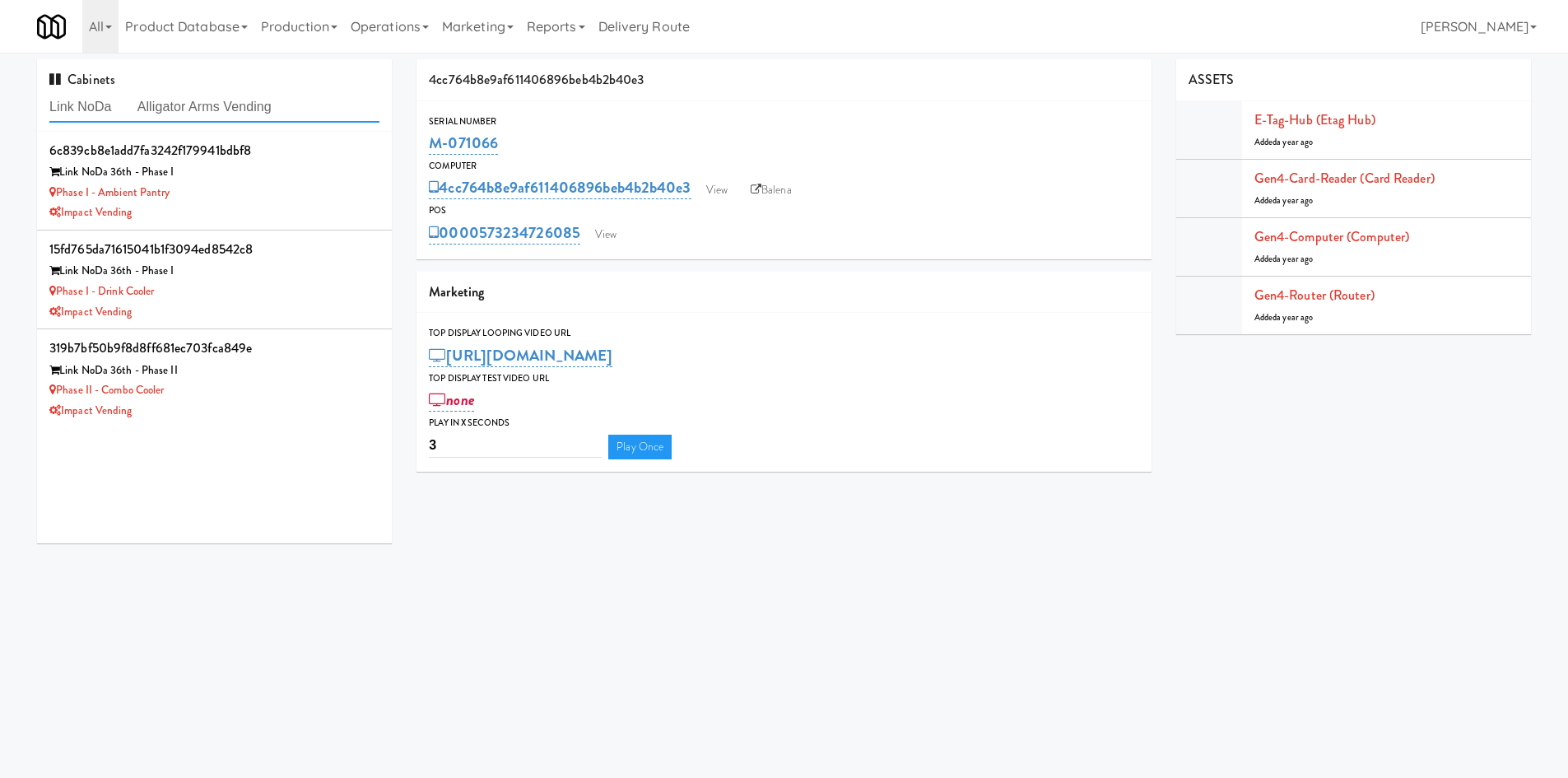
paste input "text"
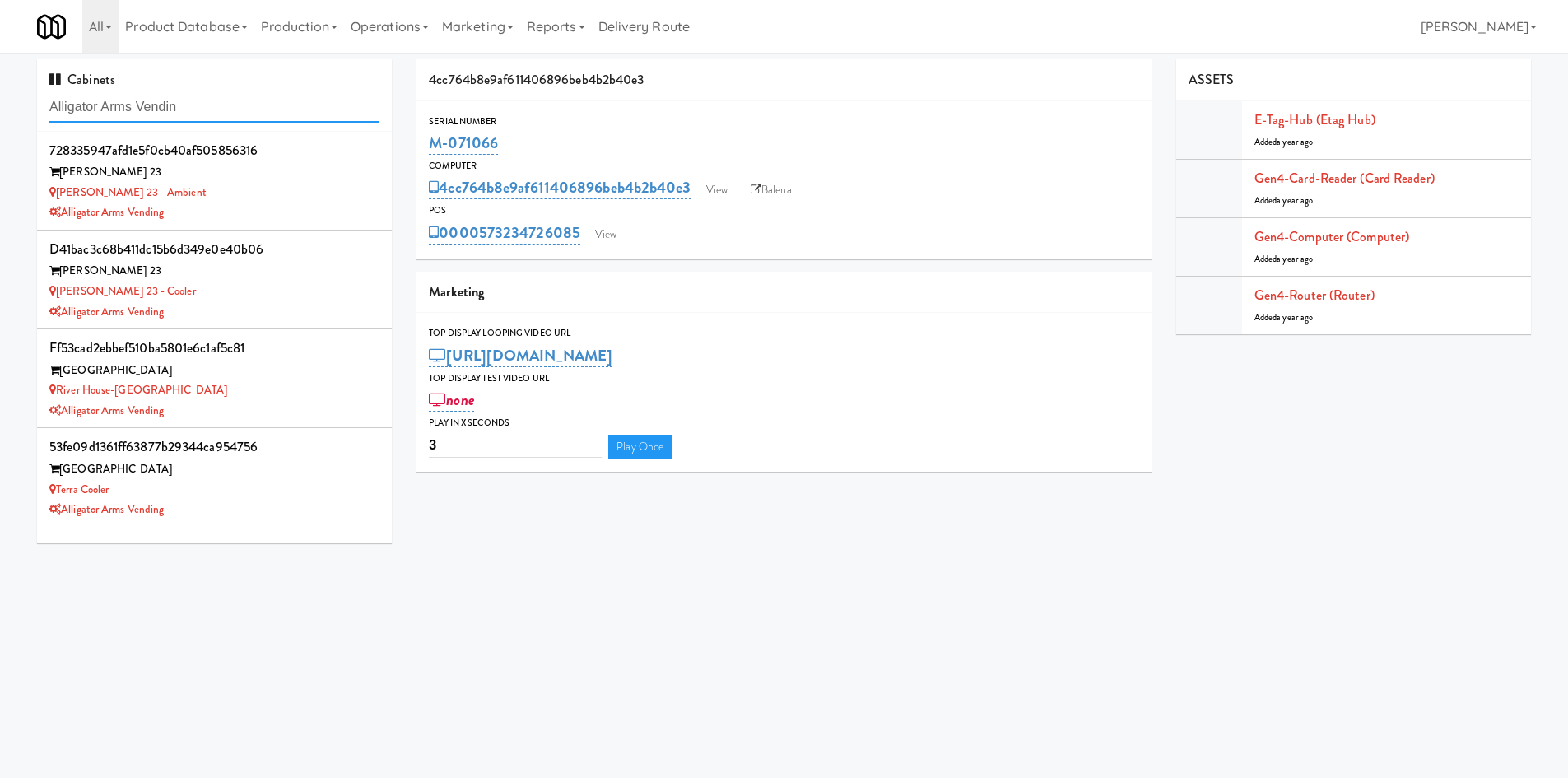
type input "Alligator Arms Vendin"
click at [282, 504] on div "Alligator Arms Vending" at bounding box center [214, 509] width 330 height 20
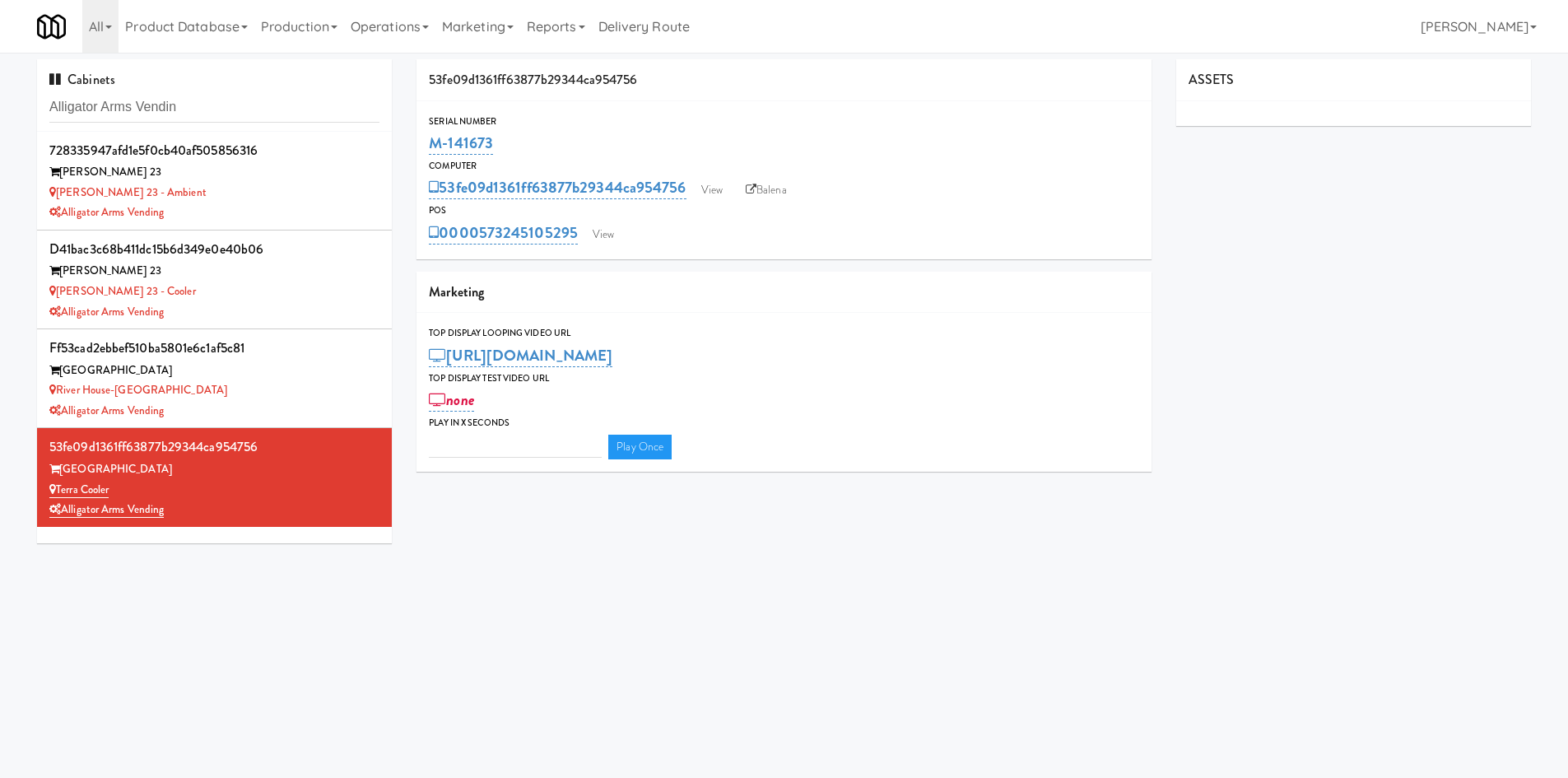
type input "3"
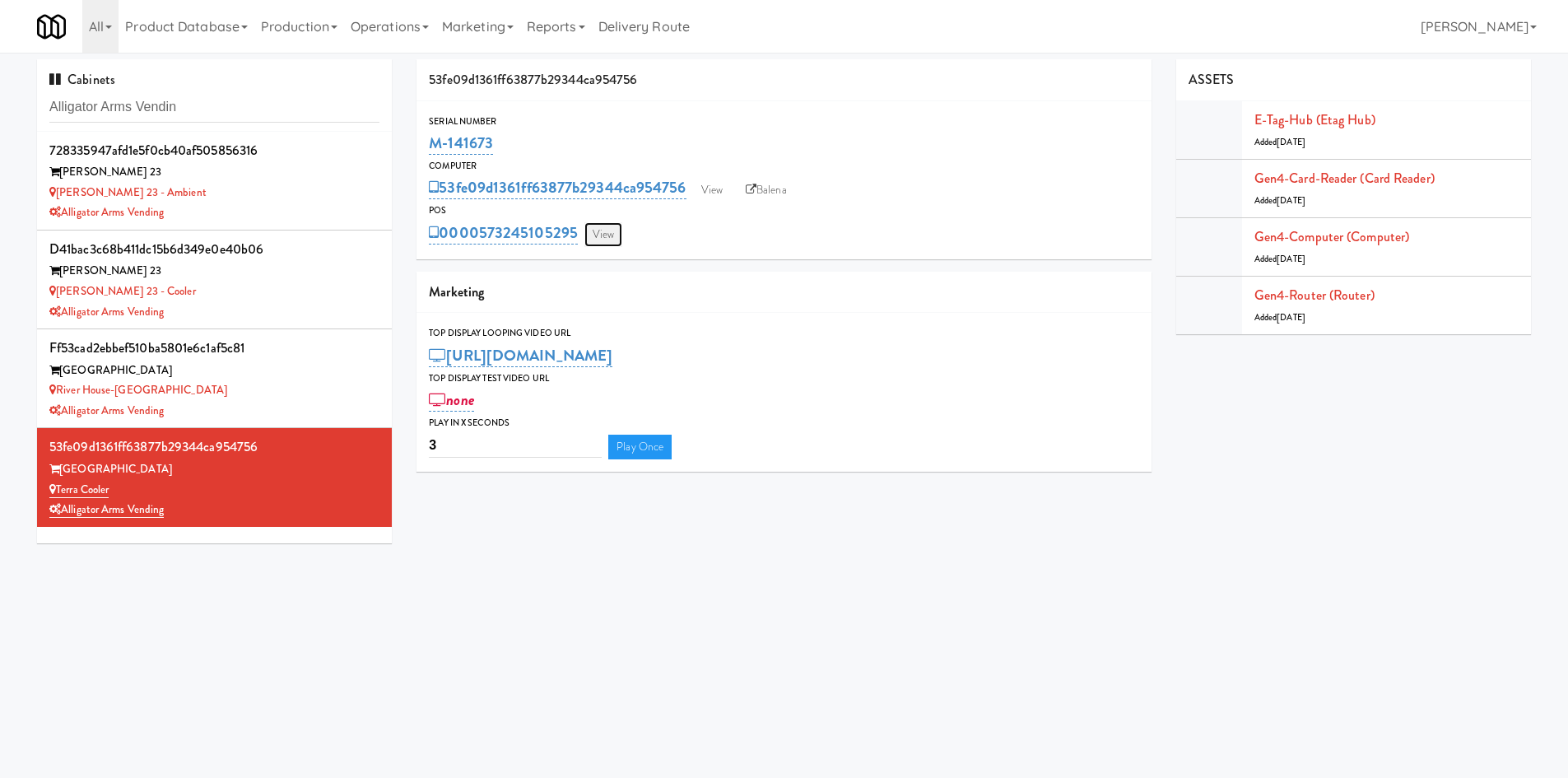
click at [615, 230] on link "View" at bounding box center [603, 235] width 38 height 25
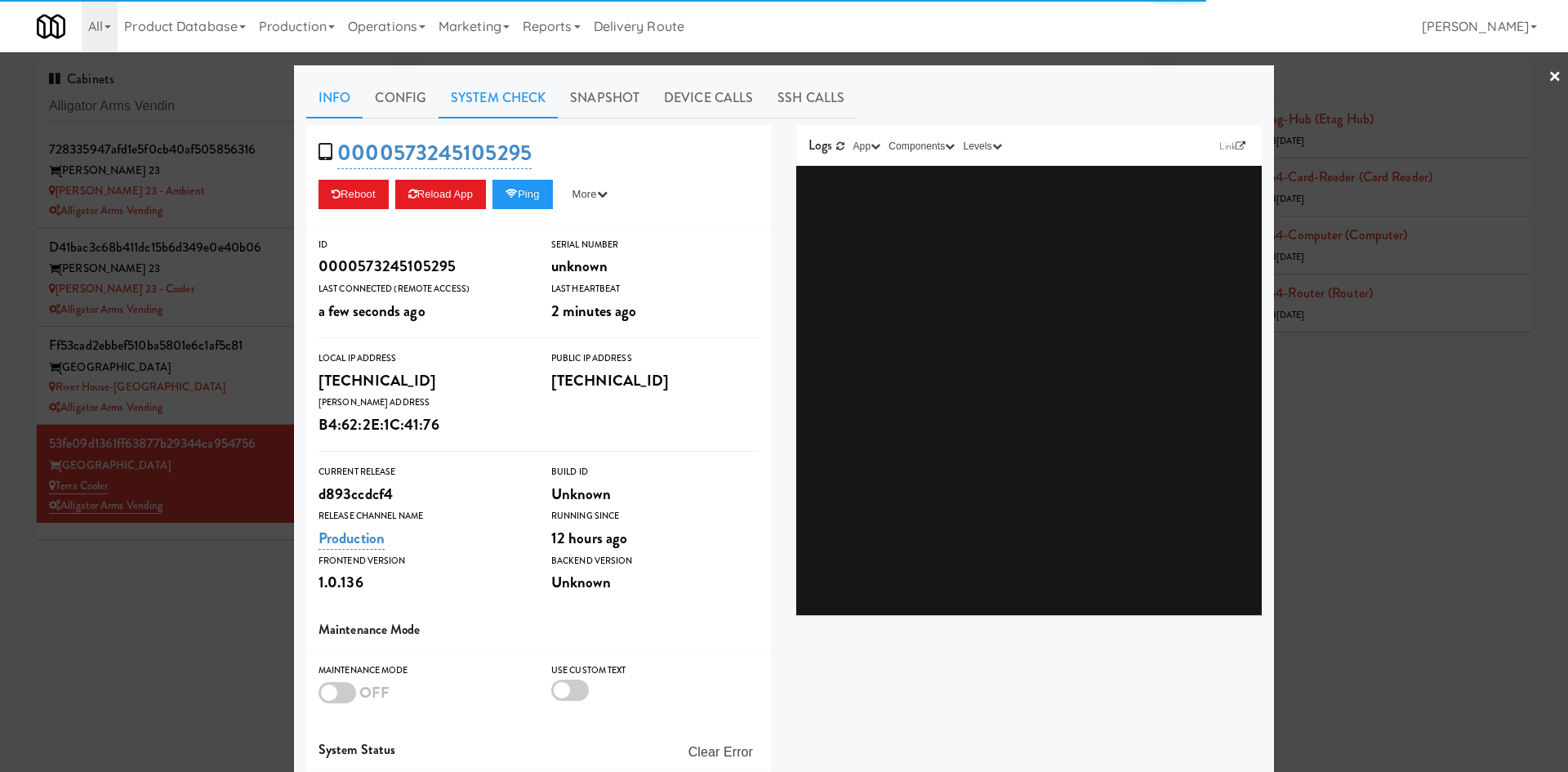
click at [525, 92] on link "System Check" at bounding box center [498, 98] width 119 height 41
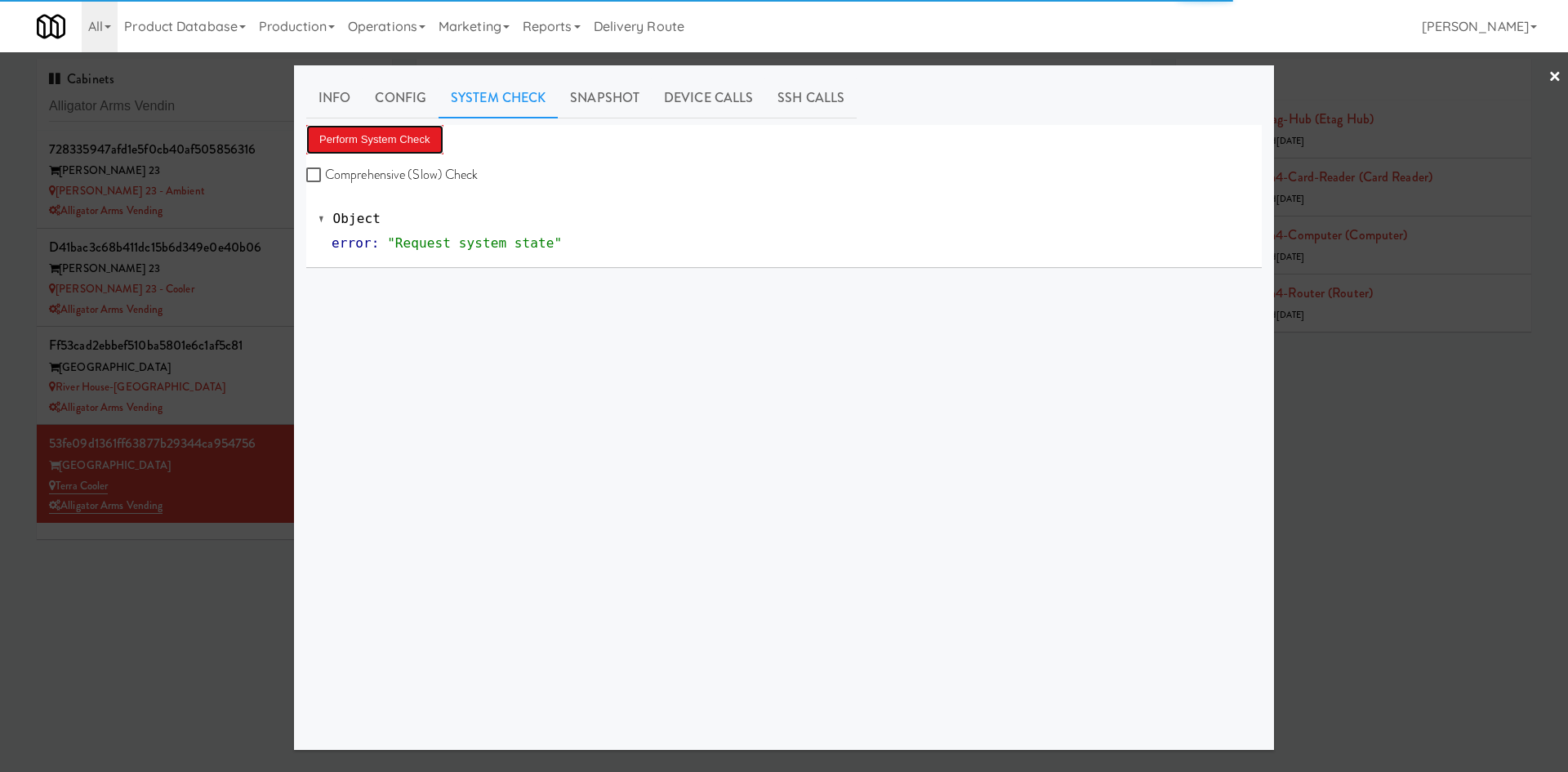
click at [387, 139] on button "Perform System Check" at bounding box center [374, 139] width 137 height 29
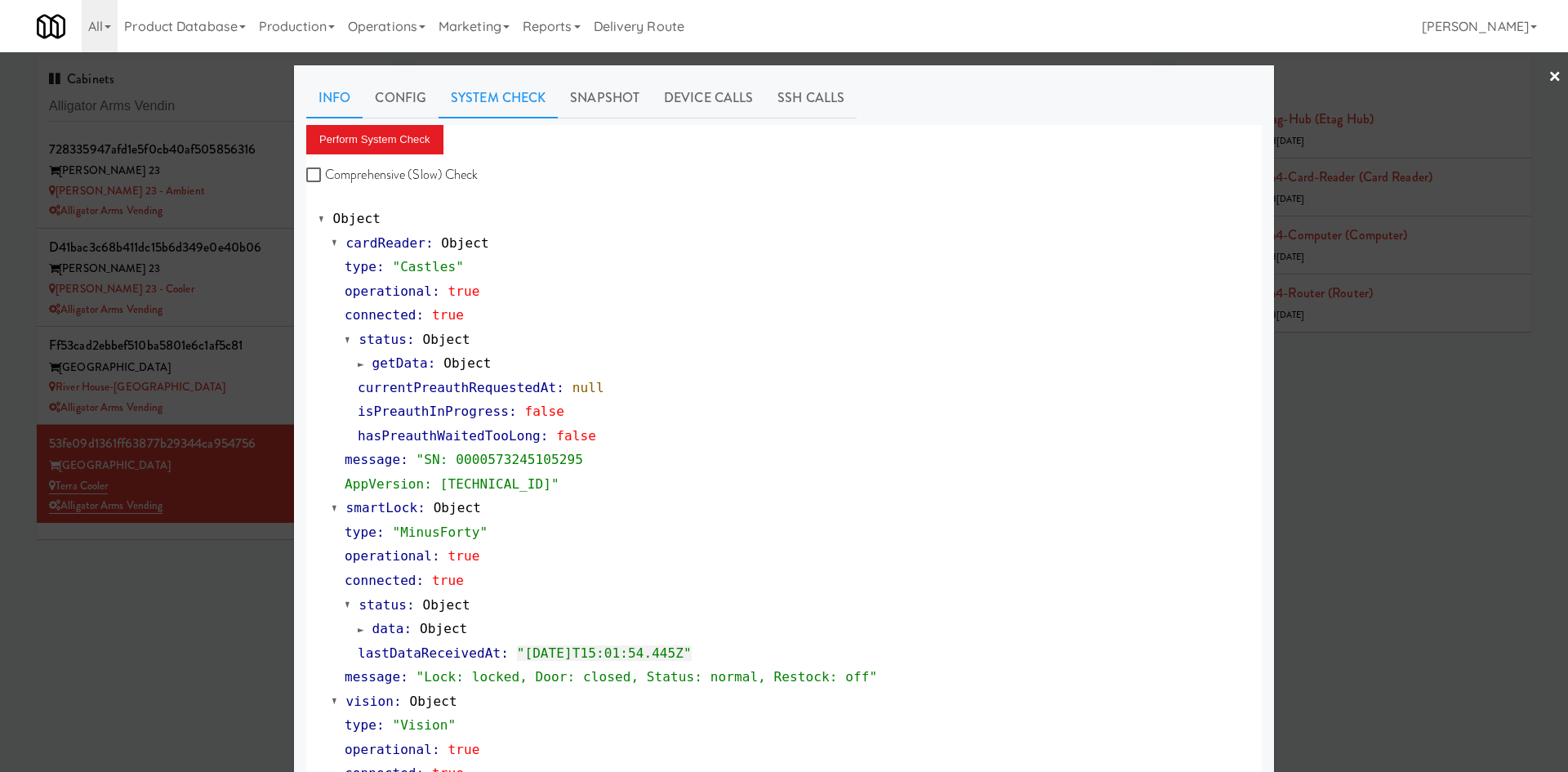
click at [335, 98] on link "Info" at bounding box center [335, 98] width 57 height 41
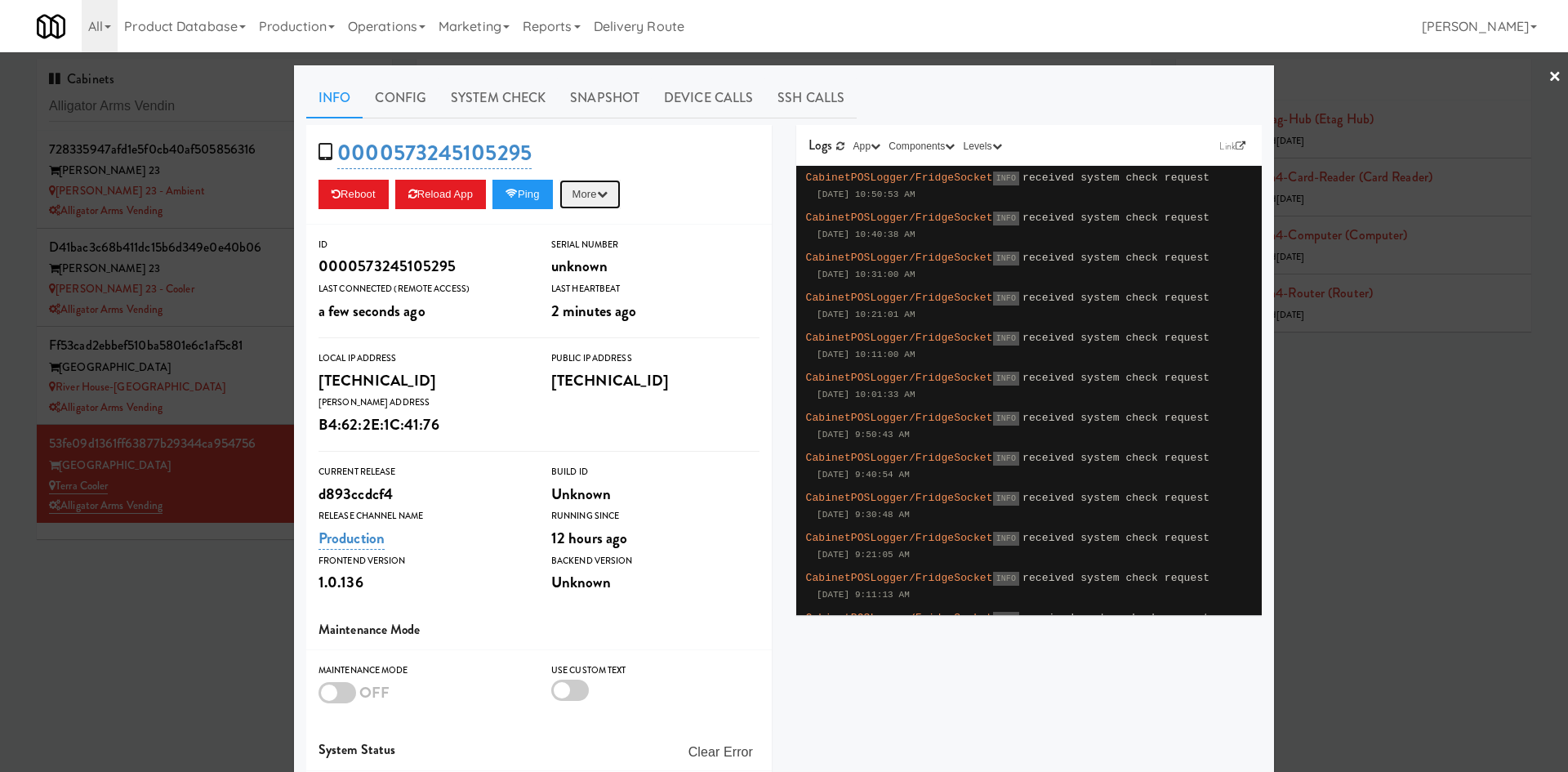
click at [601, 190] on button "More" at bounding box center [589, 193] width 61 height 29
click at [176, 657] on div at bounding box center [784, 386] width 1568 height 772
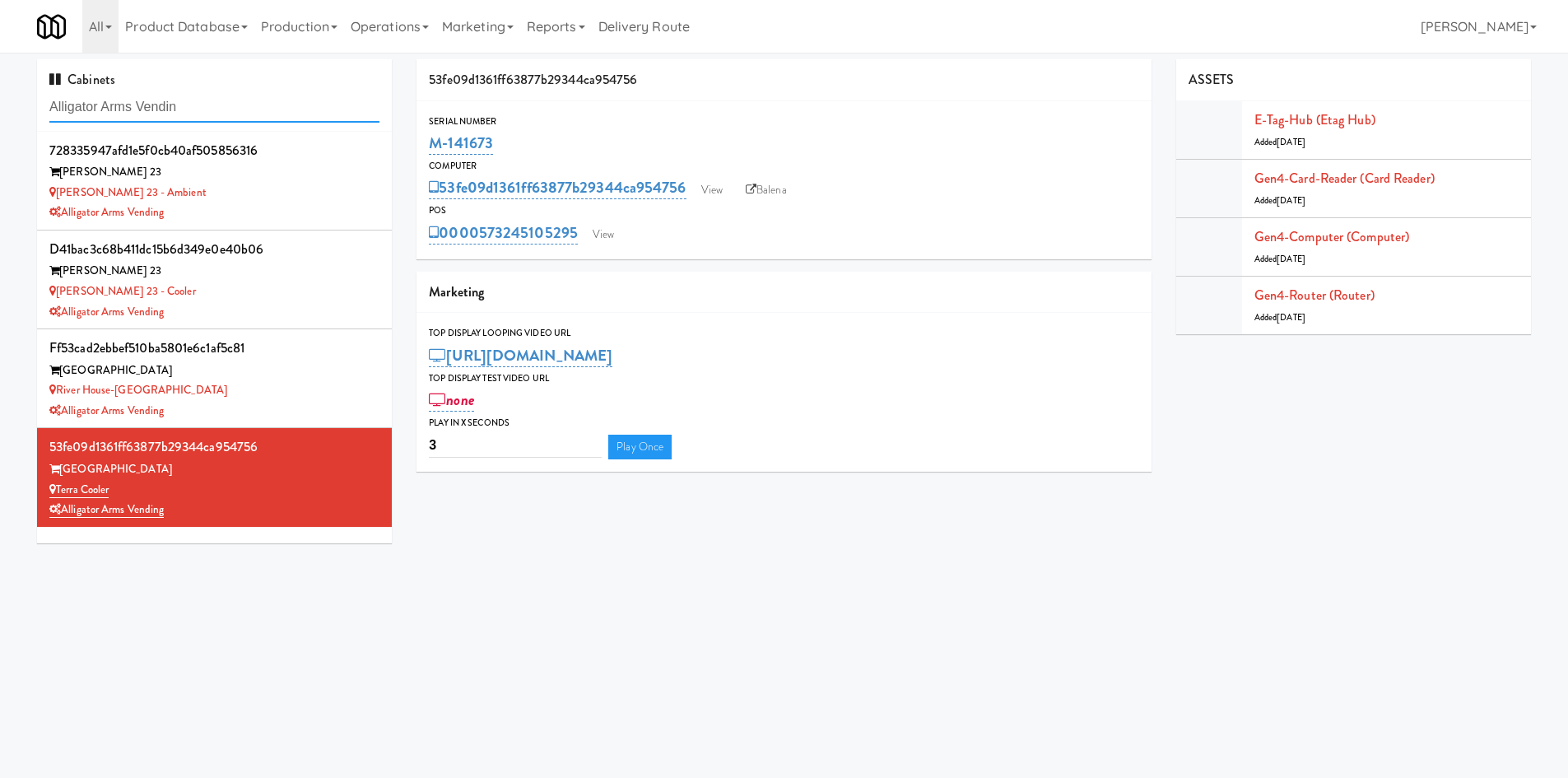
click at [212, 121] on input "Alligator Arms Vendin" at bounding box center [214, 108] width 330 height 30
click at [211, 121] on input "Alligator Arms Vendin" at bounding box center [214, 108] width 330 height 30
click at [210, 121] on input "Alligator Arms Vendin" at bounding box center [214, 108] width 330 height 30
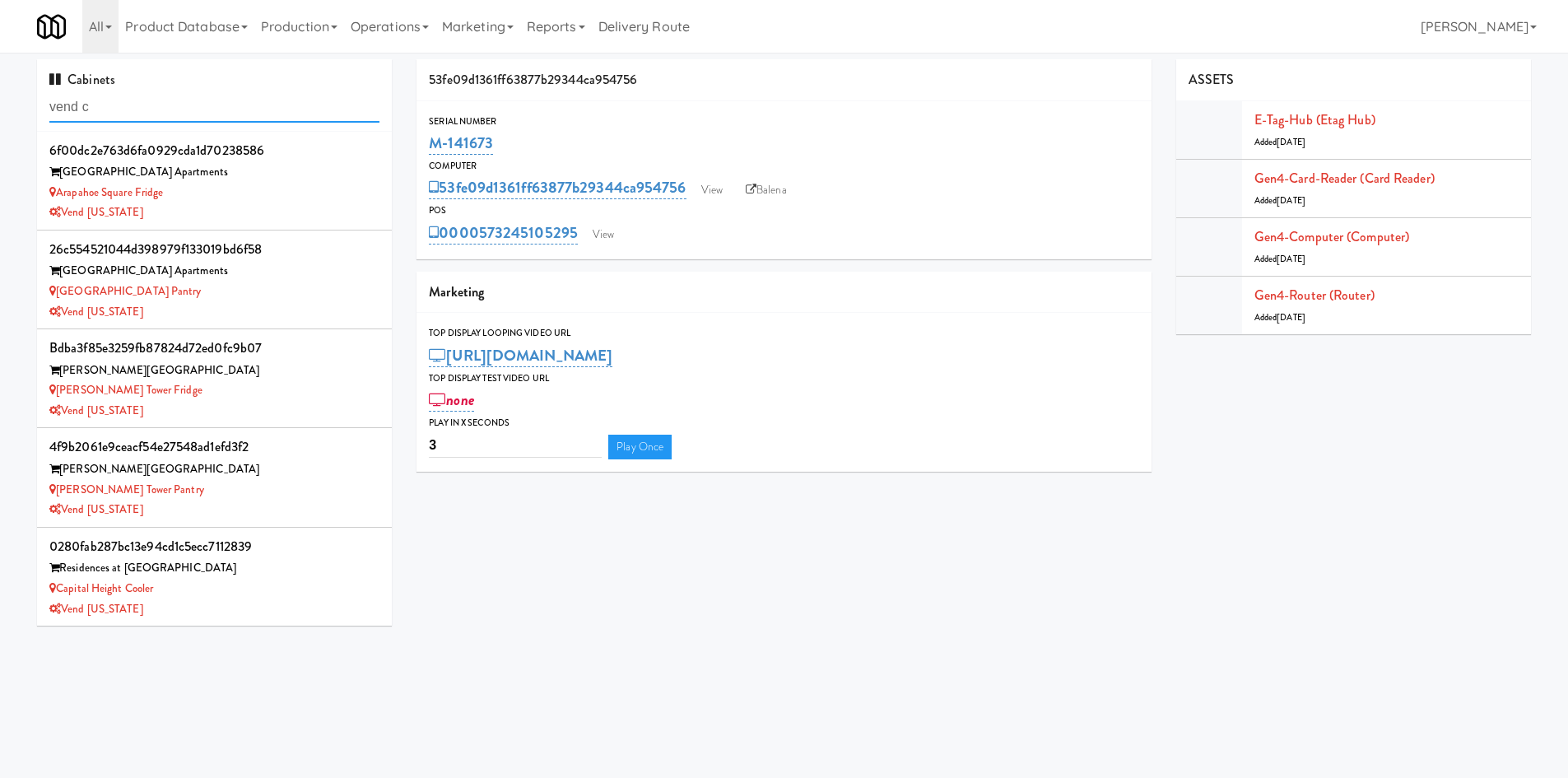
click at [121, 104] on input "vend c" at bounding box center [214, 108] width 330 height 30
paste input "Ambient"
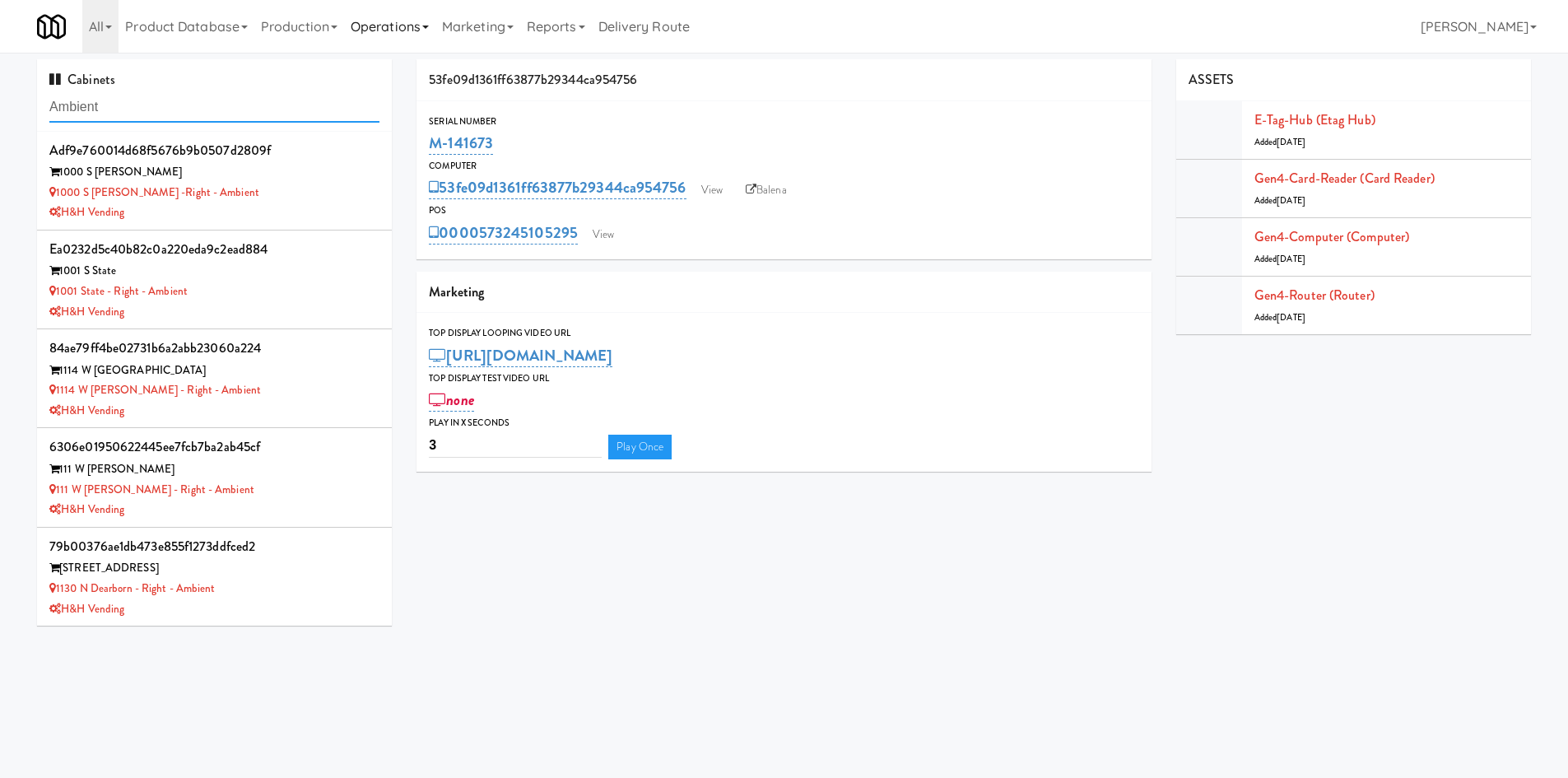
type input "Ambient"
click at [382, 29] on link "Operations" at bounding box center [390, 26] width 92 height 53
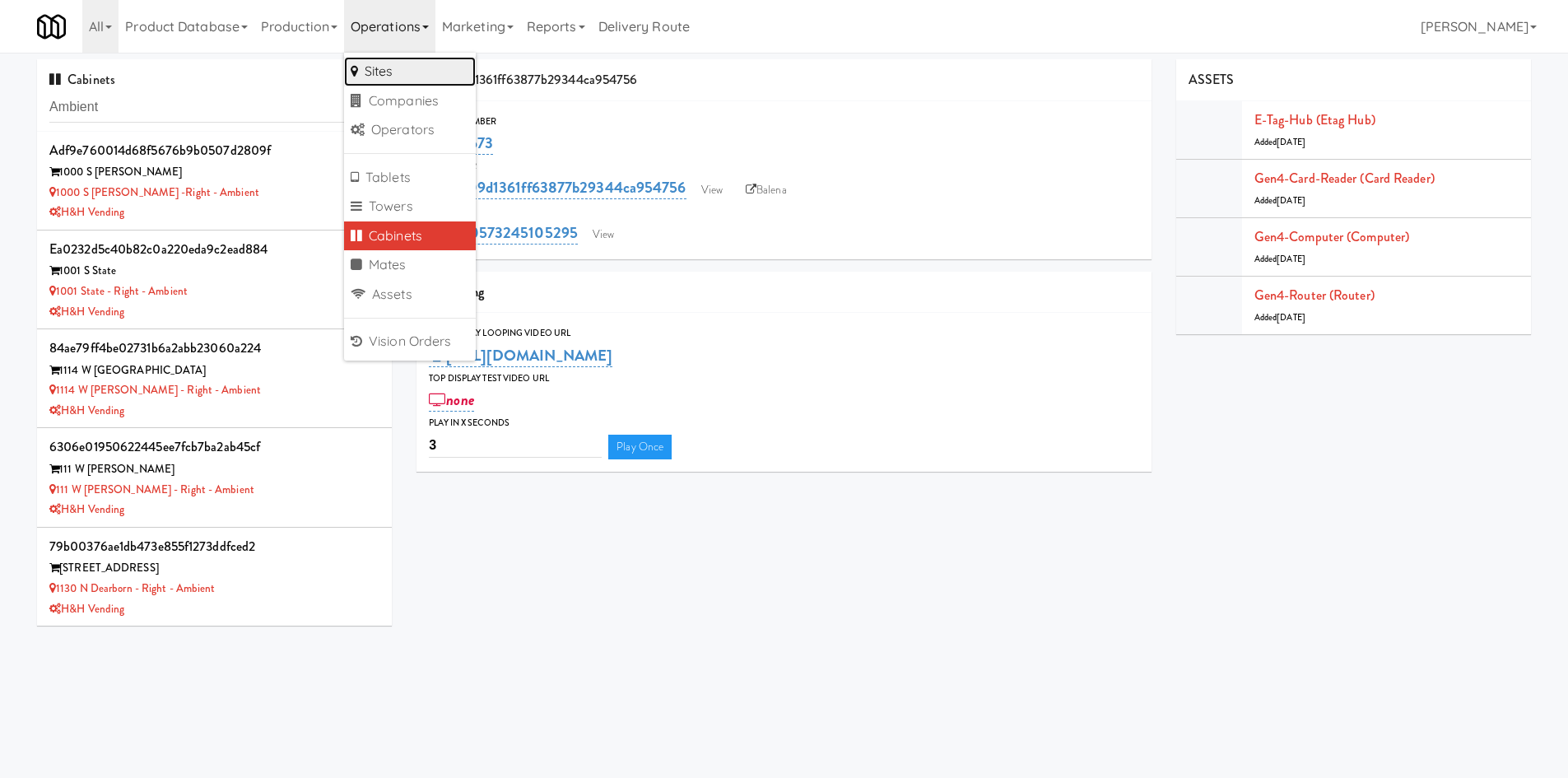
click at [418, 68] on link "Sites" at bounding box center [410, 71] width 132 height 29
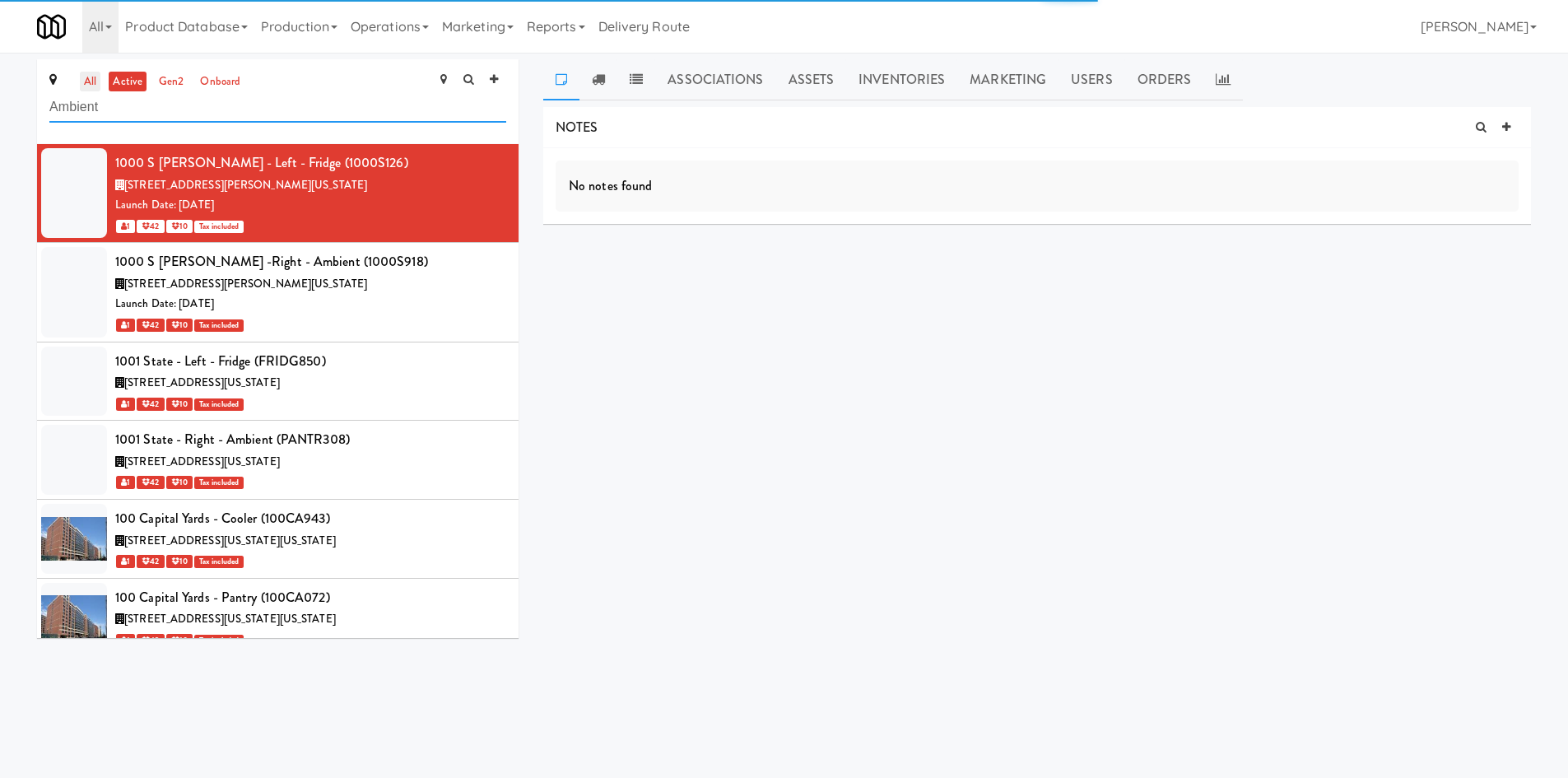
type input "Ambient"
click at [81, 88] on link "all" at bounding box center [90, 81] width 20 height 20
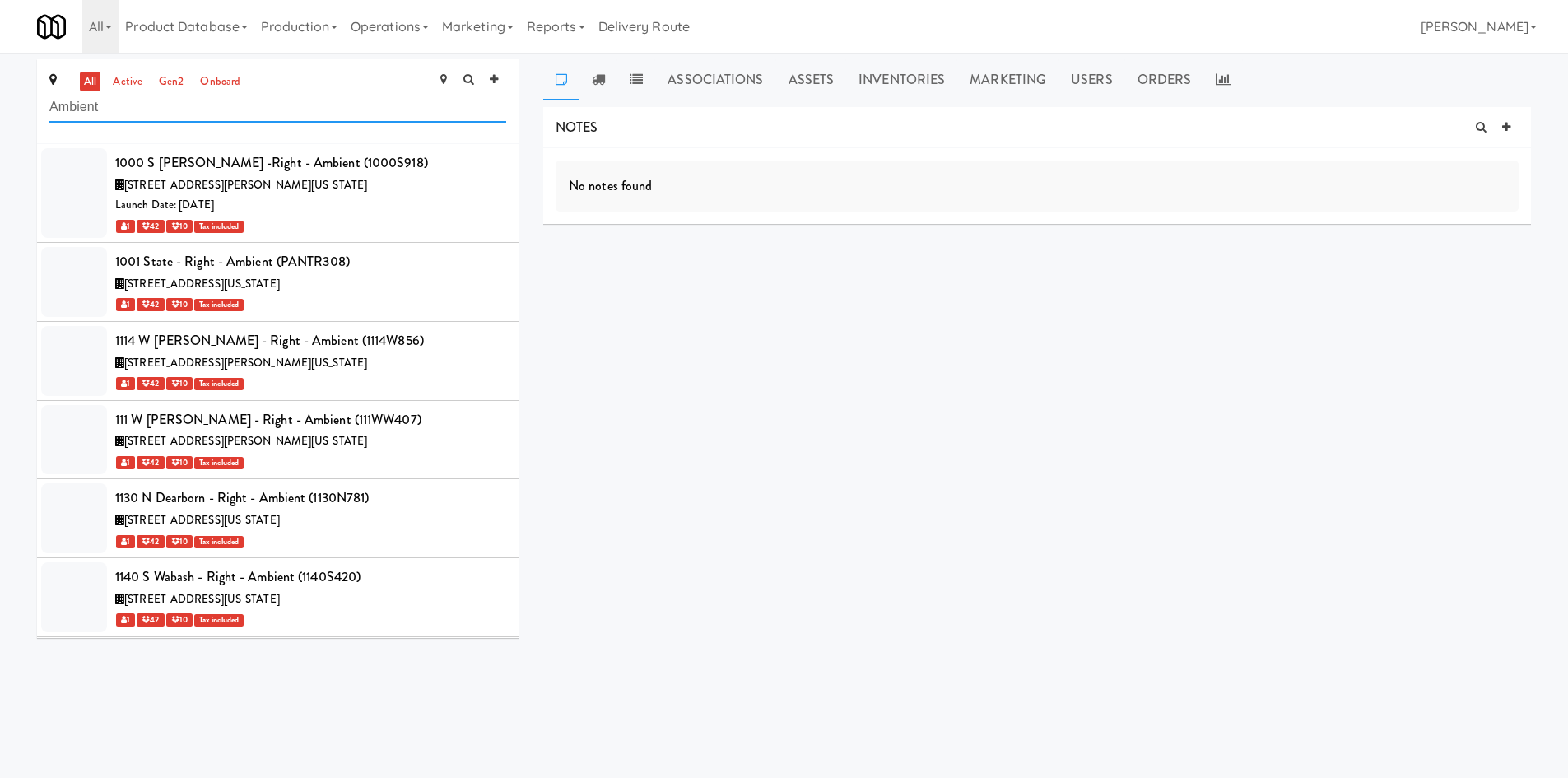
click at [137, 107] on input "Ambient" at bounding box center [277, 108] width 457 height 30
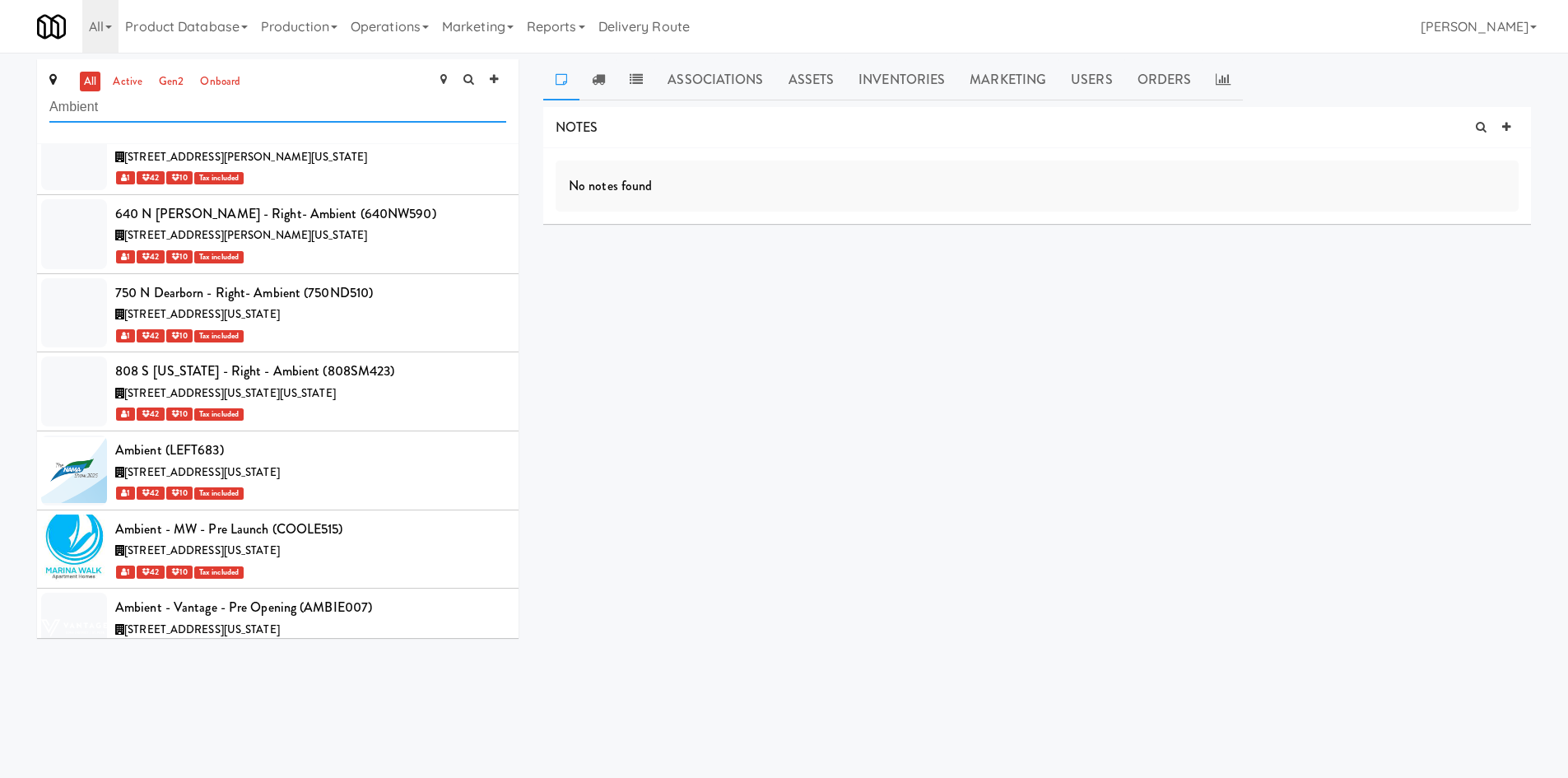
scroll to position [1729, 0]
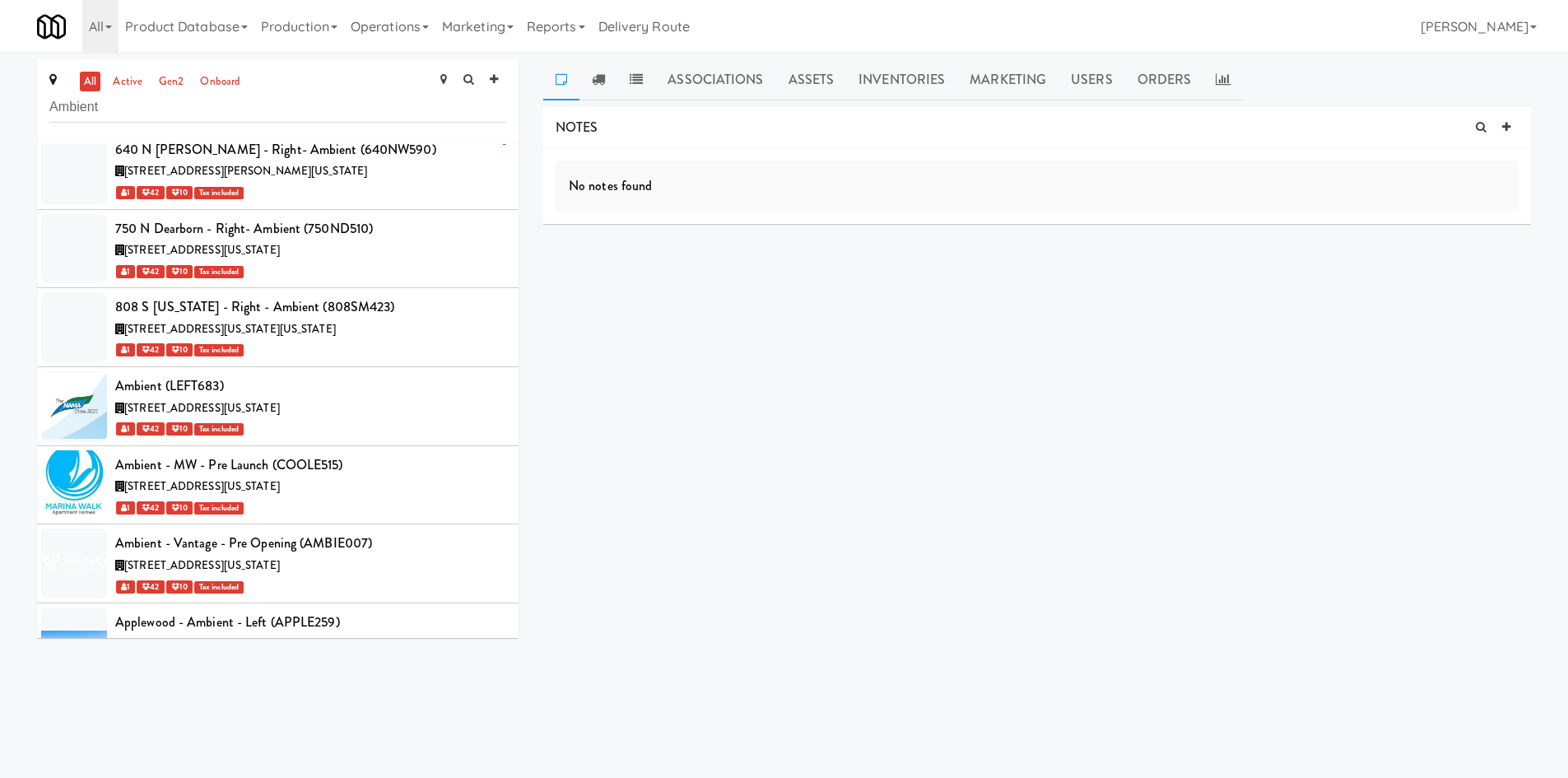
click at [297, 152] on div "640 N [PERSON_NAME] - Right- Ambient (640NW590)" at bounding box center [310, 150] width 391 height 25
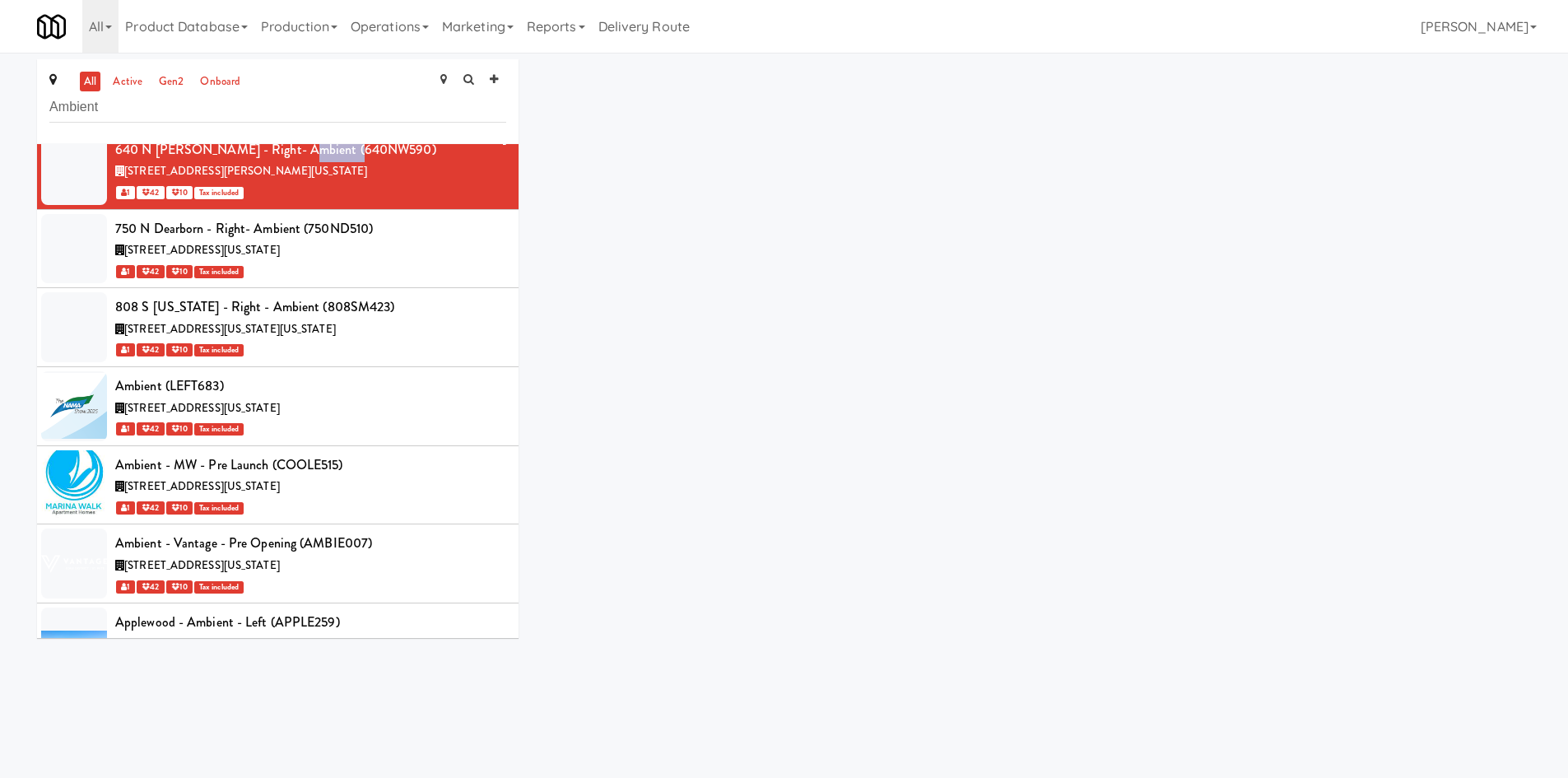
click at [297, 152] on div "640 N [PERSON_NAME] - Right- Ambient (640NW590)" at bounding box center [310, 150] width 391 height 25
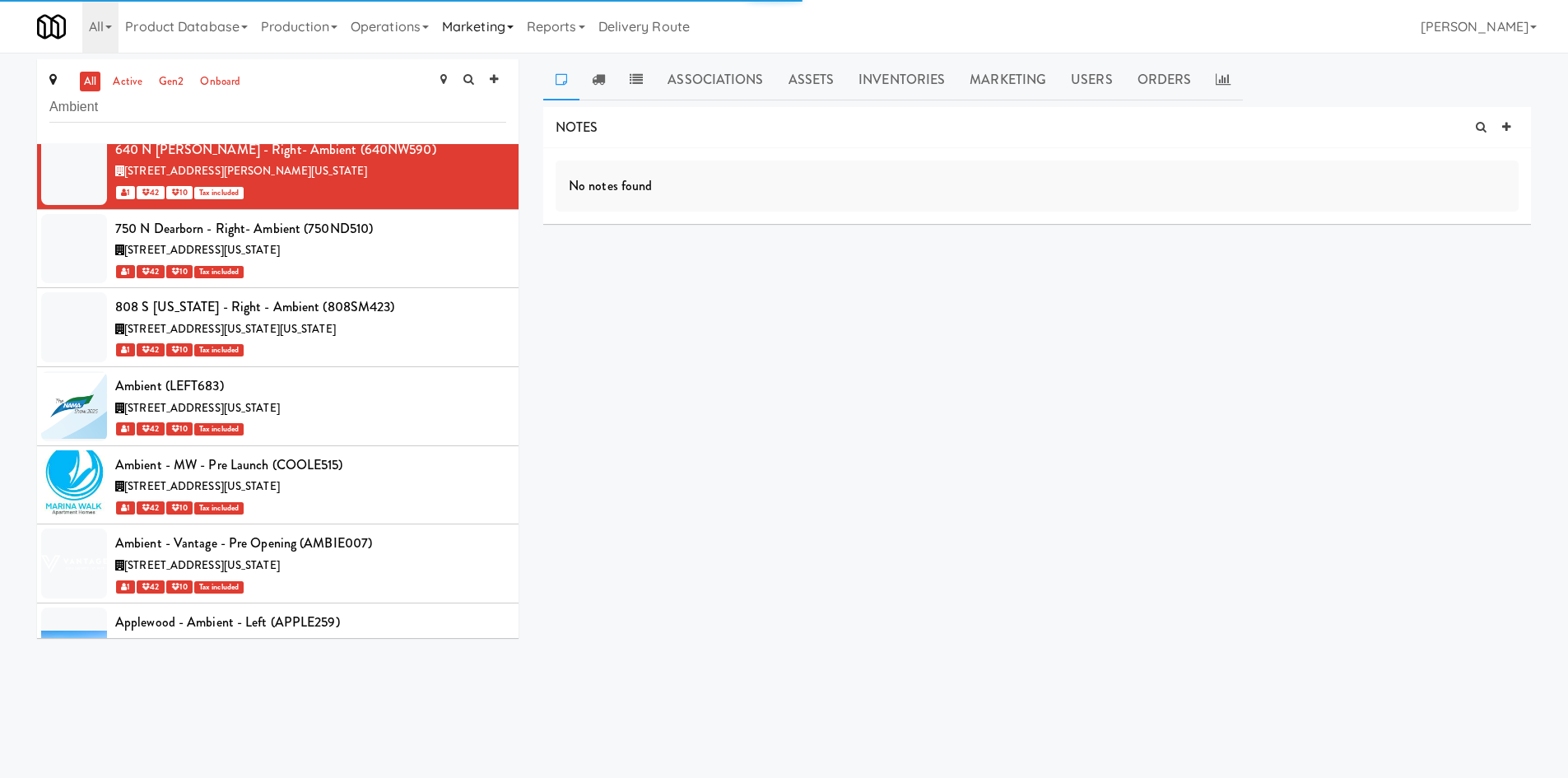
click at [501, 35] on link "Marketing" at bounding box center [477, 26] width 85 height 53
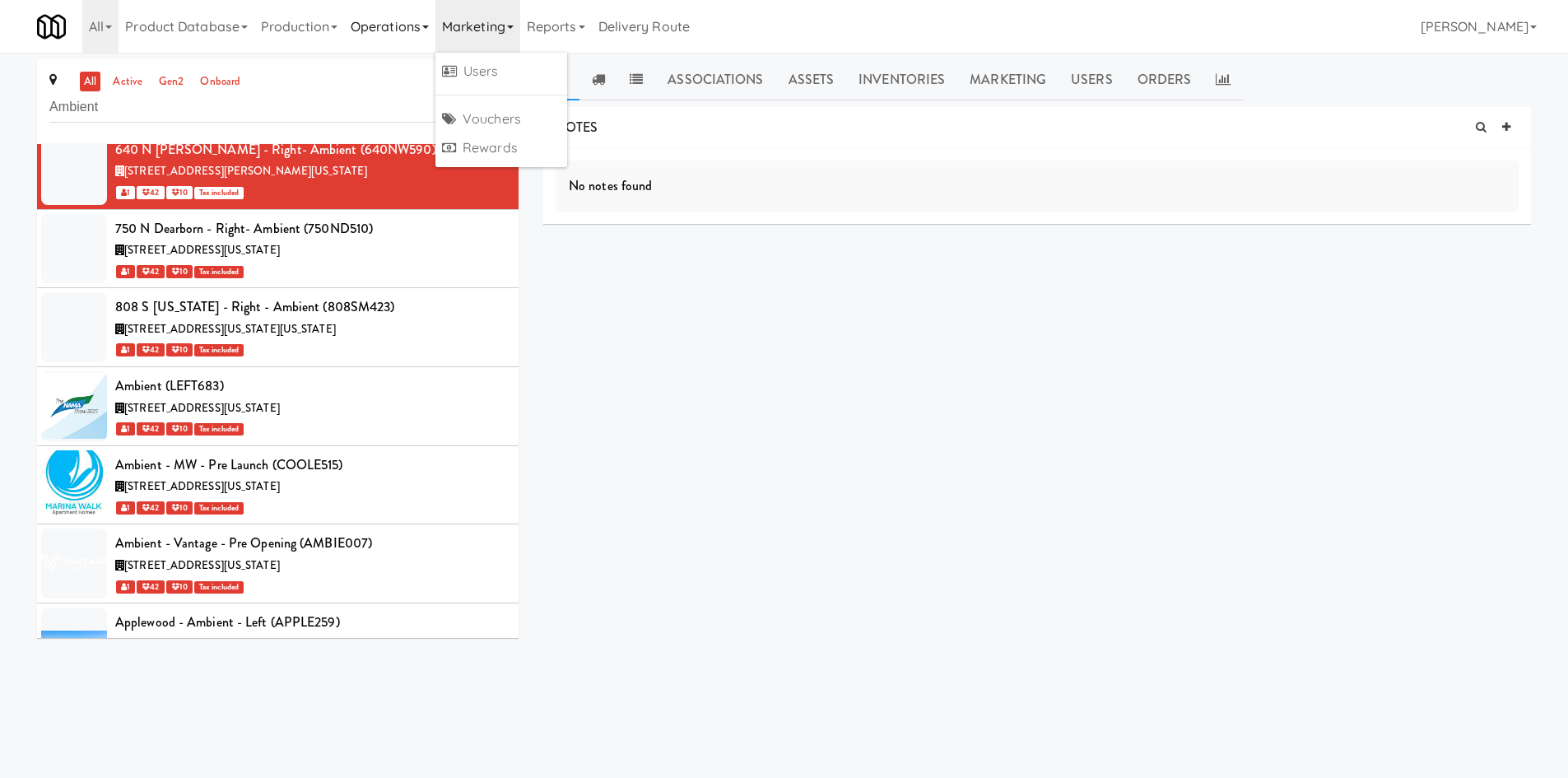
drag, startPoint x: 376, startPoint y: 28, endPoint x: 370, endPoint y: 189, distance: 161.1
click at [376, 28] on link "Operations" at bounding box center [390, 26] width 92 height 53
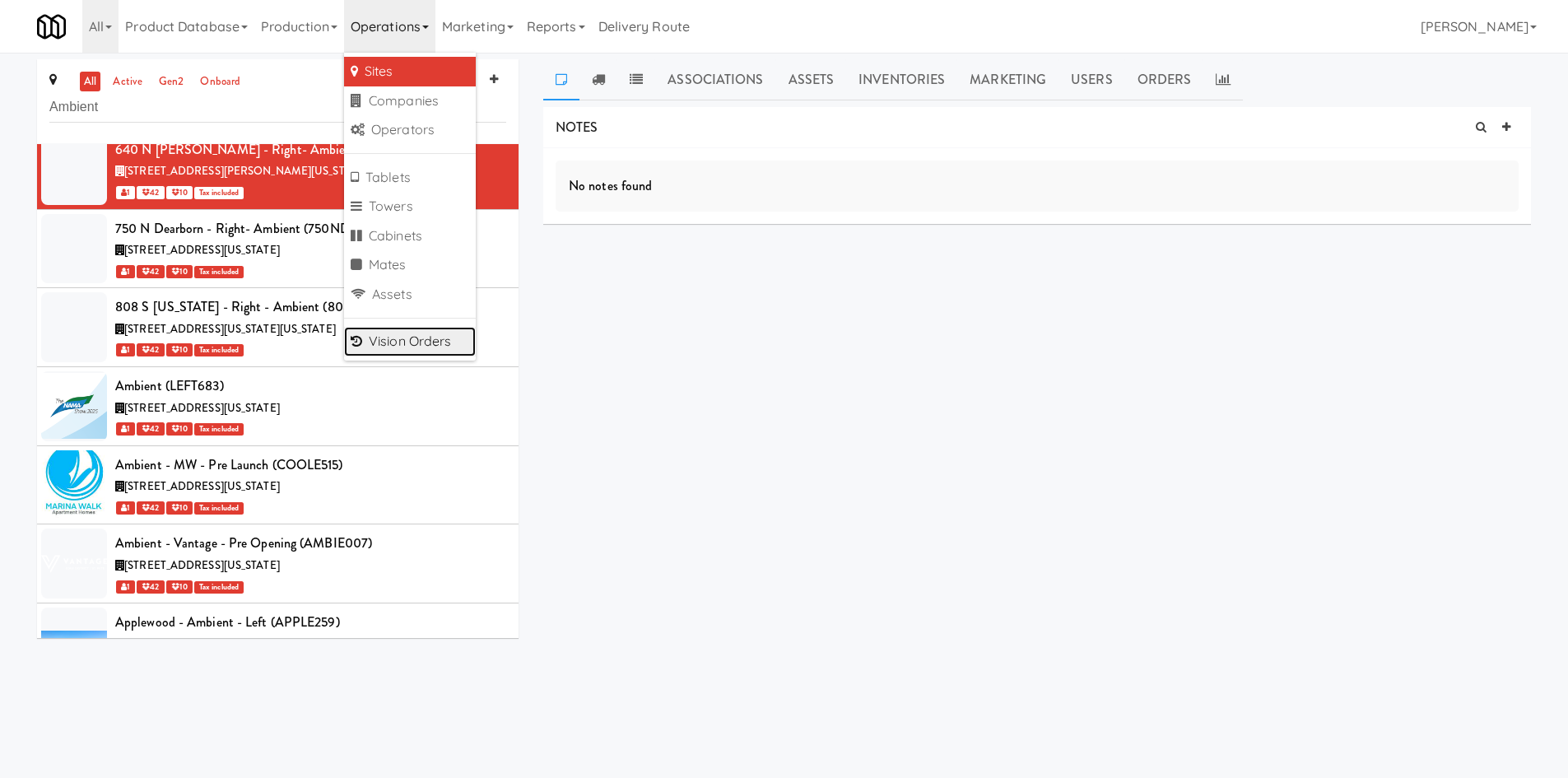
click at [415, 345] on link "Vision Orders" at bounding box center [410, 341] width 132 height 29
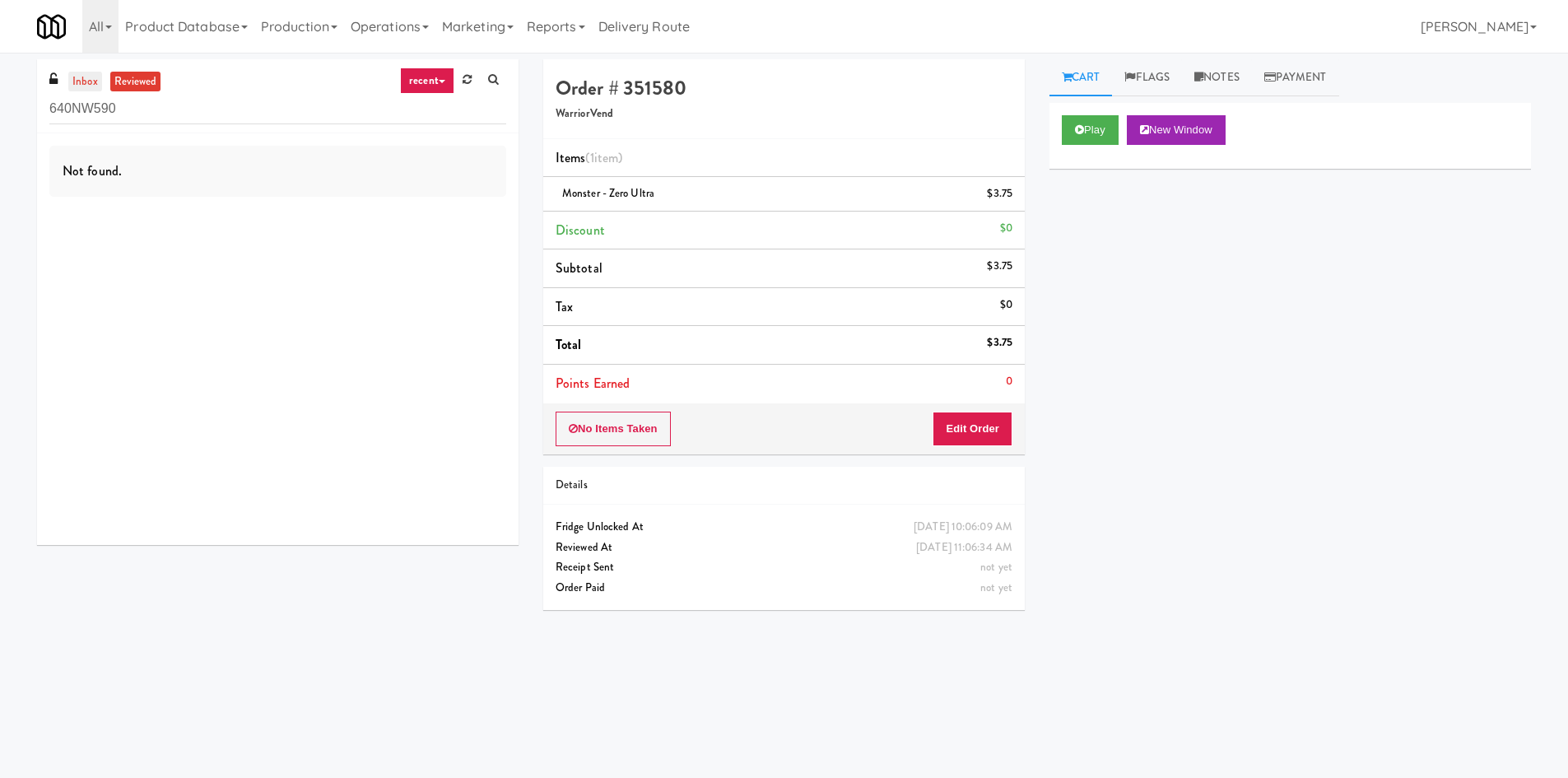
drag, startPoint x: 66, startPoint y: 86, endPoint x: 73, endPoint y: 82, distance: 8.1
click at [71, 83] on ul "inbox reviewed" at bounding box center [114, 81] width 101 height 20
click at [74, 82] on link "inbox" at bounding box center [85, 81] width 34 height 20
click at [158, 103] on input "640NW590" at bounding box center [277, 109] width 457 height 30
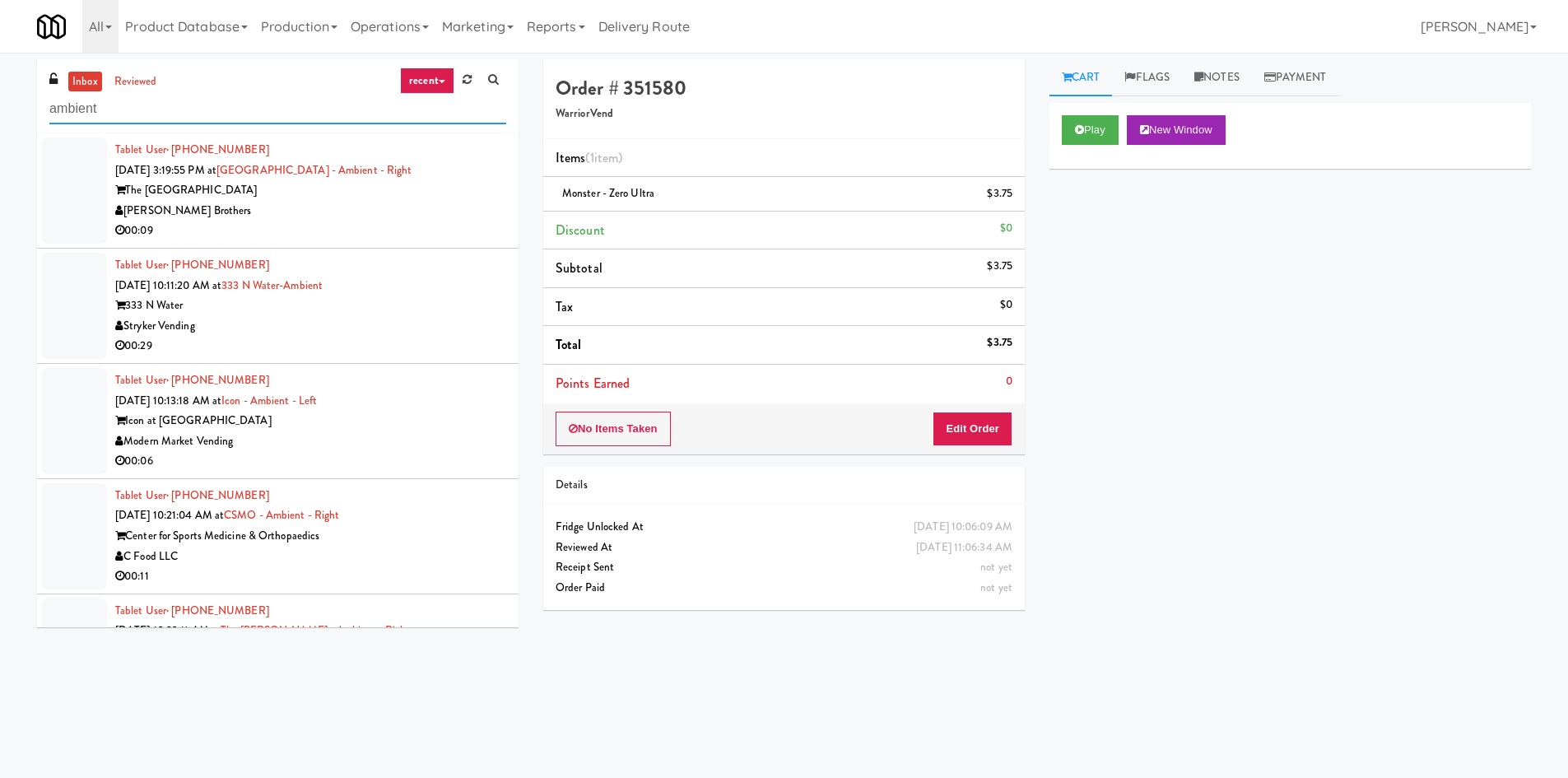
type input "ambient"
click at [430, 26] on link "Operations" at bounding box center [390, 26] width 92 height 53
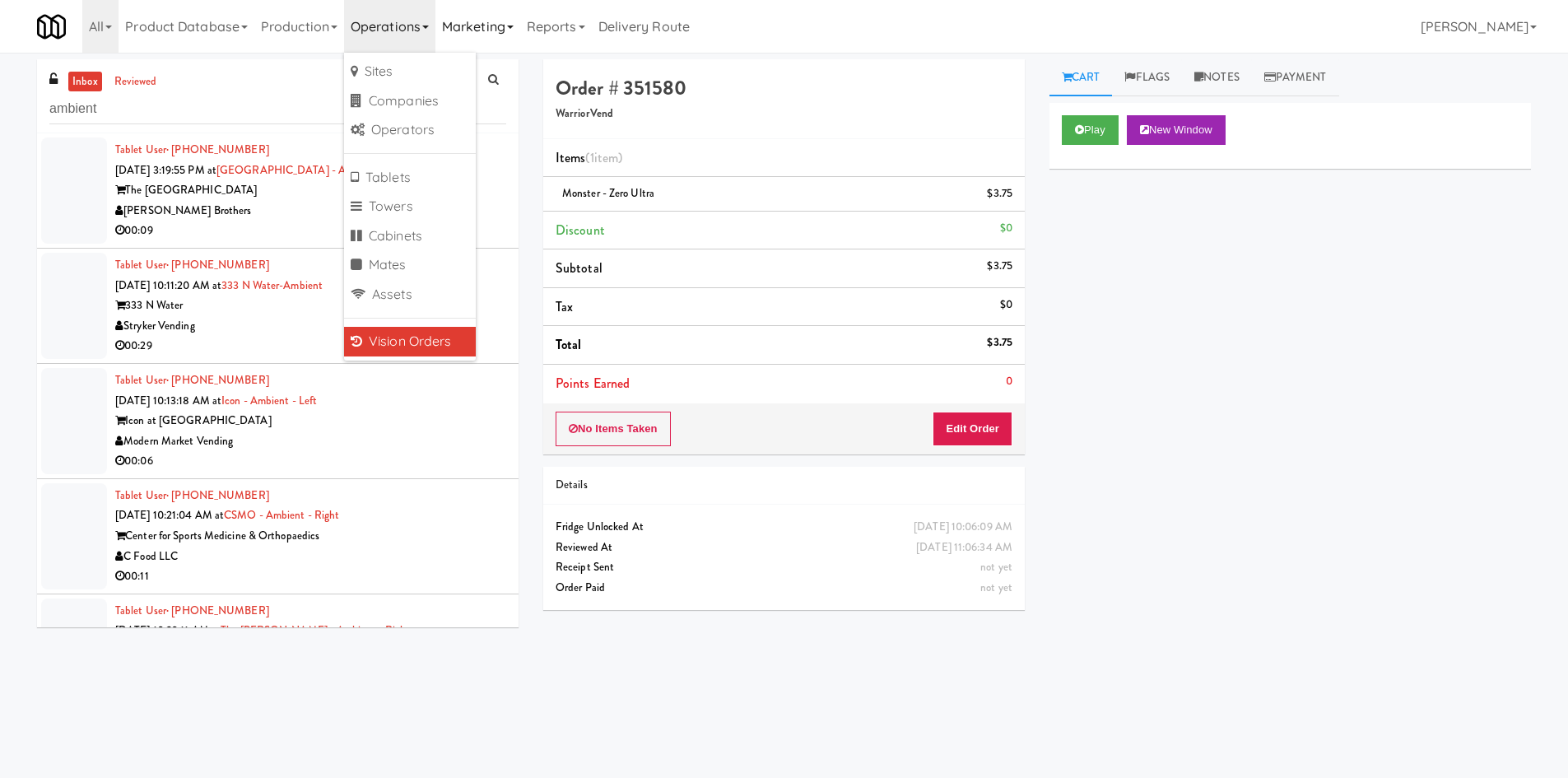
drag, startPoint x: 435, startPoint y: 38, endPoint x: 470, endPoint y: 35, distance: 35.1
click at [451, 36] on ul "Product Database Ingredients Ingredient Types Suppliers Recipes Recipe Types Pr…" at bounding box center [407, 26] width 578 height 53
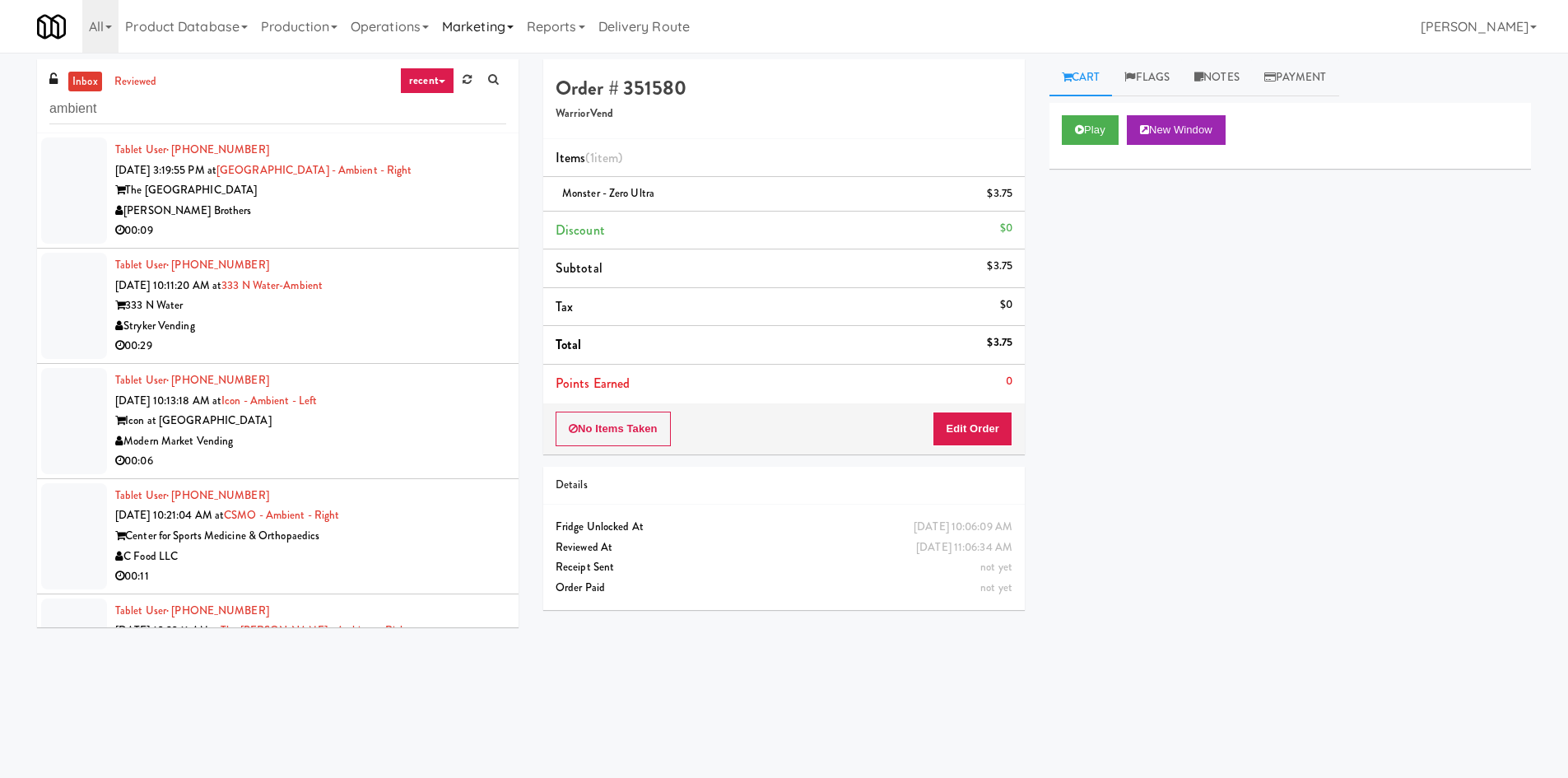
drag, startPoint x: 470, startPoint y: 35, endPoint x: 423, endPoint y: 38, distance: 47.1
click at [469, 35] on link "Marketing" at bounding box center [477, 26] width 85 height 53
click at [421, 38] on link "Operations" at bounding box center [390, 26] width 92 height 53
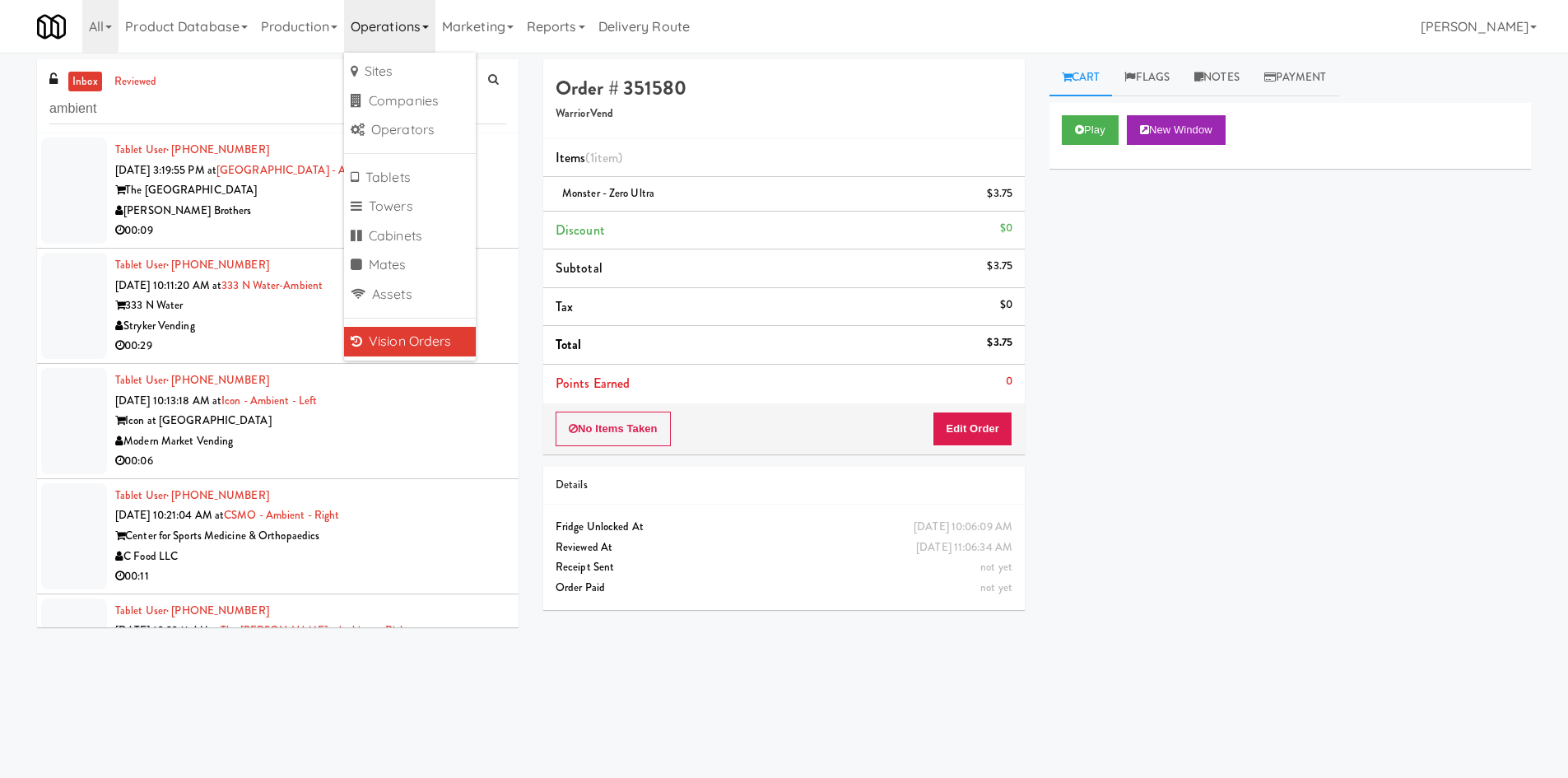
drag, startPoint x: 466, startPoint y: 43, endPoint x: 377, endPoint y: 36, distance: 89.3
click at [455, 38] on link "Marketing" at bounding box center [477, 26] width 85 height 53
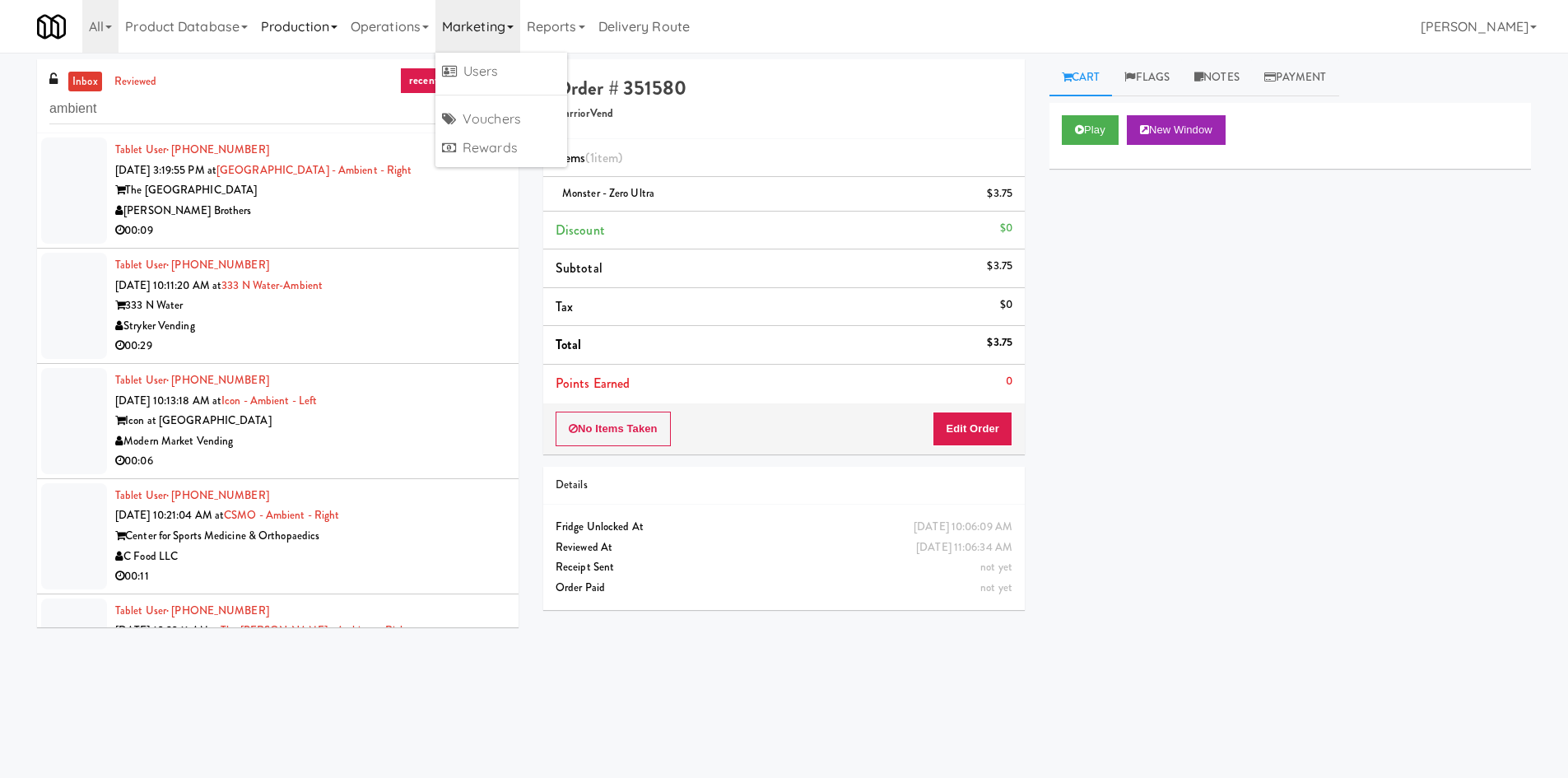
click at [319, 28] on link "Production" at bounding box center [299, 26] width 90 height 53
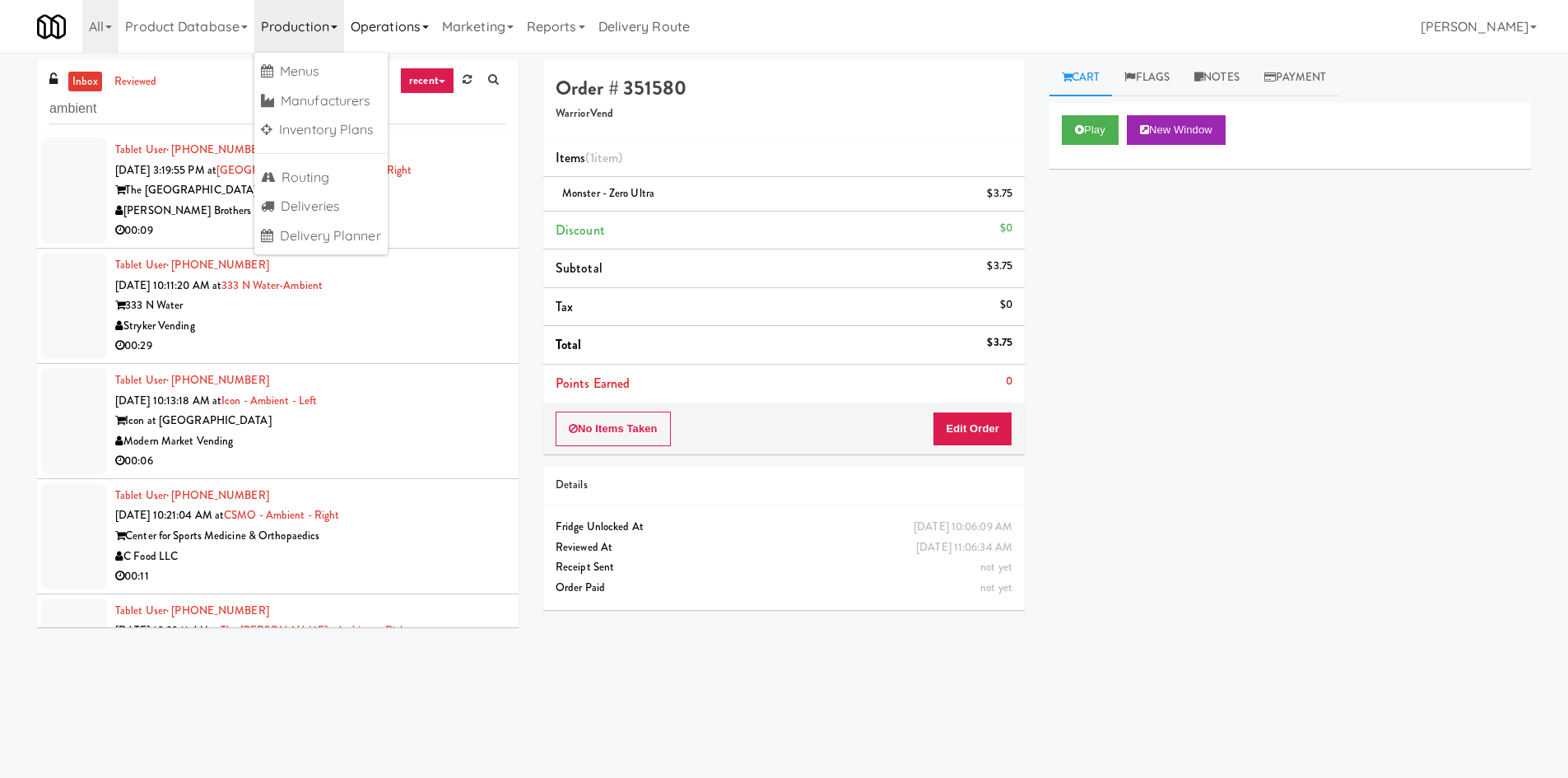
click at [413, 28] on link "Operations" at bounding box center [390, 26] width 92 height 53
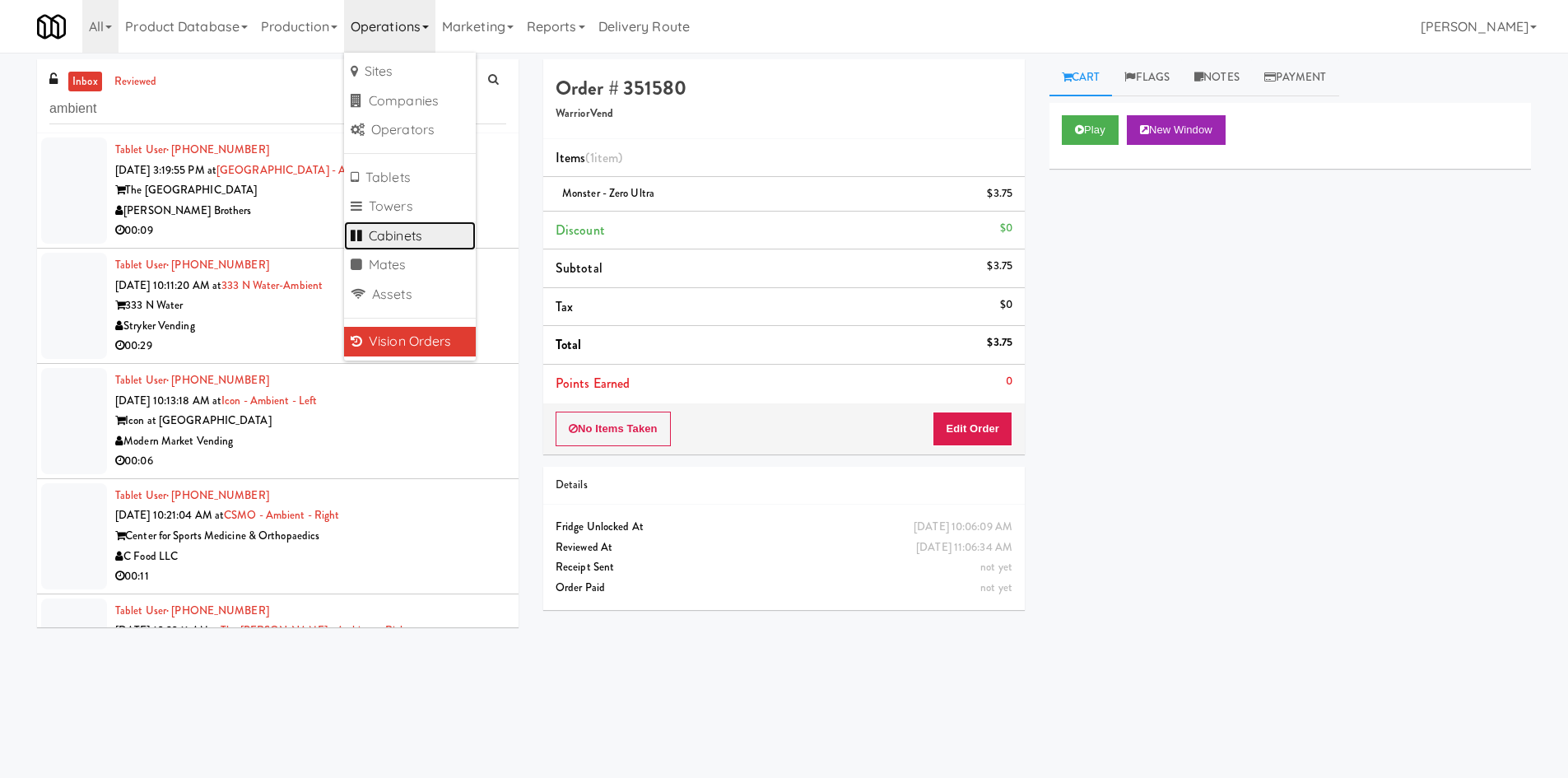
click at [418, 230] on link "Cabinets" at bounding box center [410, 236] width 132 height 29
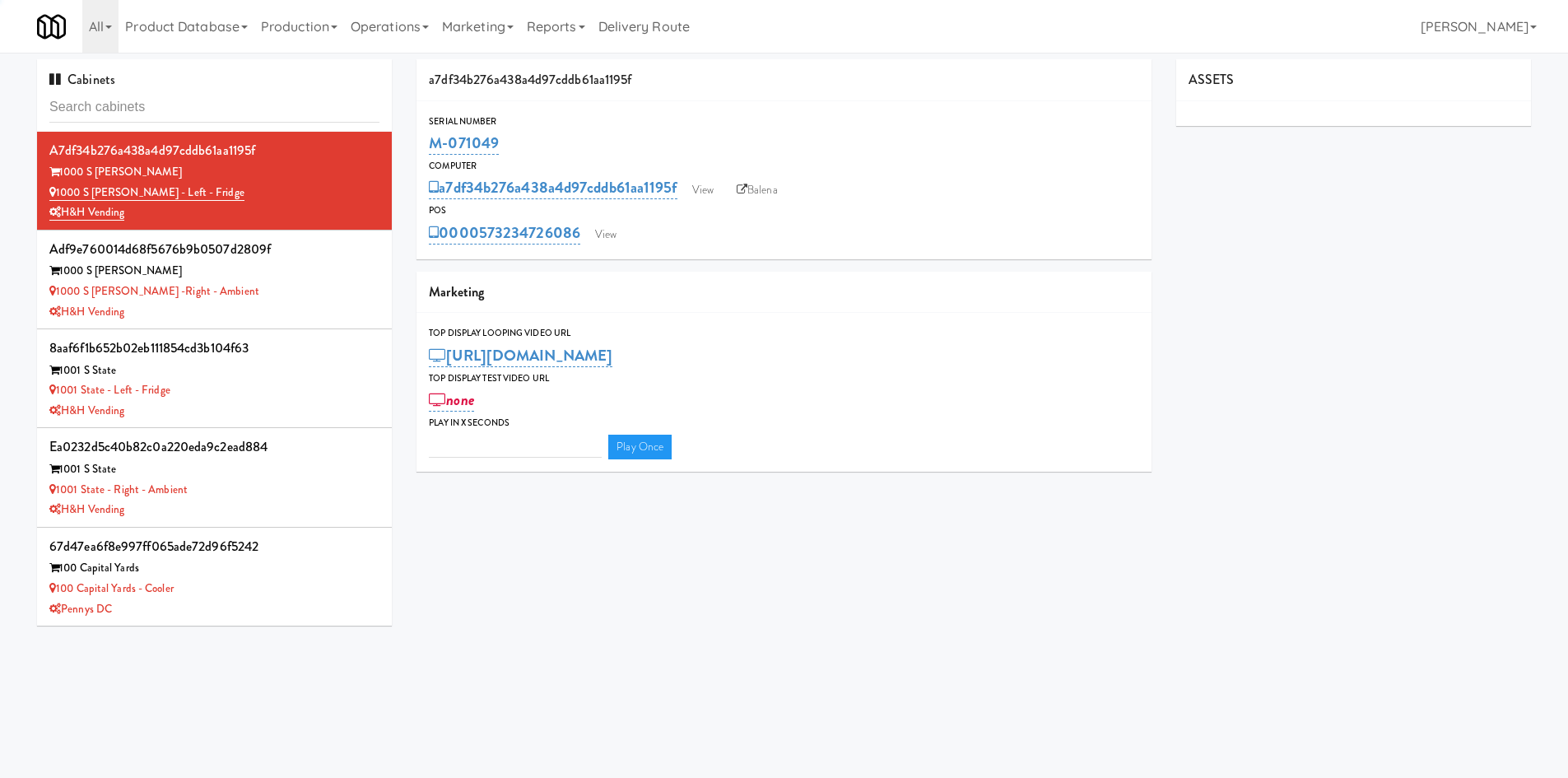
type input "3"
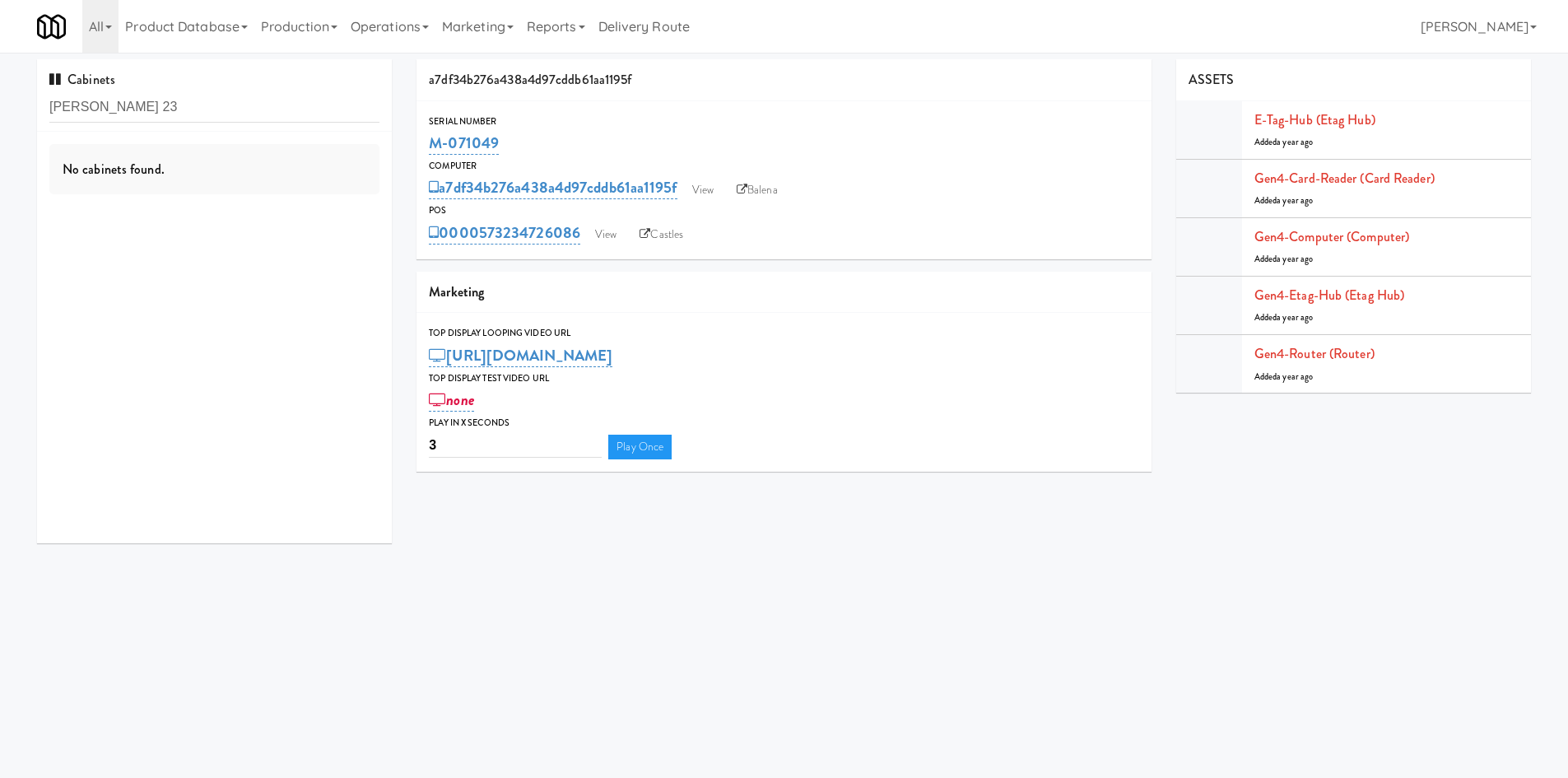
type input "[PERSON_NAME] 23"
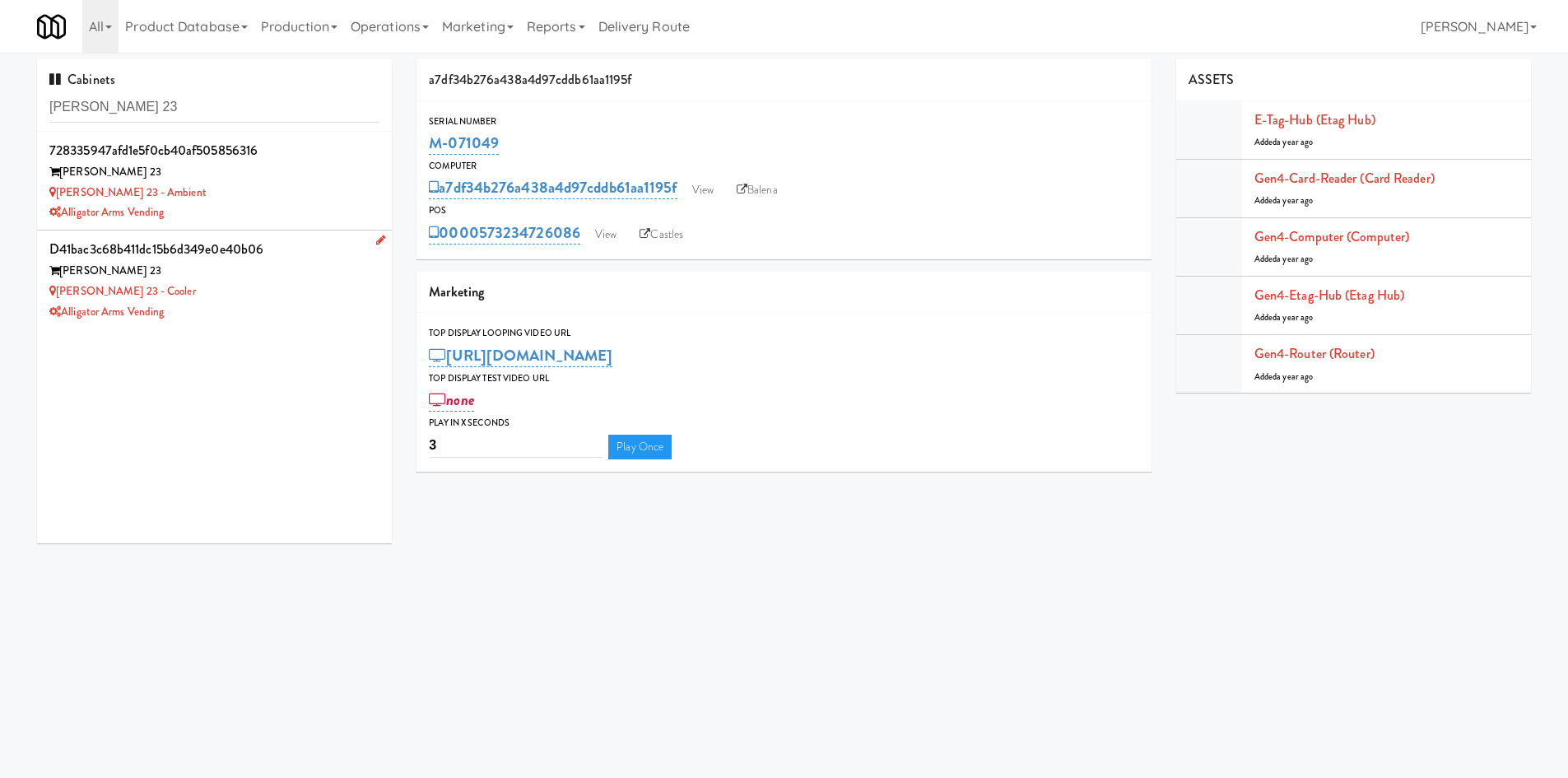
click at [271, 270] on div "[PERSON_NAME] 23" at bounding box center [214, 271] width 330 height 20
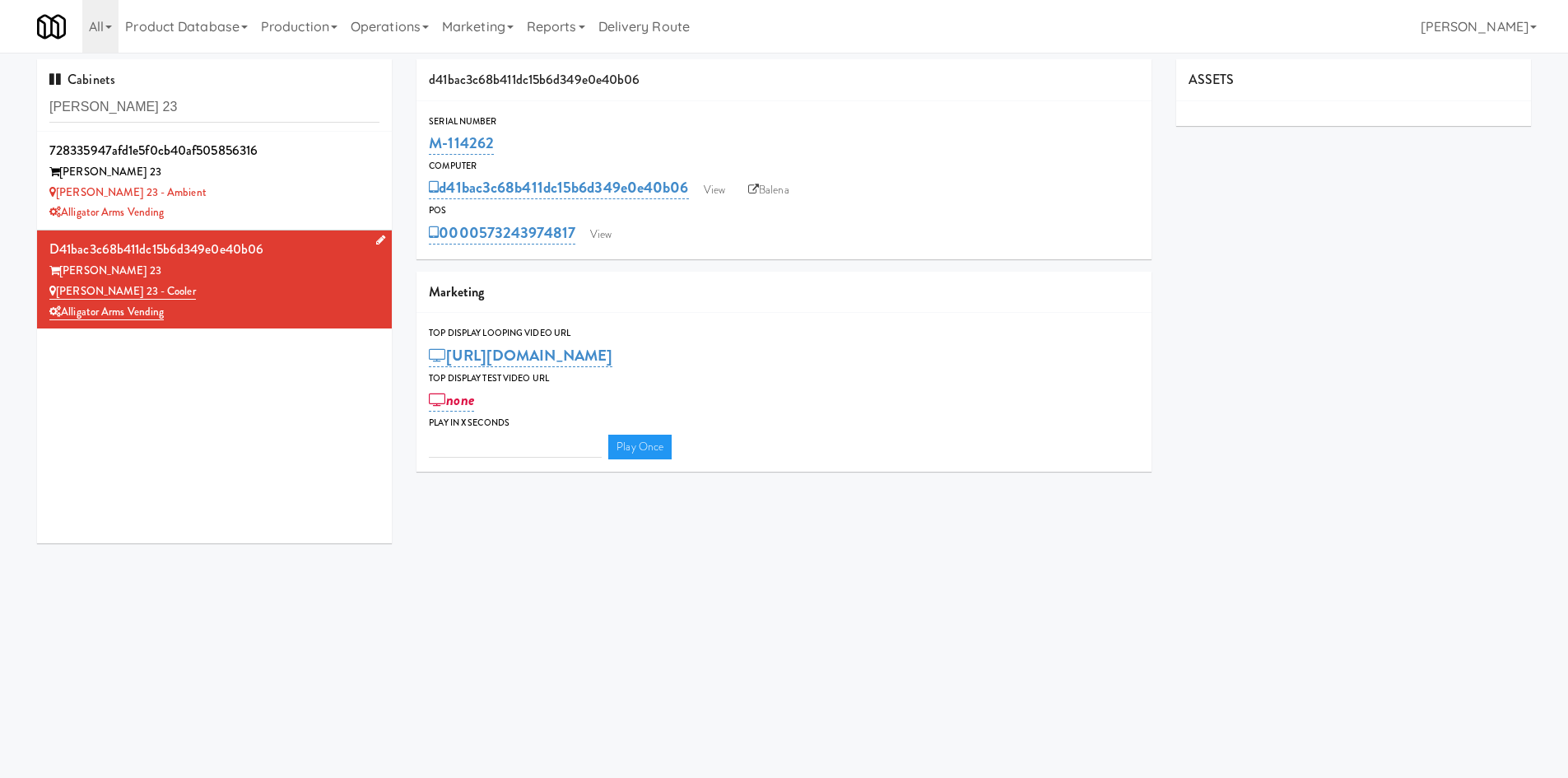
type input "3"
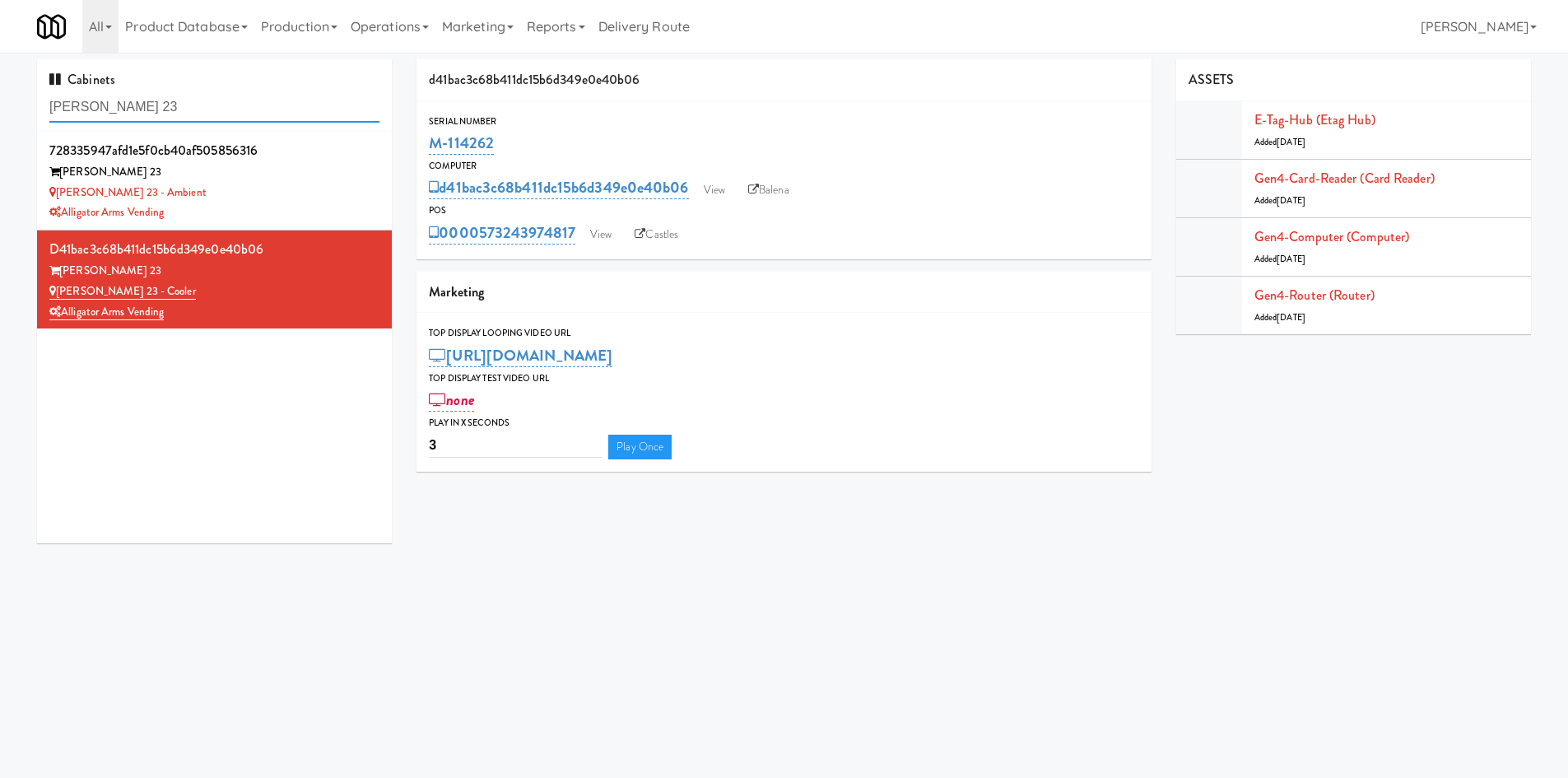
click at [249, 104] on input "[PERSON_NAME] 23" at bounding box center [214, 108] width 330 height 30
click at [248, 105] on input "[PERSON_NAME] 23" at bounding box center [214, 108] width 330 height 30
paste input "Haw River 01:"
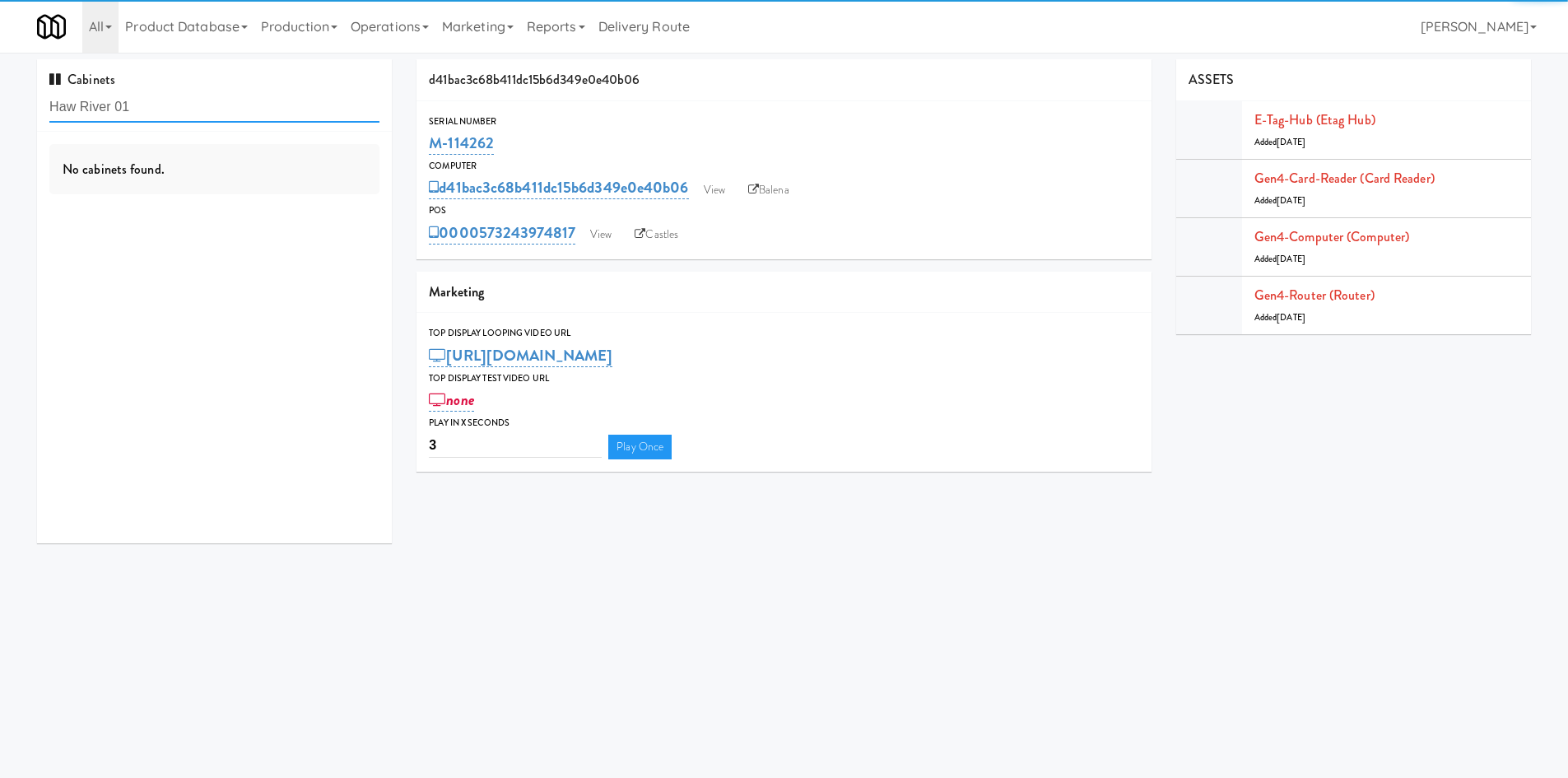
type input "Haw River 01"
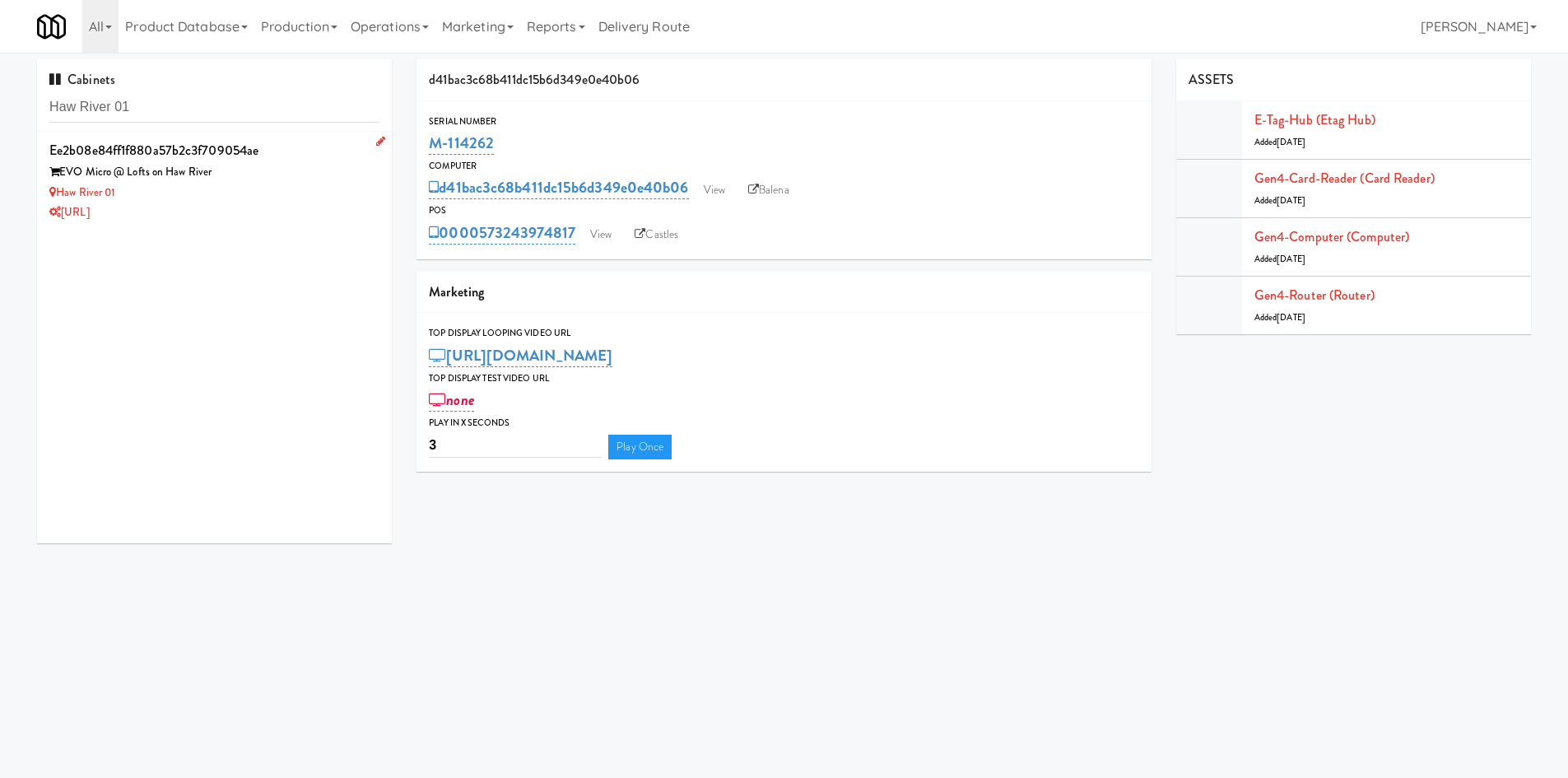
click at [275, 191] on div "Haw River 01" at bounding box center [214, 192] width 330 height 20
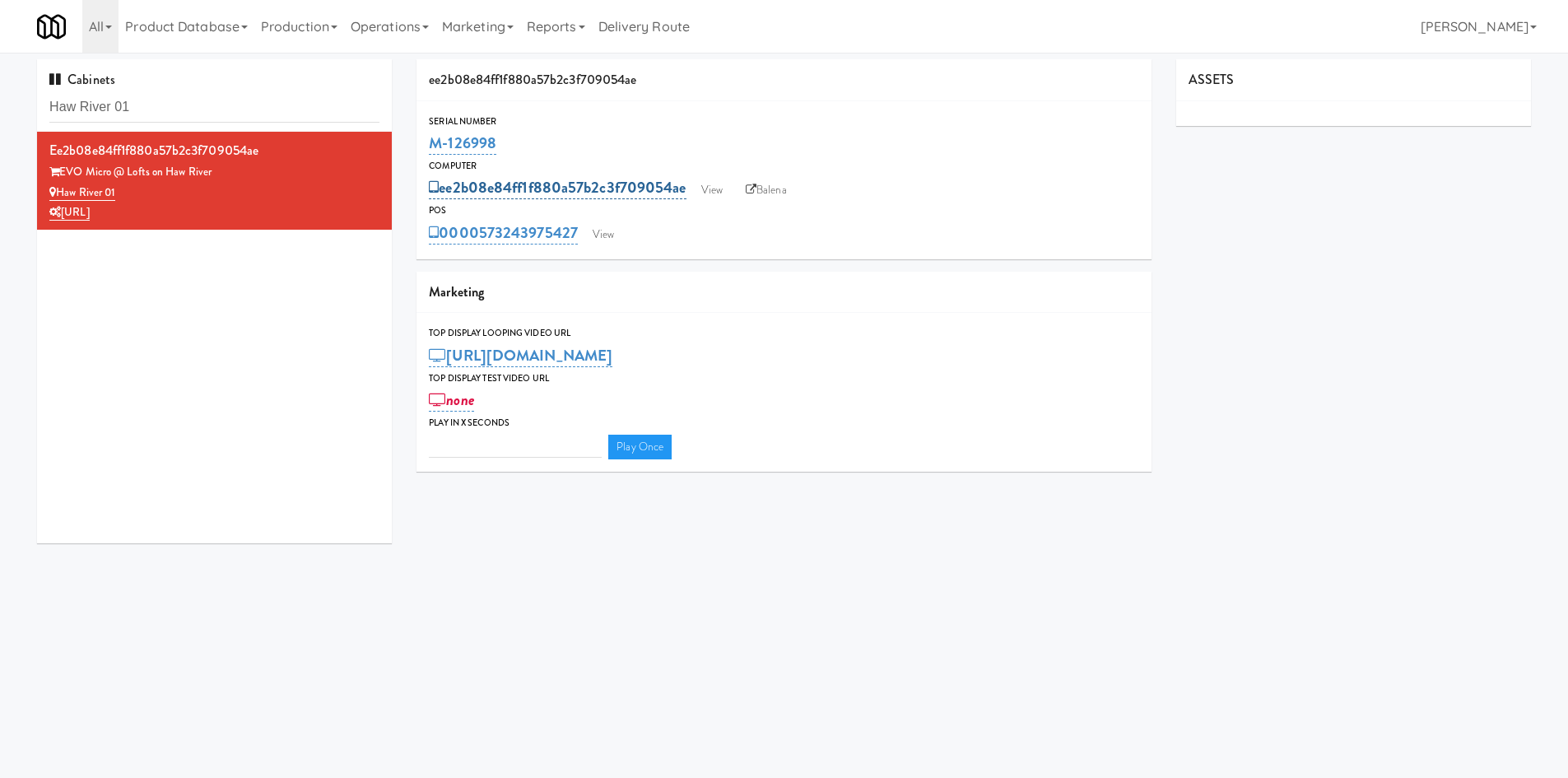
type input "3"
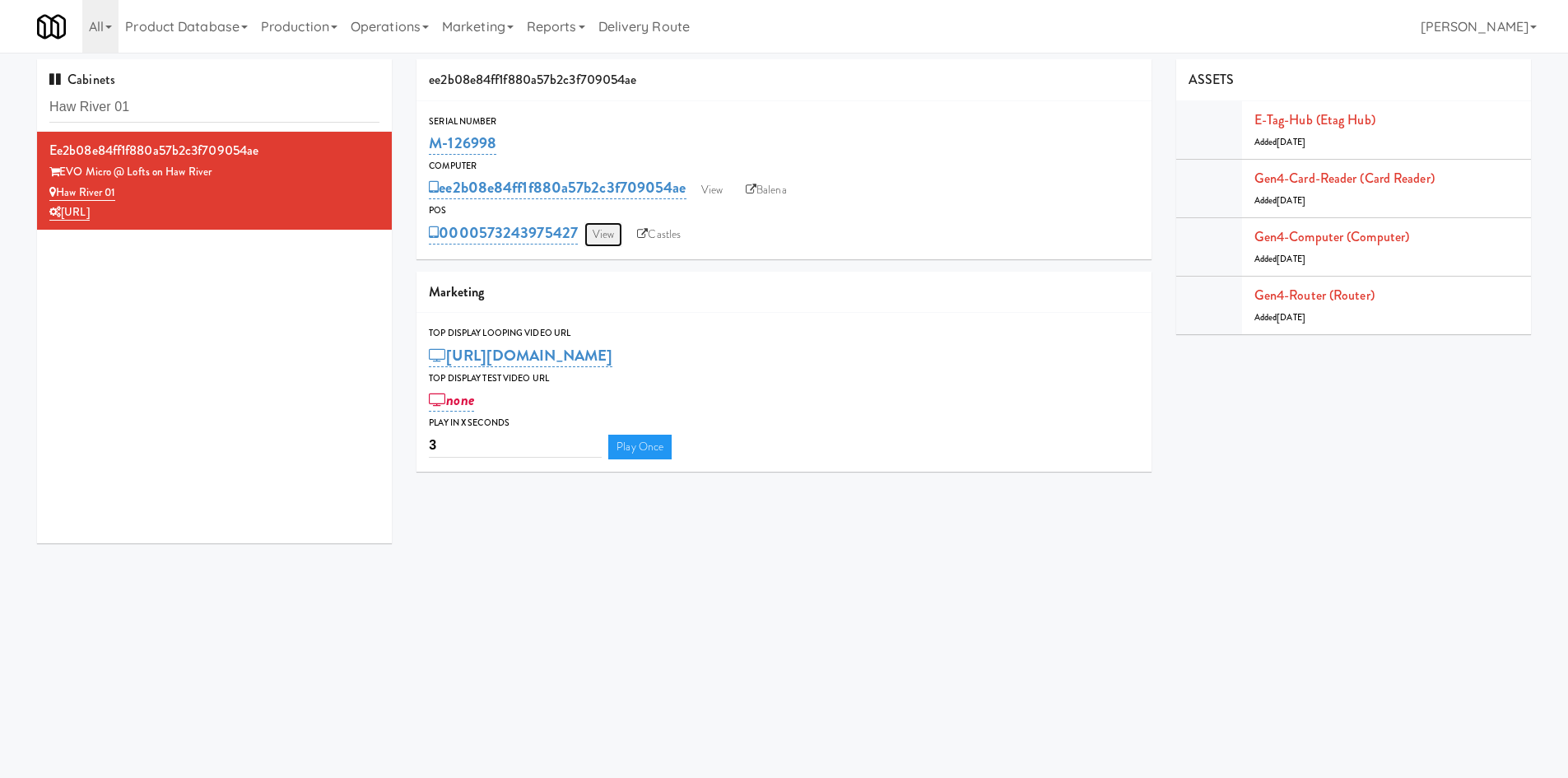
click at [604, 242] on link "View" at bounding box center [603, 235] width 38 height 25
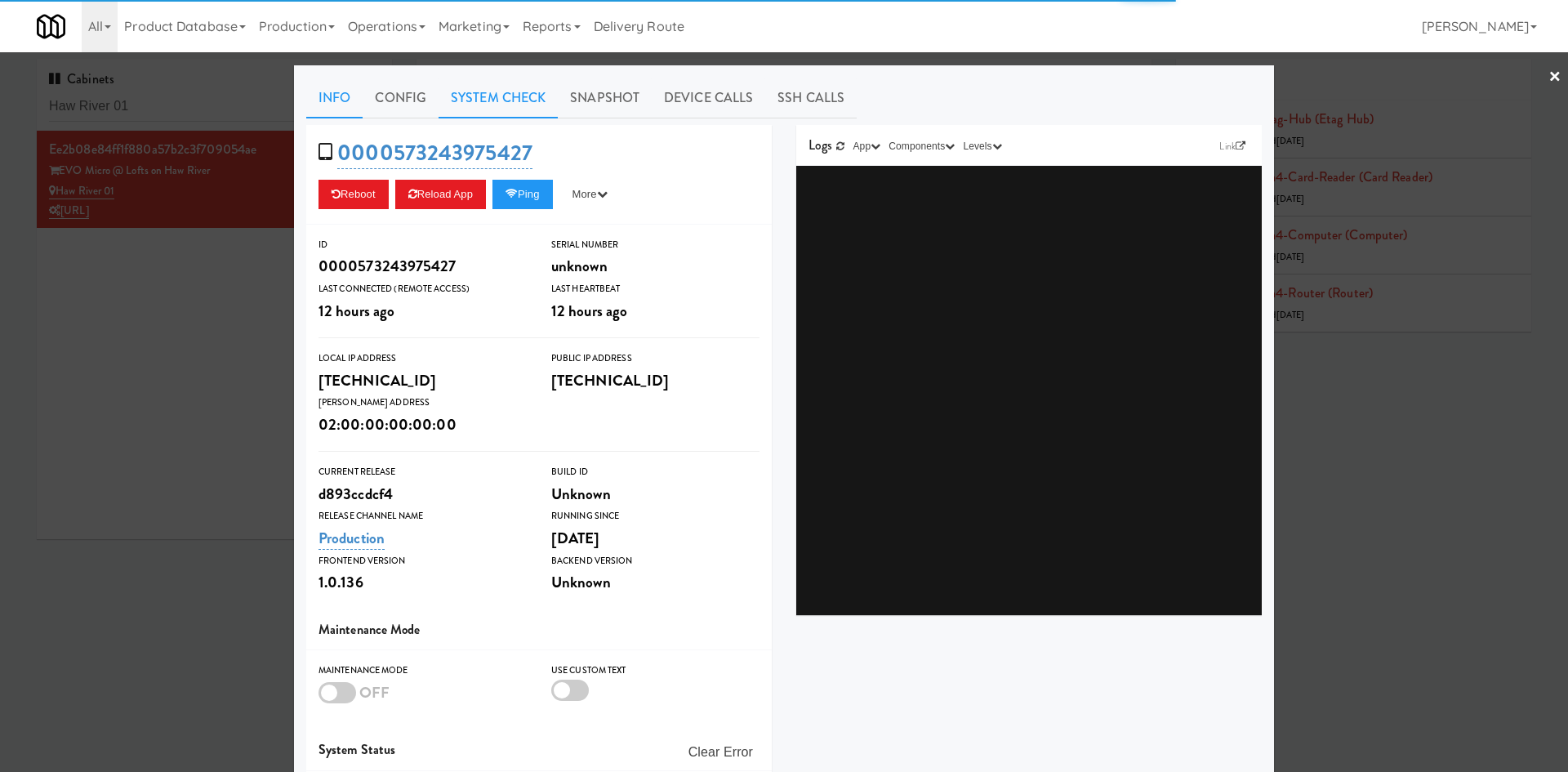
click at [496, 111] on link "System Check" at bounding box center [498, 98] width 119 height 41
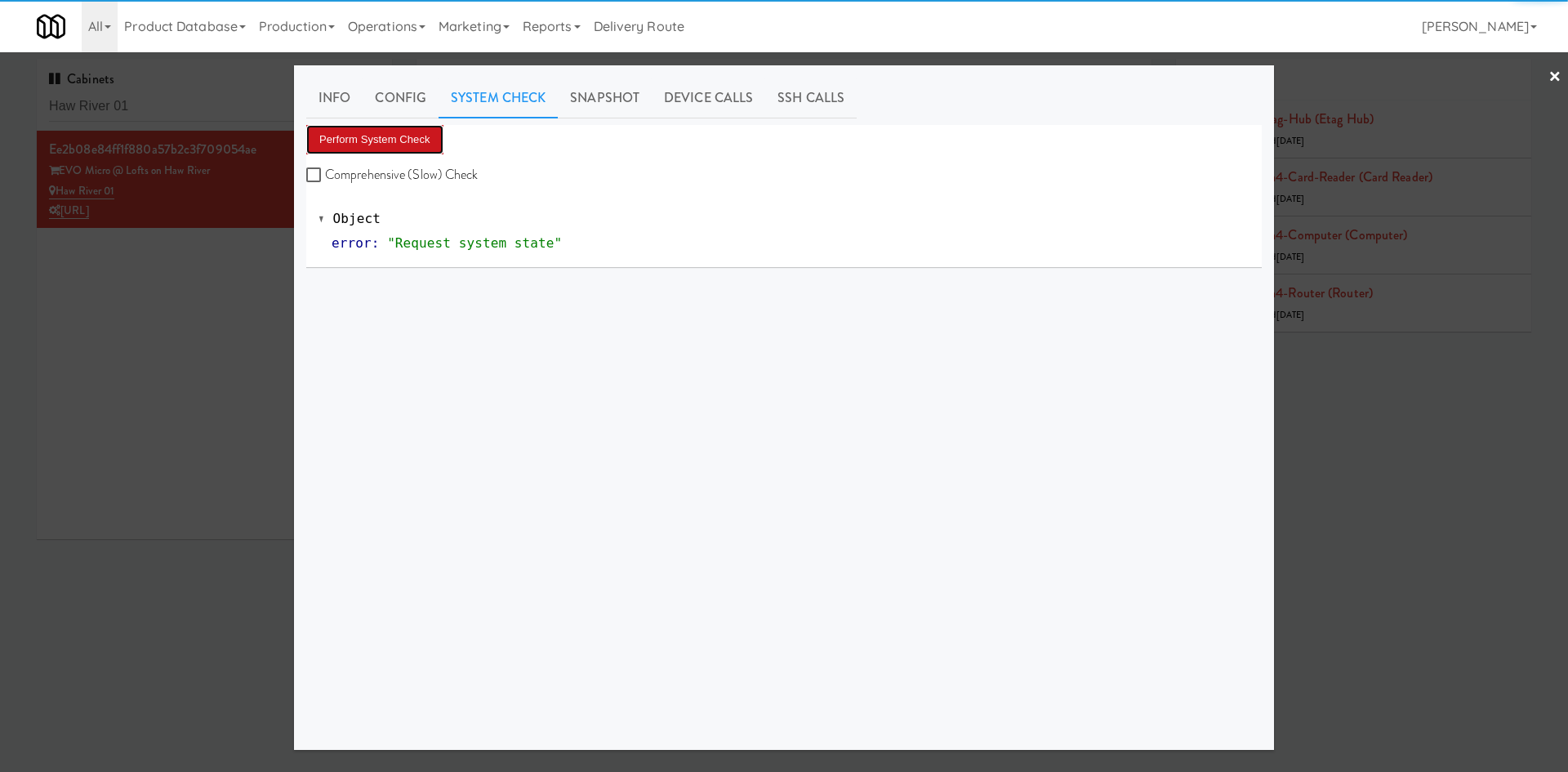
click at [423, 136] on button "Perform System Check" at bounding box center [374, 139] width 137 height 29
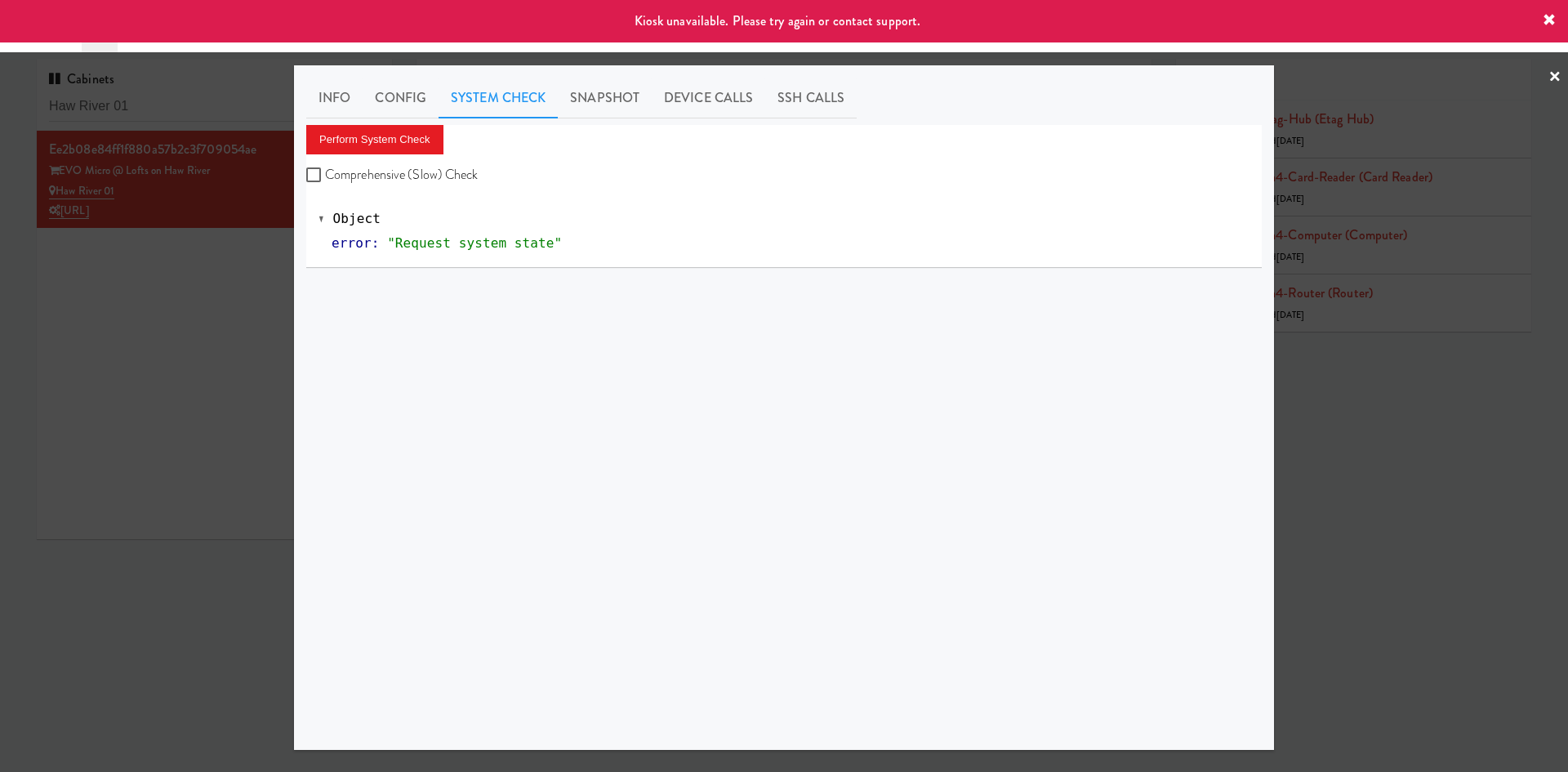
click at [219, 427] on div at bounding box center [784, 386] width 1568 height 772
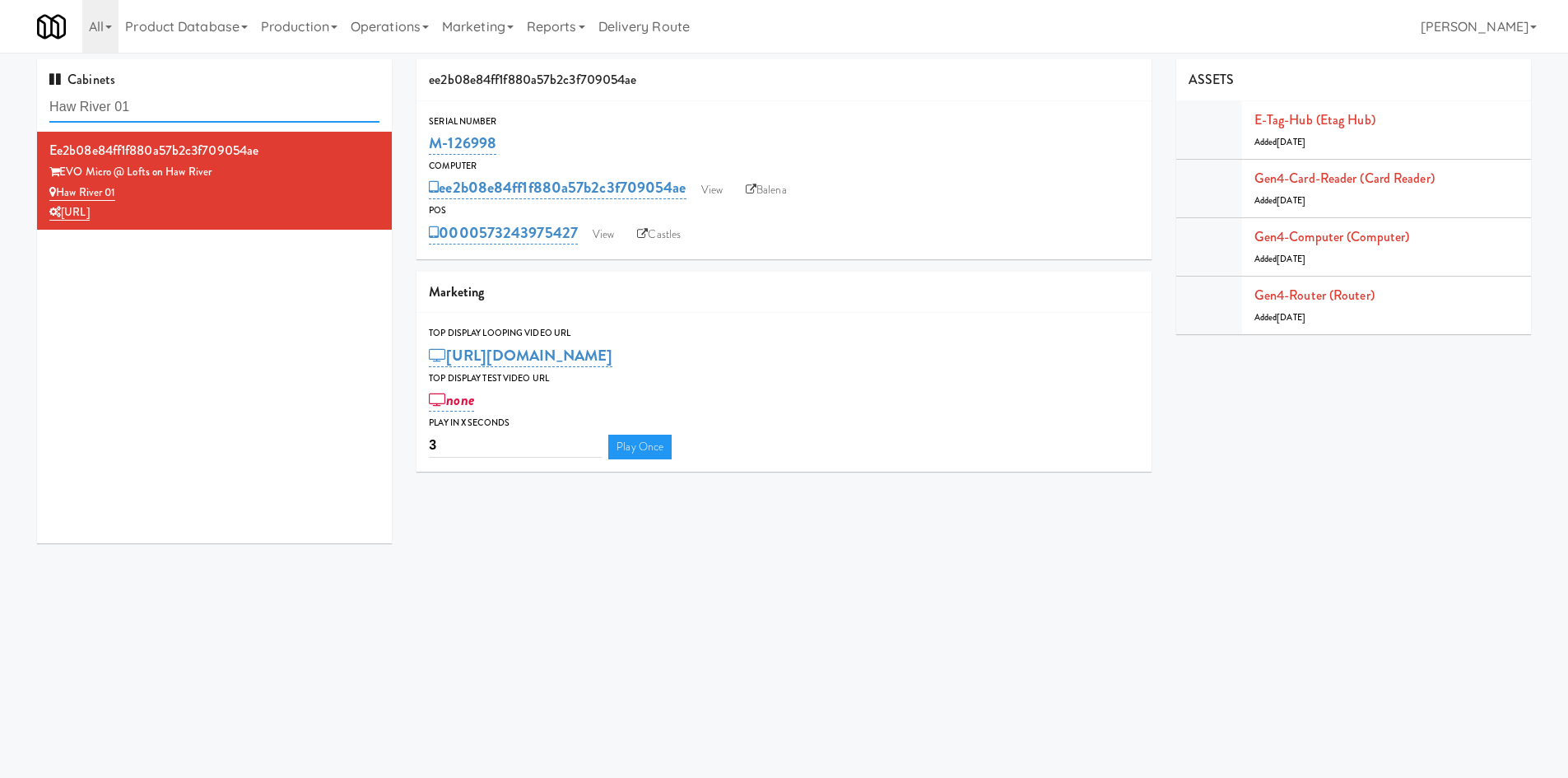
click at [214, 101] on input "Haw River 01" at bounding box center [214, 108] width 330 height 30
click at [214, 101] on input "Haw River 01" at bounding box center [214, 108] width 330 height 30
click at [214, 101] on input "Haw River 01" at bounding box center [214, 108] width 330 height 30
paste input "The [PERSON_NAME]"
type input "The [PERSON_NAME]"
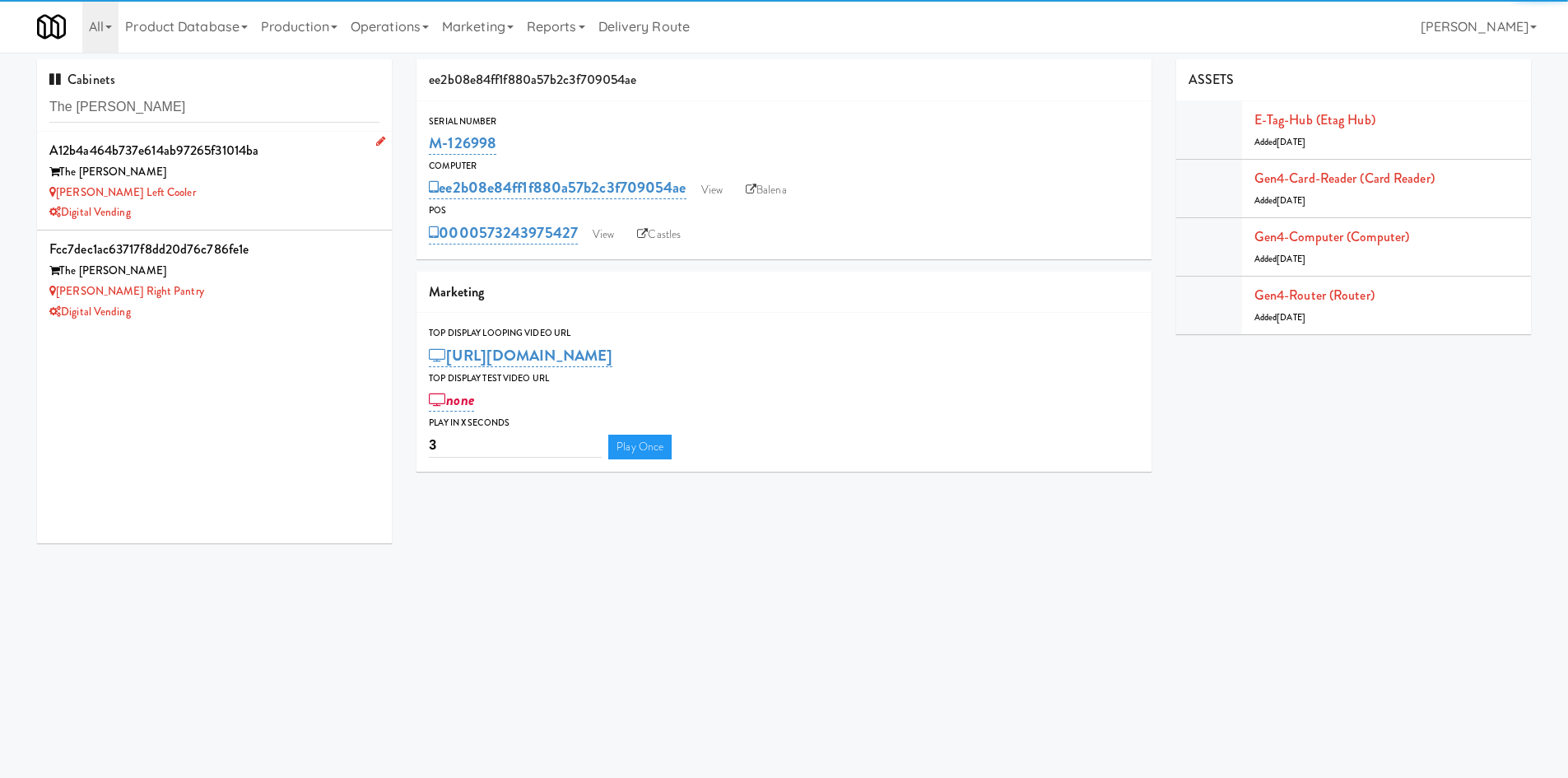
click at [239, 217] on div "Digital Vending" at bounding box center [214, 213] width 330 height 20
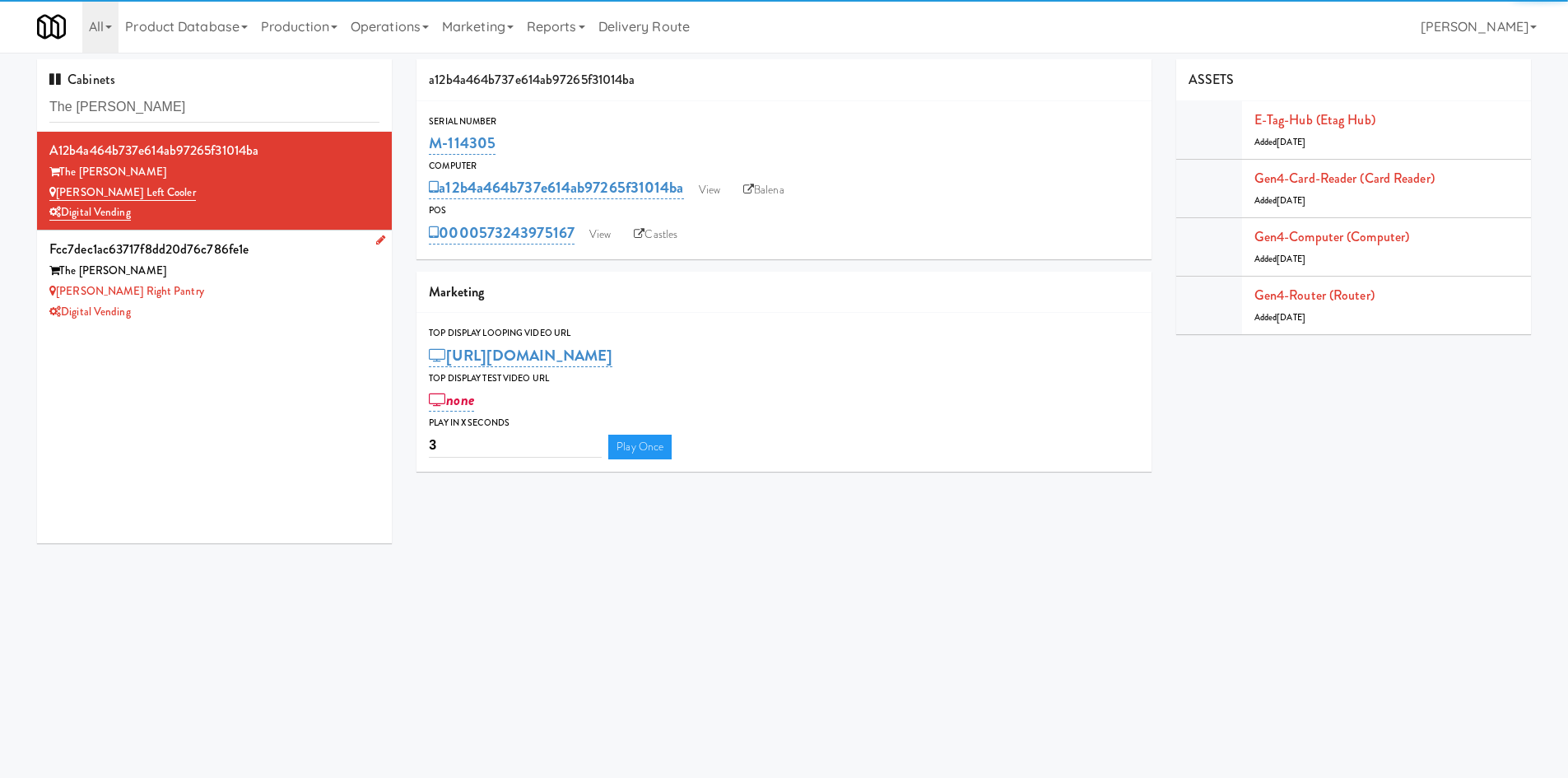
click at [224, 277] on div "The [PERSON_NAME]" at bounding box center [214, 271] width 330 height 20
